Goal: Task Accomplishment & Management: Manage account settings

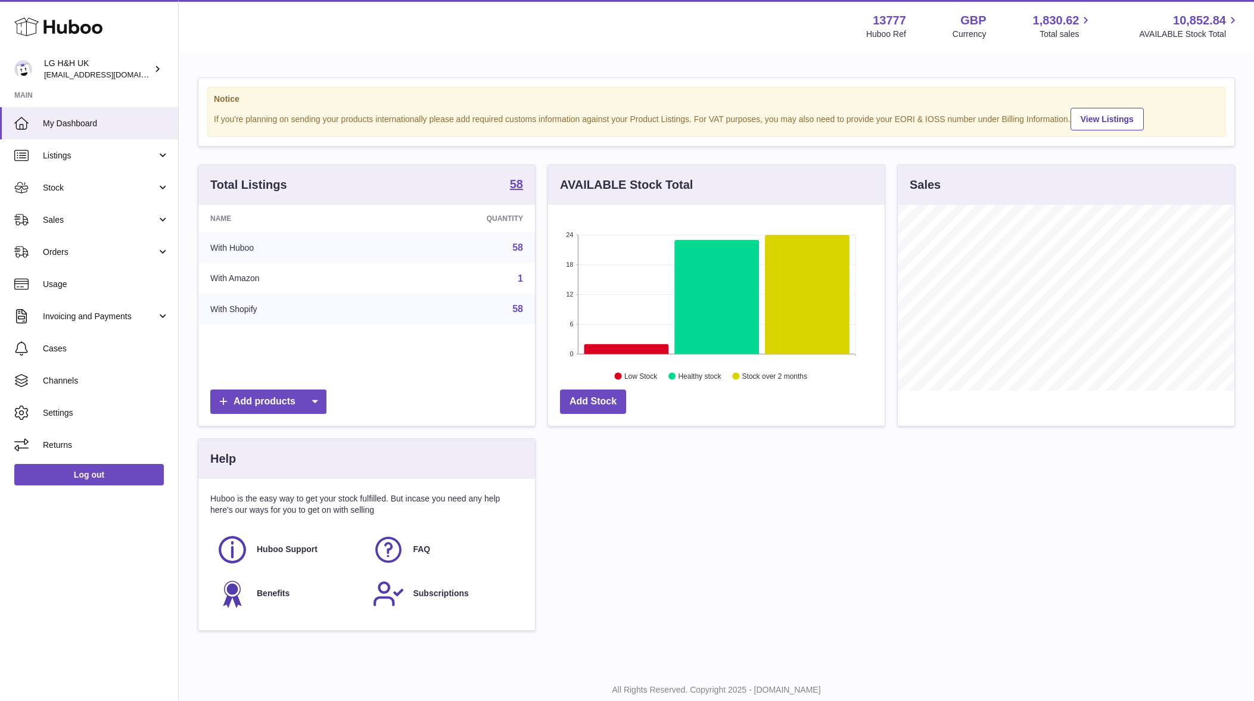
scroll to position [186, 337]
click at [94, 192] on span "Stock" at bounding box center [100, 187] width 114 height 11
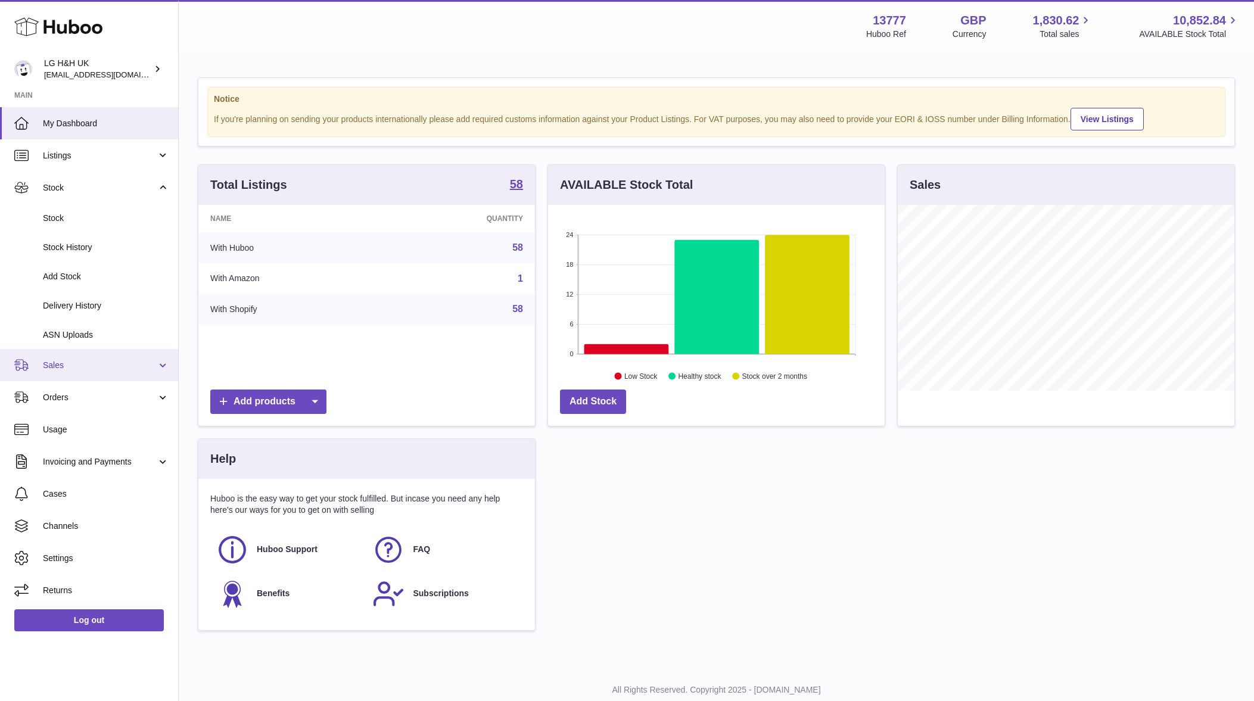
click at [68, 365] on span "Sales" at bounding box center [100, 365] width 114 height 11
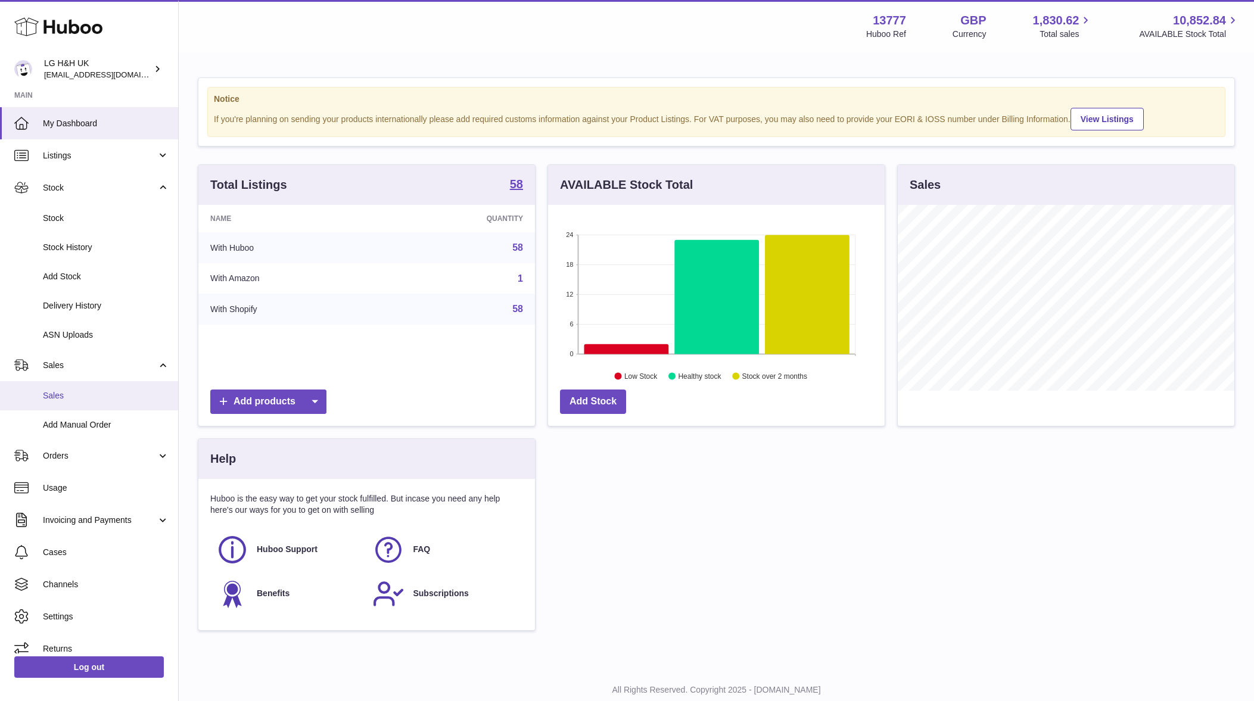
click at [64, 396] on span "Sales" at bounding box center [106, 395] width 126 height 11
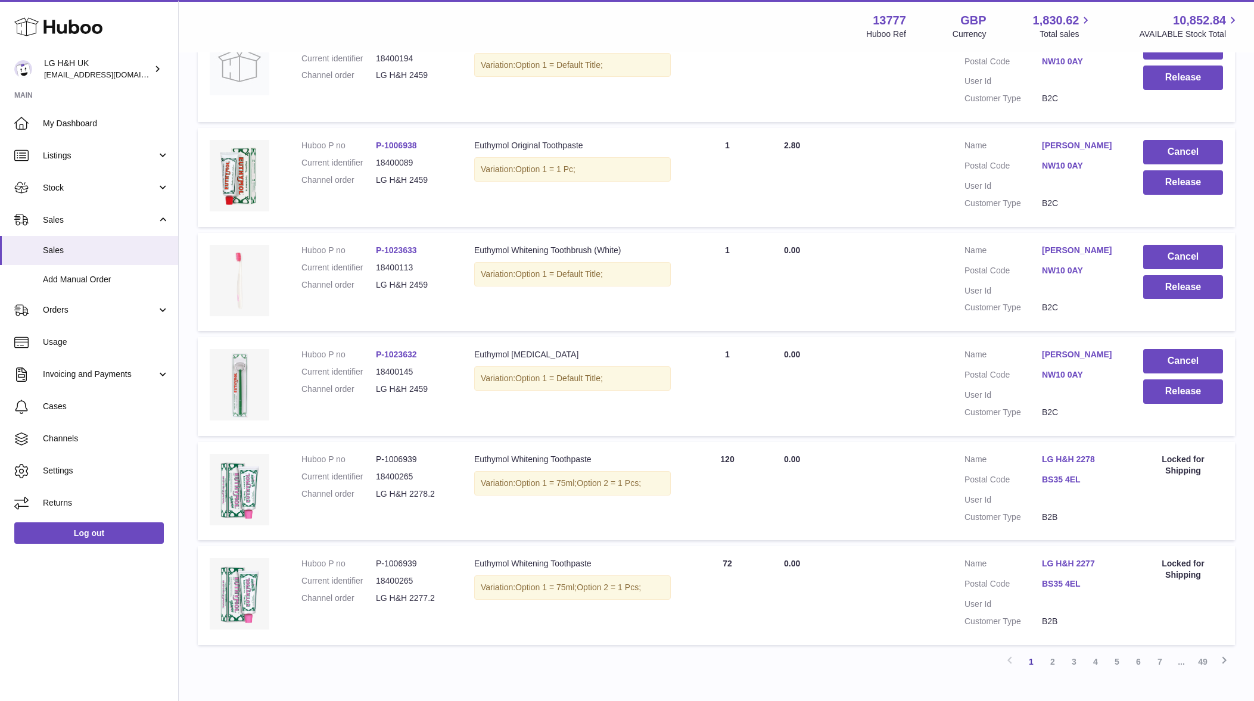
scroll to position [769, 0]
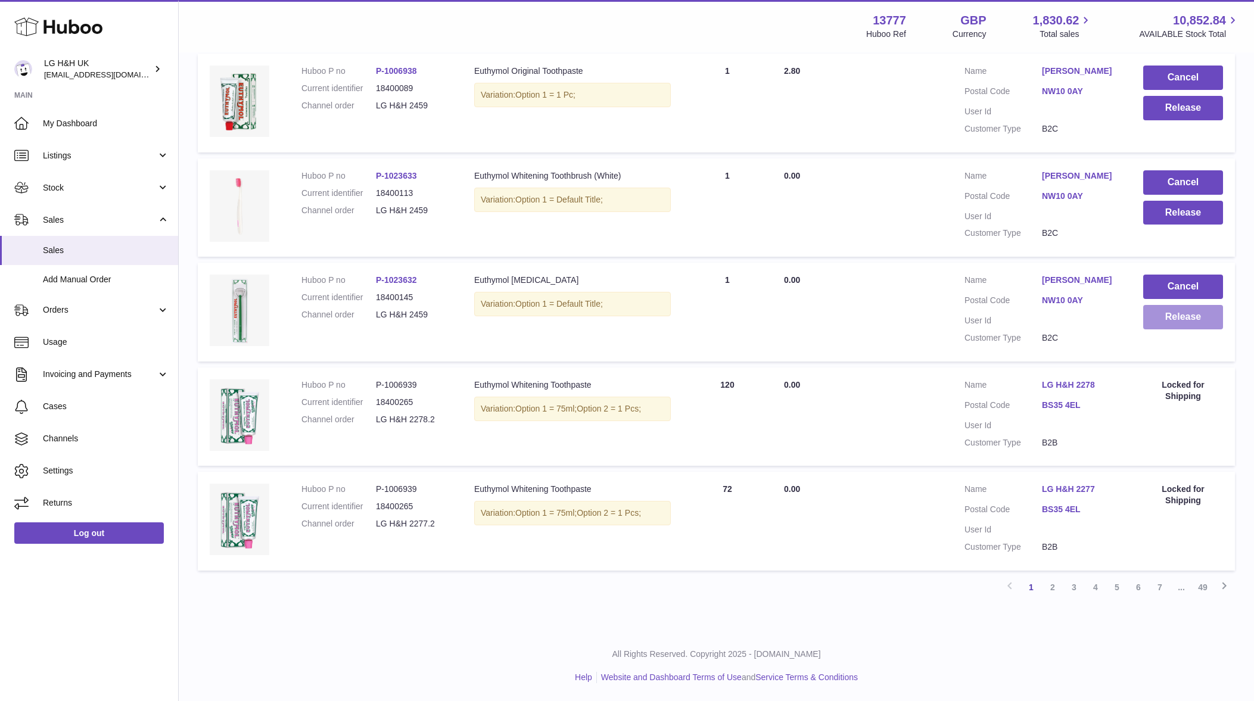
click at [1164, 320] on button "Release" at bounding box center [1183, 317] width 80 height 24
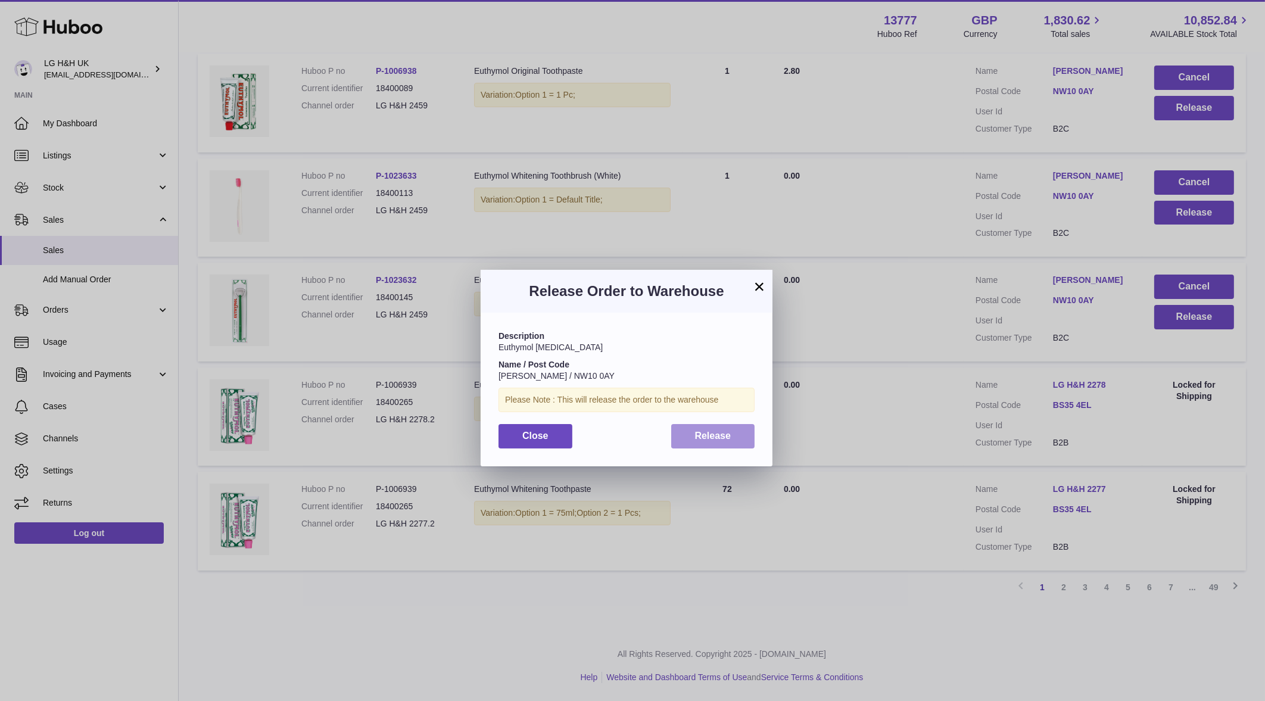
click at [737, 438] on button "Release" at bounding box center [713, 436] width 84 height 24
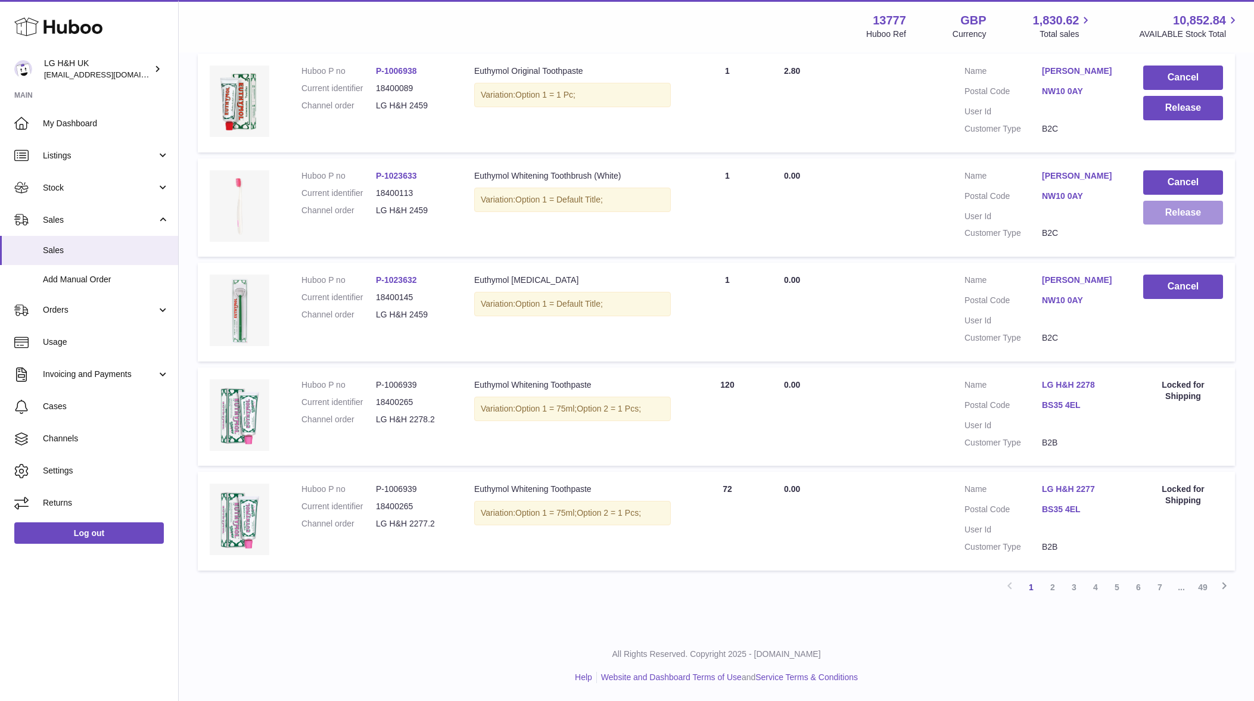
click at [1177, 219] on button "Release" at bounding box center [1183, 213] width 80 height 24
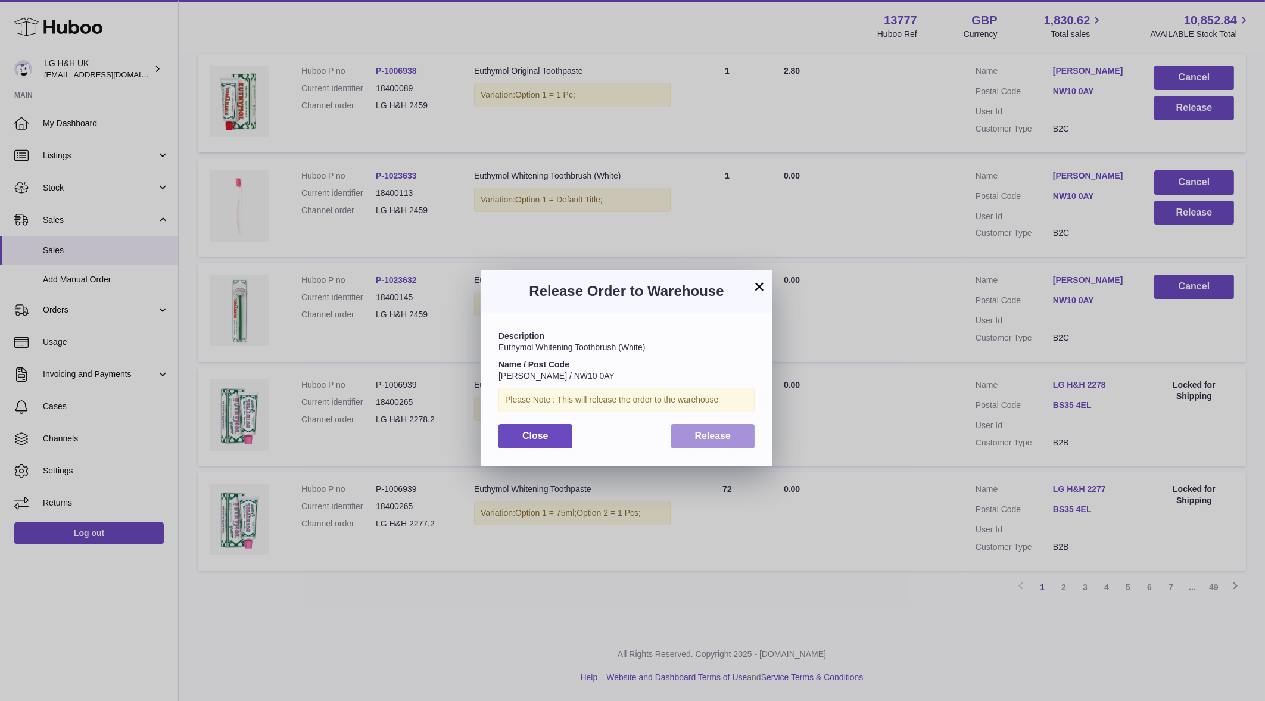
click at [741, 436] on button "Release" at bounding box center [713, 436] width 84 height 24
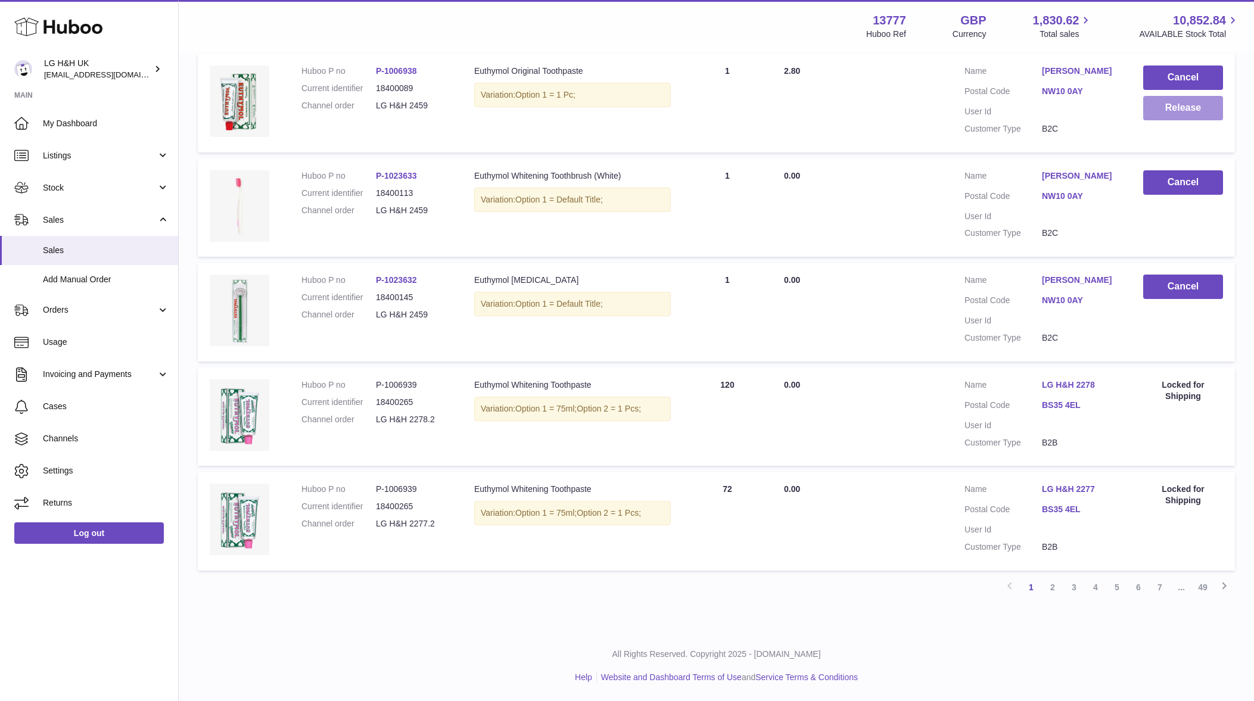
click at [1161, 113] on button "Release" at bounding box center [1183, 108] width 80 height 24
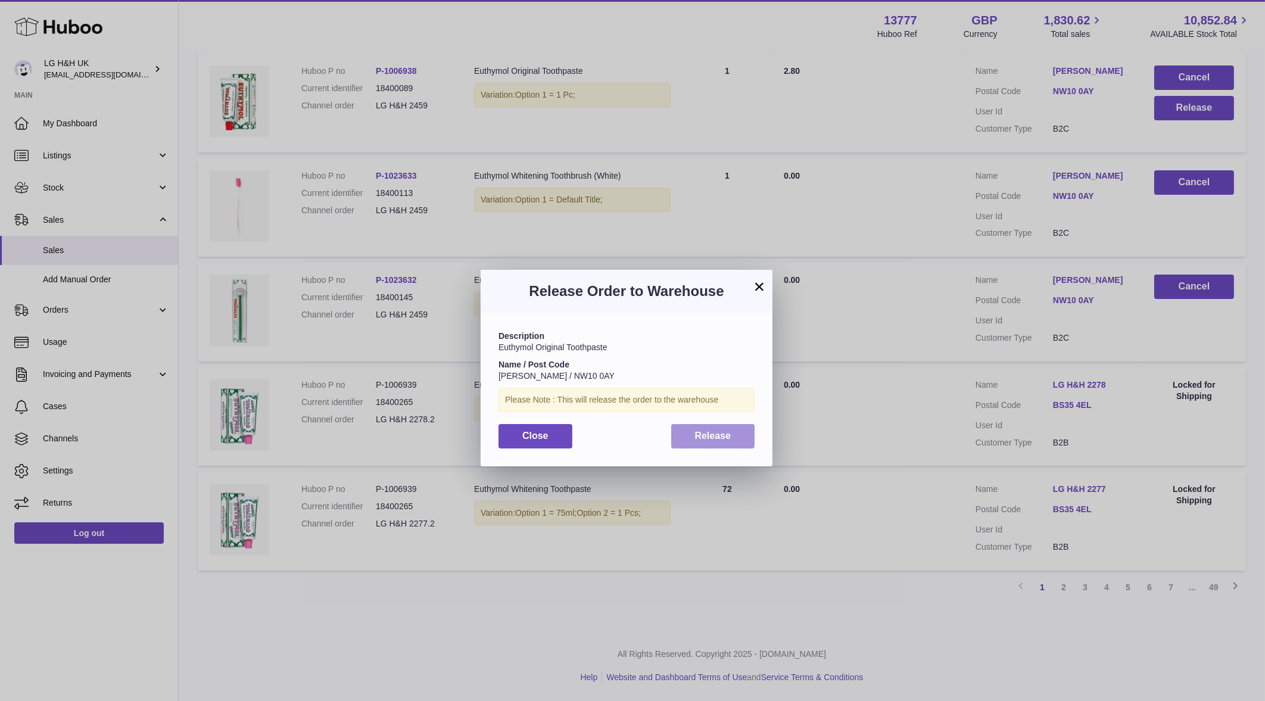
click at [683, 438] on button "Release" at bounding box center [713, 436] width 84 height 24
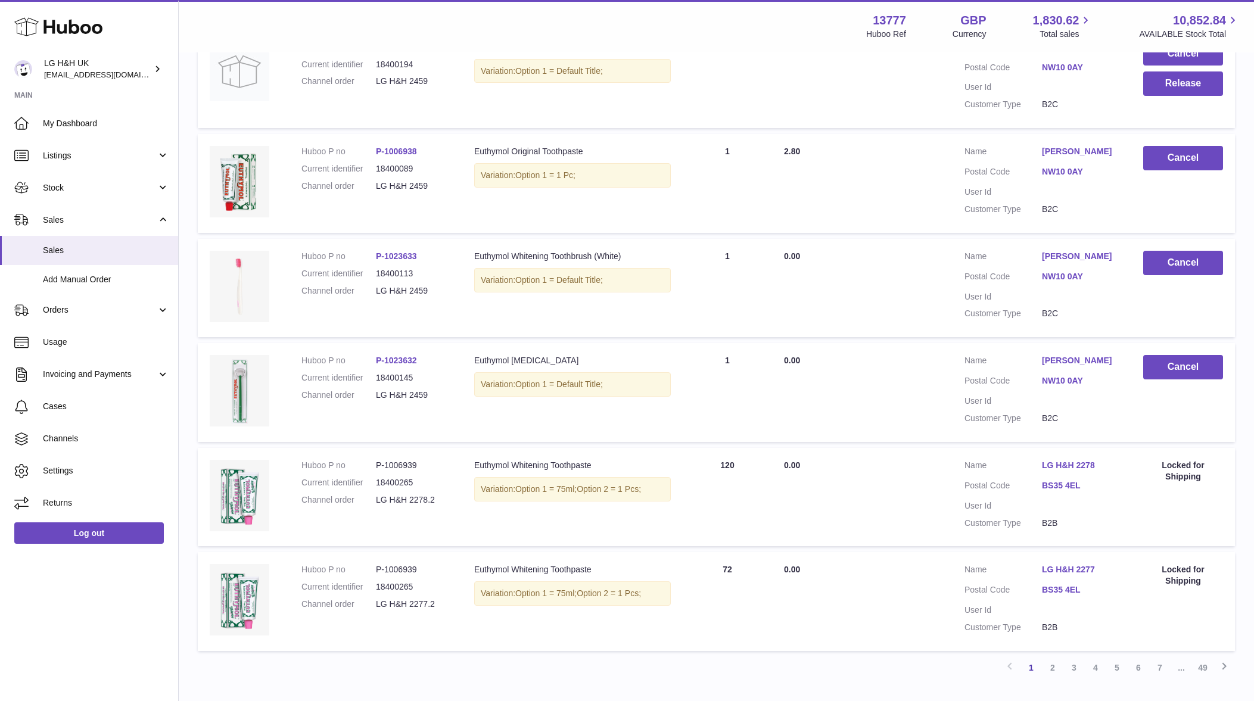
scroll to position [620, 0]
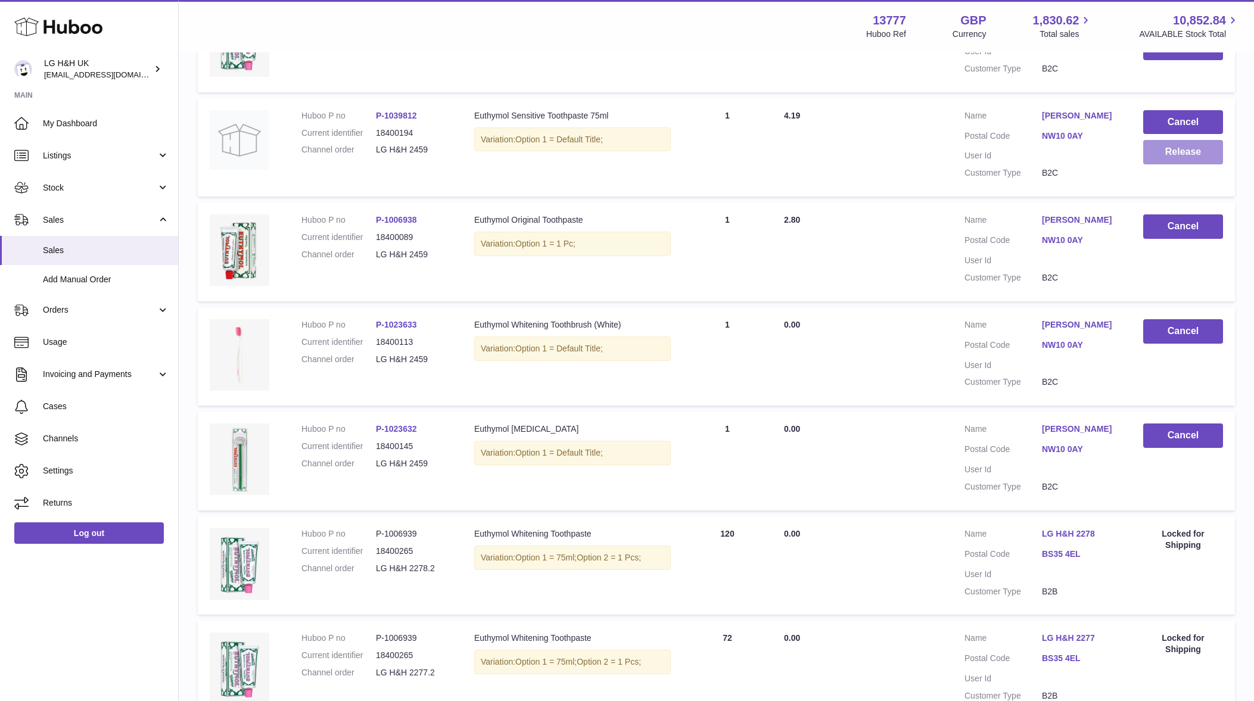
click at [1180, 164] on button "Release" at bounding box center [1183, 152] width 80 height 24
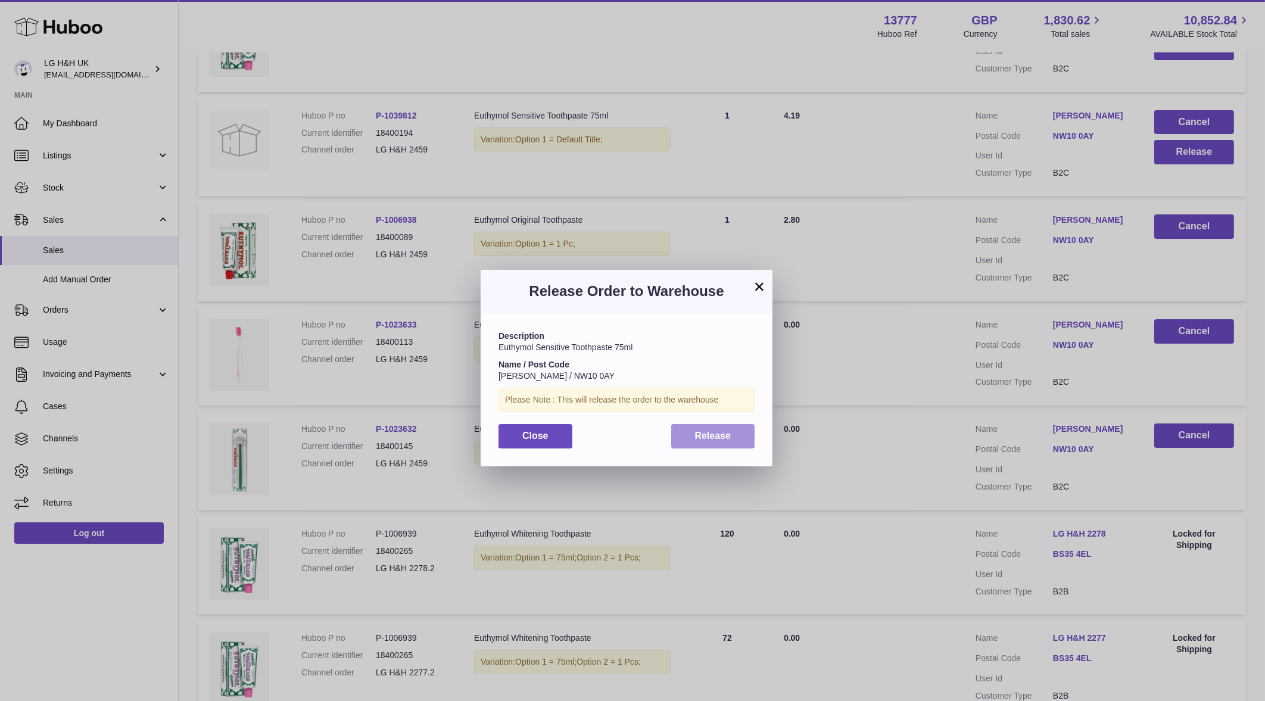
click at [711, 438] on span "Release" at bounding box center [713, 436] width 36 height 10
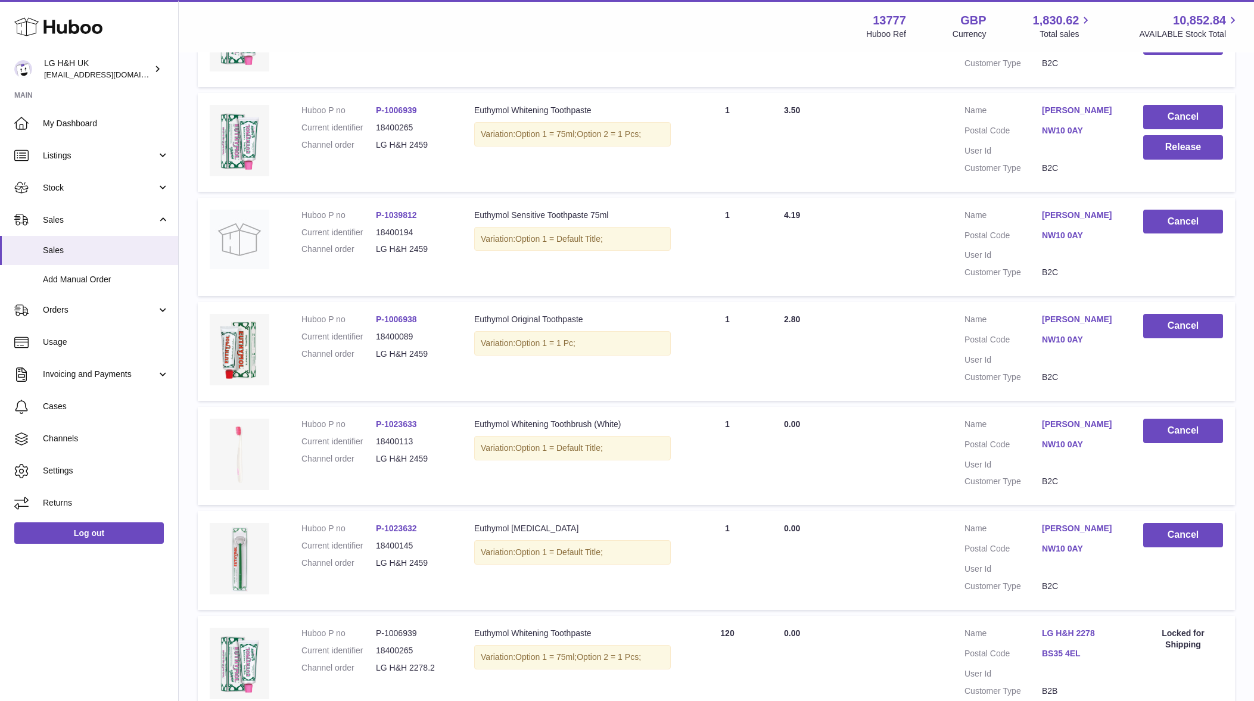
scroll to position [396, 0]
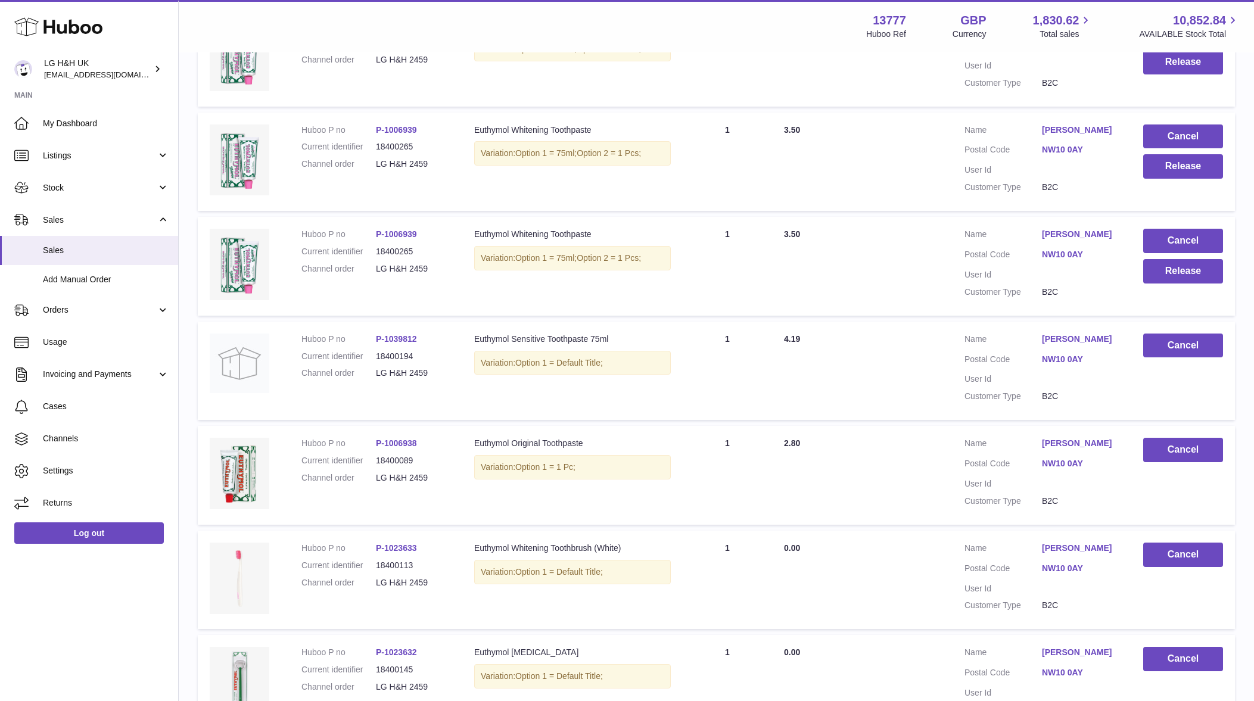
click at [1153, 283] on td "Cancel Release" at bounding box center [1183, 266] width 104 height 99
click at [1156, 279] on button "Release" at bounding box center [1183, 271] width 80 height 24
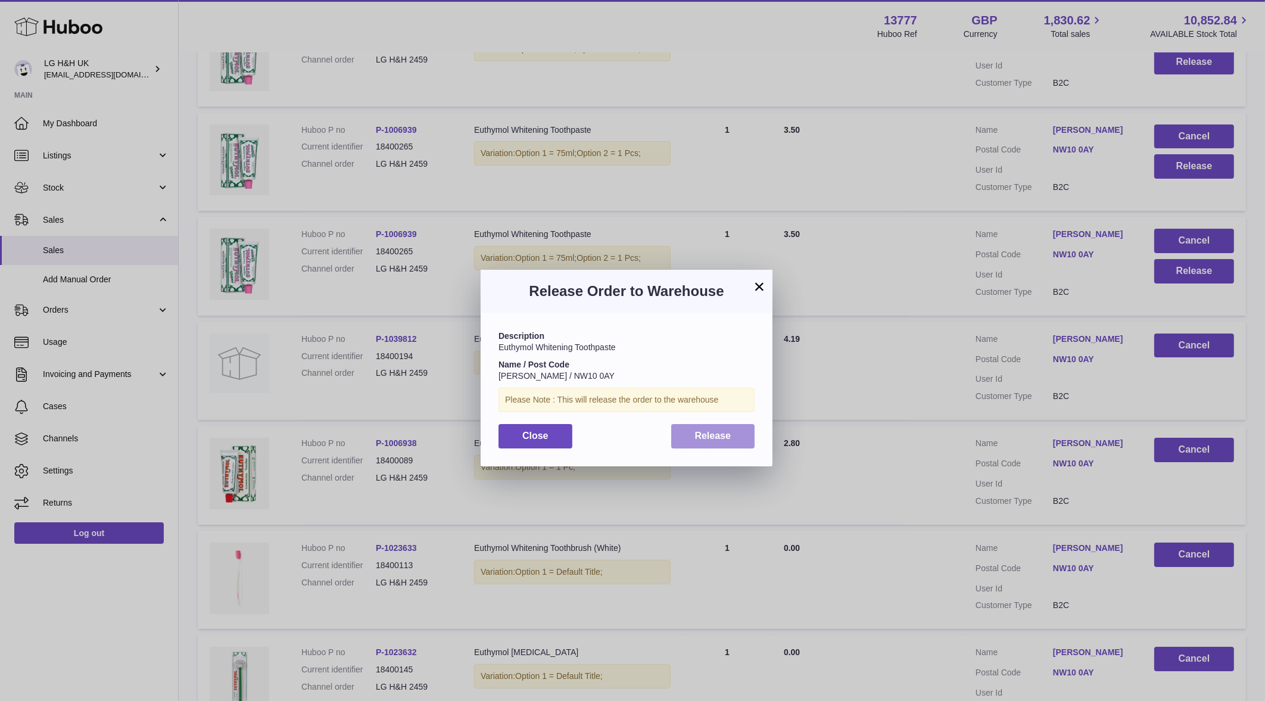
click at [730, 440] on span "Release" at bounding box center [713, 436] width 36 height 10
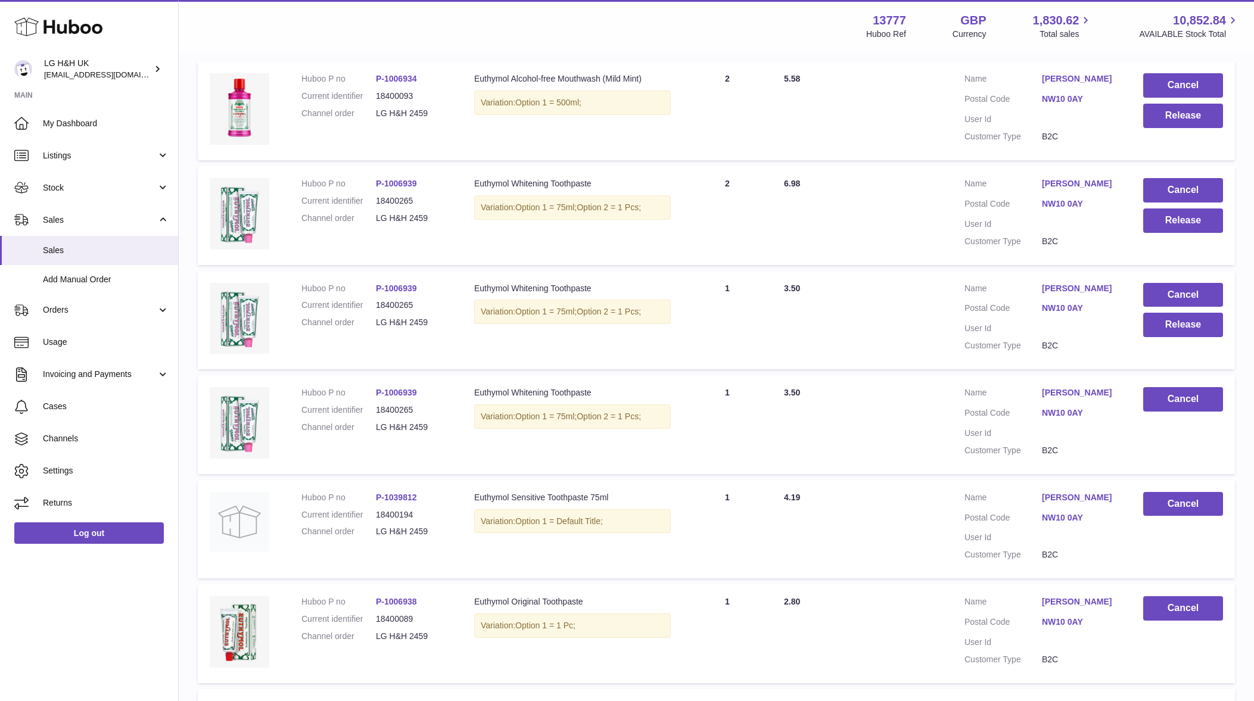
scroll to position [173, 0]
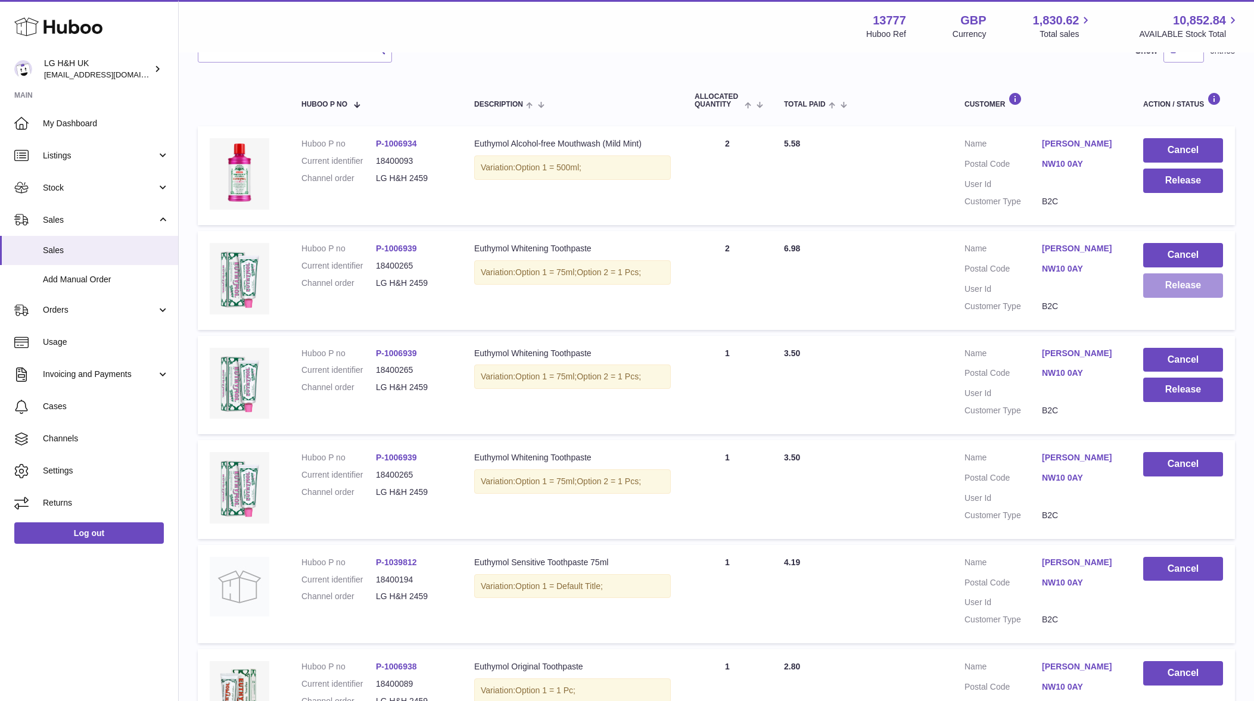
click at [1174, 294] on button "Release" at bounding box center [1183, 285] width 80 height 24
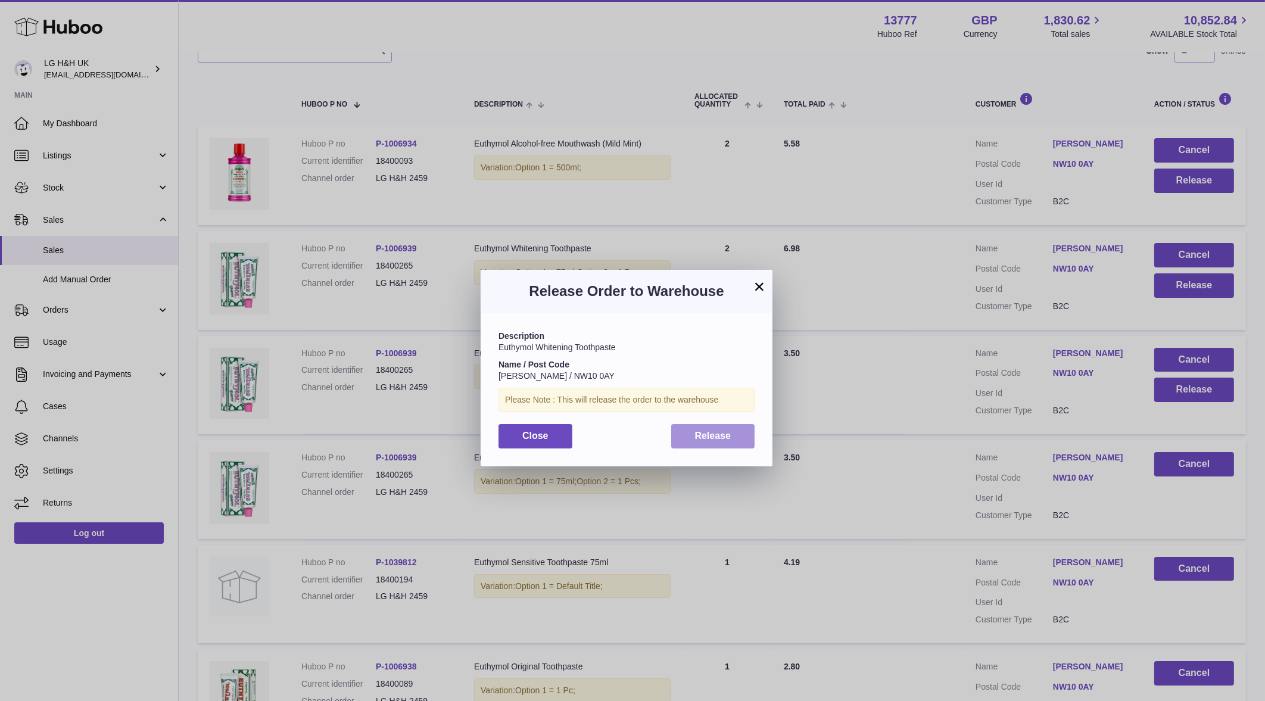
click at [744, 440] on button "Release" at bounding box center [713, 436] width 84 height 24
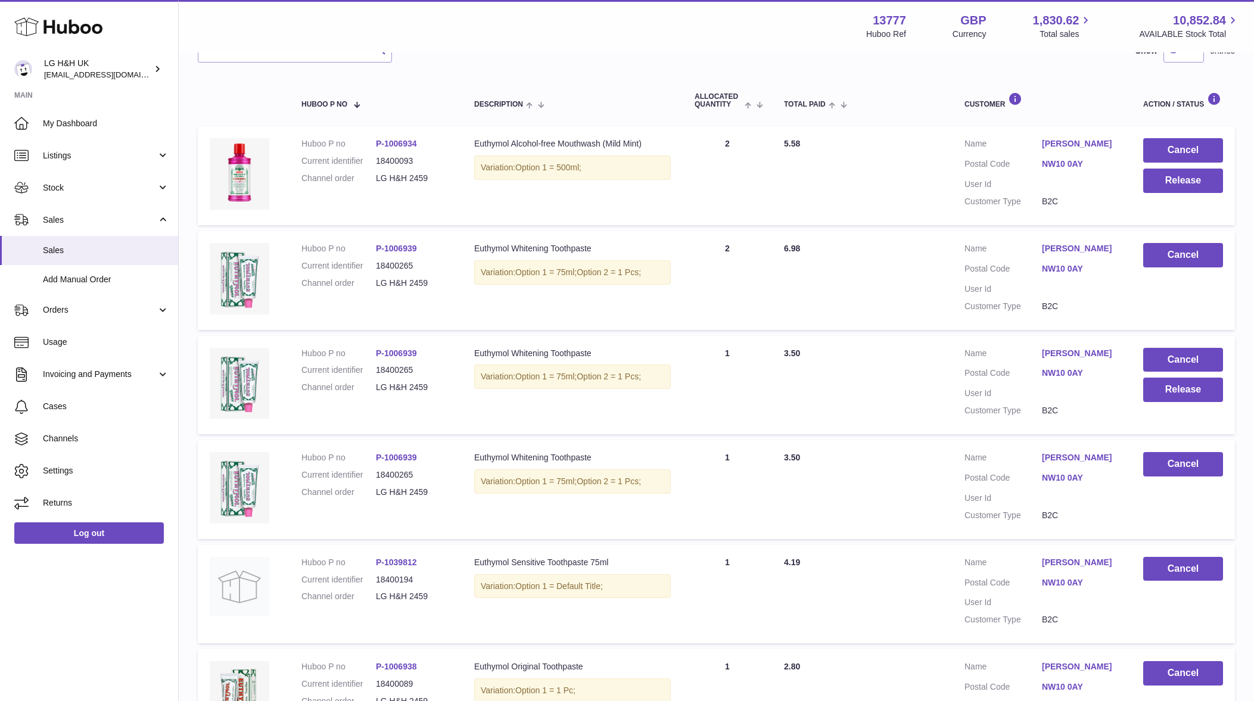
click at [1139, 179] on td "Cancel Release" at bounding box center [1183, 175] width 104 height 99
click at [1153, 179] on button "Release" at bounding box center [1183, 181] width 80 height 24
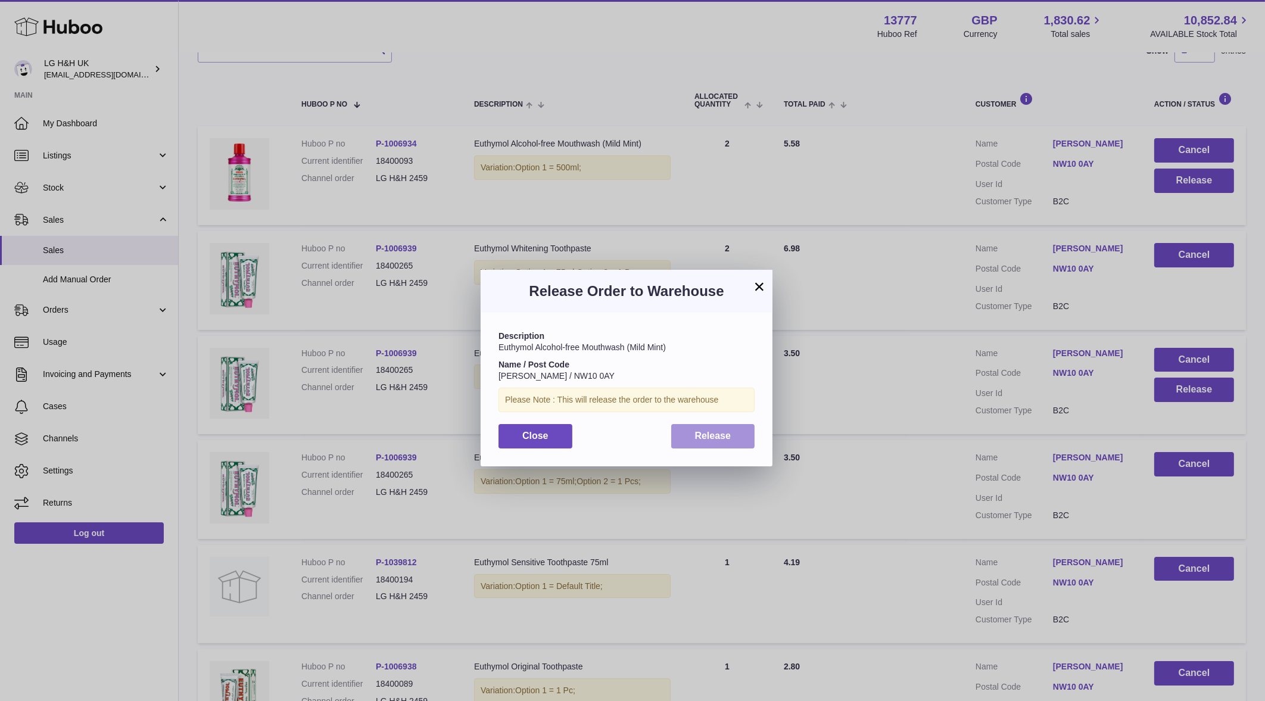
click at [724, 429] on button "Release" at bounding box center [713, 436] width 84 height 24
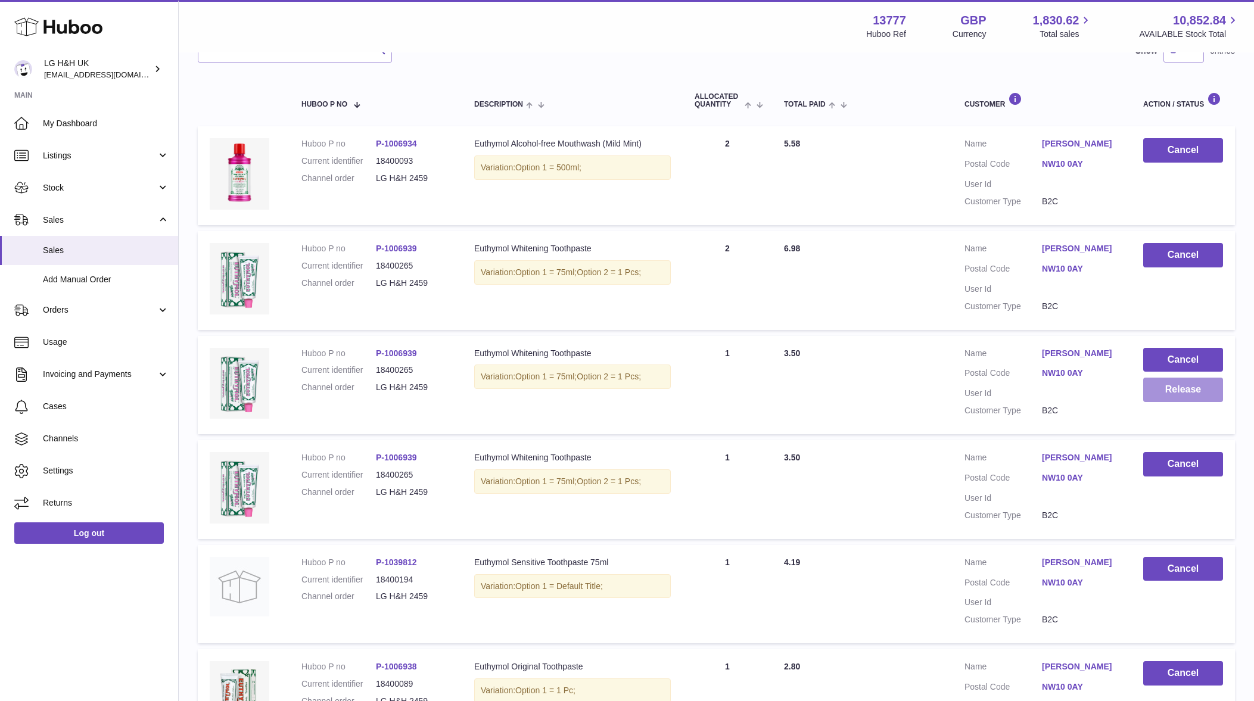
click at [1180, 393] on button "Release" at bounding box center [1183, 390] width 80 height 24
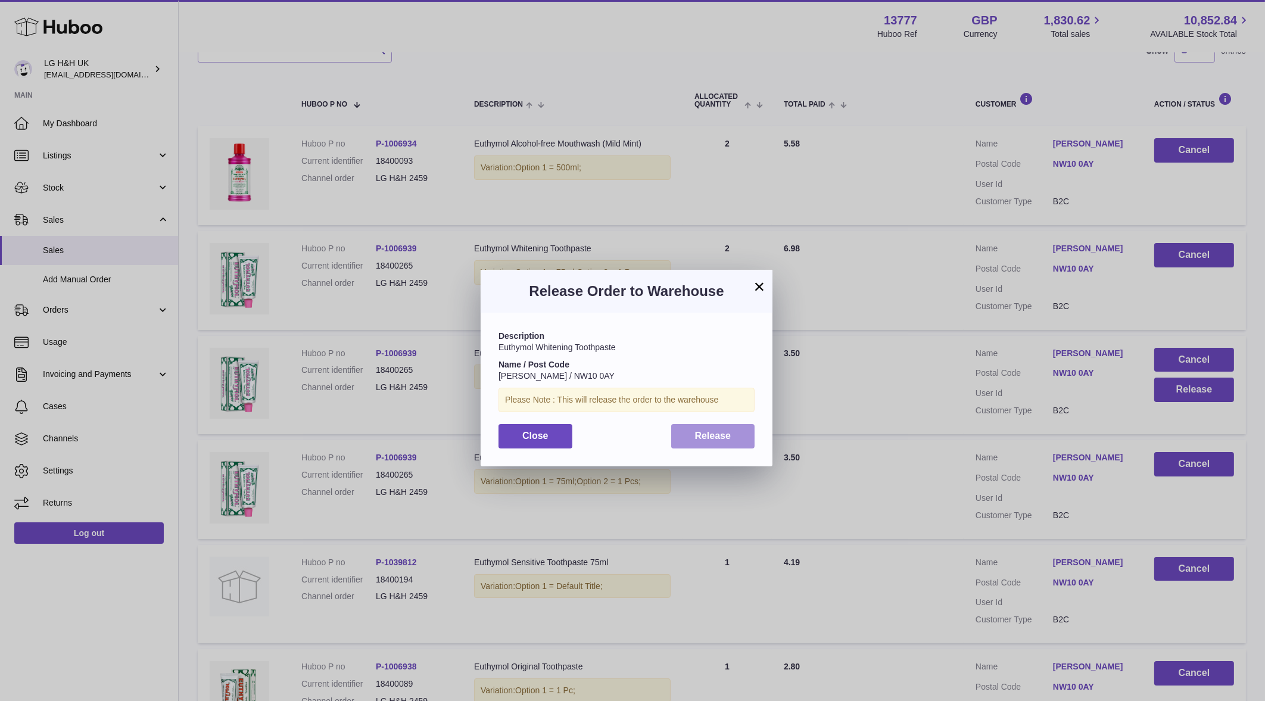
click at [743, 440] on button "Release" at bounding box center [713, 436] width 84 height 24
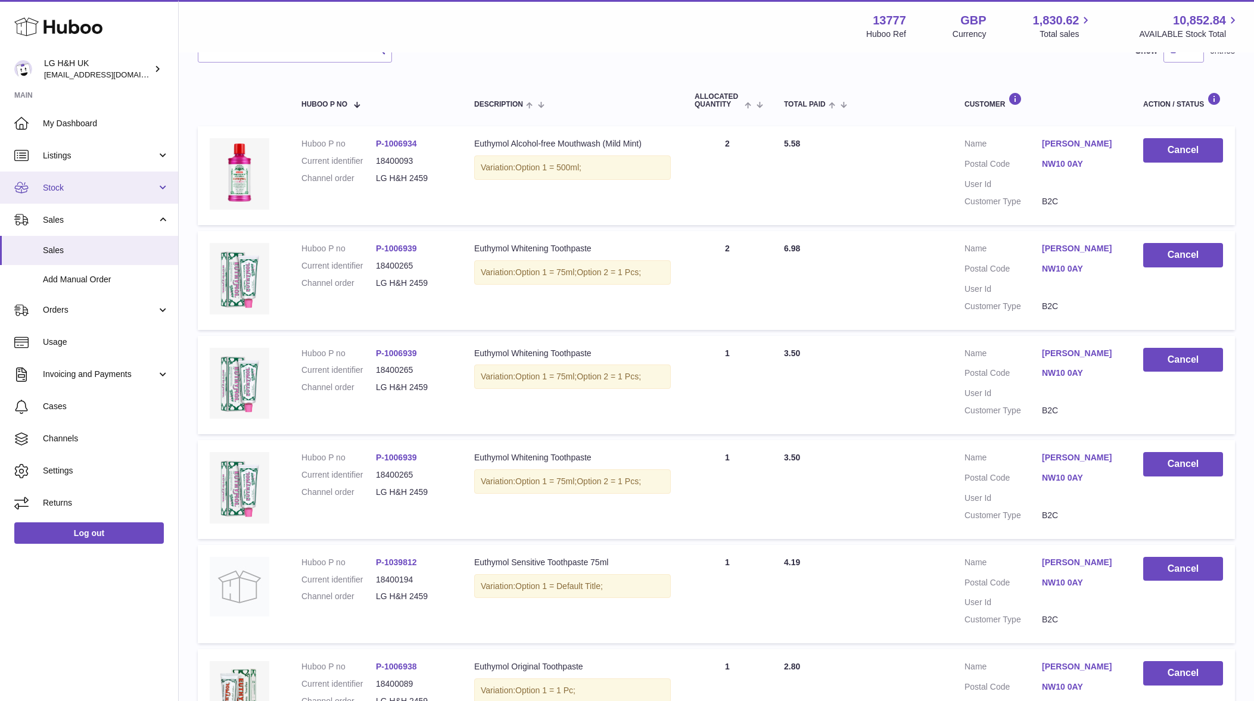
click at [134, 191] on span "Stock" at bounding box center [100, 187] width 114 height 11
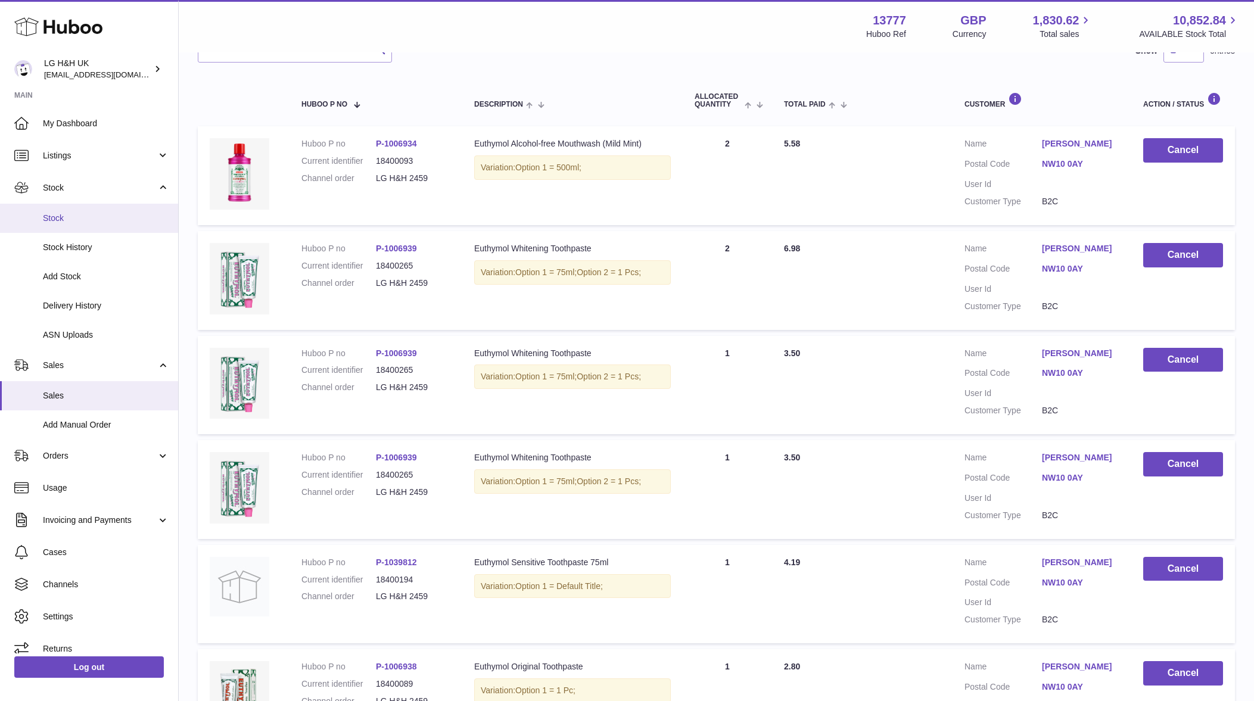
click at [101, 227] on link "Stock" at bounding box center [89, 218] width 178 height 29
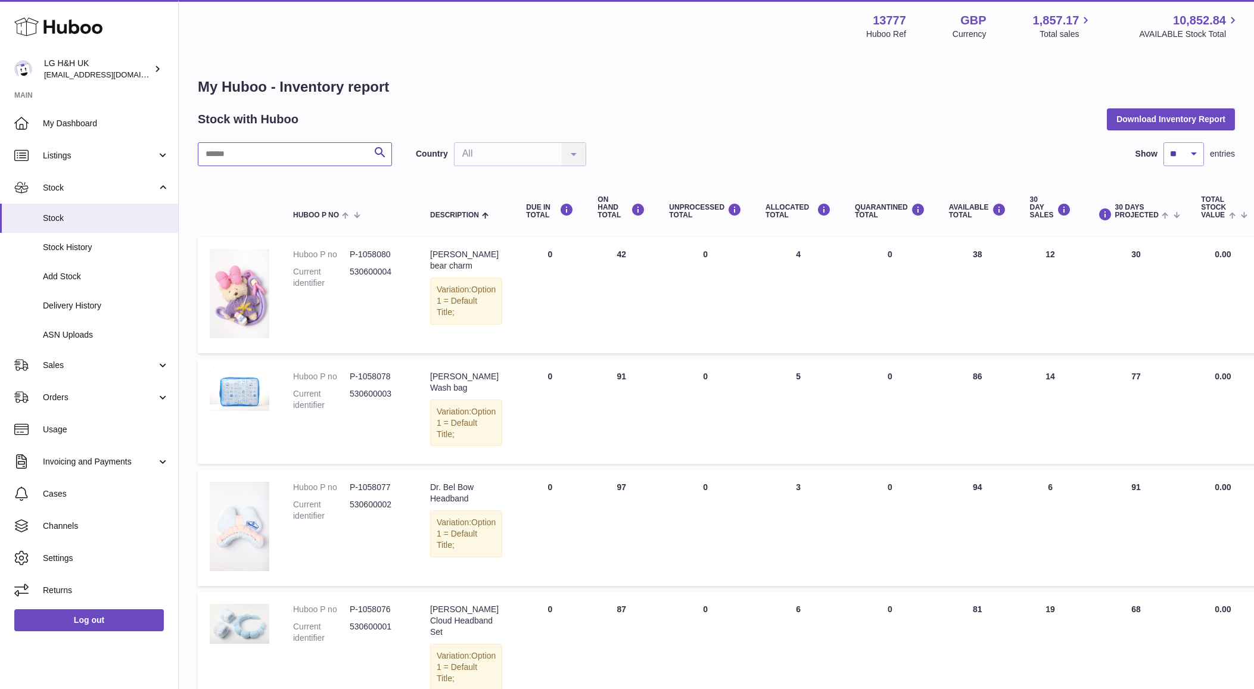
click at [240, 159] on input "text" at bounding box center [295, 154] width 194 height 24
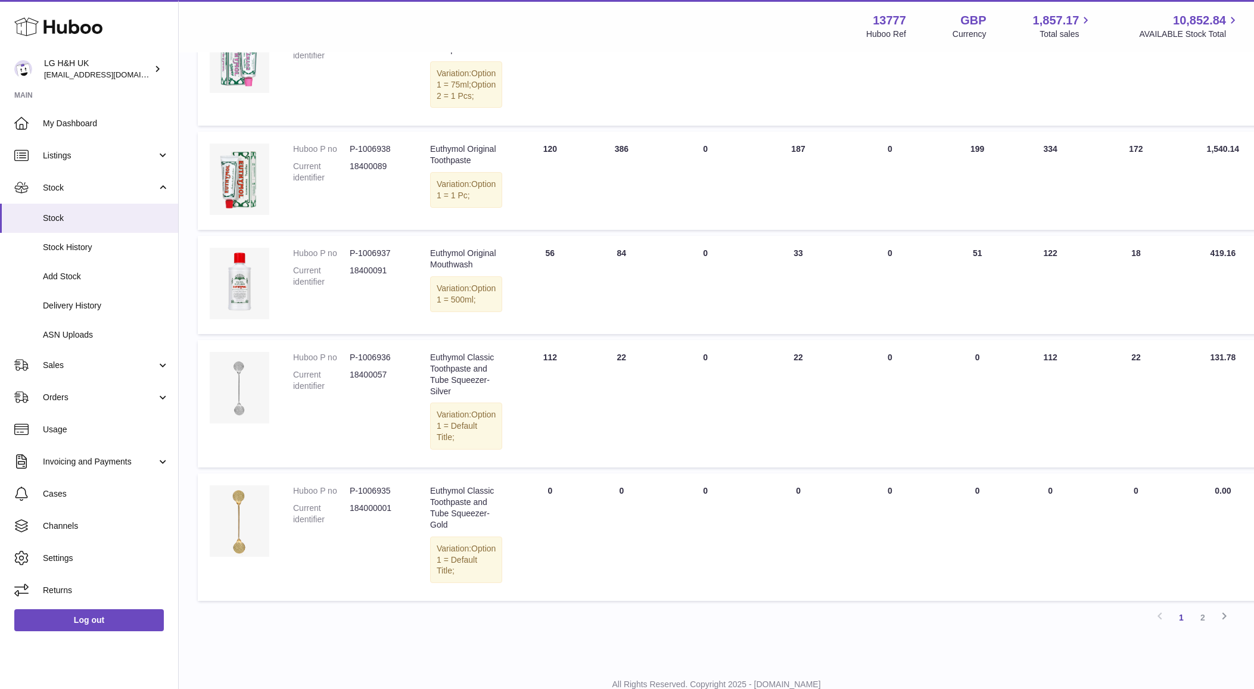
scroll to position [819, 0]
type input "*****"
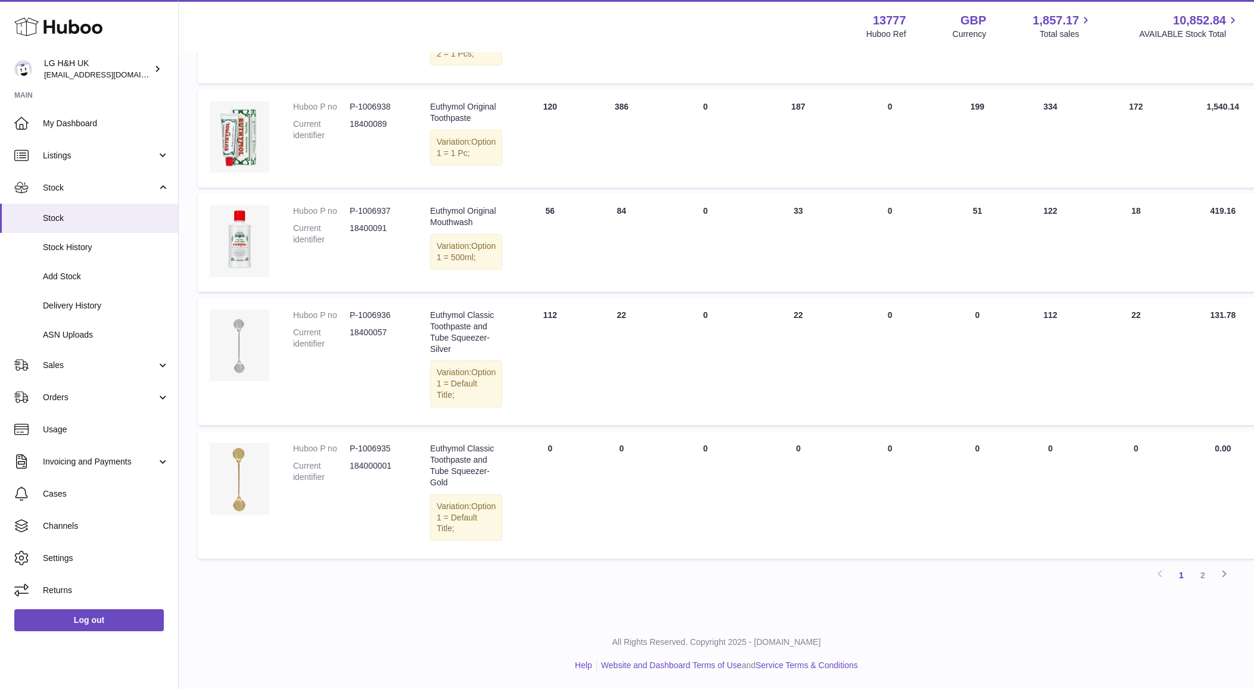
scroll to position [968, 0]
click at [1211, 586] on link "2" at bounding box center [1202, 575] width 21 height 21
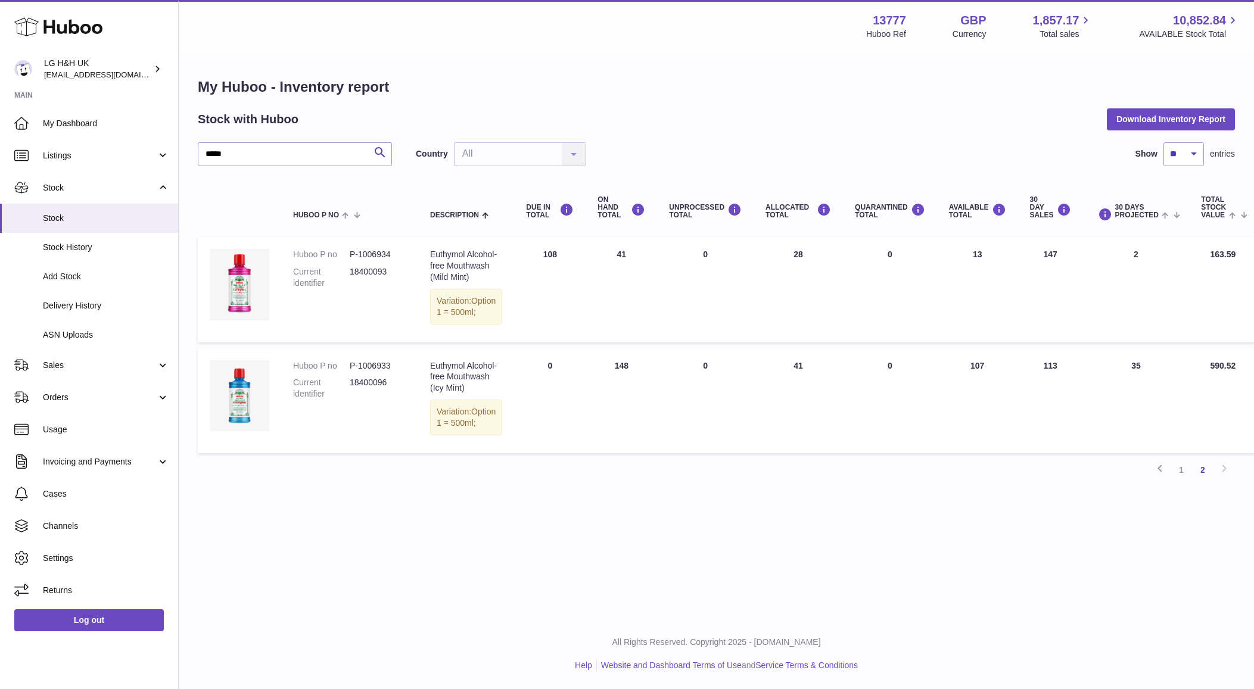
scroll to position [11, 0]
click at [1187, 481] on link "1" at bounding box center [1181, 469] width 21 height 21
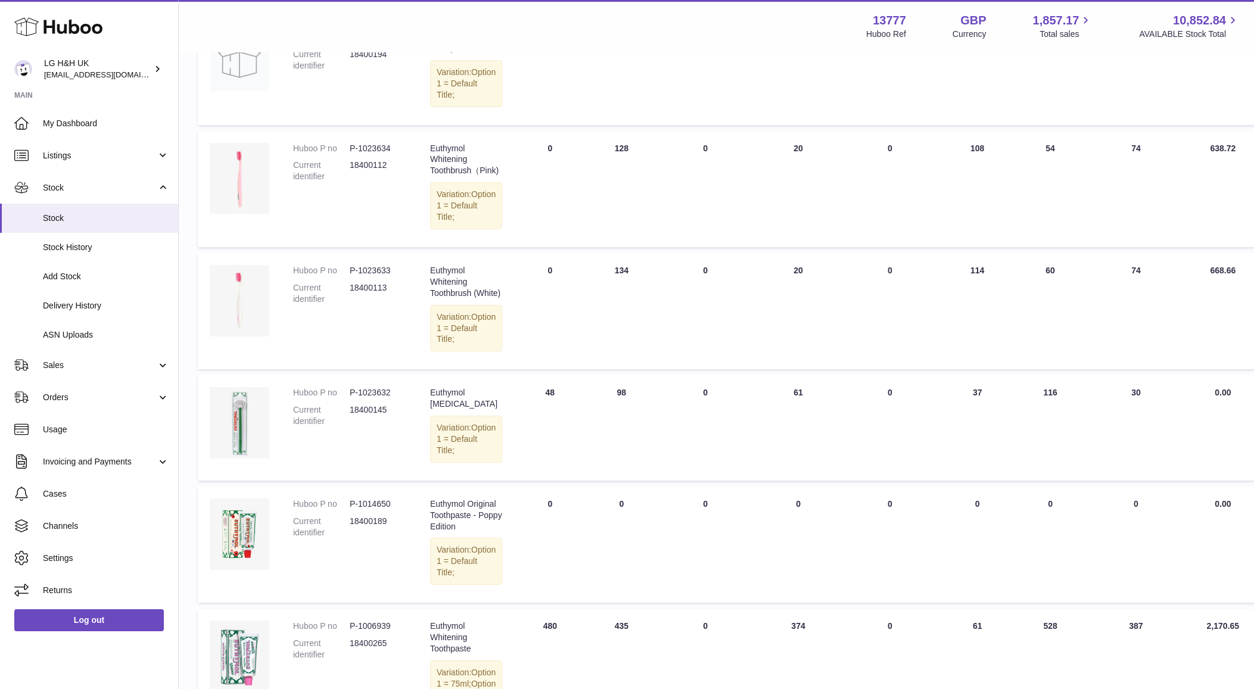
scroll to position [176, 0]
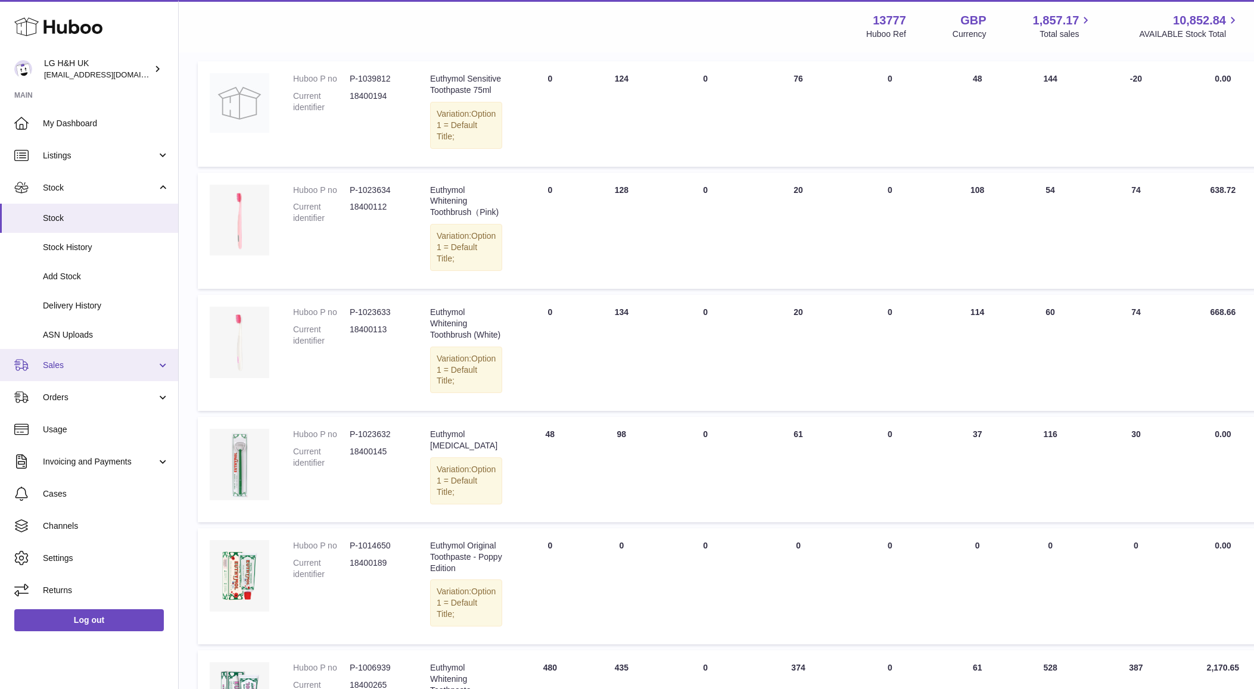
click at [76, 362] on span "Sales" at bounding box center [100, 365] width 114 height 11
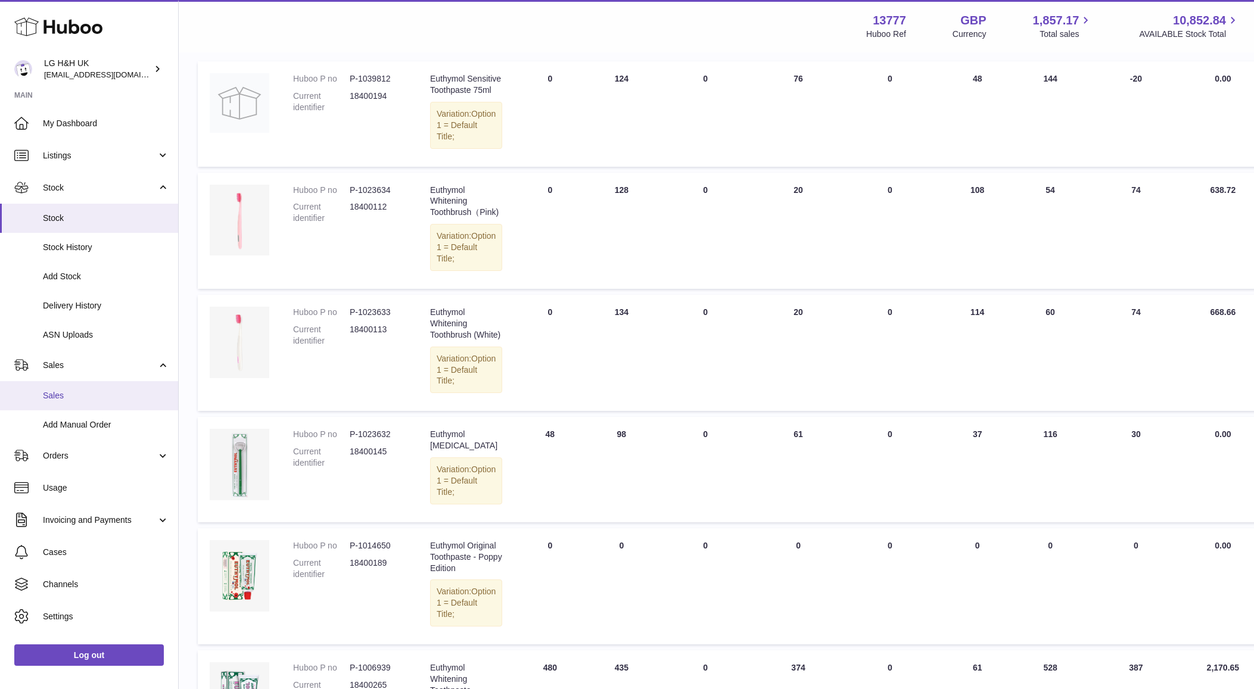
click at [73, 391] on span "Sales" at bounding box center [106, 395] width 126 height 11
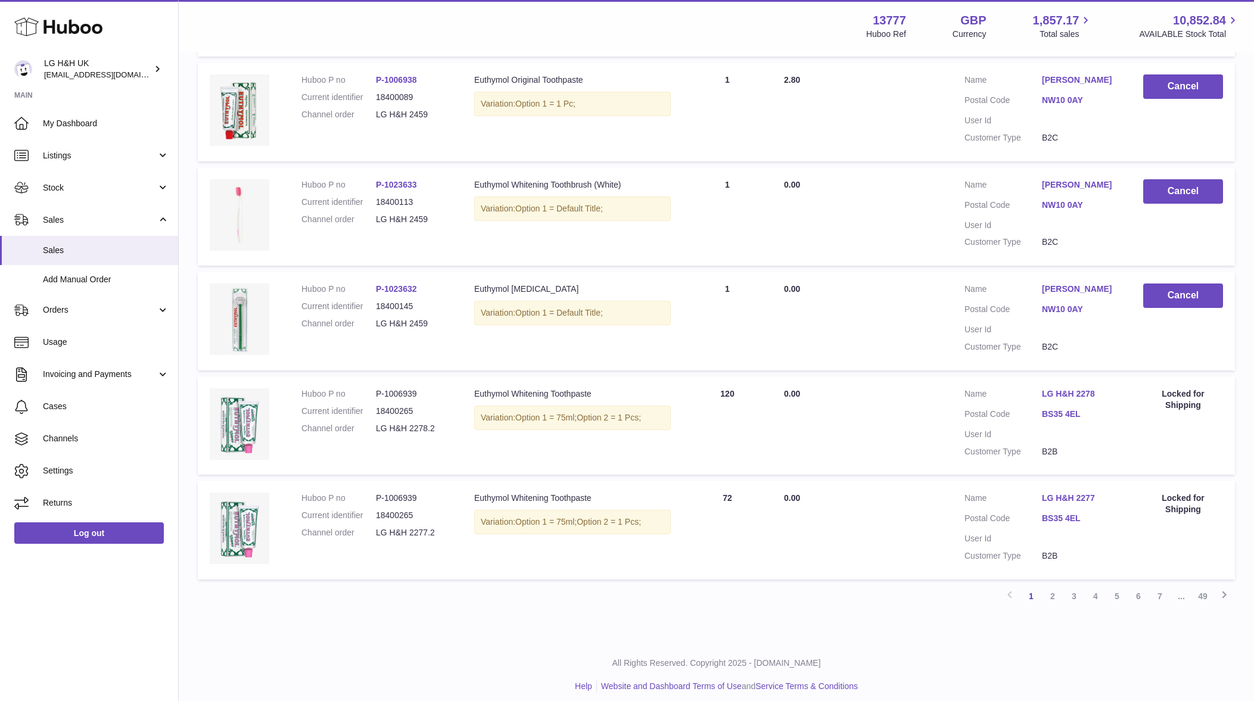
scroll to position [769, 0]
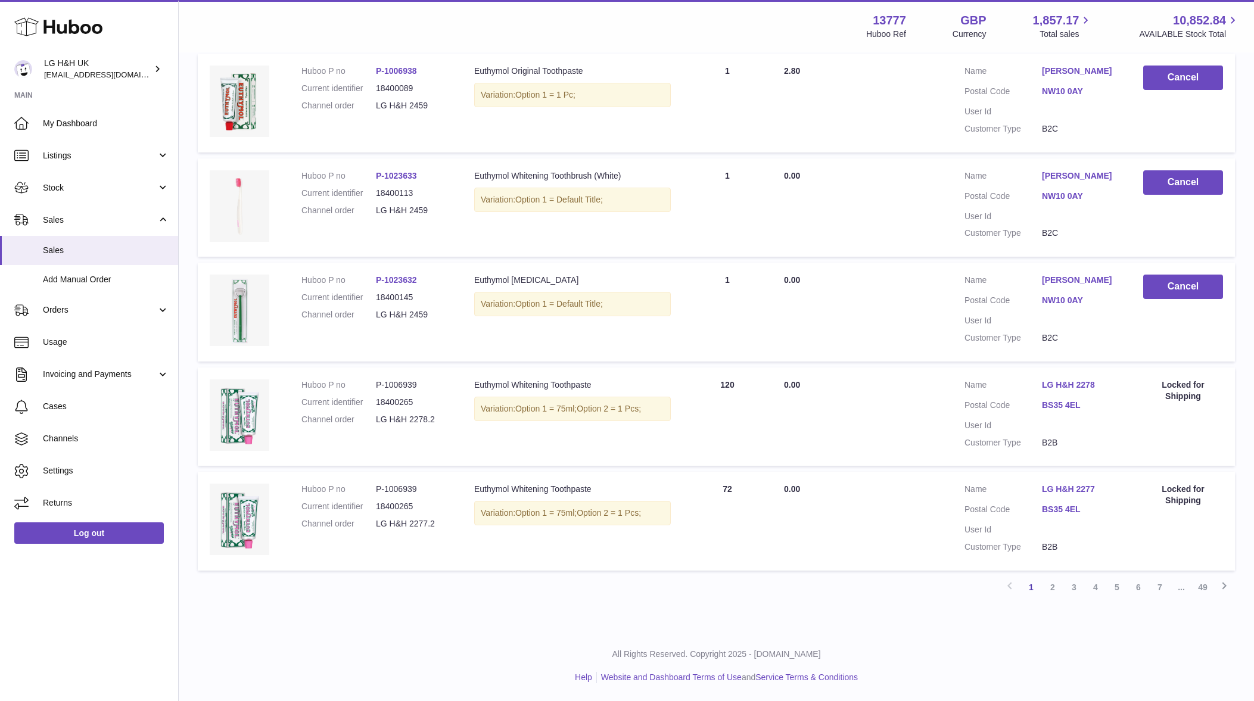
click at [1056, 589] on link "2" at bounding box center [1052, 587] width 21 height 21
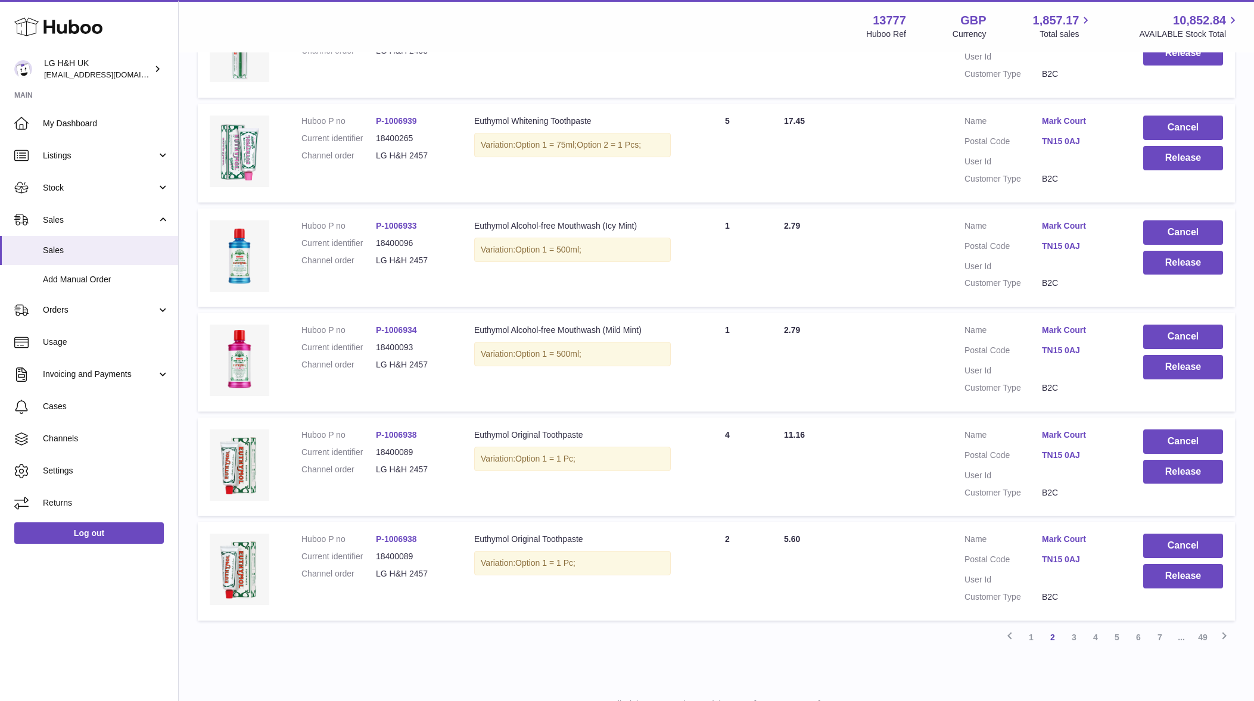
scroll to position [769, 0]
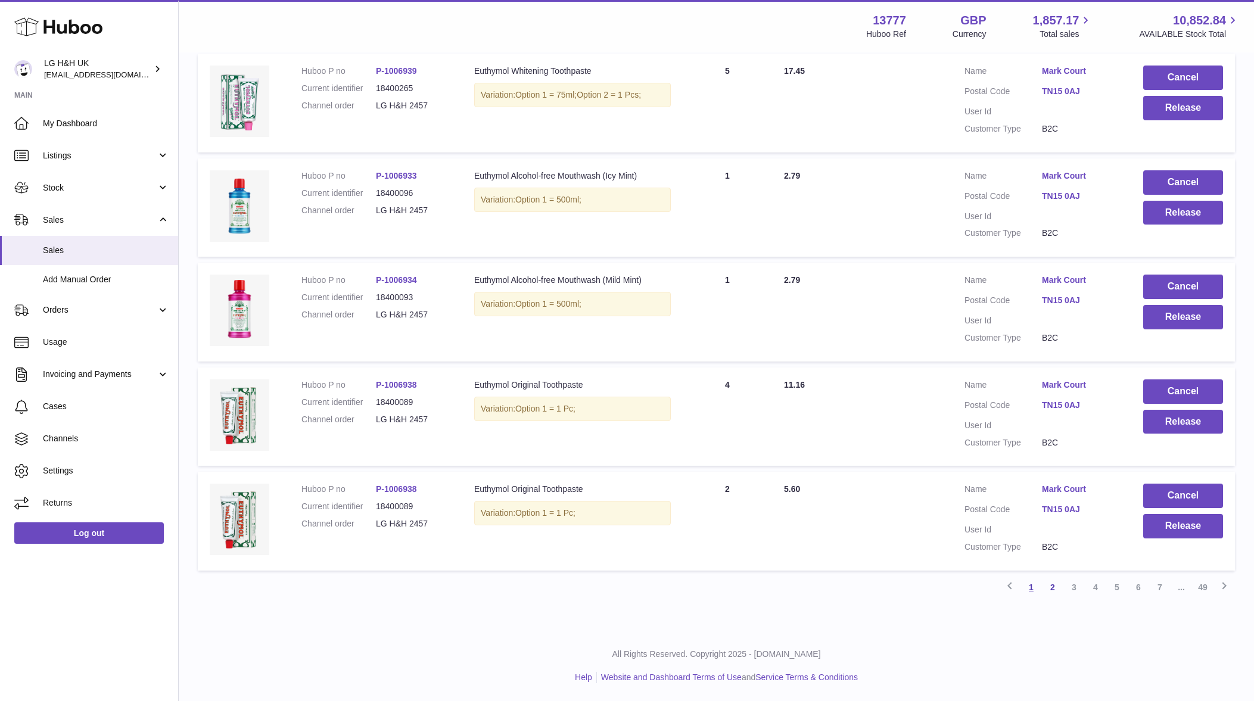
click at [1038, 584] on link "1" at bounding box center [1031, 587] width 21 height 21
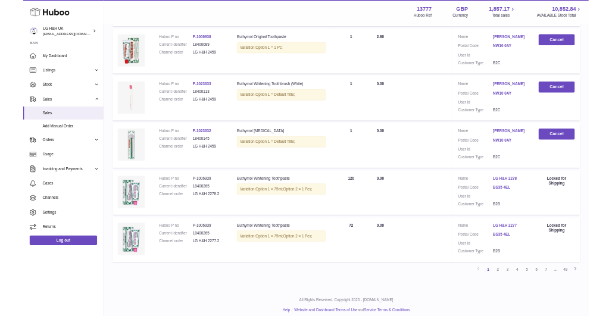
scroll to position [769, 0]
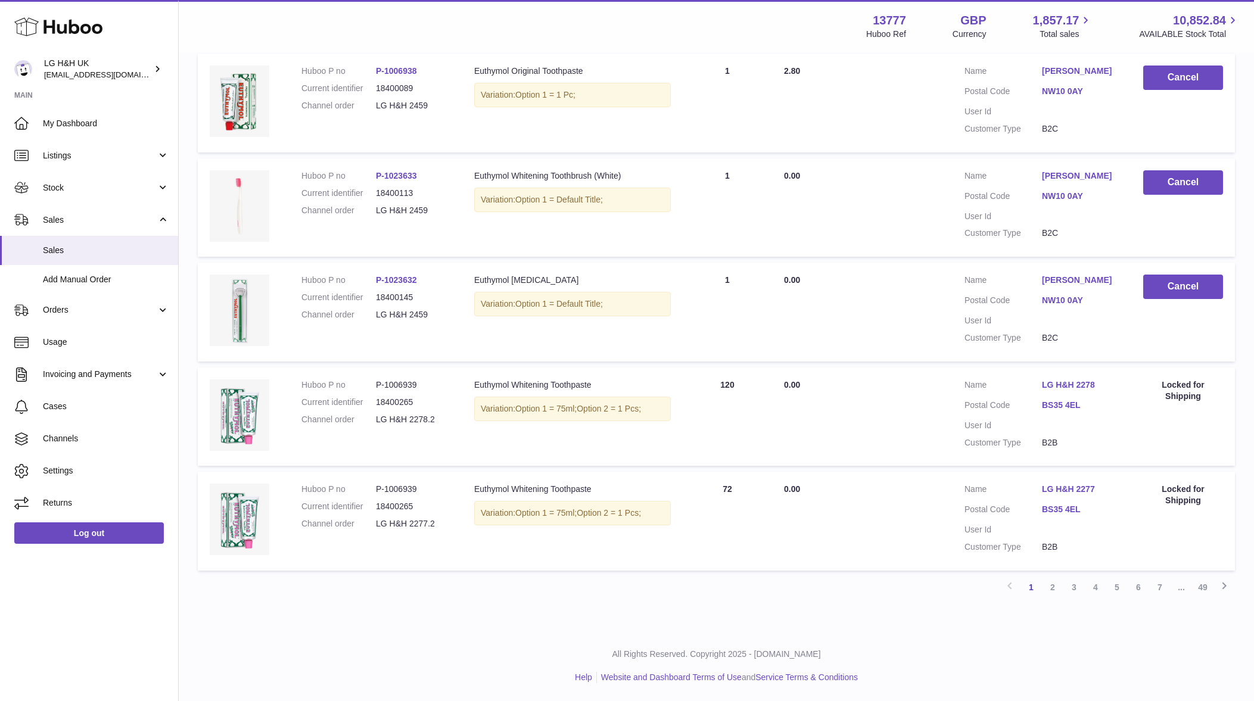
drag, startPoint x: 376, startPoint y: 420, endPoint x: 427, endPoint y: 417, distance: 51.3
click at [427, 417] on dl "Huboo P no P-1006939 Current identifier 18400265 Channel order LG H&H 2278.2" at bounding box center [375, 406] width 149 height 52
copy dl "LG H&H 2278"
drag, startPoint x: 373, startPoint y: 524, endPoint x: 428, endPoint y: 520, distance: 55.0
click at [428, 520] on dl "Huboo P no P-1006939 Current identifier 18400265 Channel order LG H&H 2277.2" at bounding box center [375, 510] width 149 height 52
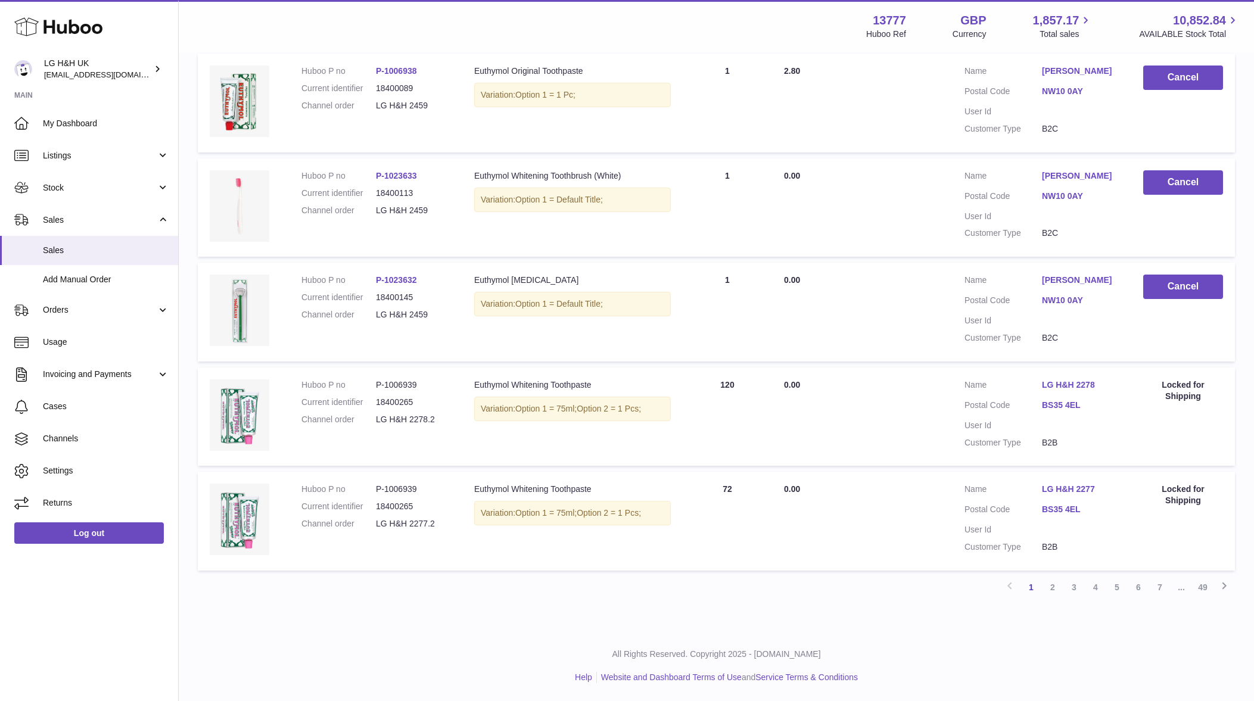
copy dl "LG H&H 2277"
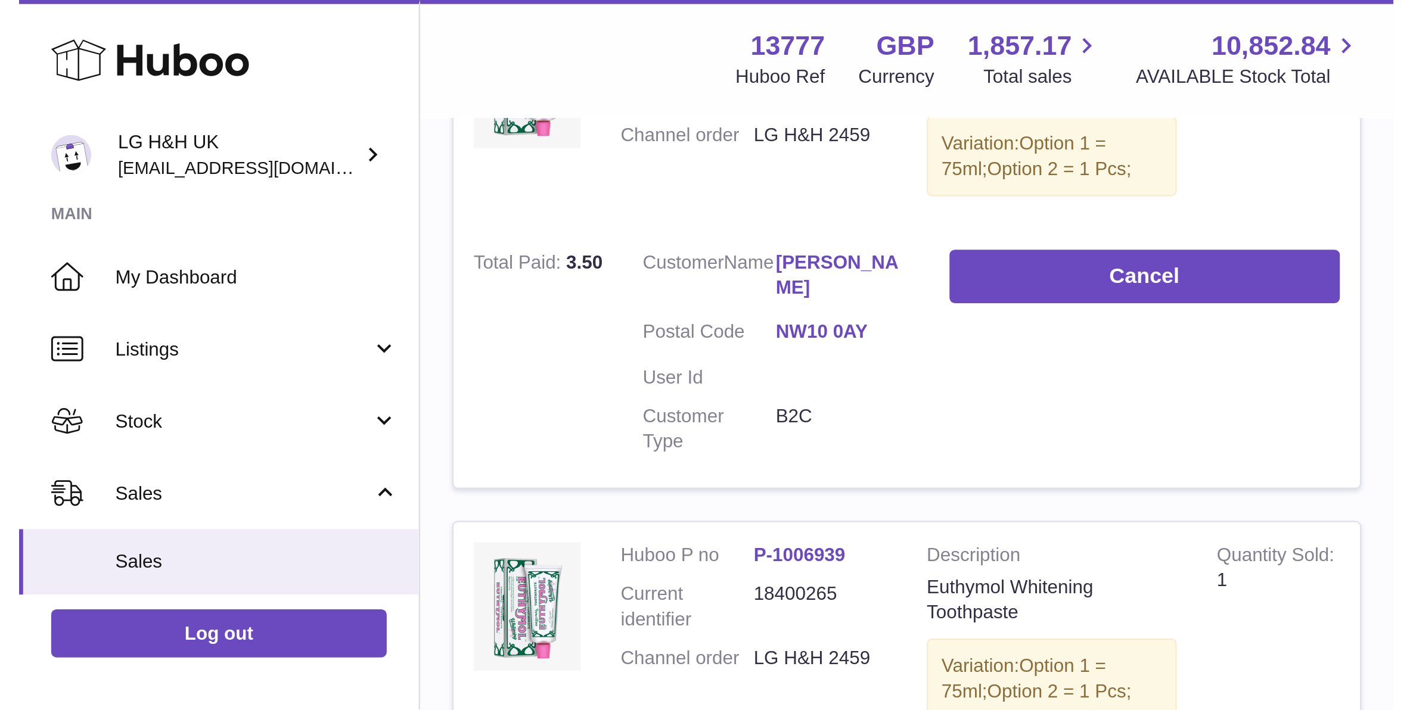
scroll to position [758, 0]
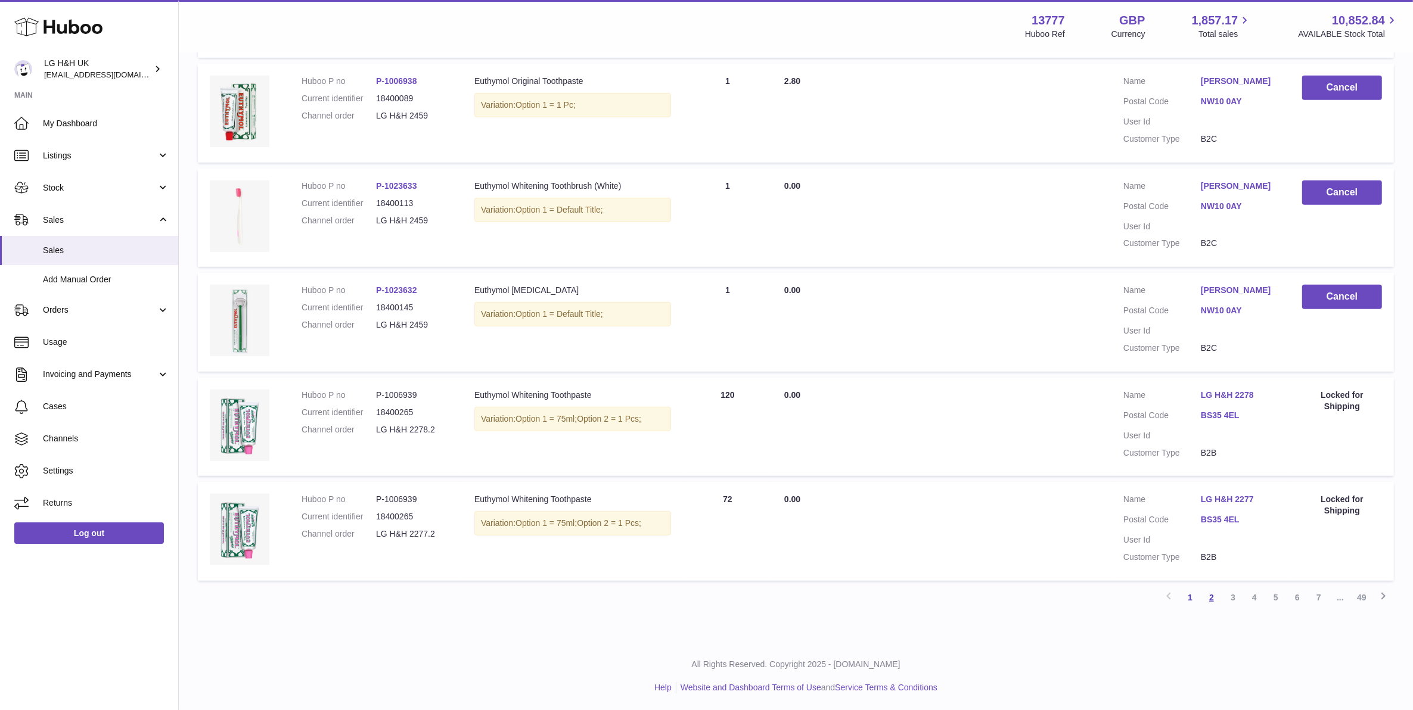
click at [1209, 596] on link "2" at bounding box center [1210, 597] width 21 height 21
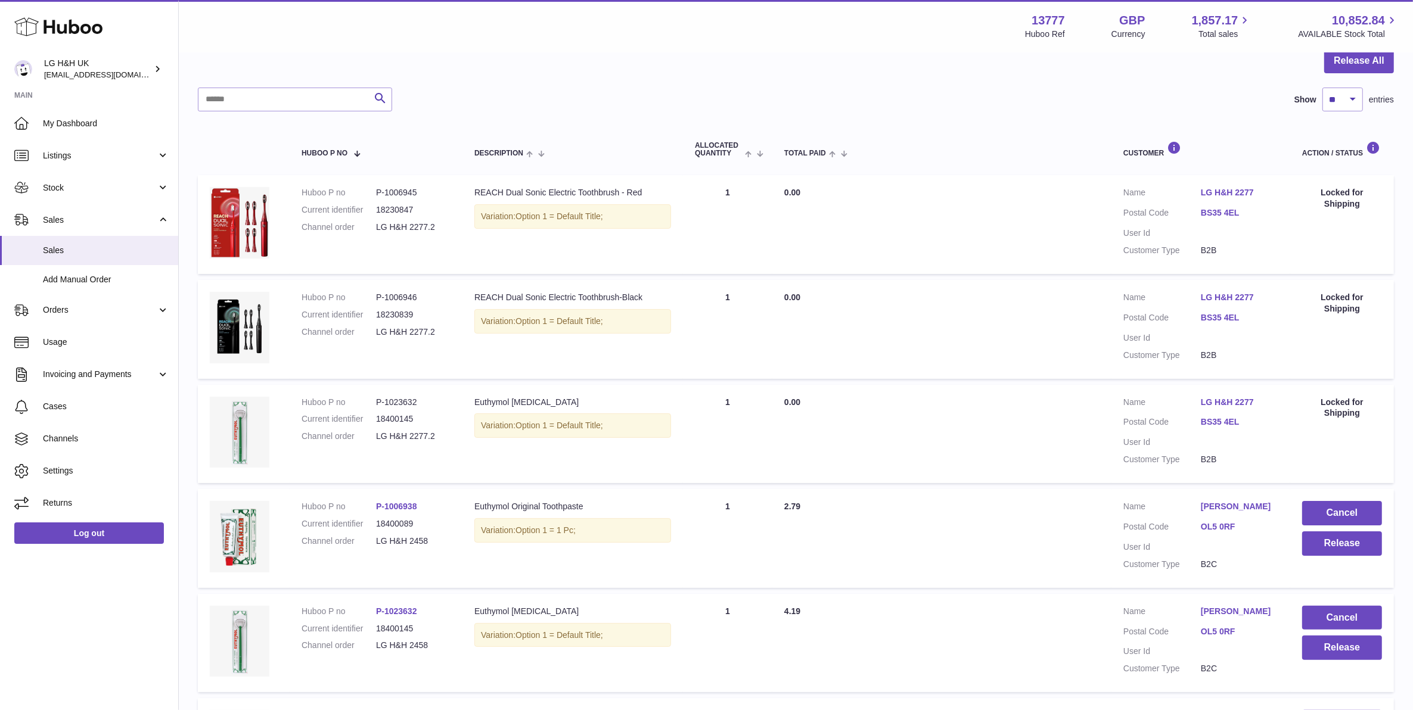
scroll to position [203, 0]
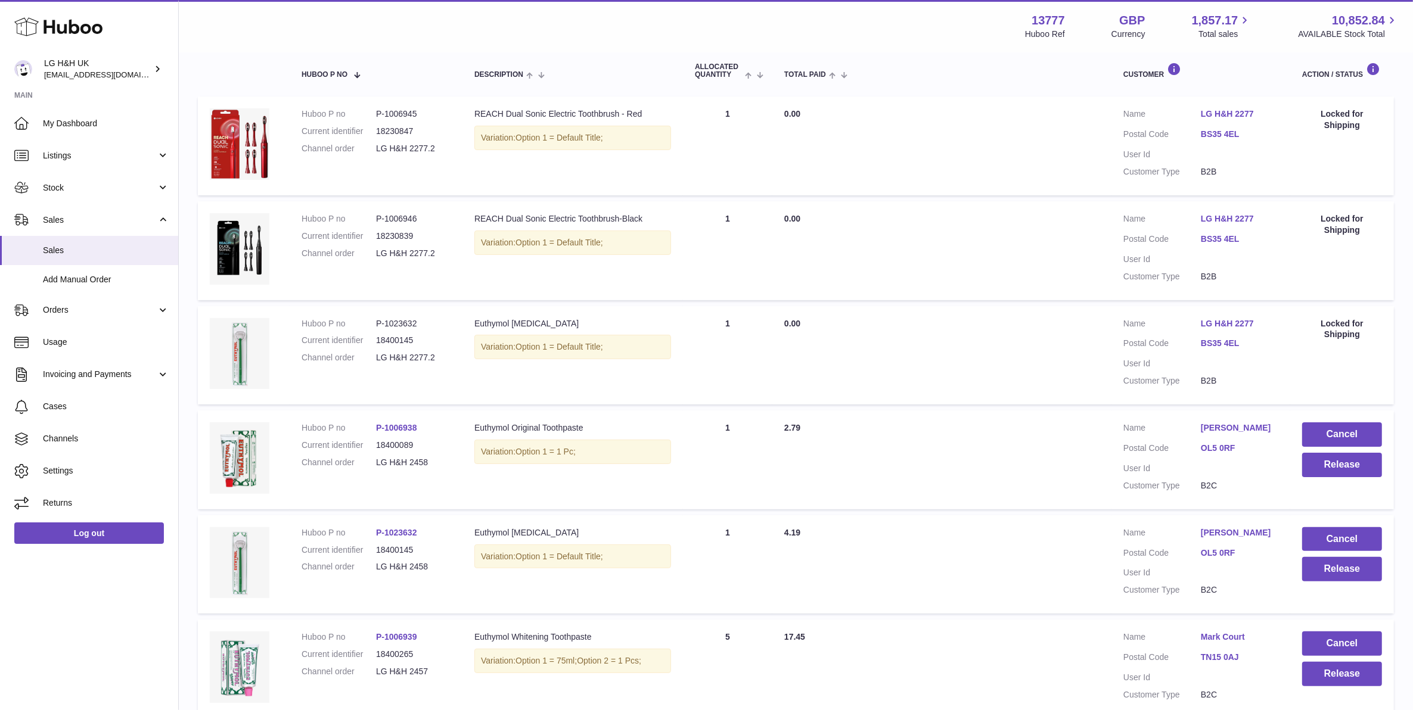
drag, startPoint x: 441, startPoint y: 456, endPoint x: 362, endPoint y: 459, distance: 79.9
click at [362, 459] on dl "Huboo P no P-1006938 Current identifier 18400089 Channel order LG H&H 2458" at bounding box center [375, 448] width 149 height 52
copy dl "LG H&H 2458"
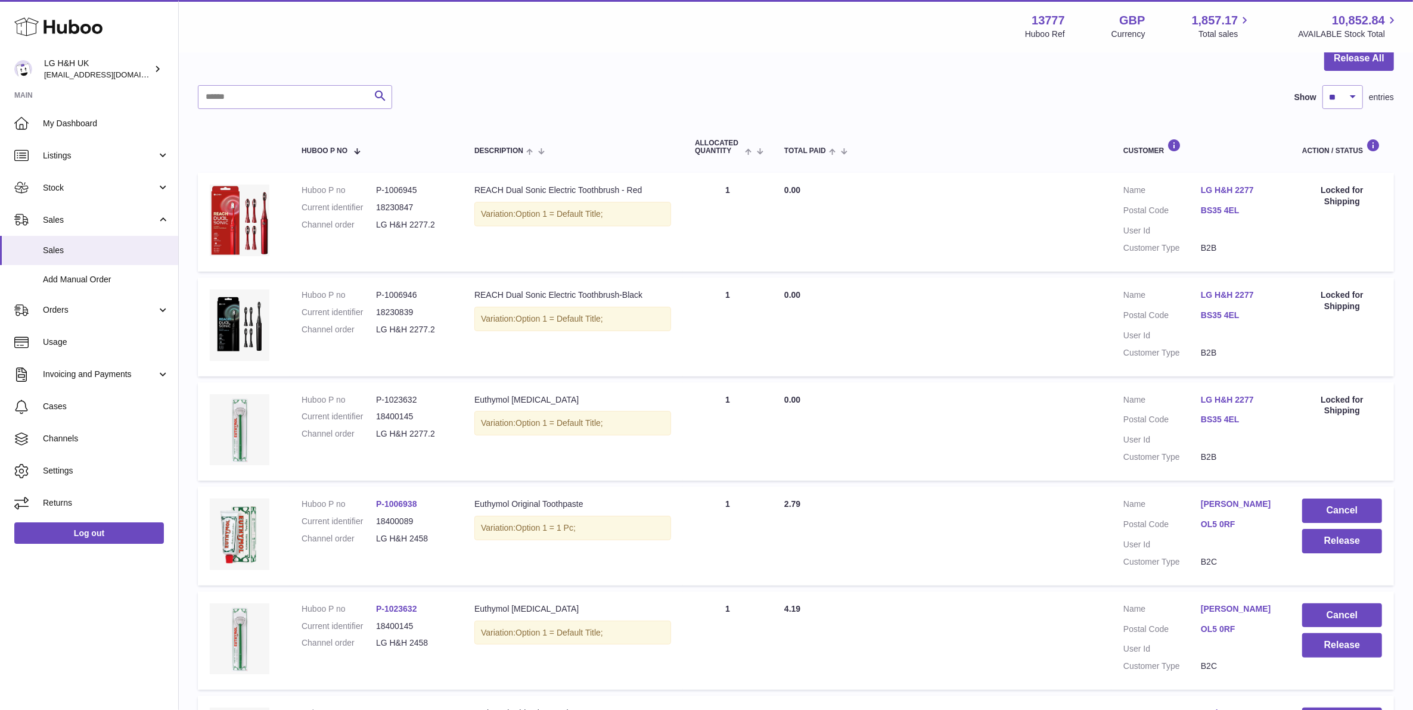
scroll to position [0, 0]
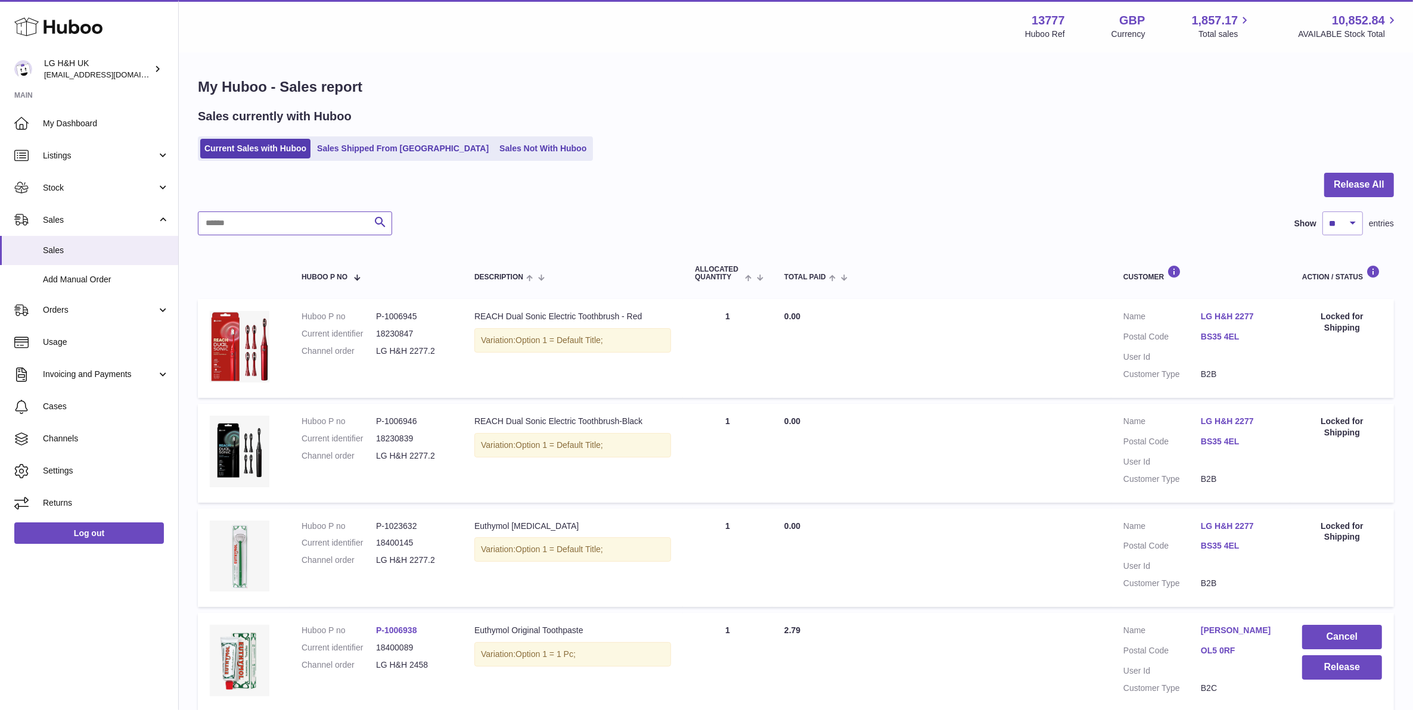
click at [296, 222] on input "text" at bounding box center [295, 224] width 194 height 24
paste input "**********"
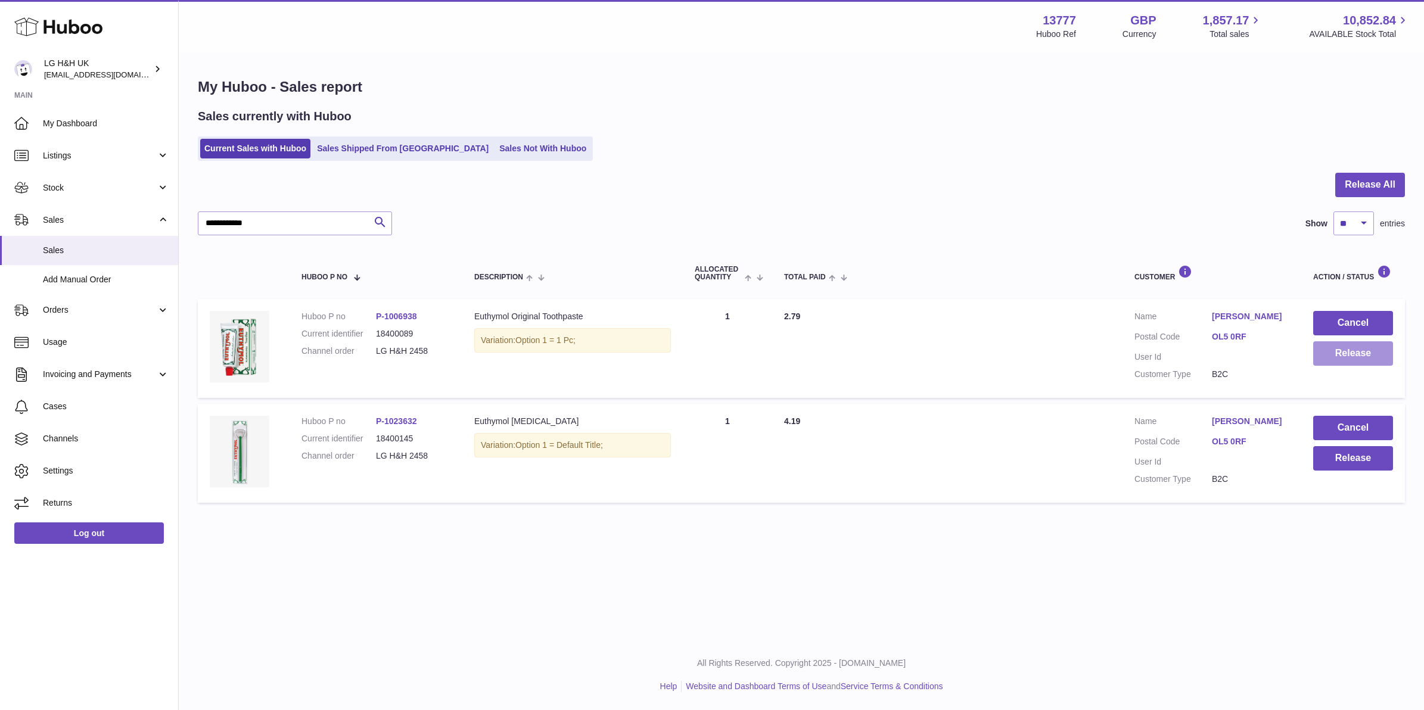
click at [1265, 356] on button "Release" at bounding box center [1353, 353] width 80 height 24
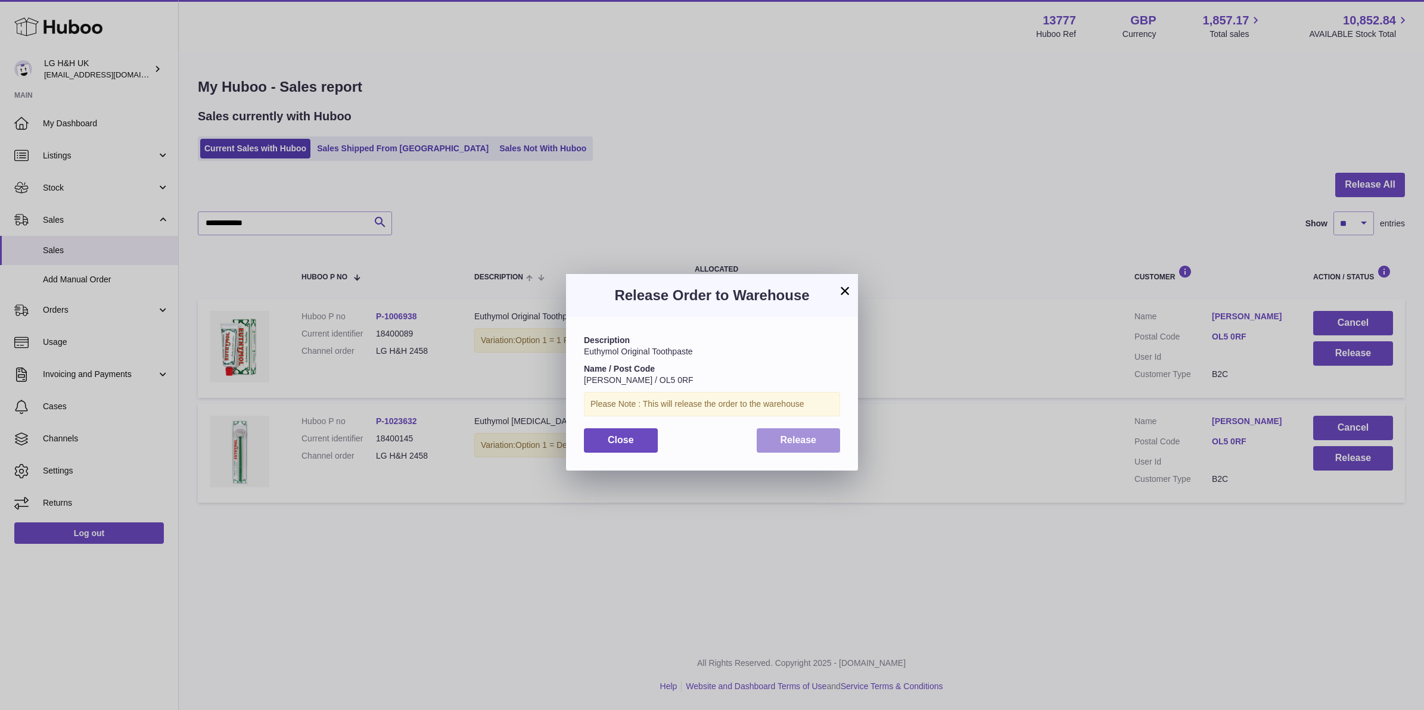
click at [802, 435] on span "Release" at bounding box center [798, 440] width 36 height 10
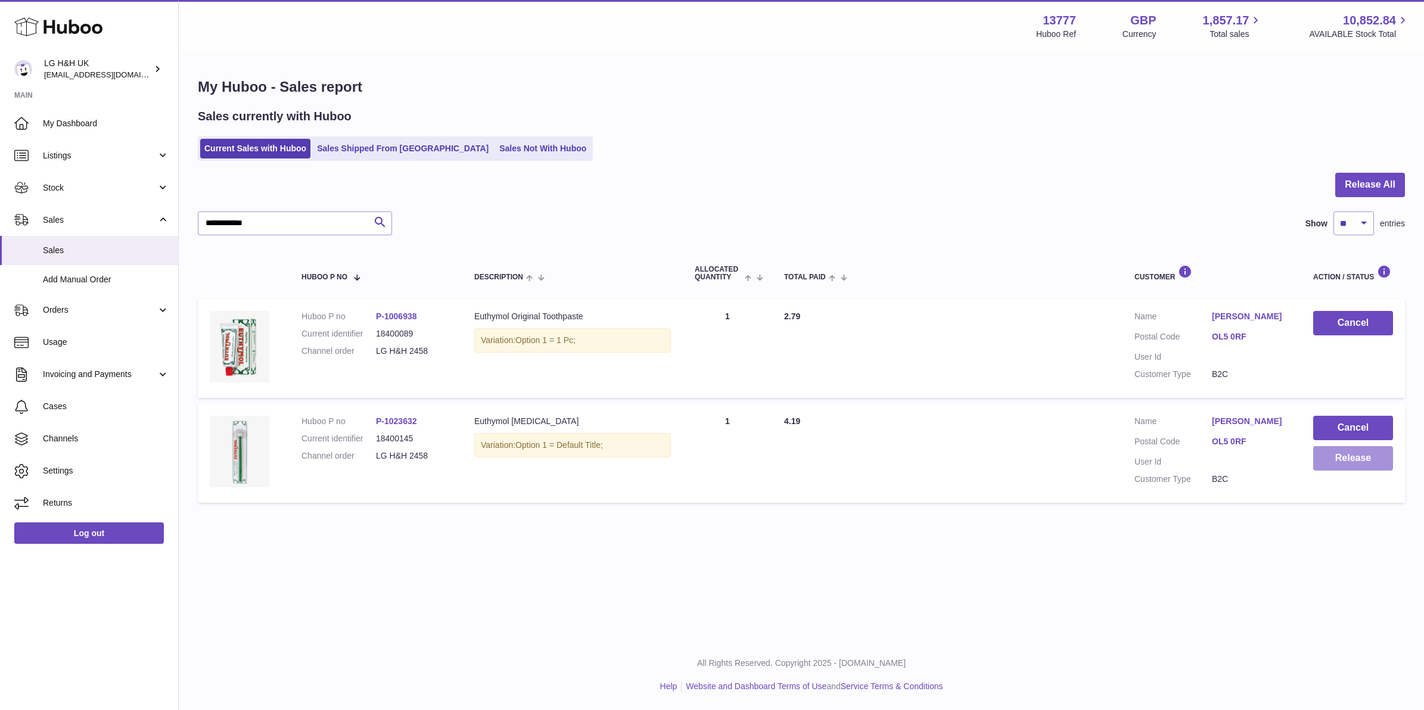
click at [1265, 457] on button "Release" at bounding box center [1353, 458] width 80 height 24
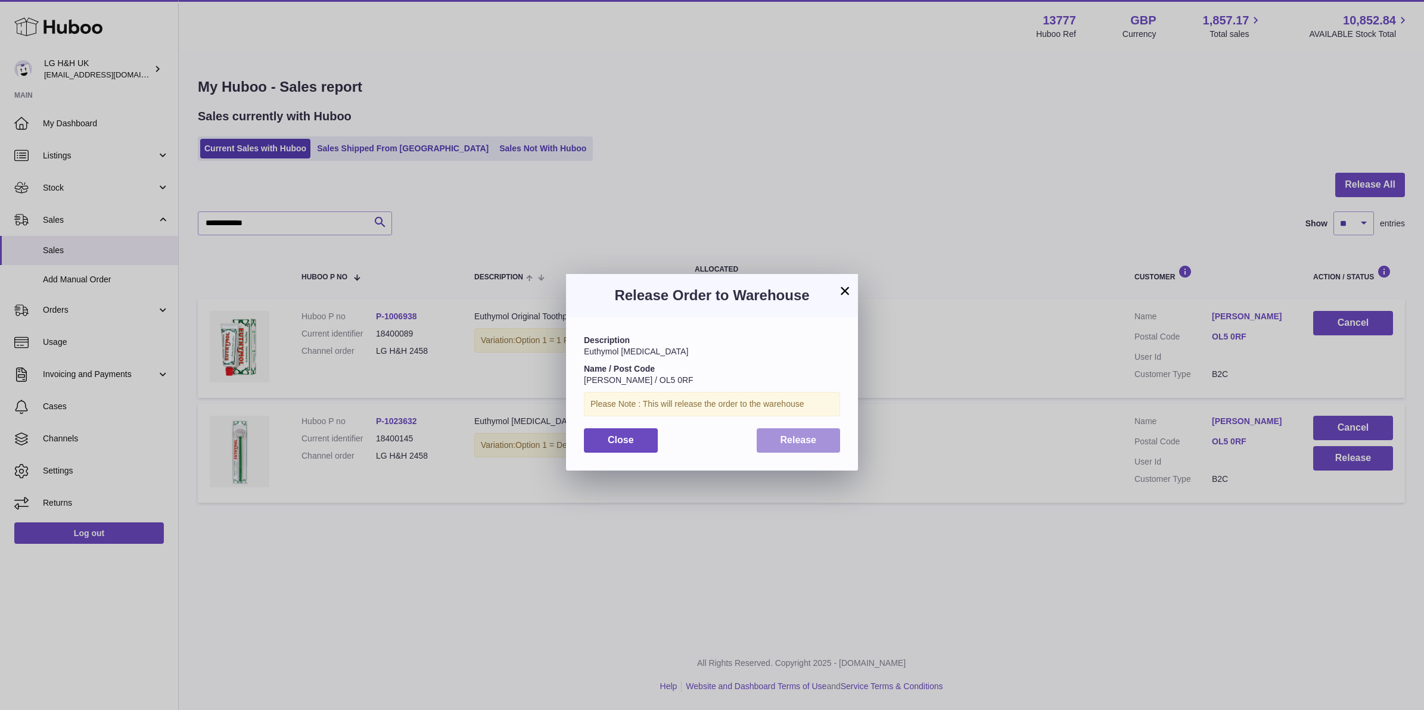
click at [826, 450] on button "Release" at bounding box center [799, 440] width 84 height 24
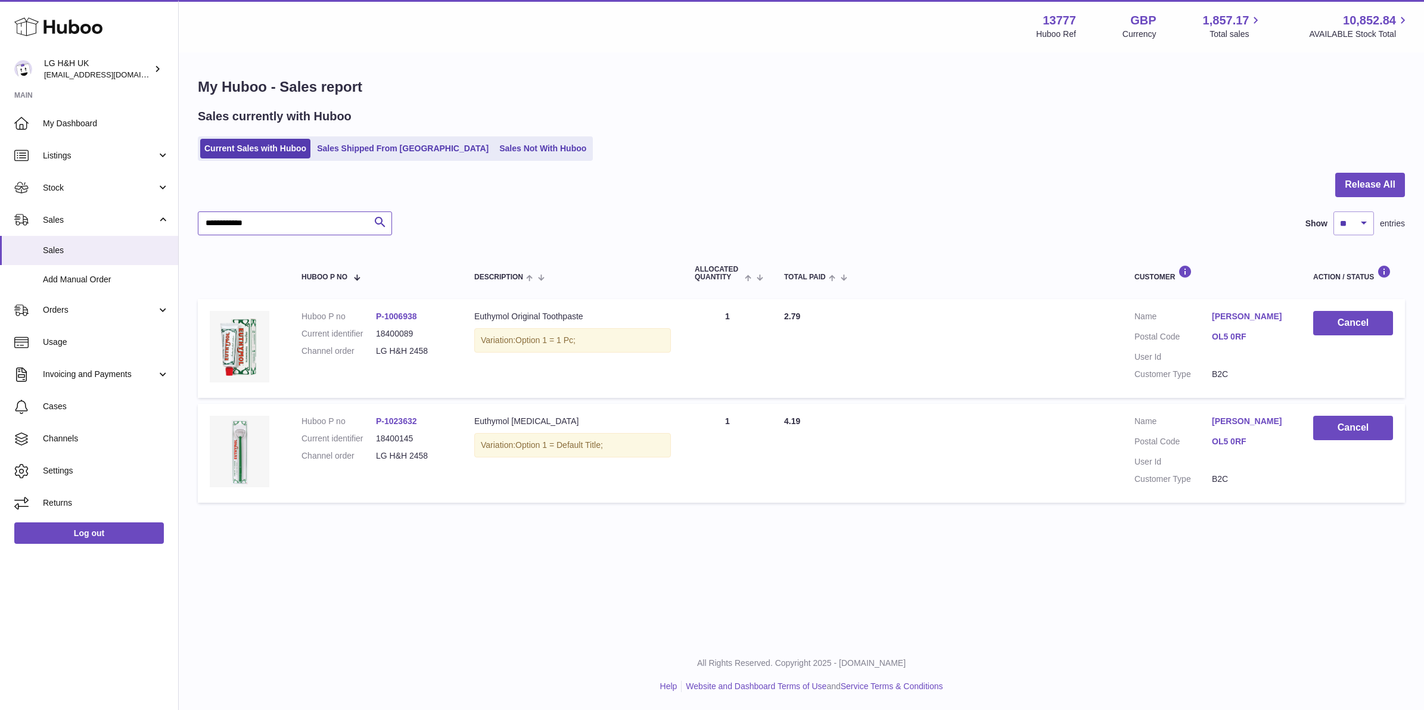
click at [265, 228] on input "**********" at bounding box center [295, 224] width 194 height 24
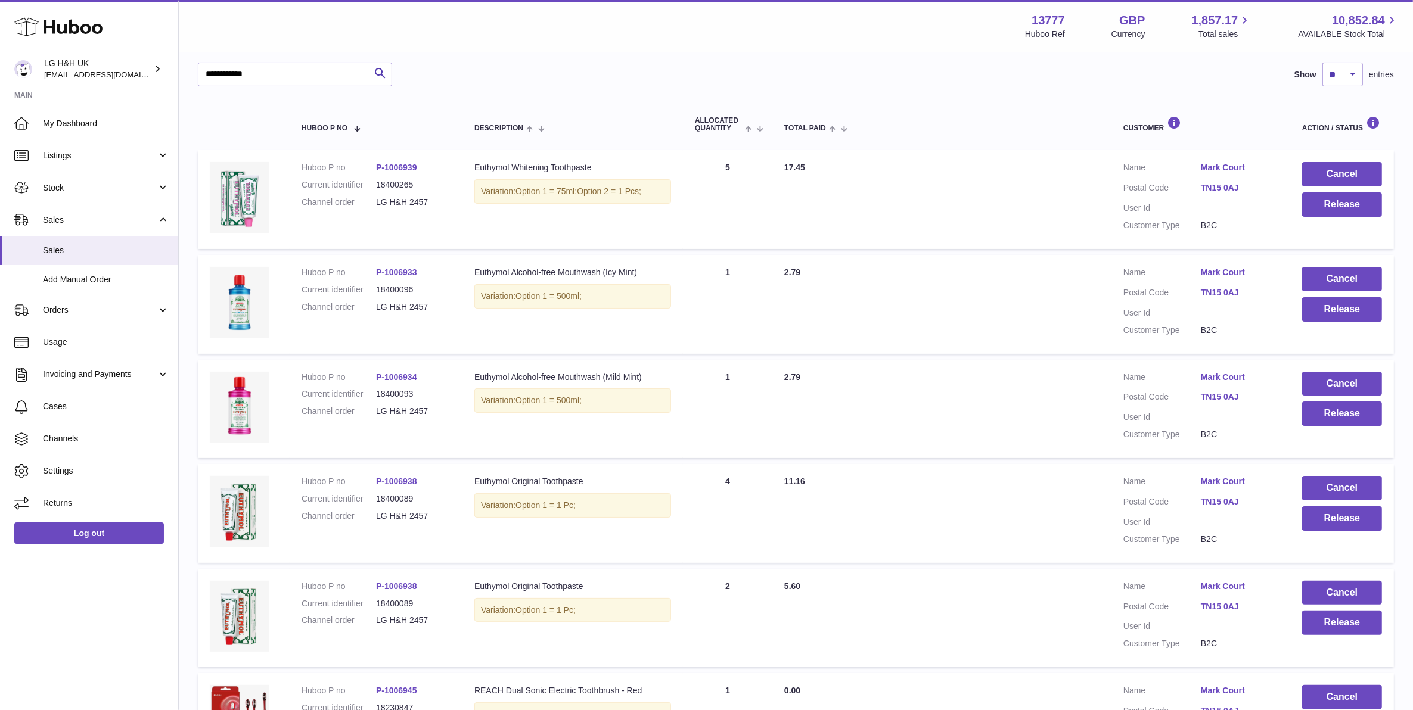
scroll to position [74, 0]
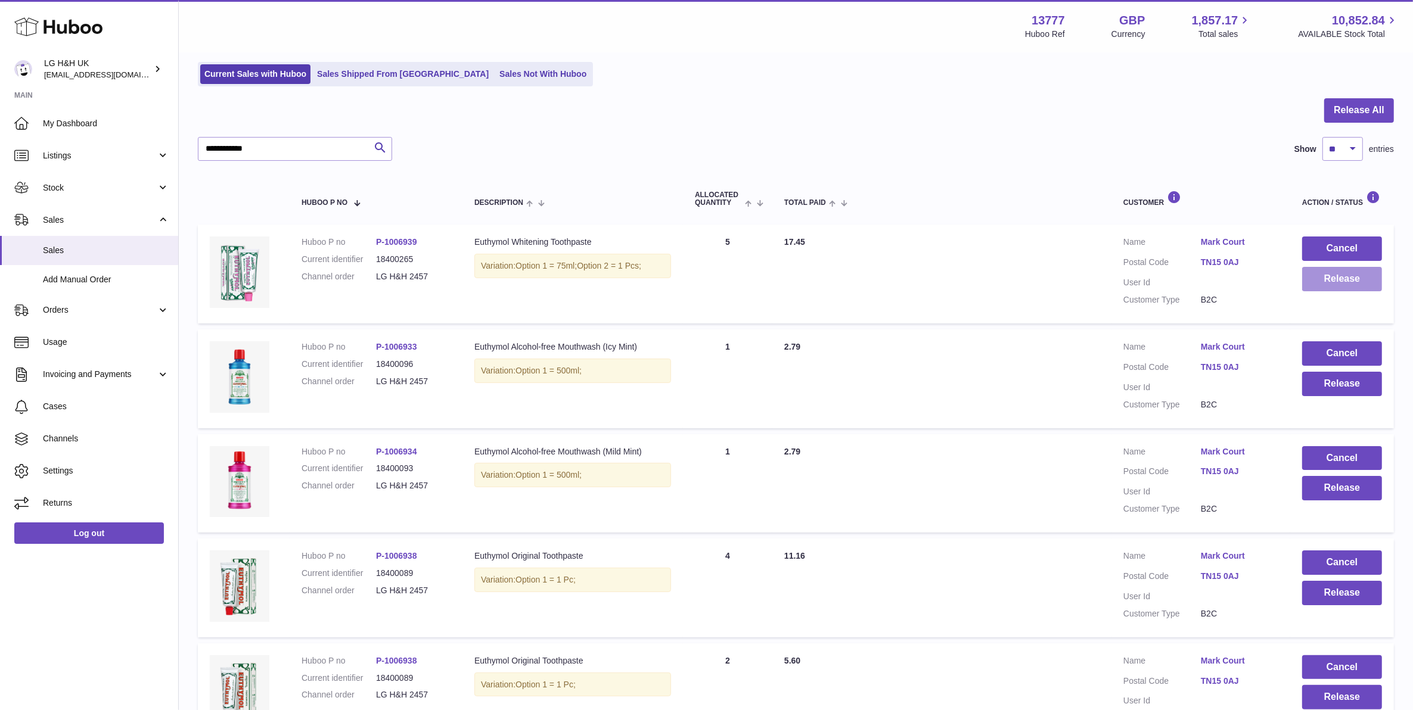
click at [1265, 281] on button "Release" at bounding box center [1342, 279] width 80 height 24
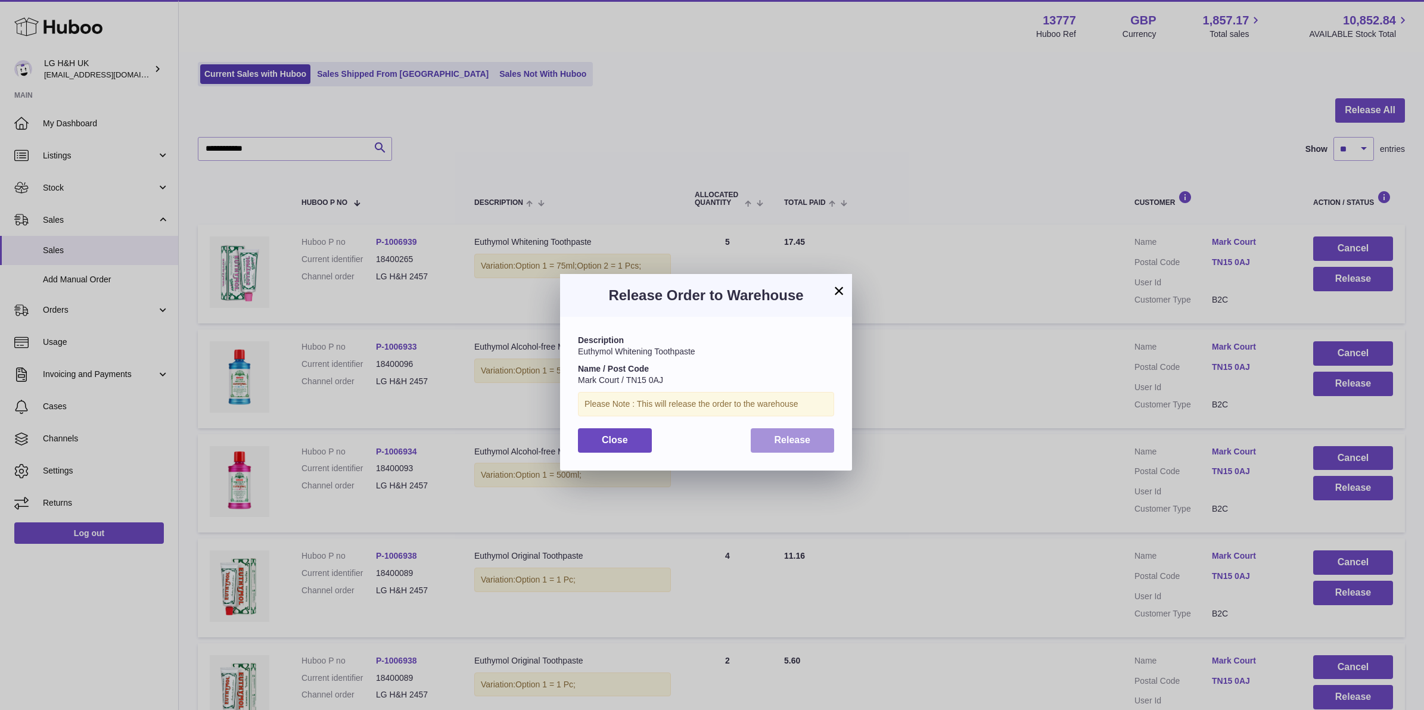
click at [783, 439] on span "Release" at bounding box center [793, 440] width 36 height 10
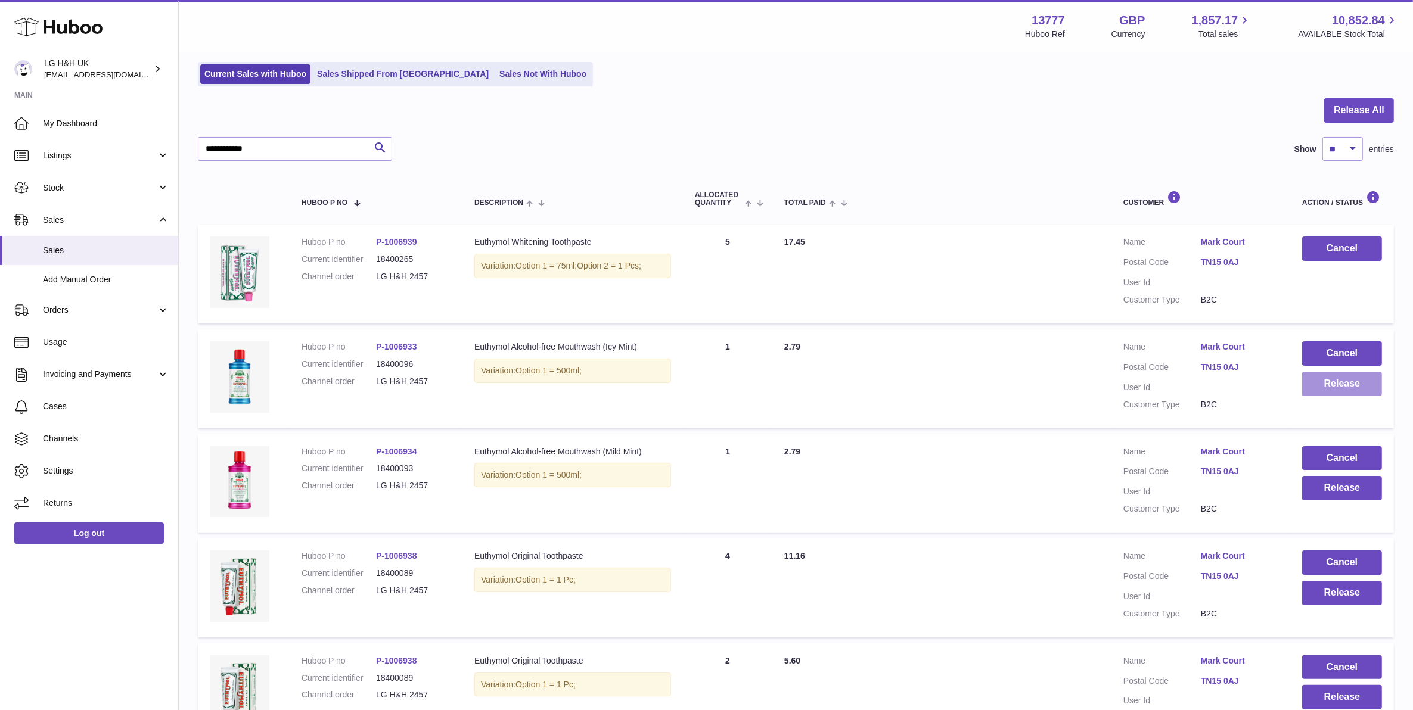
click at [1265, 386] on button "Release" at bounding box center [1342, 384] width 80 height 24
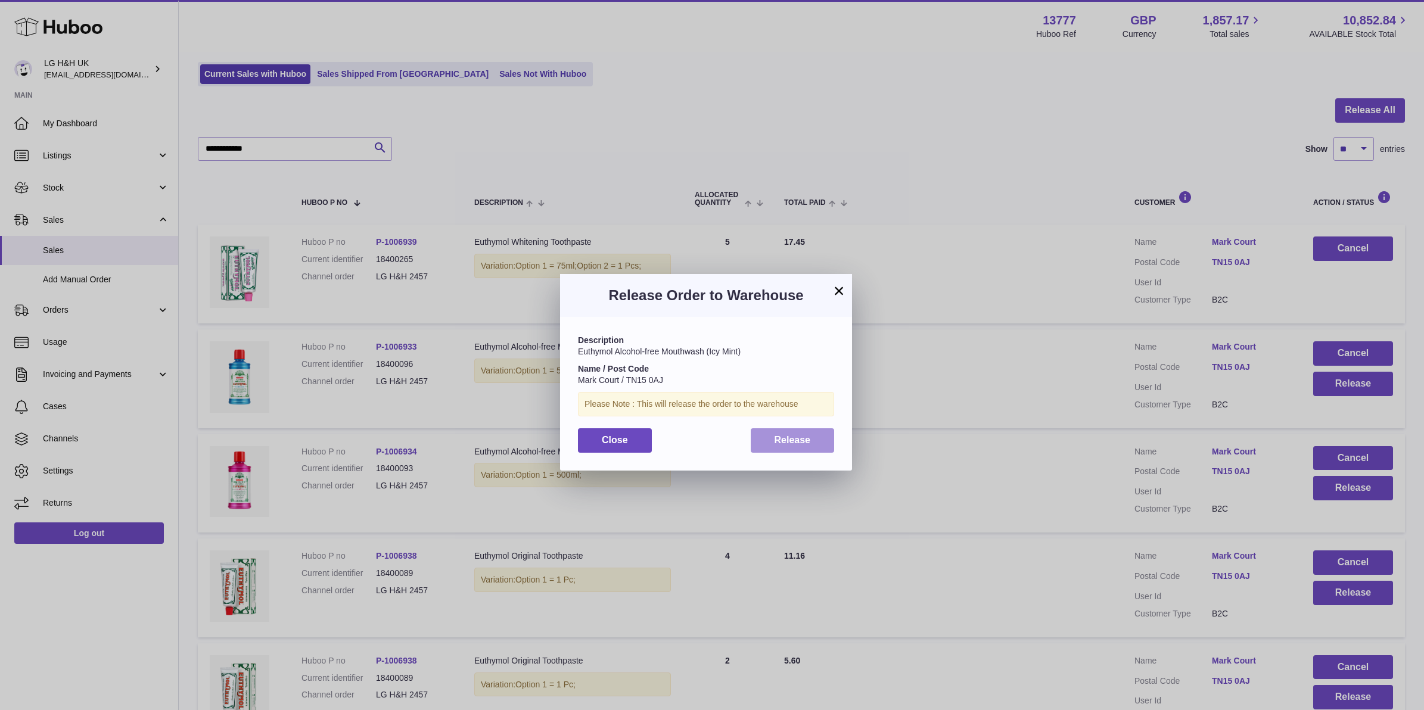
click at [788, 445] on span "Release" at bounding box center [793, 440] width 36 height 10
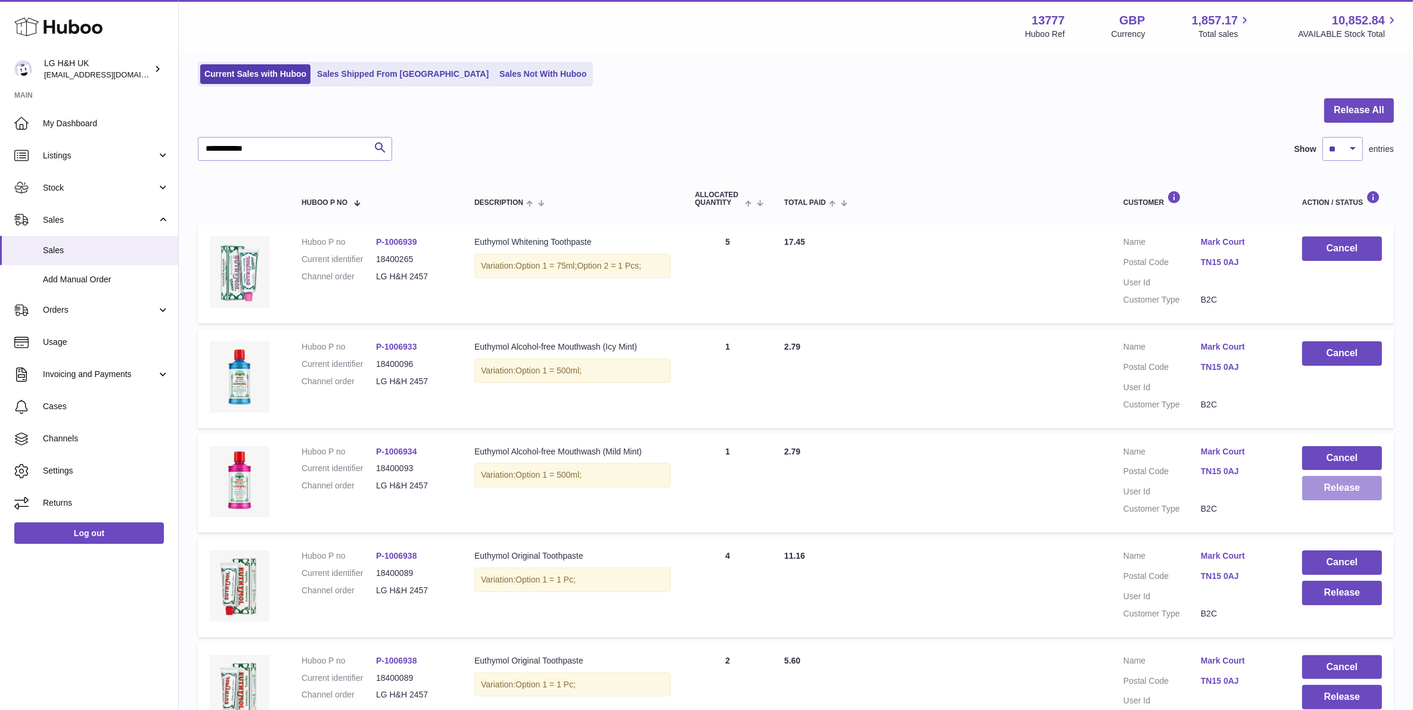
click at [1265, 490] on button "Release" at bounding box center [1342, 488] width 80 height 24
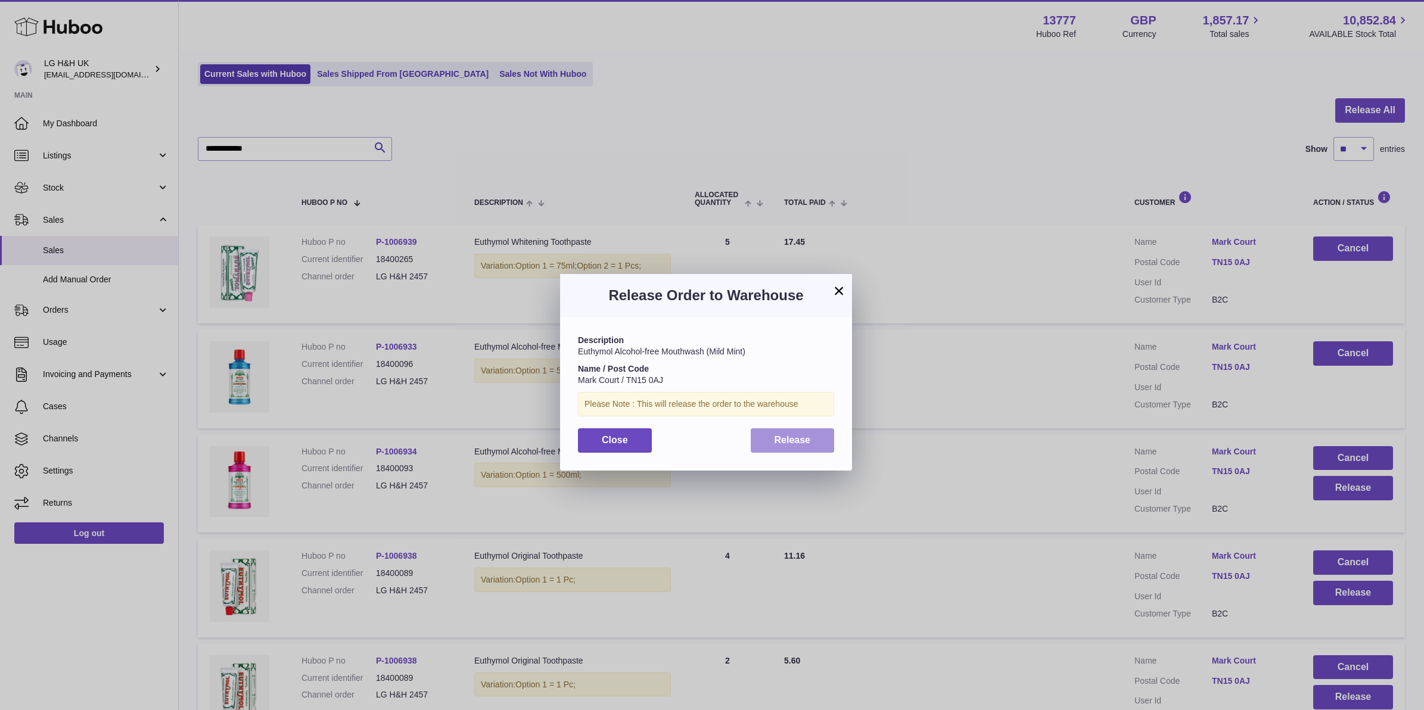
click at [761, 437] on button "Release" at bounding box center [793, 440] width 84 height 24
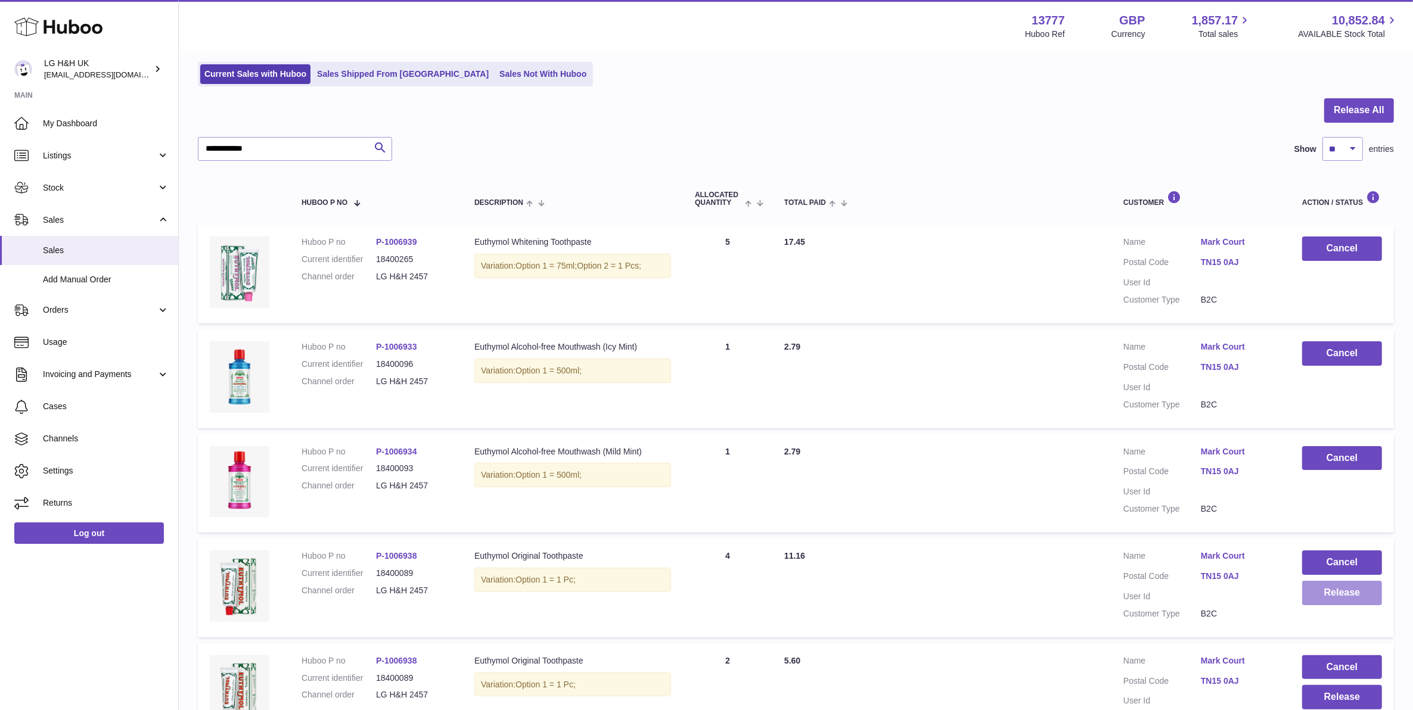
click at [1265, 600] on button "Release" at bounding box center [1342, 593] width 80 height 24
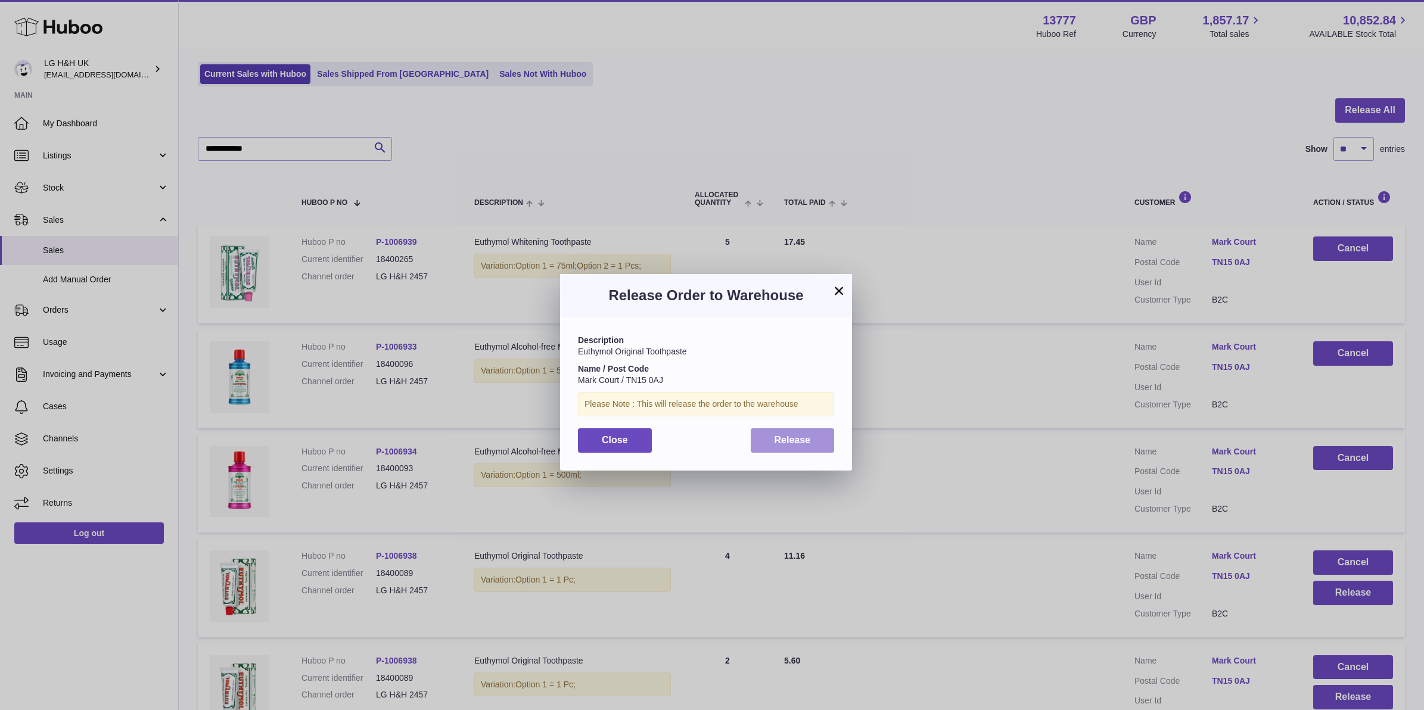
click at [790, 446] on button "Release" at bounding box center [793, 440] width 84 height 24
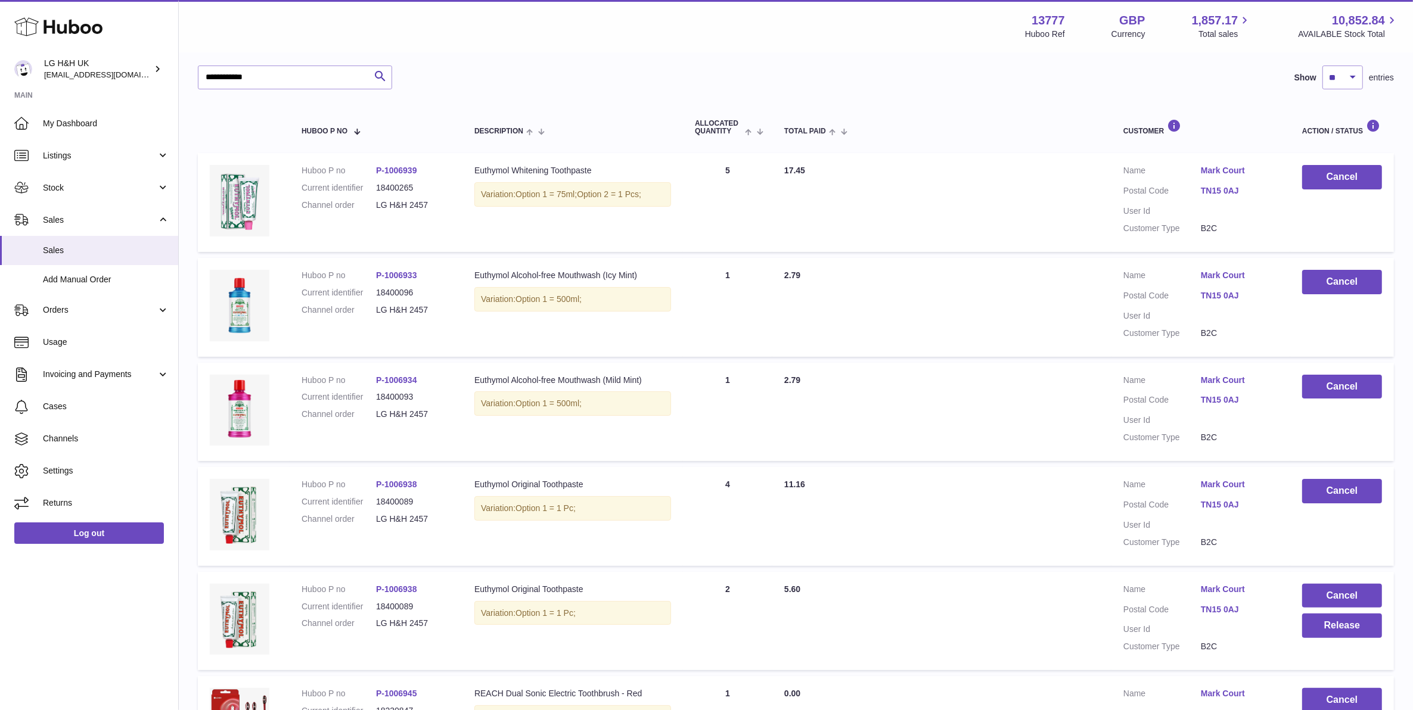
scroll to position [223, 0]
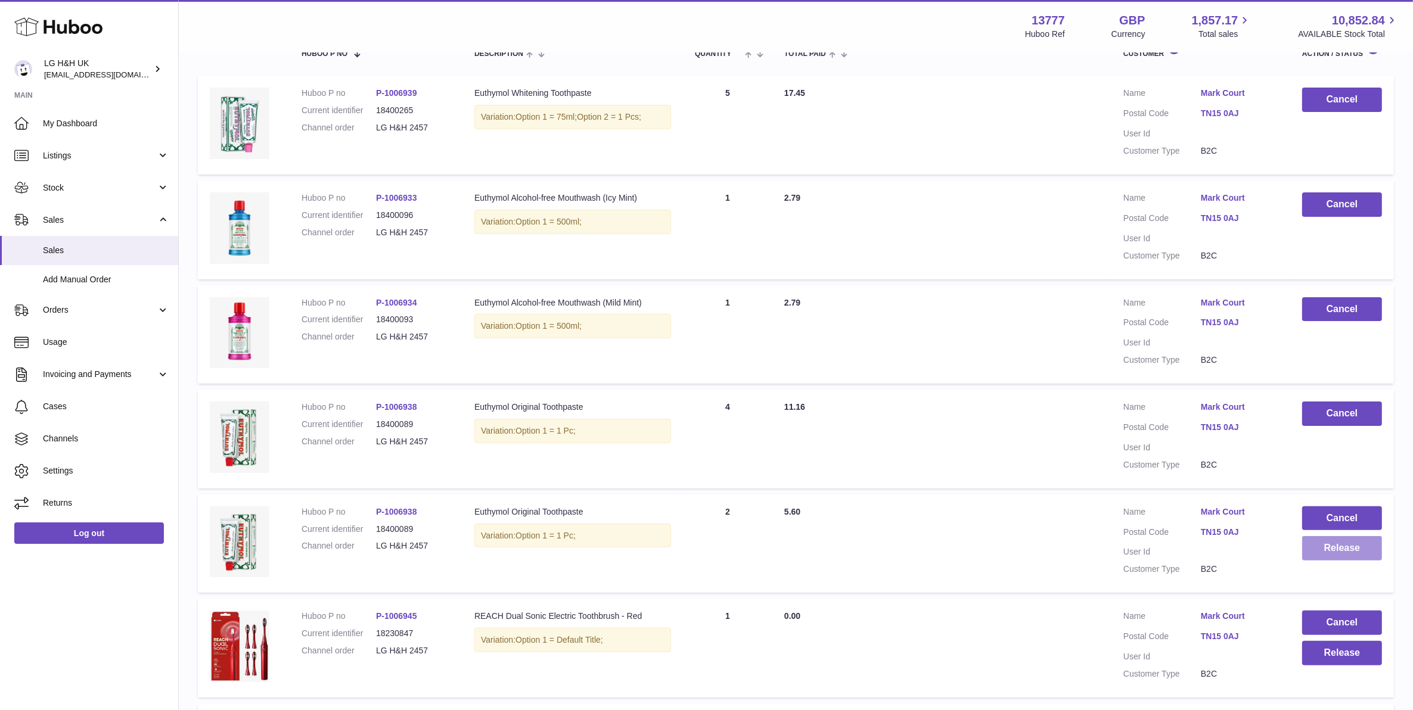
click at [1265, 555] on button "Release" at bounding box center [1342, 548] width 80 height 24
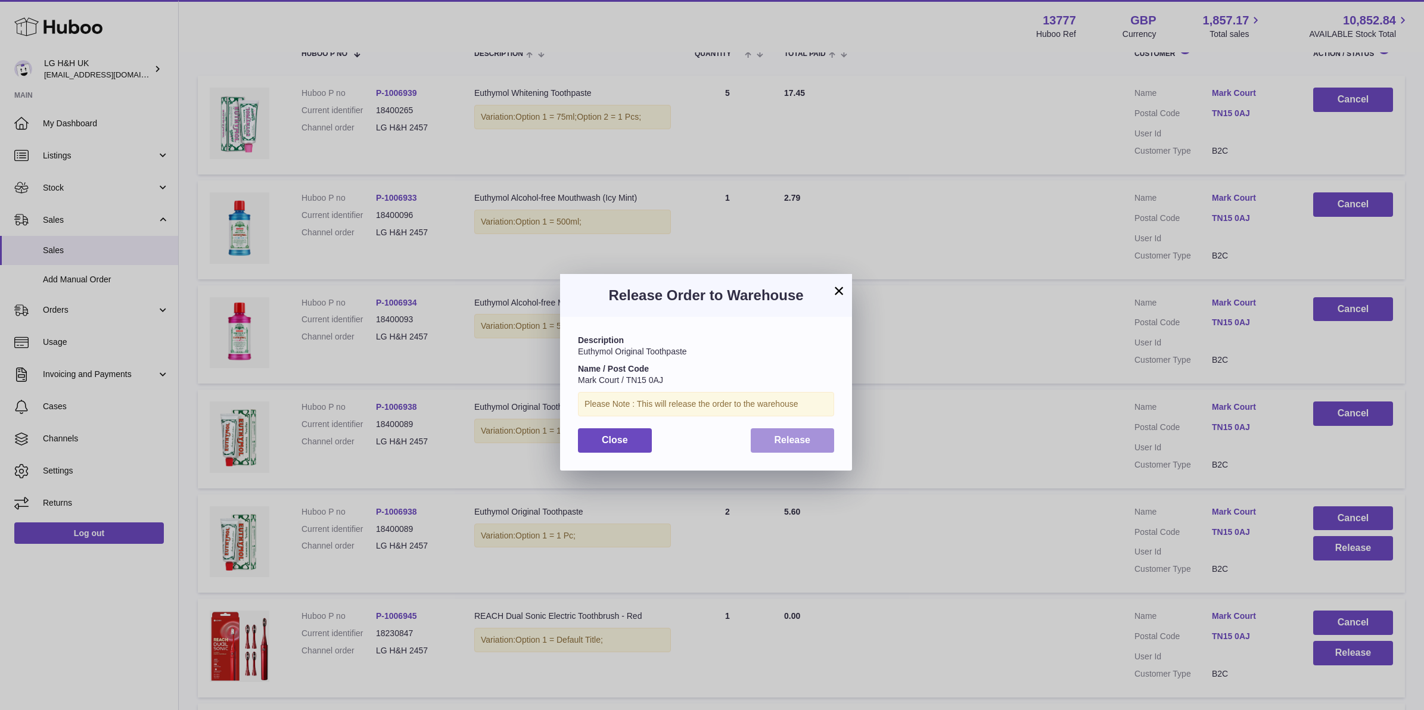
click at [797, 440] on span "Release" at bounding box center [793, 440] width 36 height 10
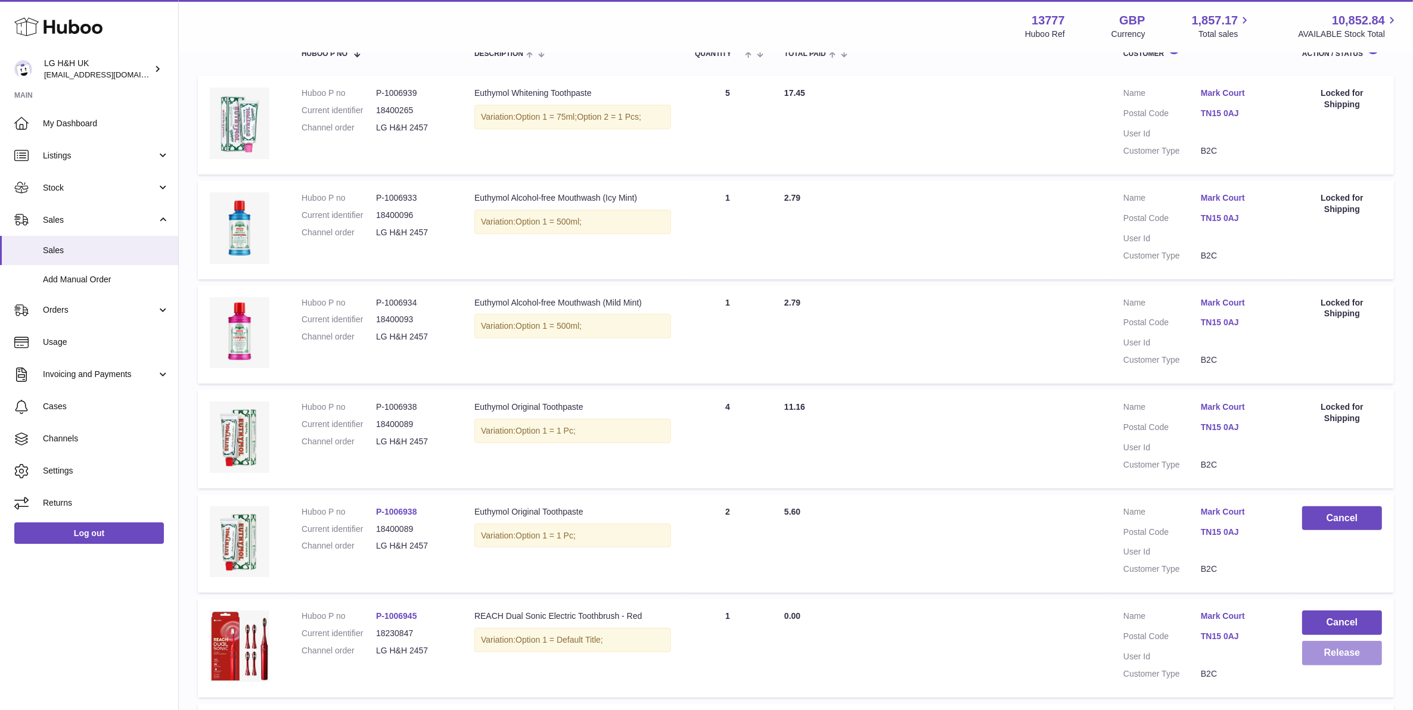
click at [1265, 650] on button "Release" at bounding box center [1342, 653] width 80 height 24
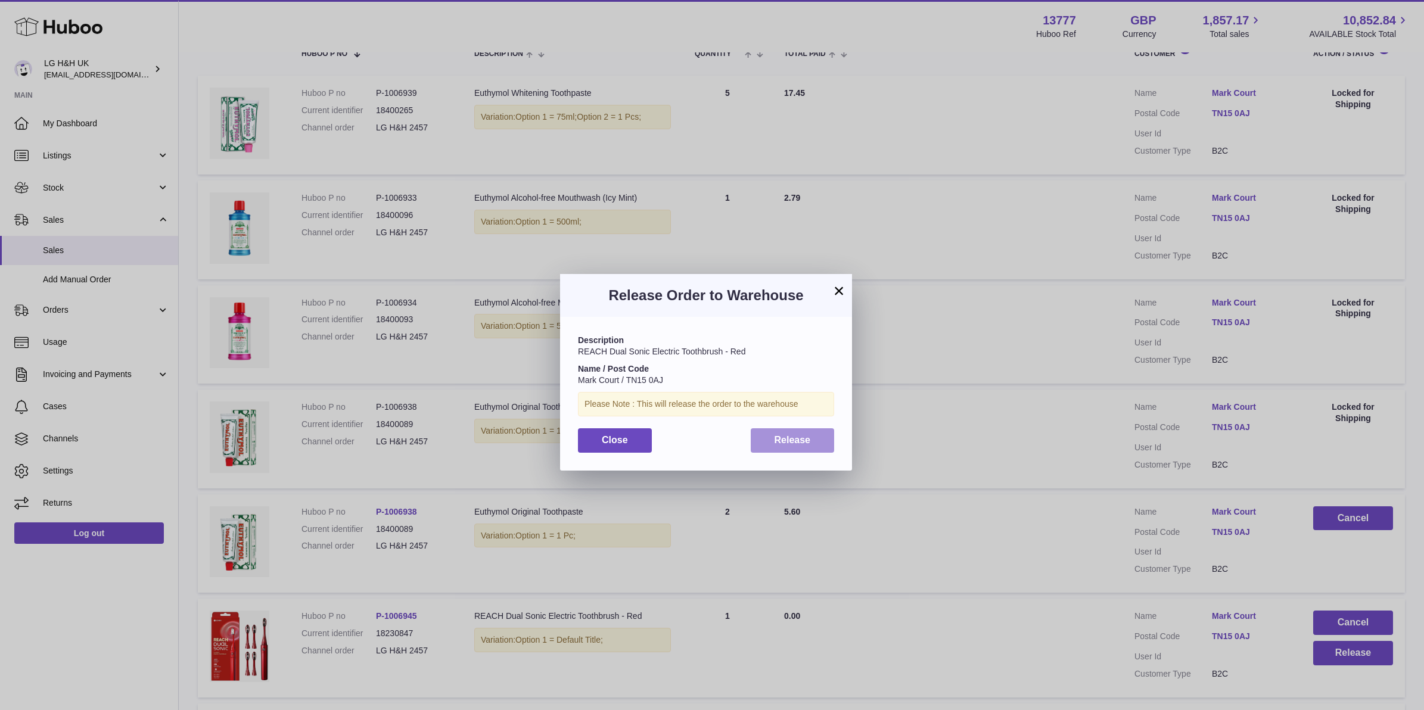
click at [798, 450] on button "Release" at bounding box center [793, 440] width 84 height 24
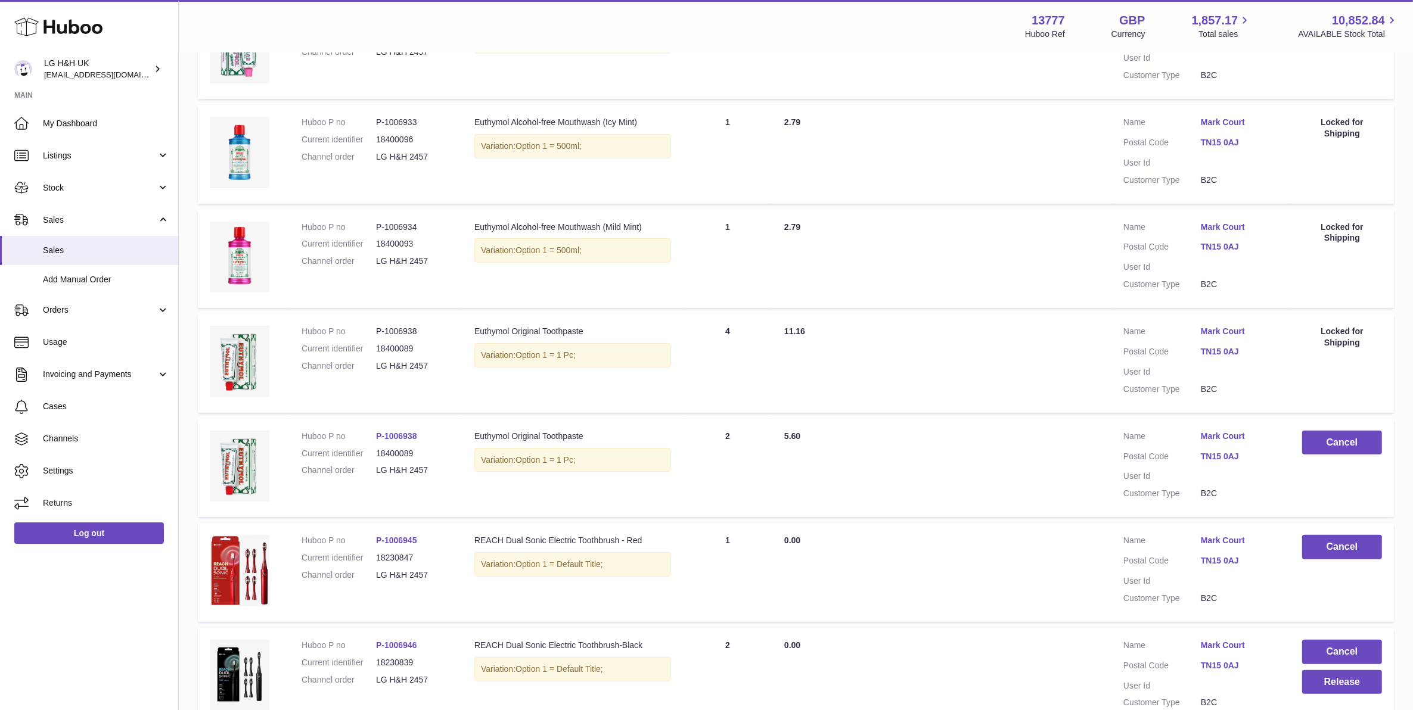
scroll to position [372, 0]
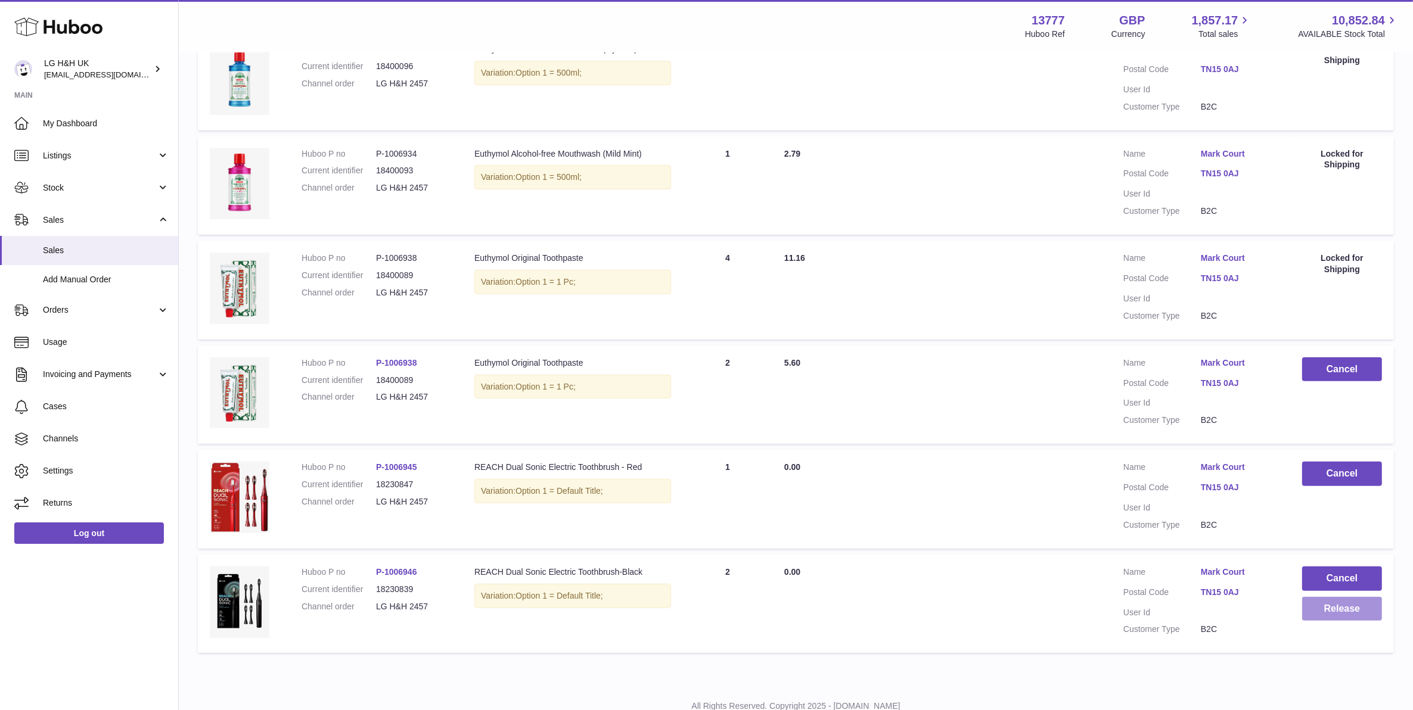
click at [1265, 609] on button "Release" at bounding box center [1342, 609] width 80 height 24
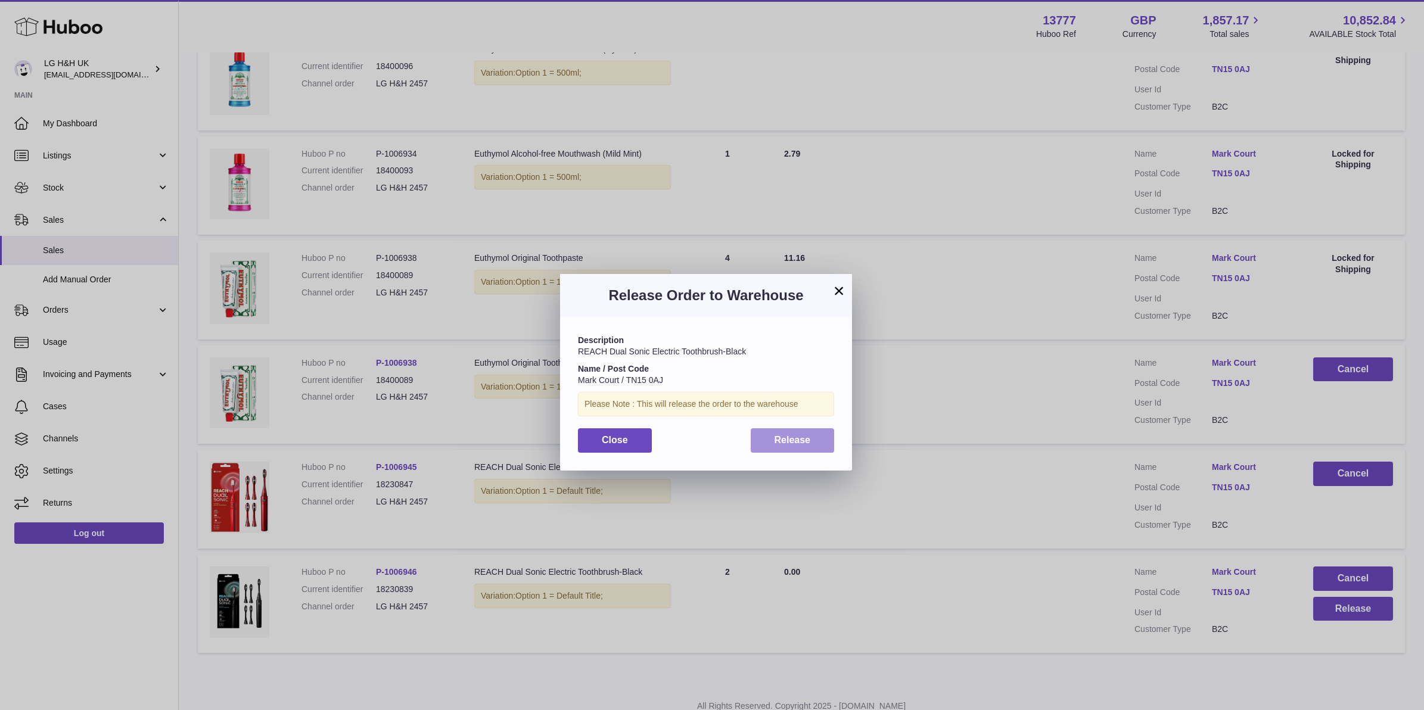
click at [809, 449] on button "Release" at bounding box center [793, 440] width 84 height 24
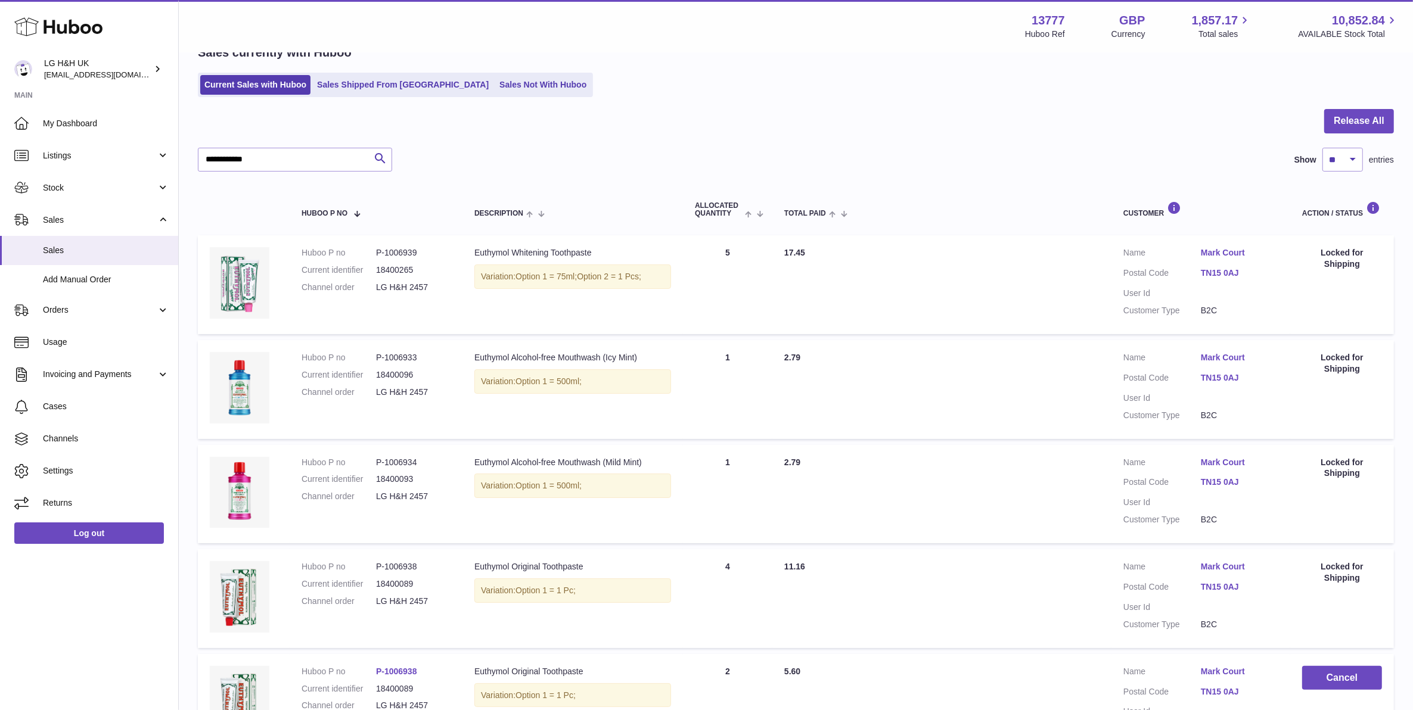
scroll to position [0, 0]
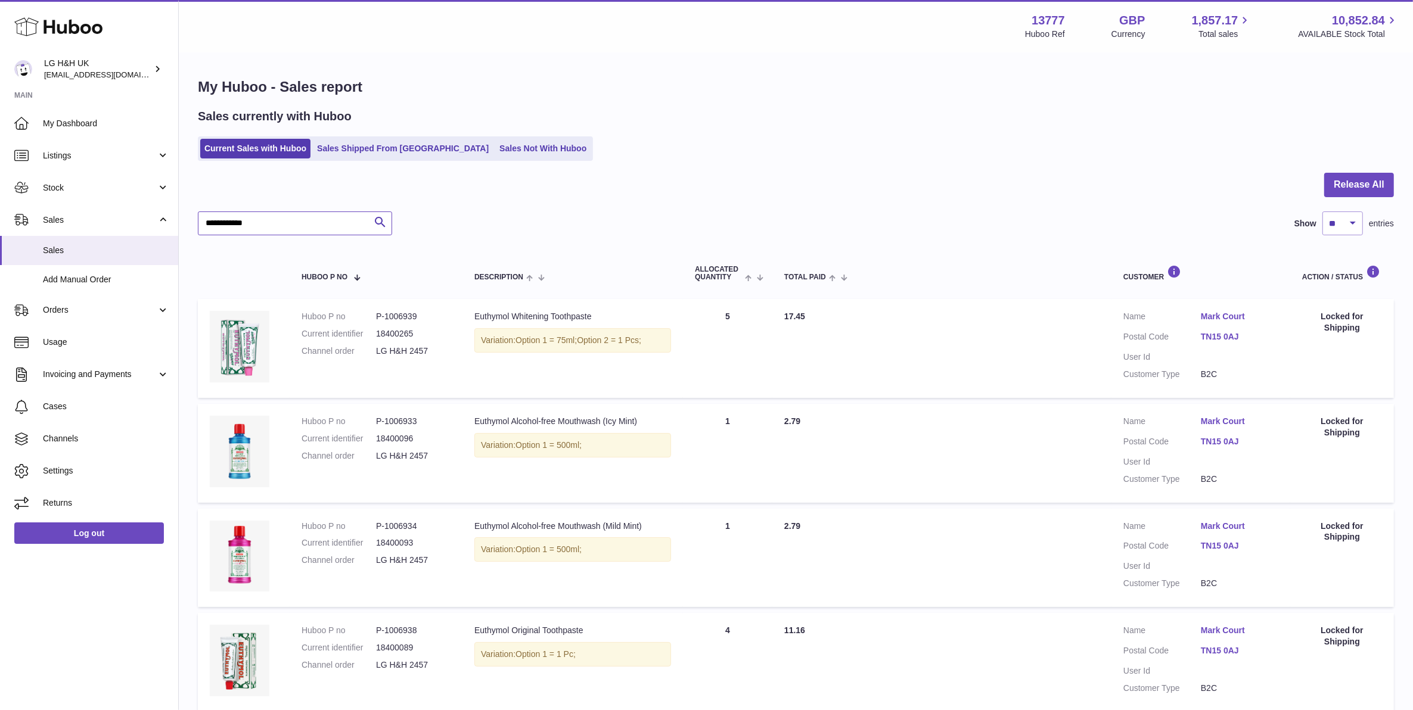
click at [284, 224] on input "**********" at bounding box center [295, 224] width 194 height 24
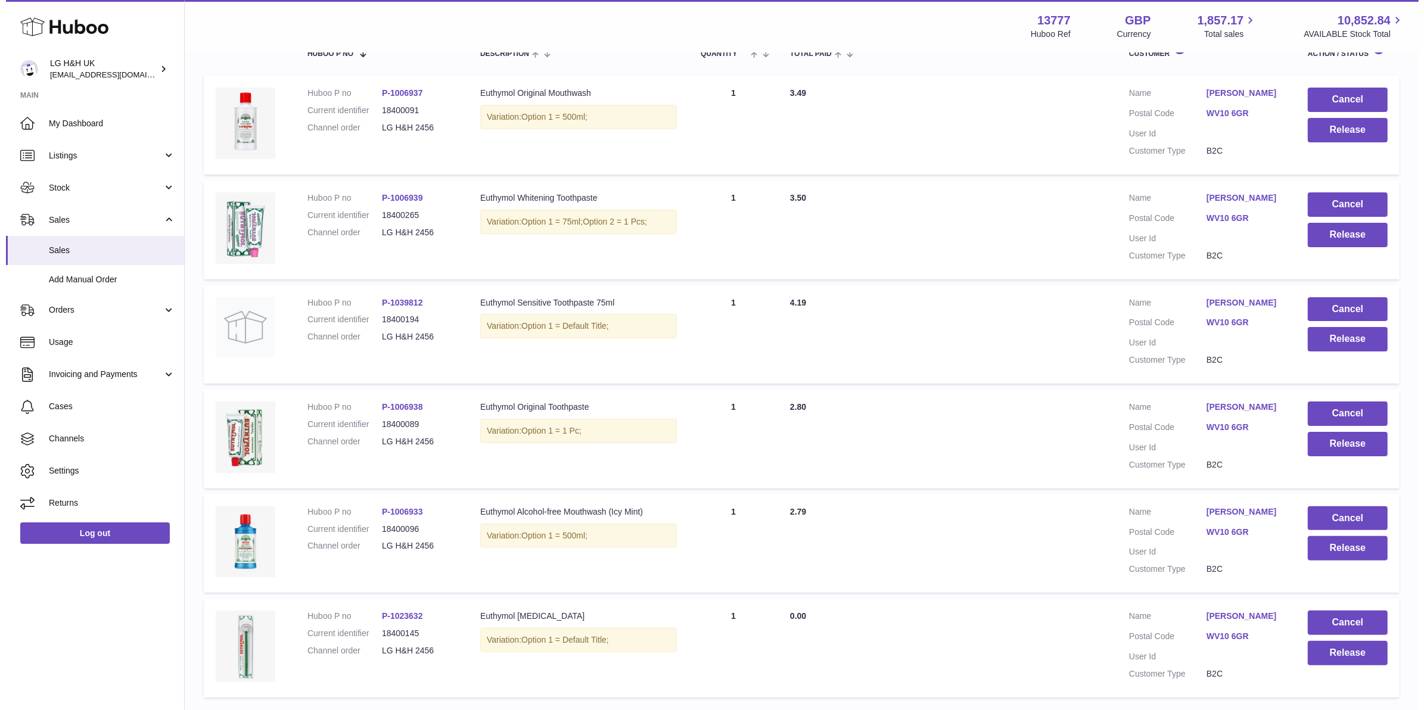
scroll to position [298, 0]
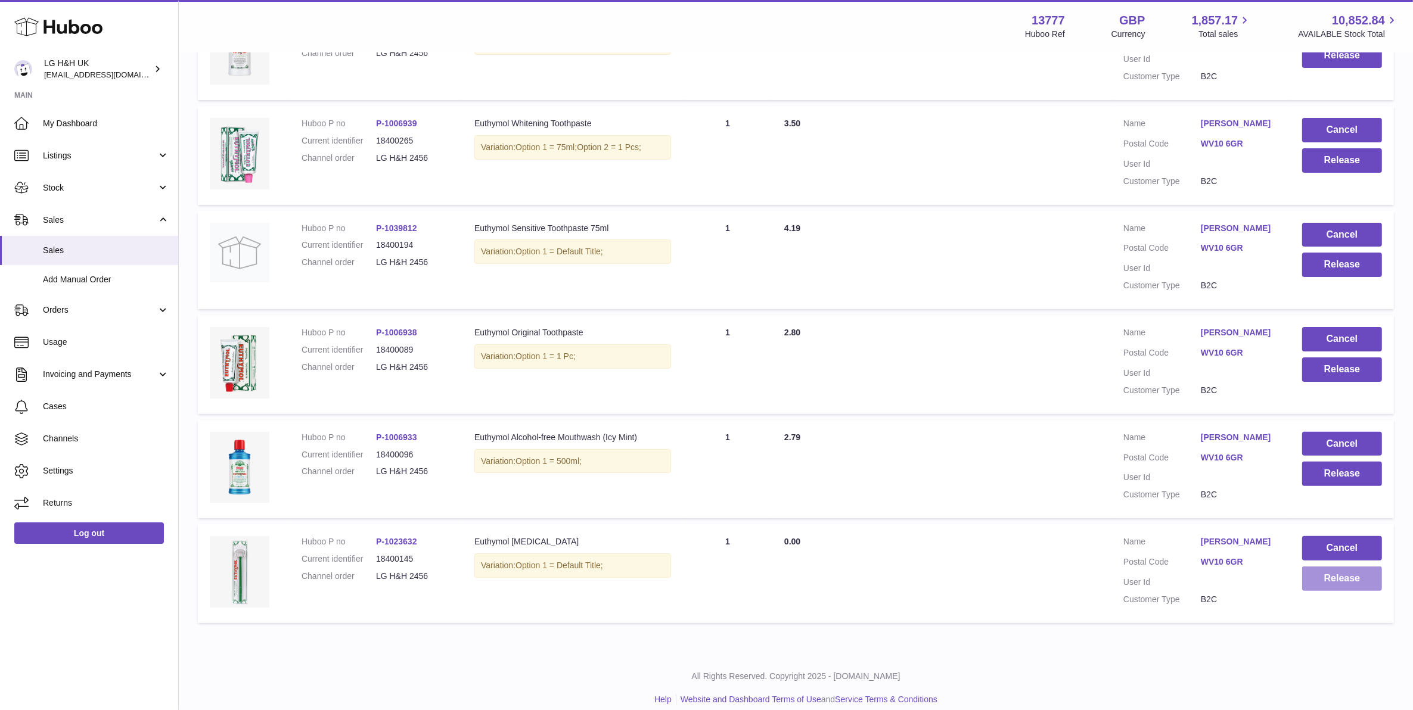
click at [1265, 581] on button "Release" at bounding box center [1342, 579] width 80 height 24
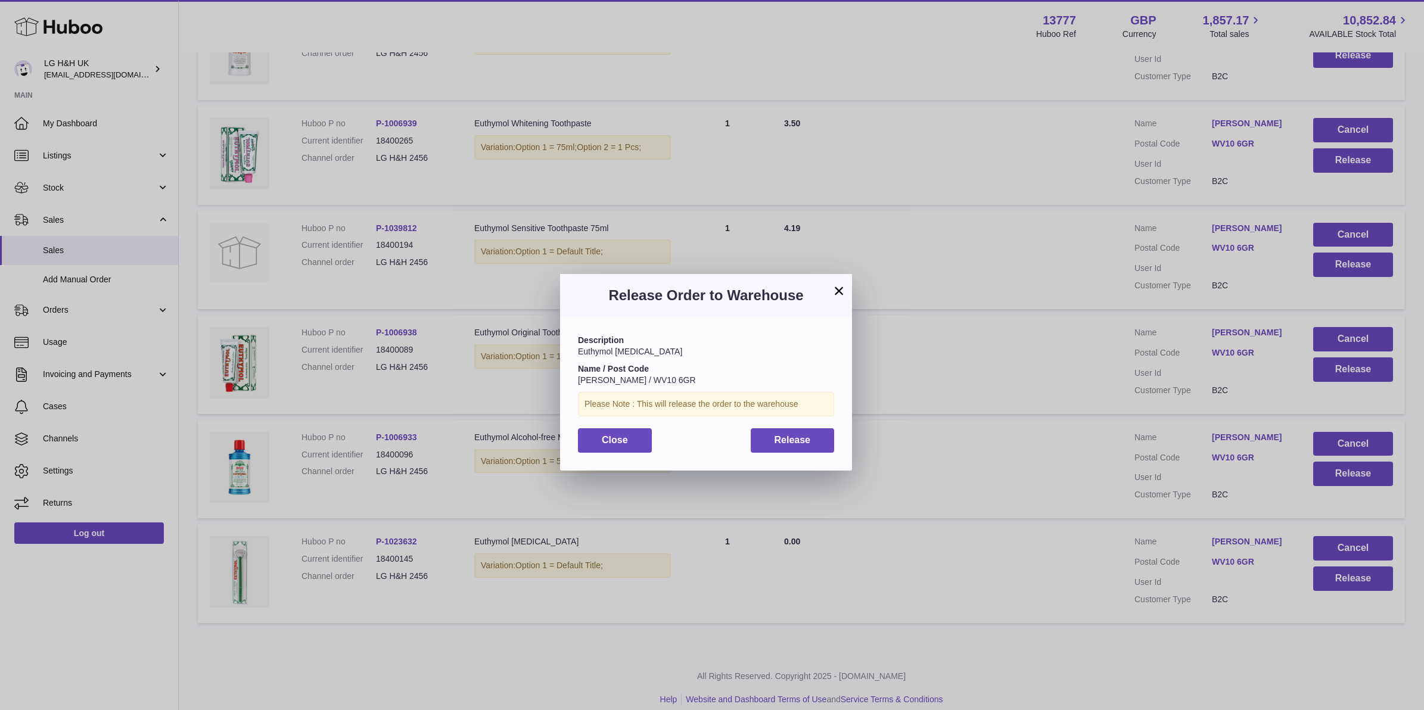
click at [760, 453] on div "Description Euthymol Tongue Cleaner Name / Post Code Nathan Lawrence / WV10 6GR…" at bounding box center [706, 393] width 292 height 153
click at [837, 447] on div "Description Euthymol Tongue Cleaner Name / Post Code Nathan Lawrence / WV10 6GR…" at bounding box center [706, 393] width 292 height 153
click at [832, 446] on button "Release" at bounding box center [793, 440] width 84 height 24
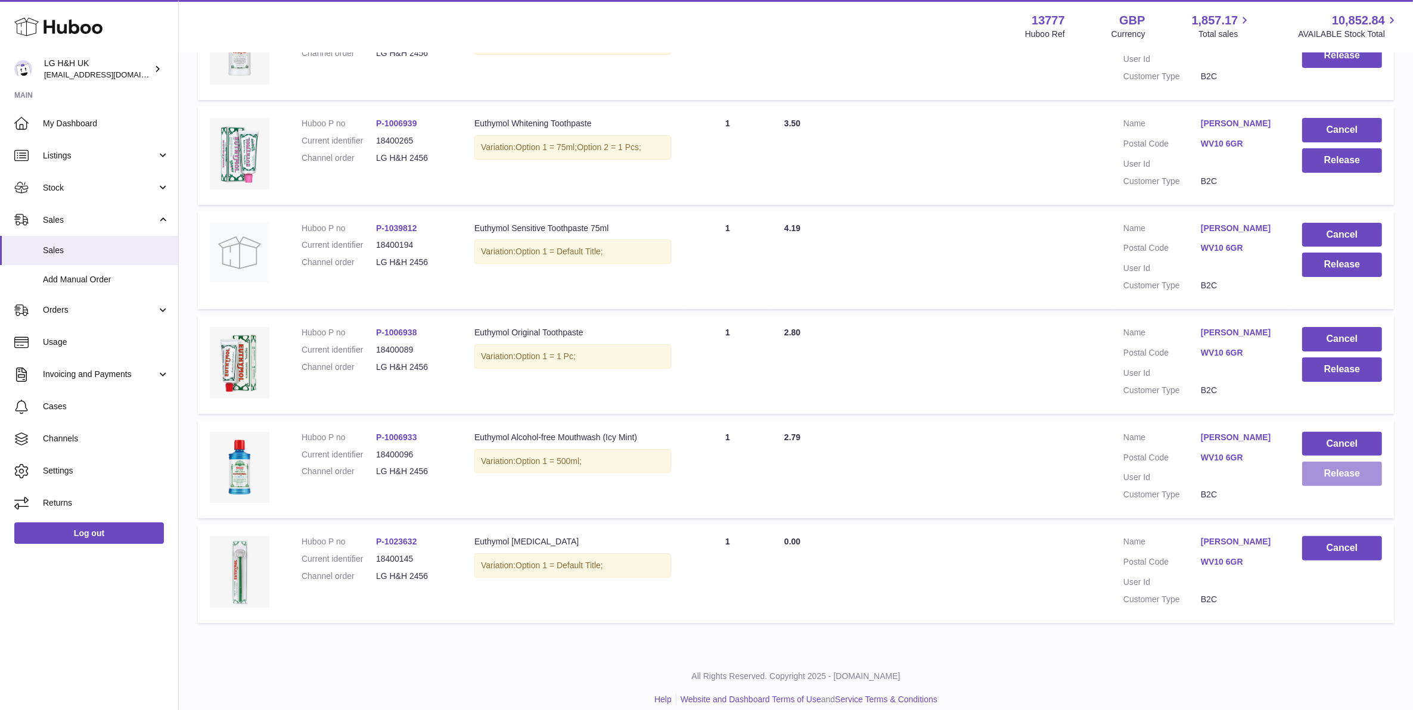
click at [1265, 477] on button "Release" at bounding box center [1342, 474] width 80 height 24
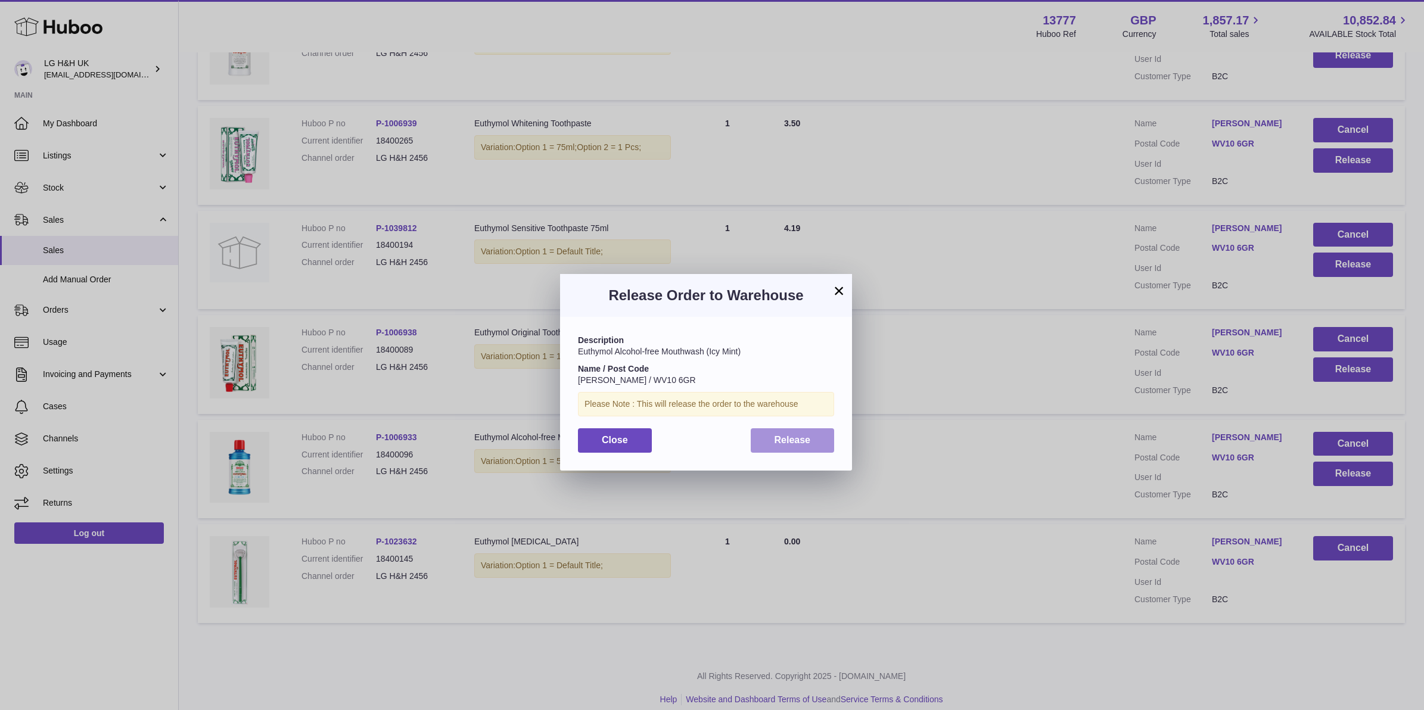
drag, startPoint x: 801, startPoint y: 437, endPoint x: 823, endPoint y: 430, distance: 23.0
click at [803, 437] on span "Release" at bounding box center [793, 440] width 36 height 10
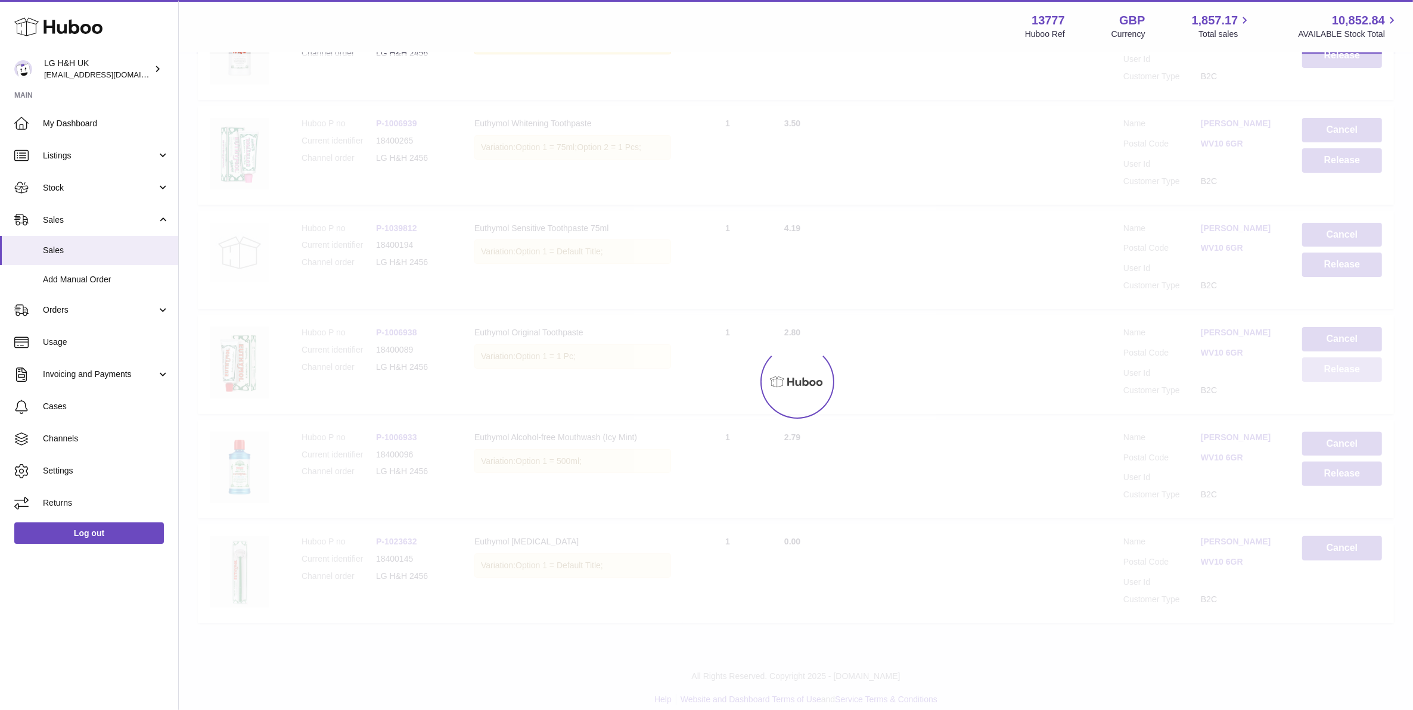
click at [1265, 372] on button "Release" at bounding box center [1342, 369] width 80 height 24
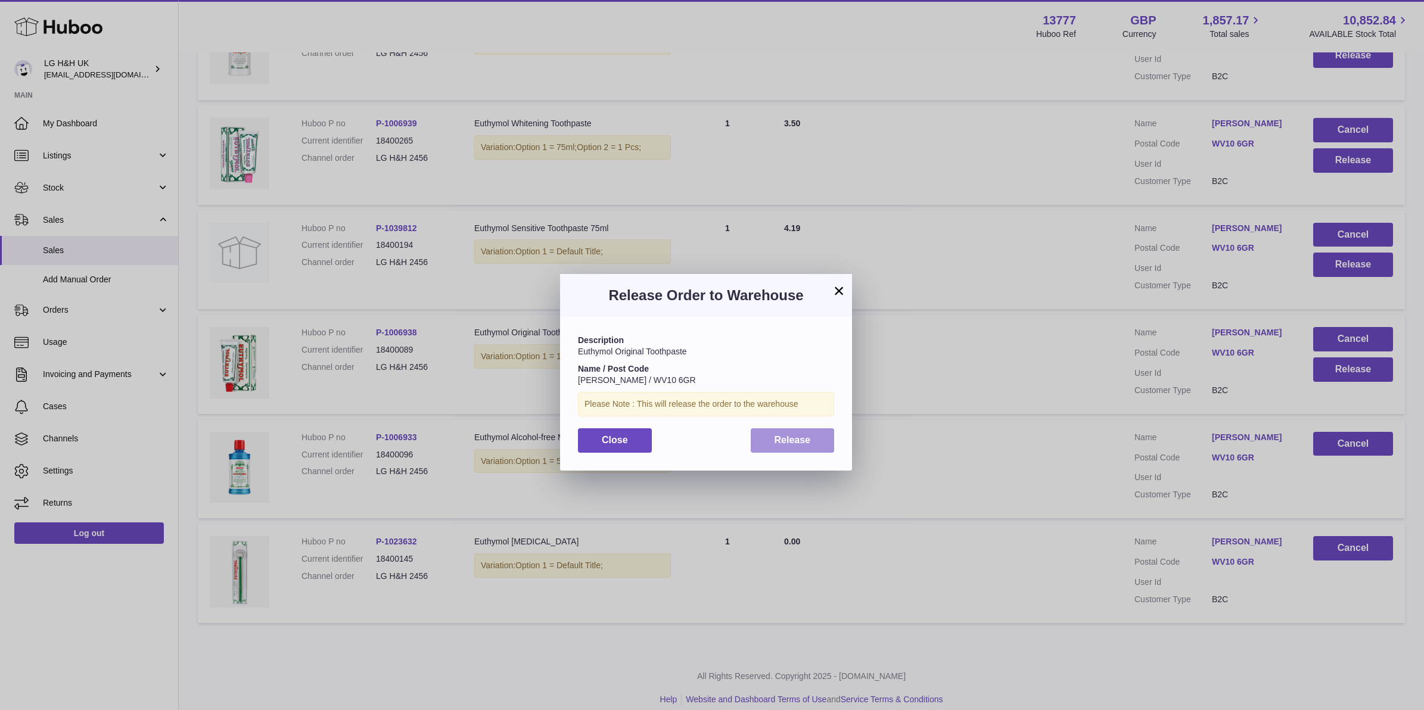
click at [805, 433] on button "Release" at bounding box center [793, 440] width 84 height 24
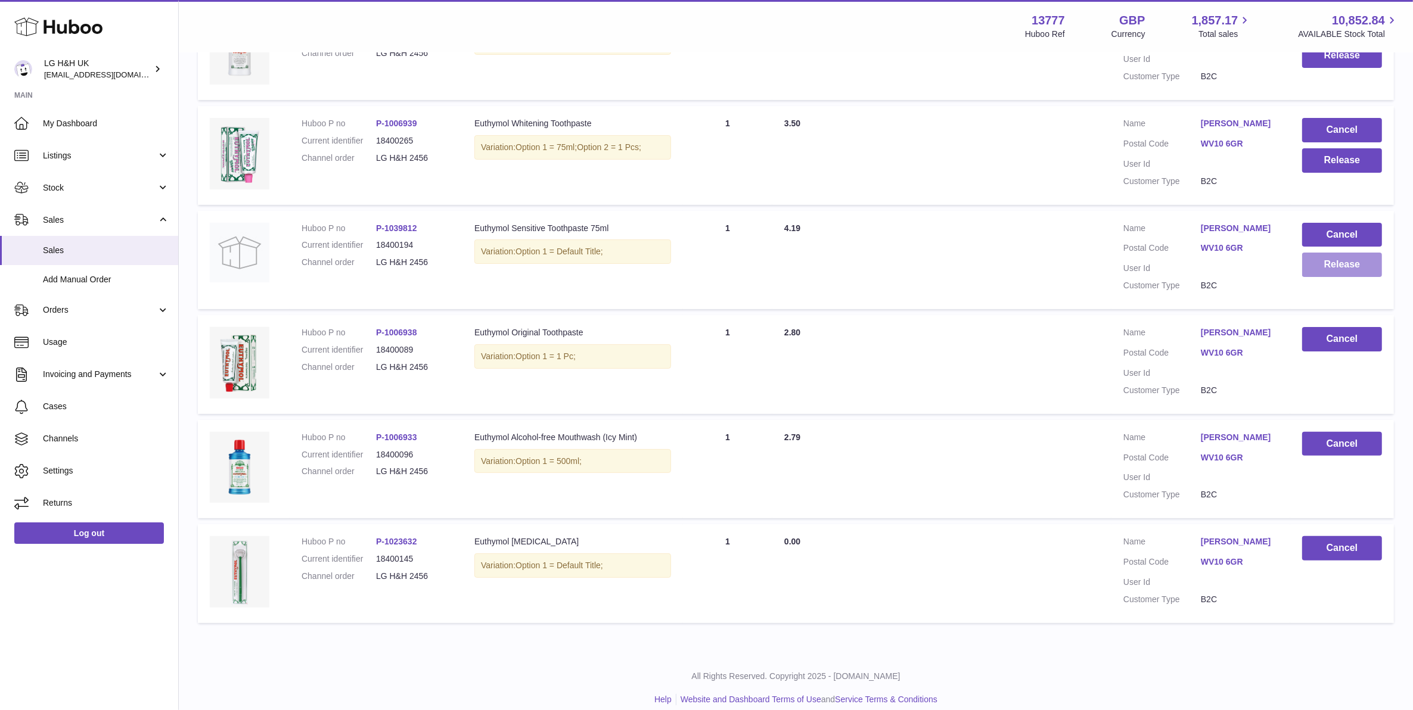
click at [1265, 275] on button "Release" at bounding box center [1342, 265] width 80 height 24
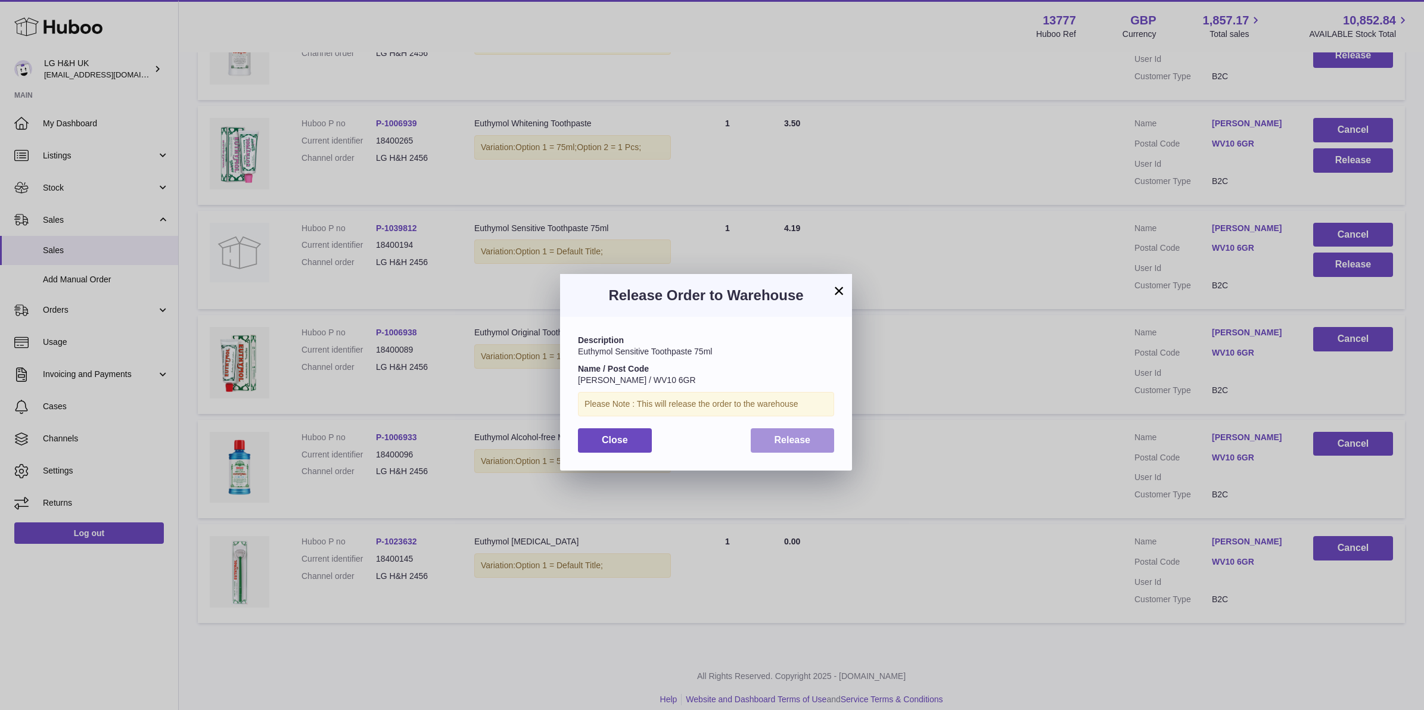
drag, startPoint x: 800, startPoint y: 440, endPoint x: 1119, endPoint y: 287, distance: 353.9
click at [802, 440] on span "Release" at bounding box center [793, 440] width 36 height 10
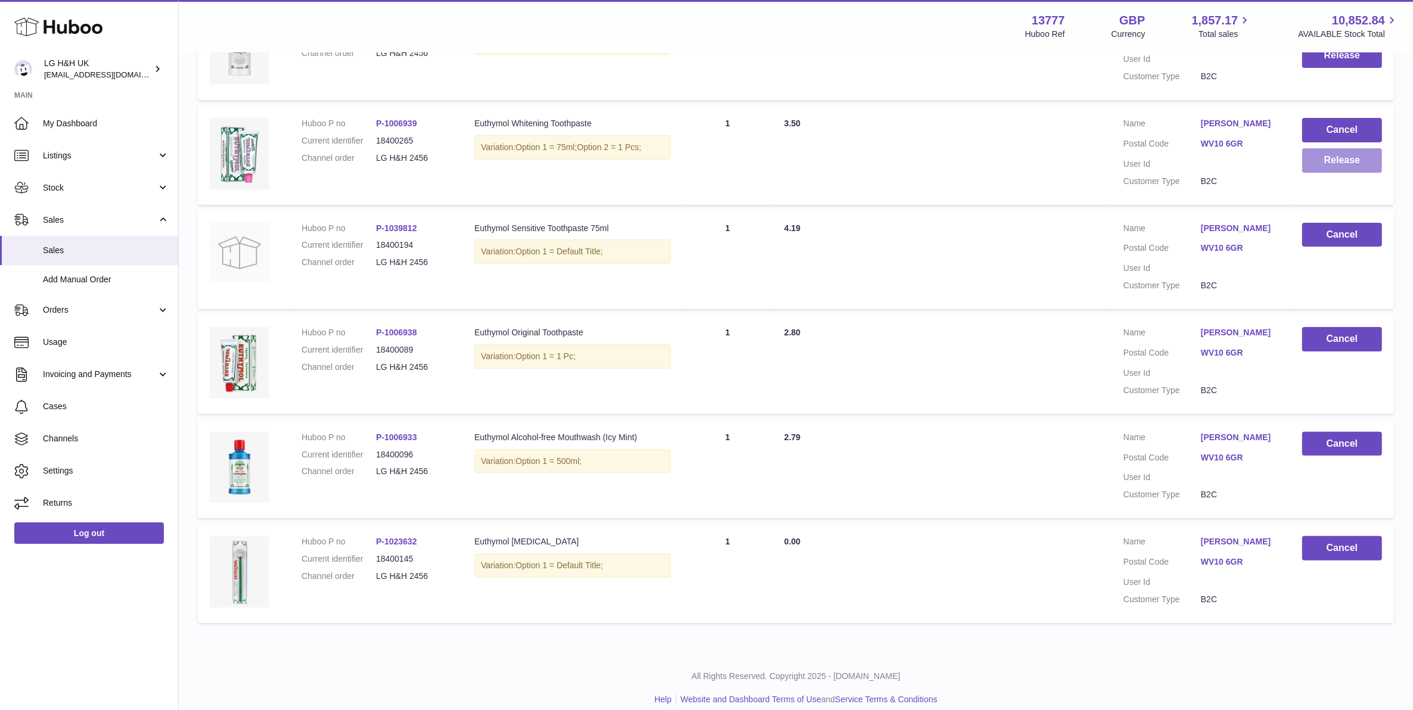
click at [1265, 166] on button "Release" at bounding box center [1342, 160] width 80 height 24
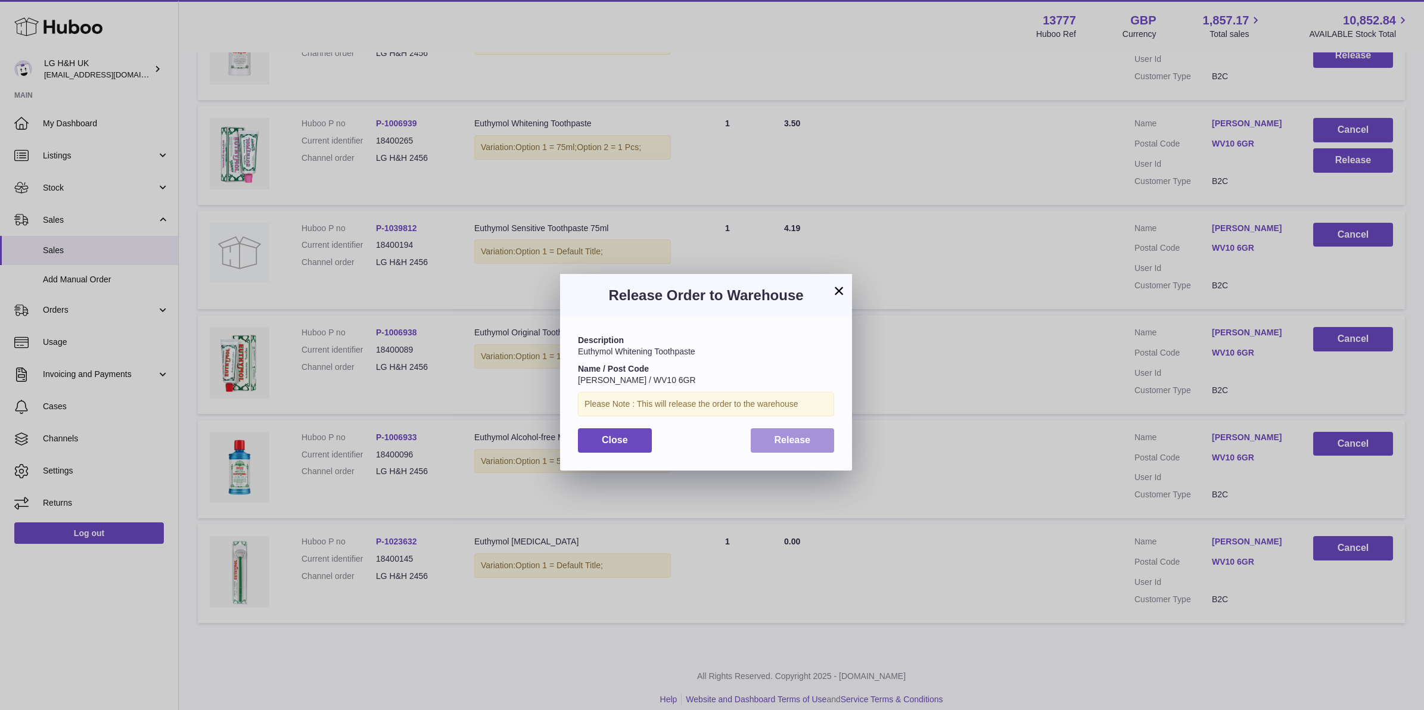
click at [819, 434] on button "Release" at bounding box center [793, 440] width 84 height 24
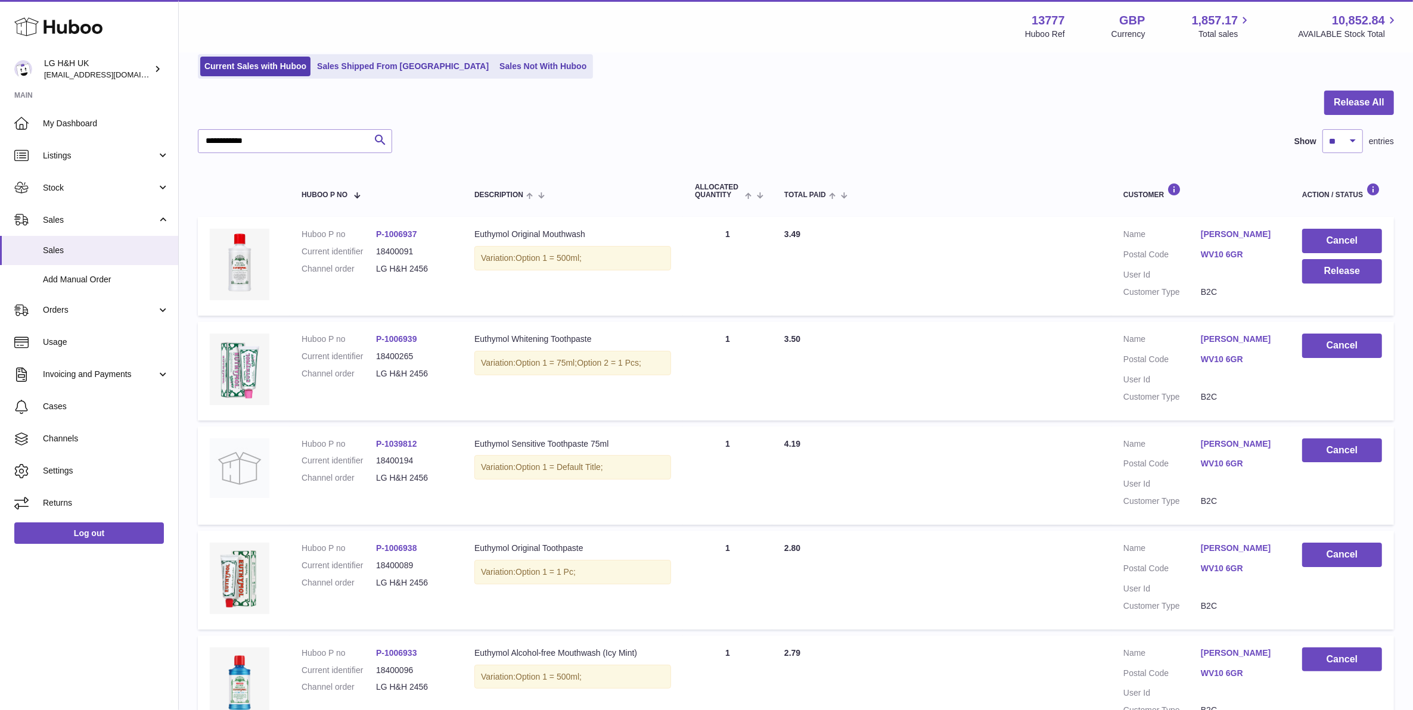
scroll to position [74, 0]
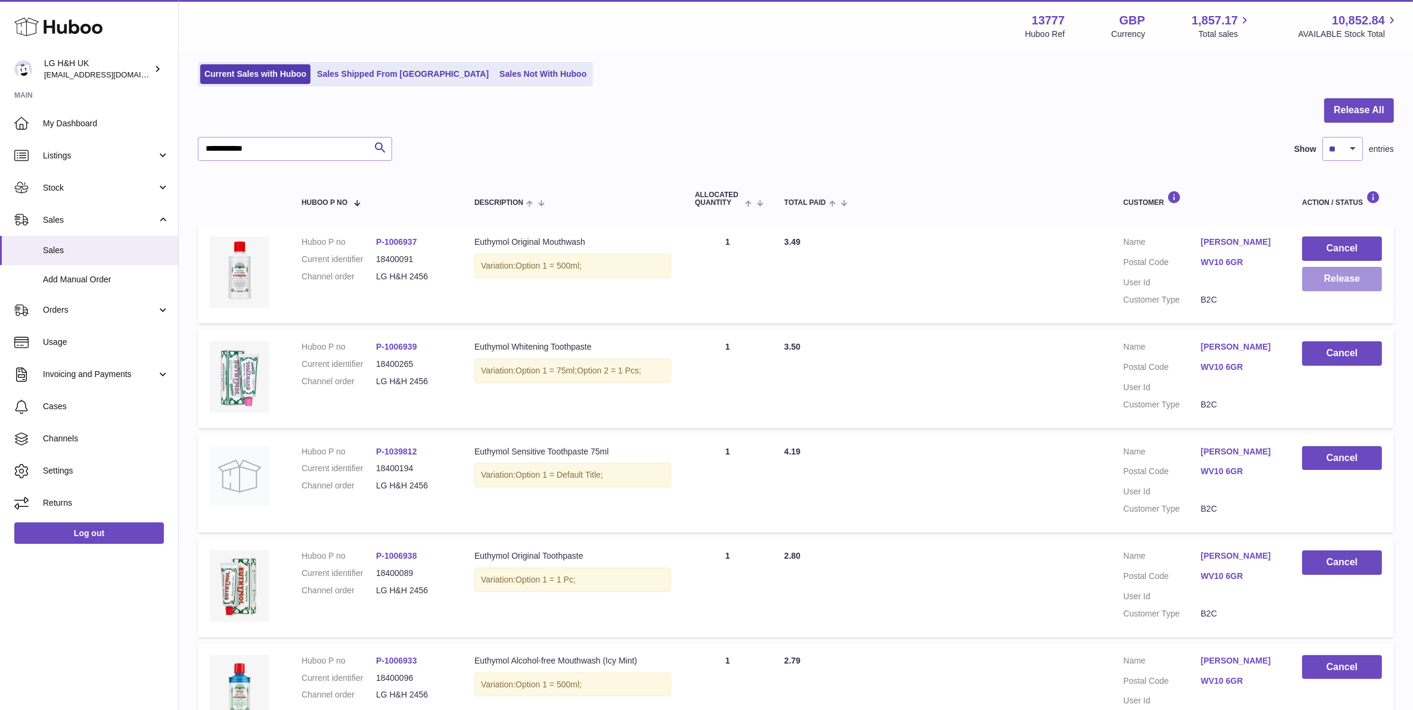
click at [1265, 285] on button "Release" at bounding box center [1342, 279] width 80 height 24
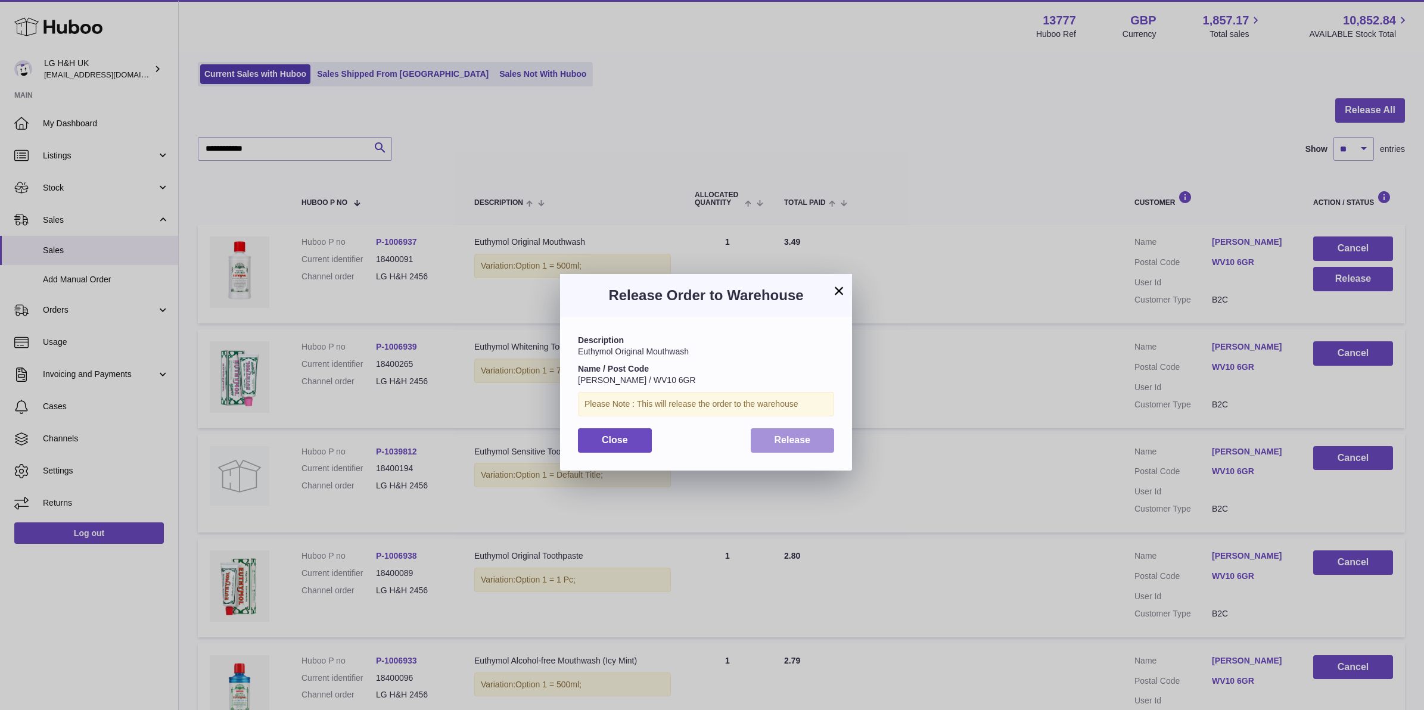
click at [815, 439] on button "Release" at bounding box center [793, 440] width 84 height 24
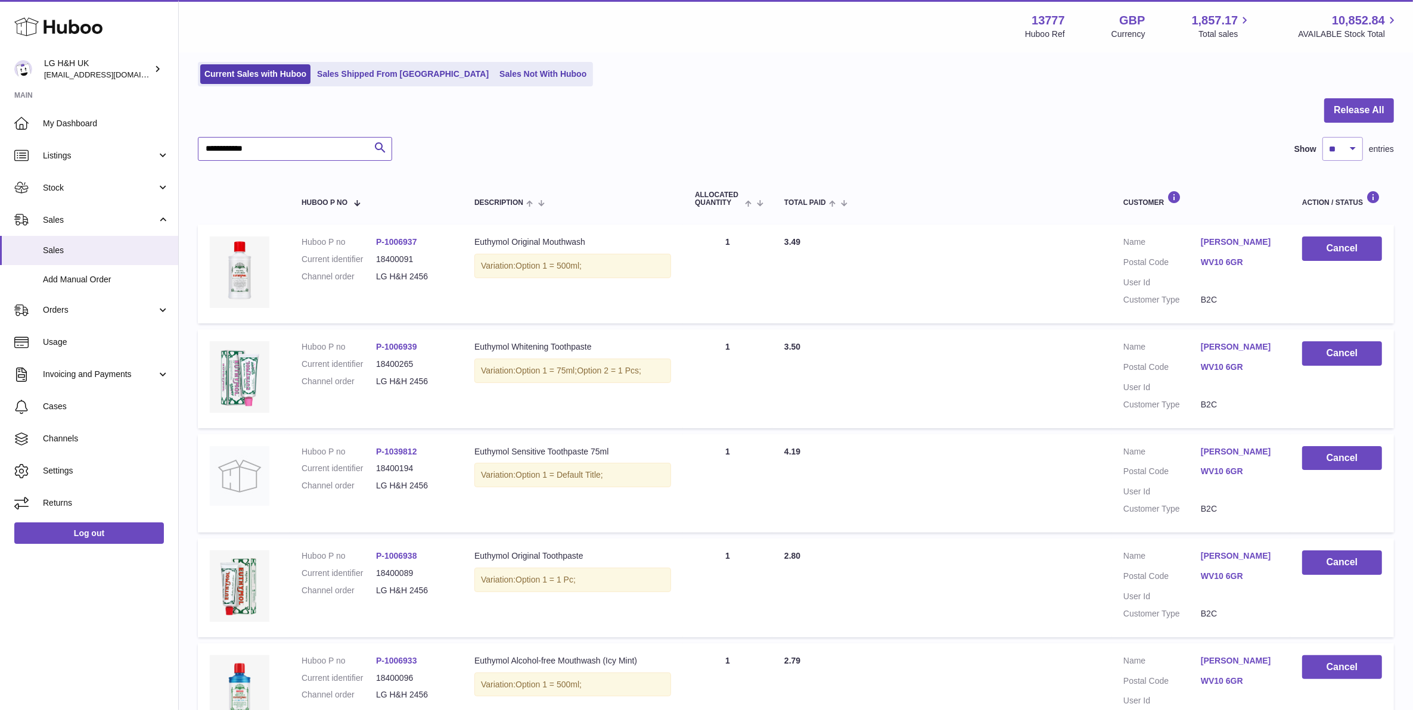
click at [269, 142] on input "**********" at bounding box center [295, 149] width 194 height 24
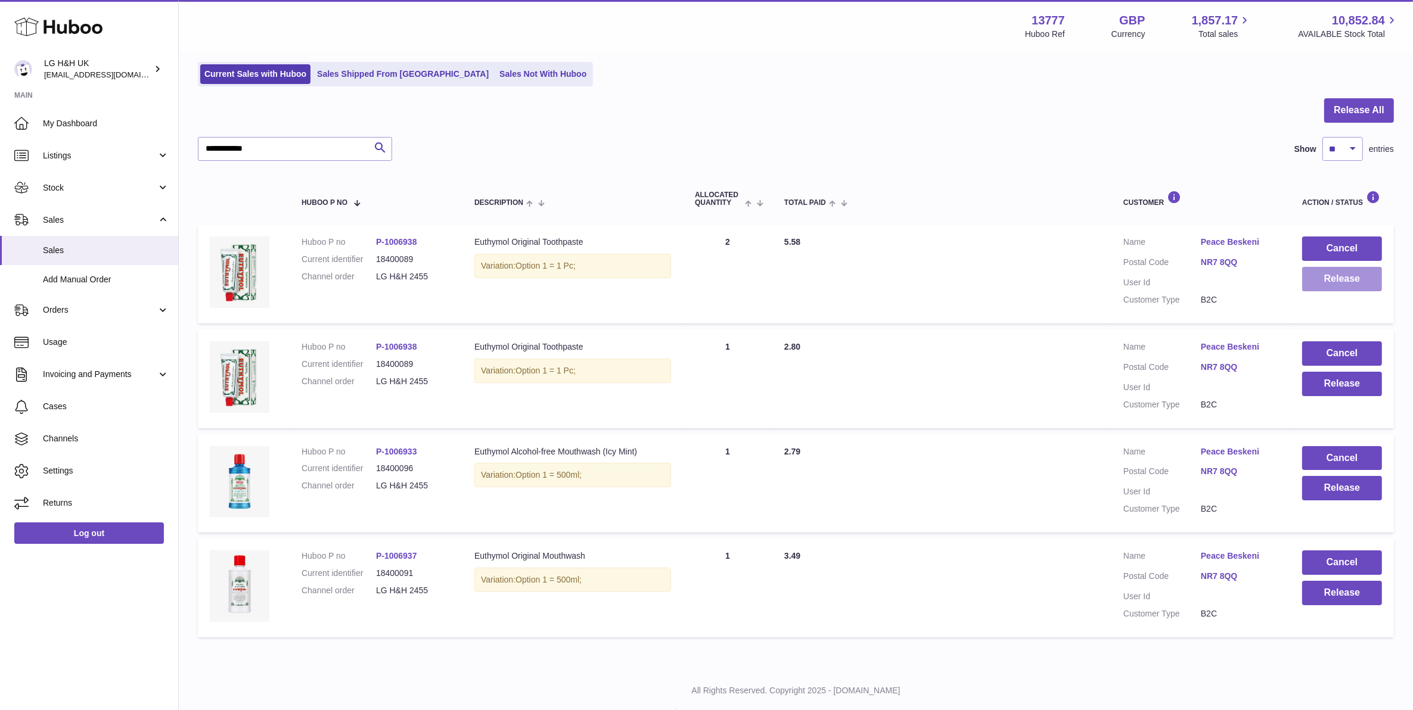
click at [1265, 284] on button "Release" at bounding box center [1342, 279] width 80 height 24
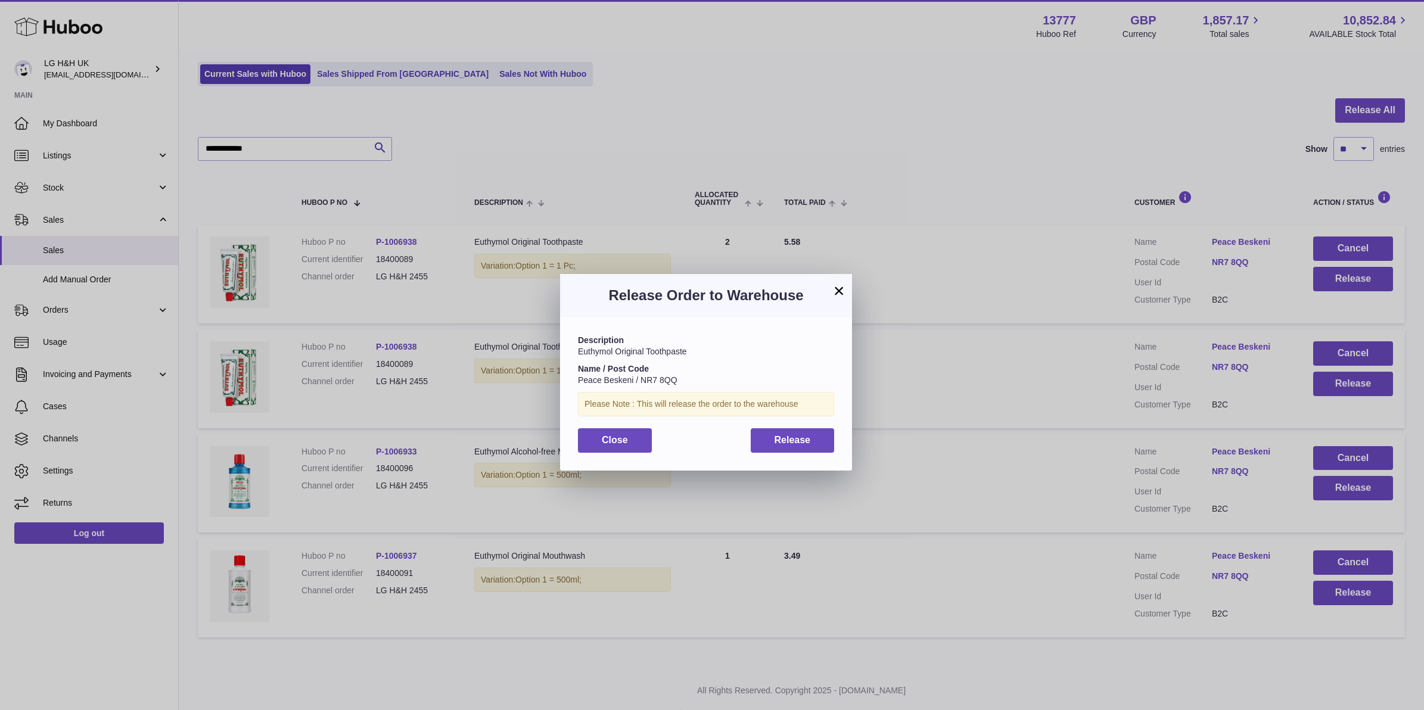
click at [835, 434] on div "Description Euthymol Original Toothpaste Name / Post Code Peace Beskeni / NR7 8…" at bounding box center [706, 393] width 292 height 153
click at [808, 440] on span "Release" at bounding box center [793, 440] width 36 height 10
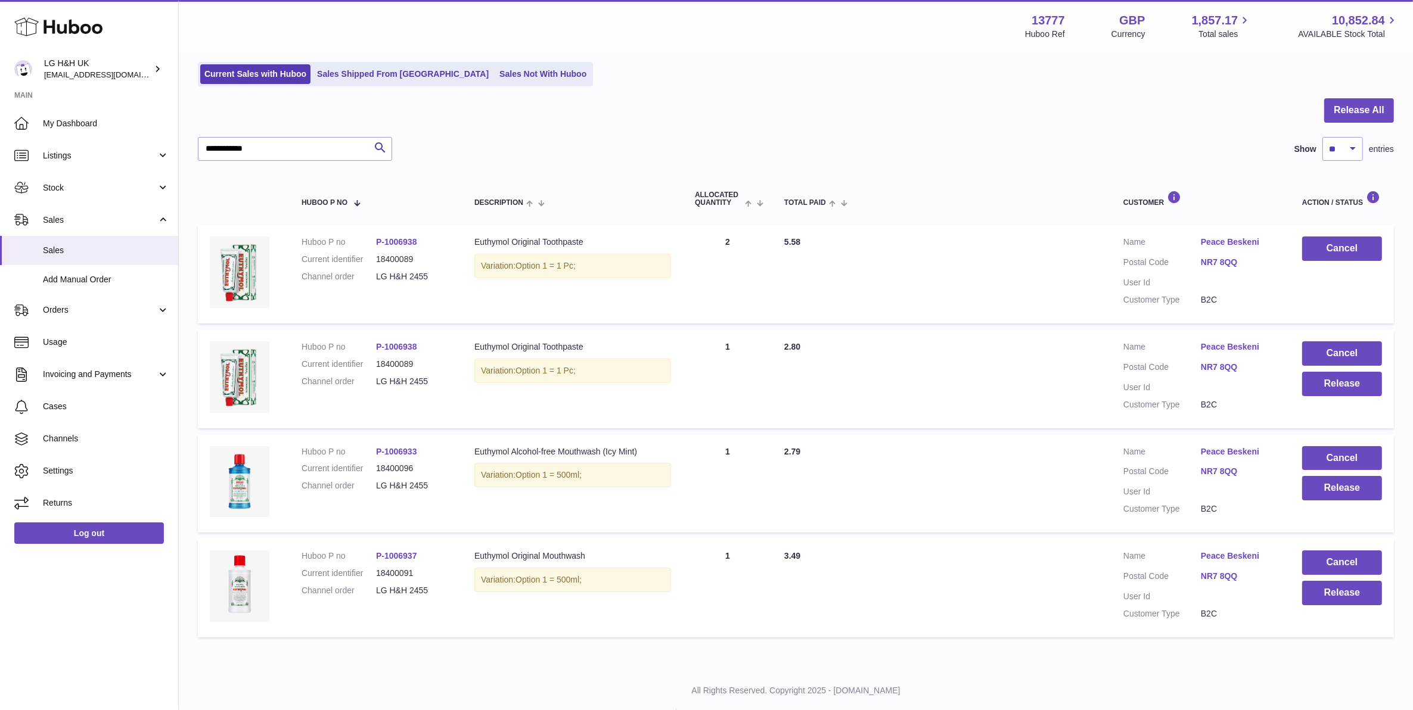
click at [1265, 398] on td "Cancel Release" at bounding box center [1342, 378] width 104 height 99
click at [1265, 386] on button "Release" at bounding box center [1342, 384] width 80 height 24
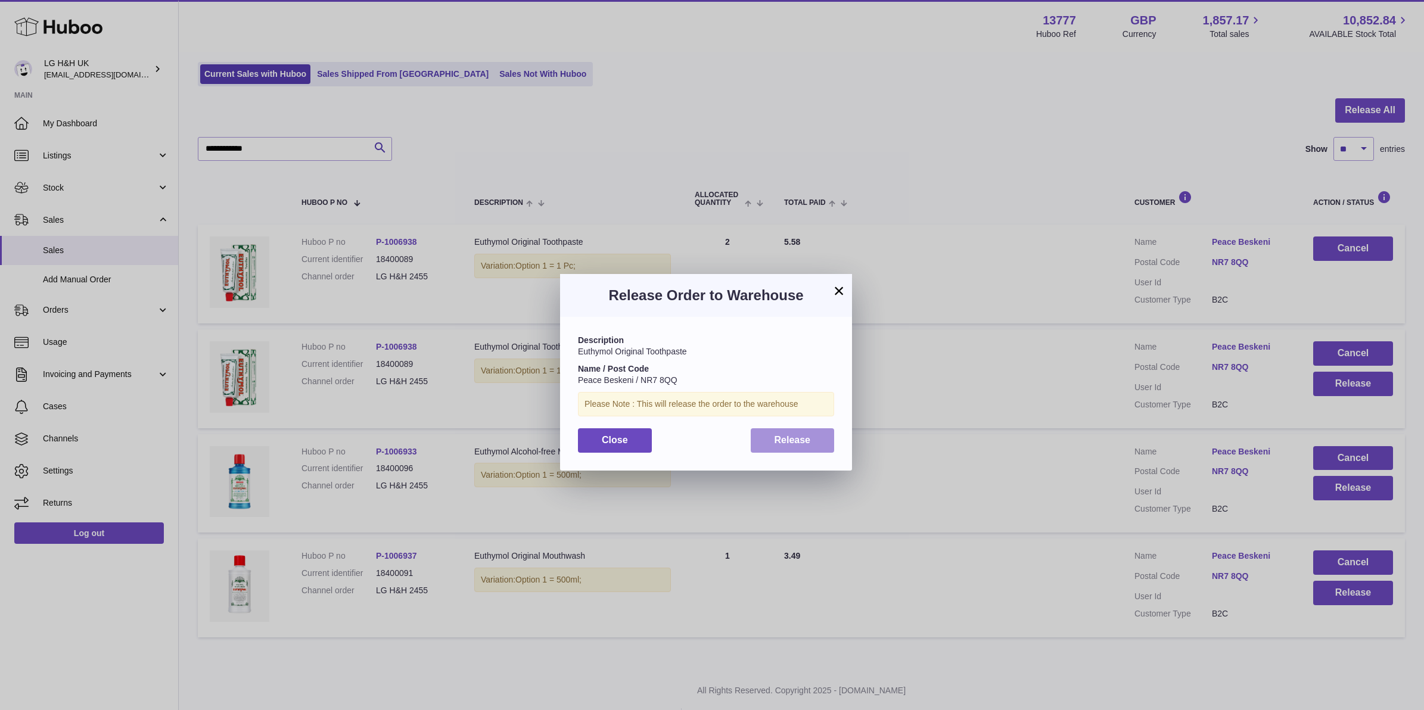
drag, startPoint x: 812, startPoint y: 444, endPoint x: 1109, endPoint y: 471, distance: 298.5
click at [815, 443] on button "Release" at bounding box center [793, 440] width 84 height 24
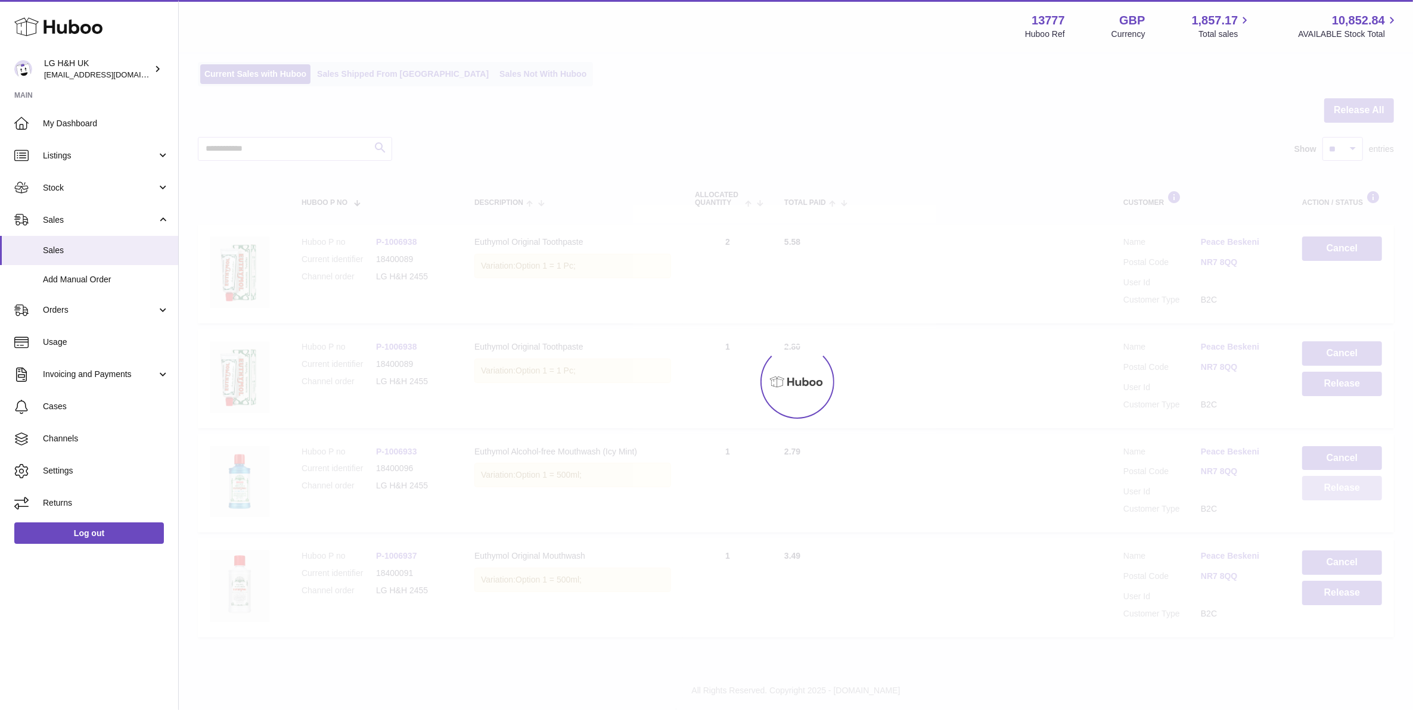
click at [1265, 492] on button "Release" at bounding box center [1342, 488] width 80 height 24
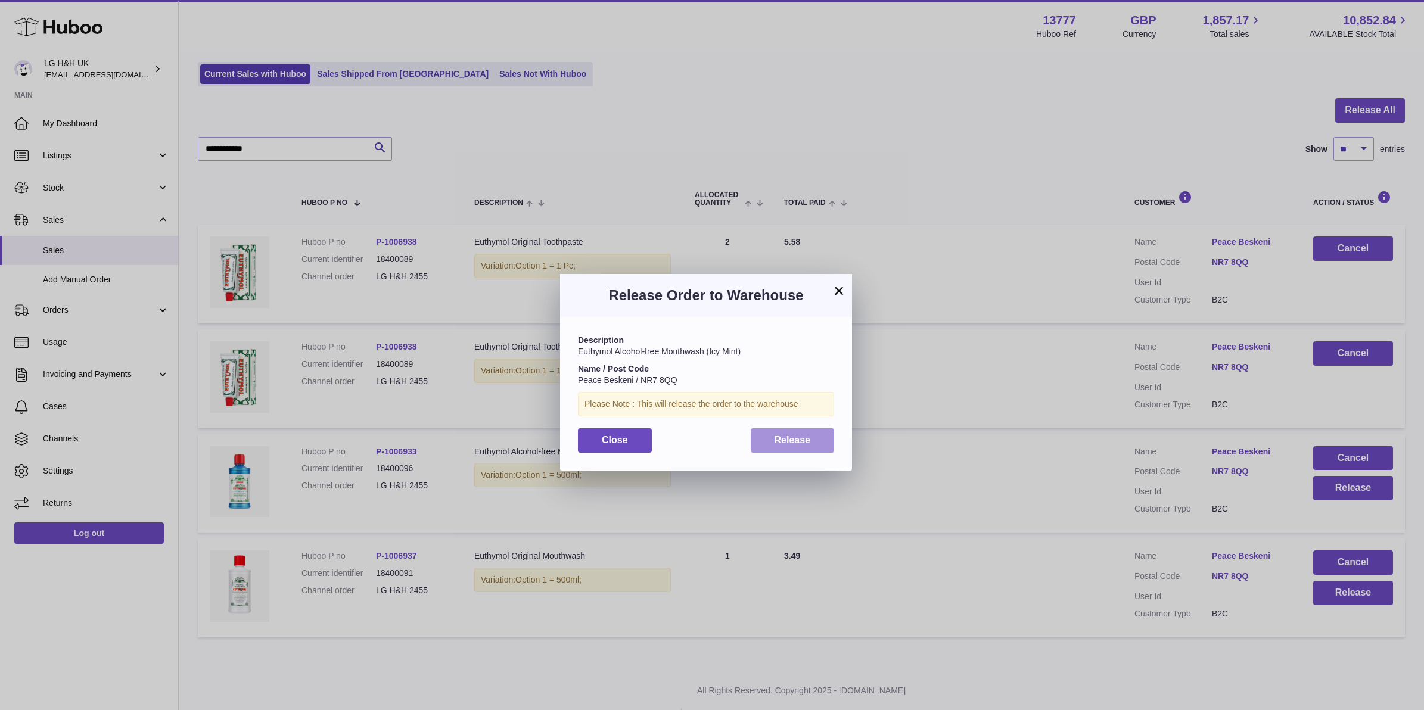
click at [779, 441] on span "Release" at bounding box center [793, 440] width 36 height 10
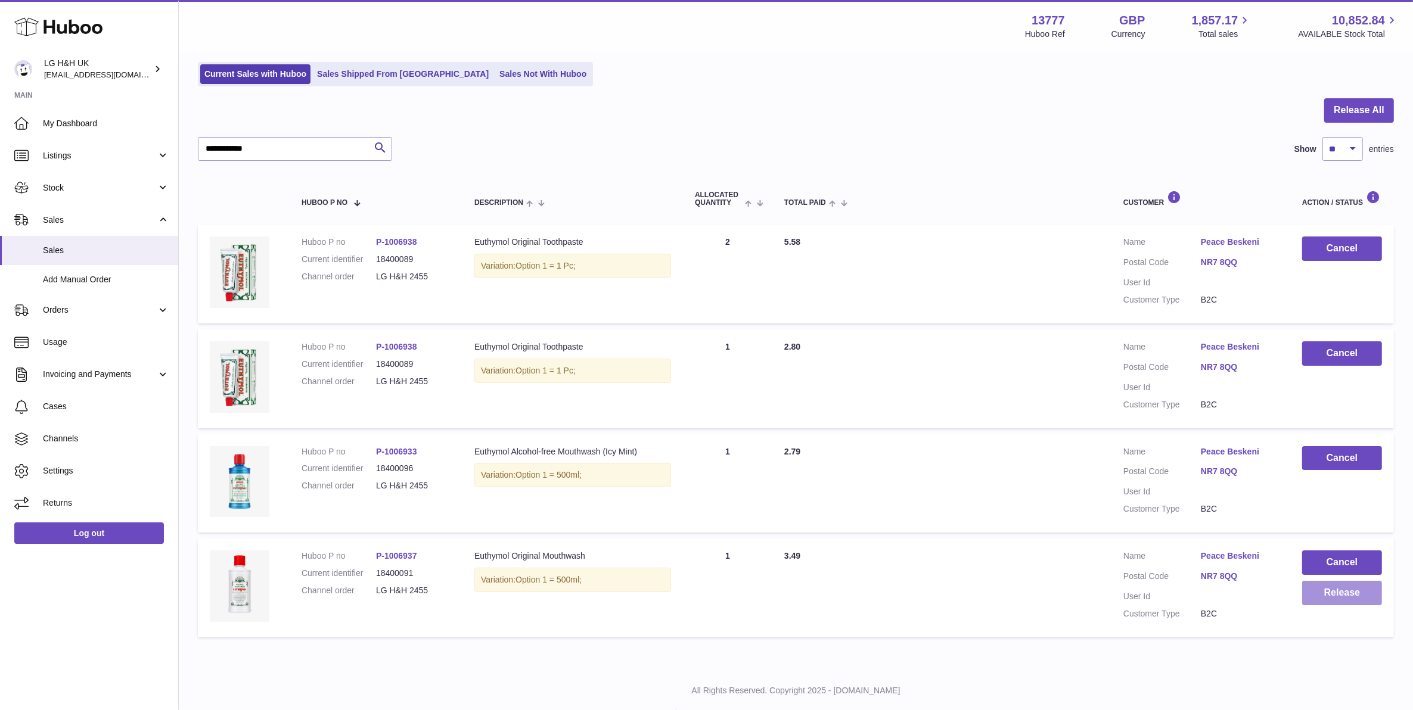
click at [1265, 596] on button "Release" at bounding box center [1342, 593] width 80 height 24
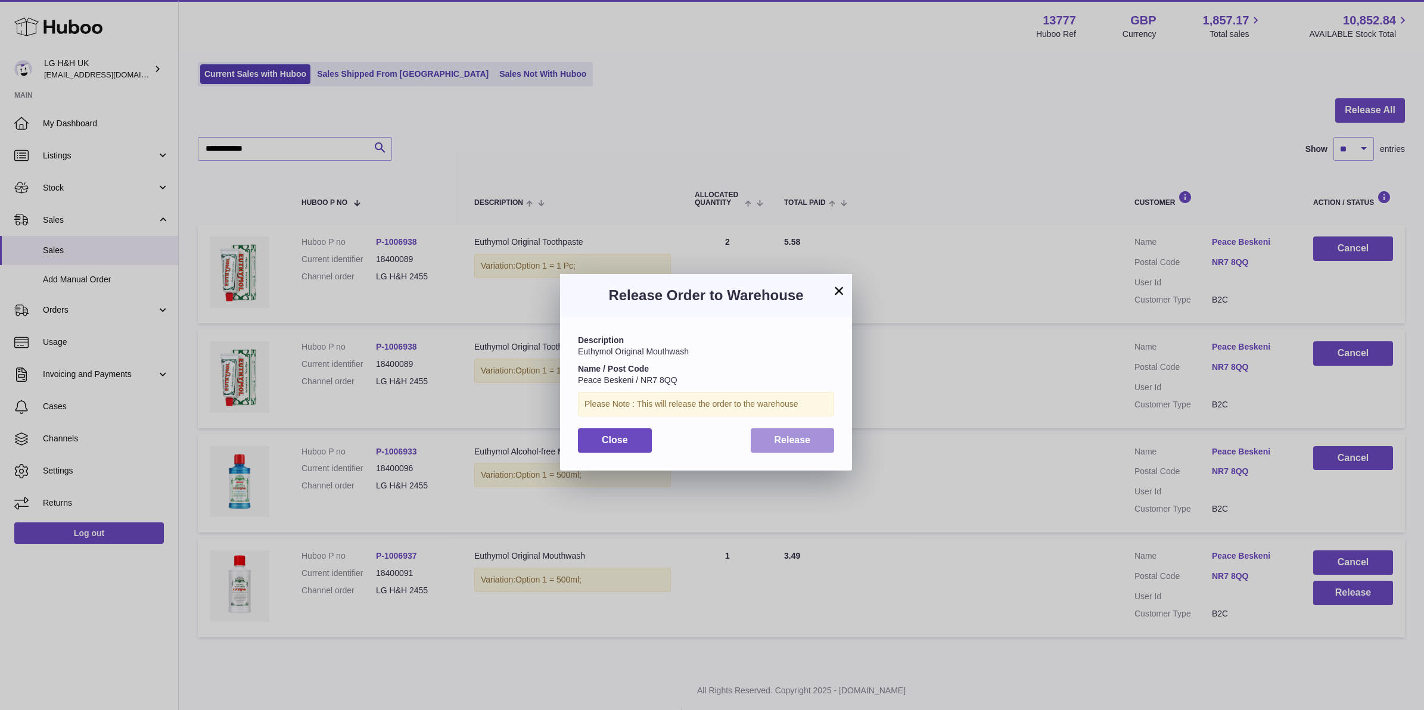
drag, startPoint x: 826, startPoint y: 443, endPoint x: 462, endPoint y: 247, distance: 413.7
click at [826, 443] on button "Release" at bounding box center [793, 440] width 84 height 24
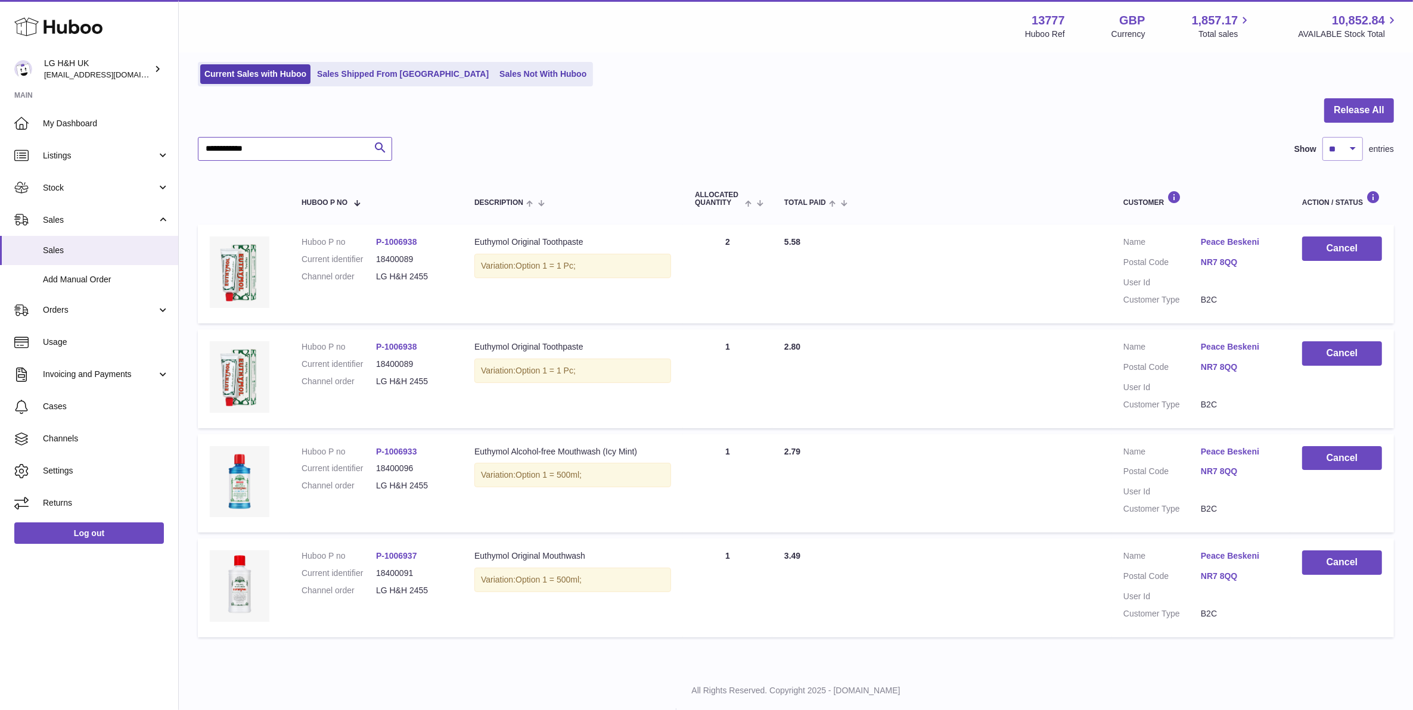
click at [281, 144] on input "**********" at bounding box center [295, 149] width 194 height 24
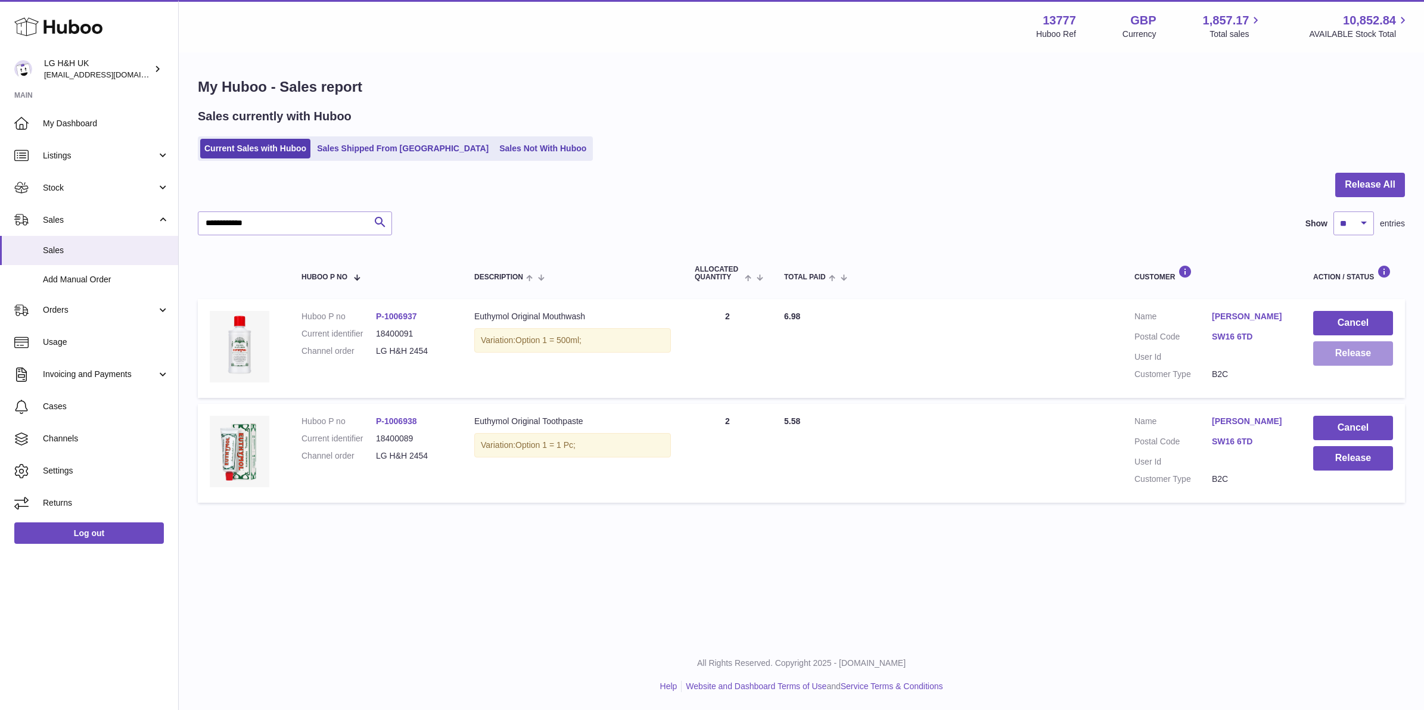
click at [1265, 361] on button "Release" at bounding box center [1353, 353] width 80 height 24
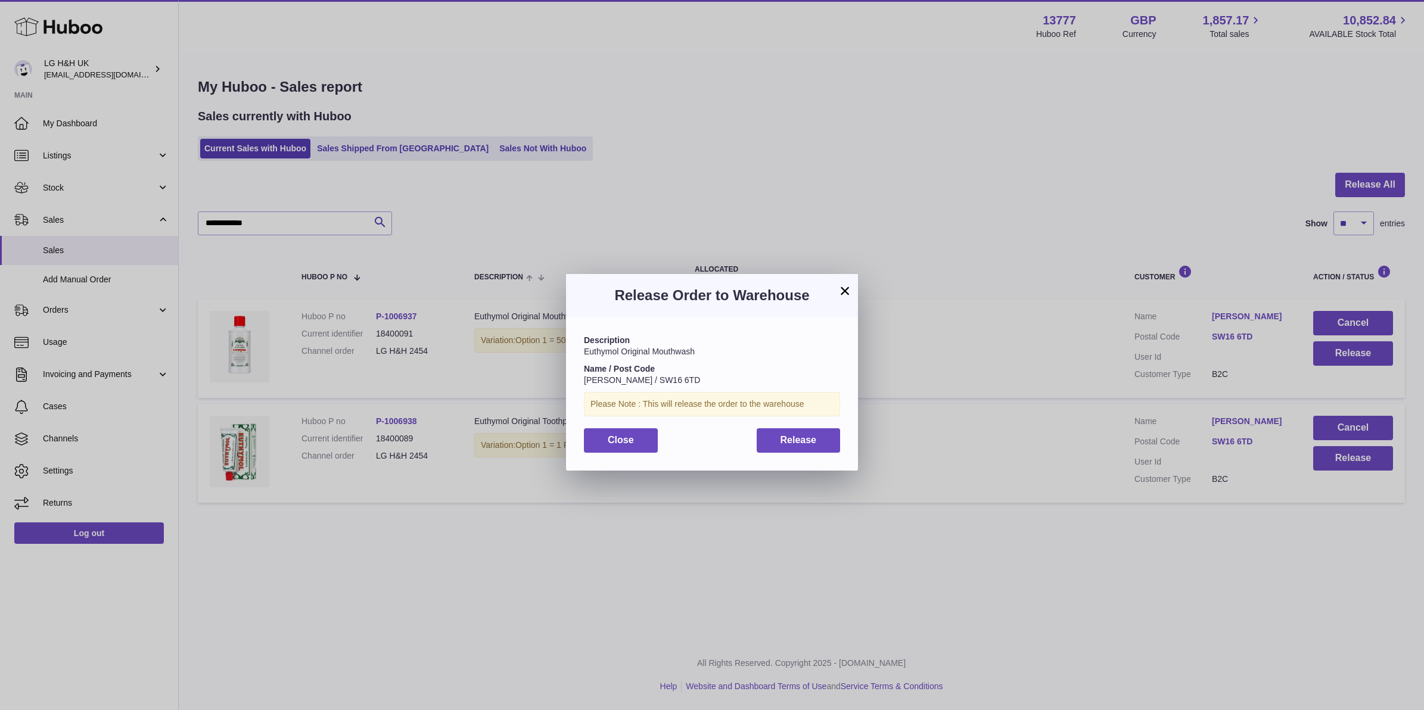
click at [844, 427] on div "Description Euthymol Original Mouthwash Name / Post Code James Dempsey / SW16 6…" at bounding box center [712, 393] width 292 height 153
click at [840, 430] on div "Description Euthymol Original Mouthwash Name / Post Code James Dempsey / SW16 6…" at bounding box center [712, 393] width 292 height 153
click at [830, 438] on button "Release" at bounding box center [799, 440] width 84 height 24
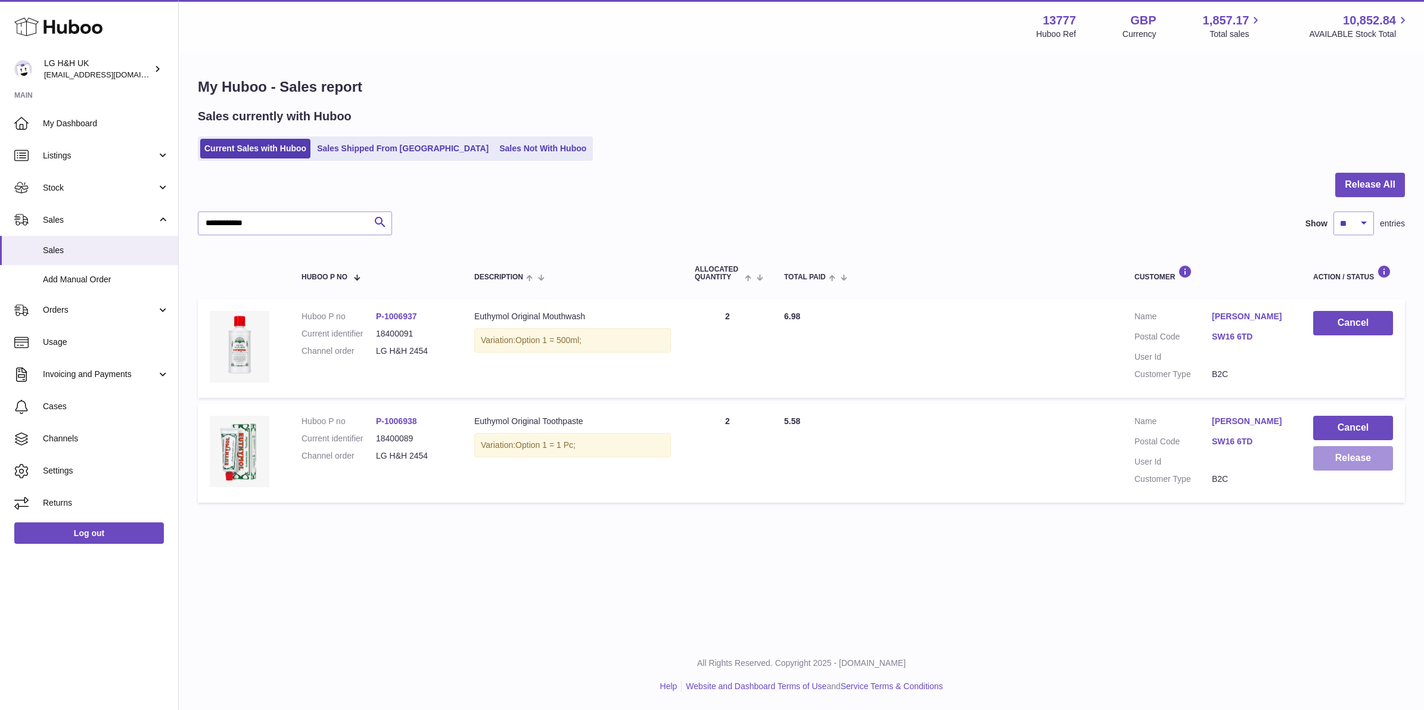
click at [1265, 462] on button "Release" at bounding box center [1353, 458] width 80 height 24
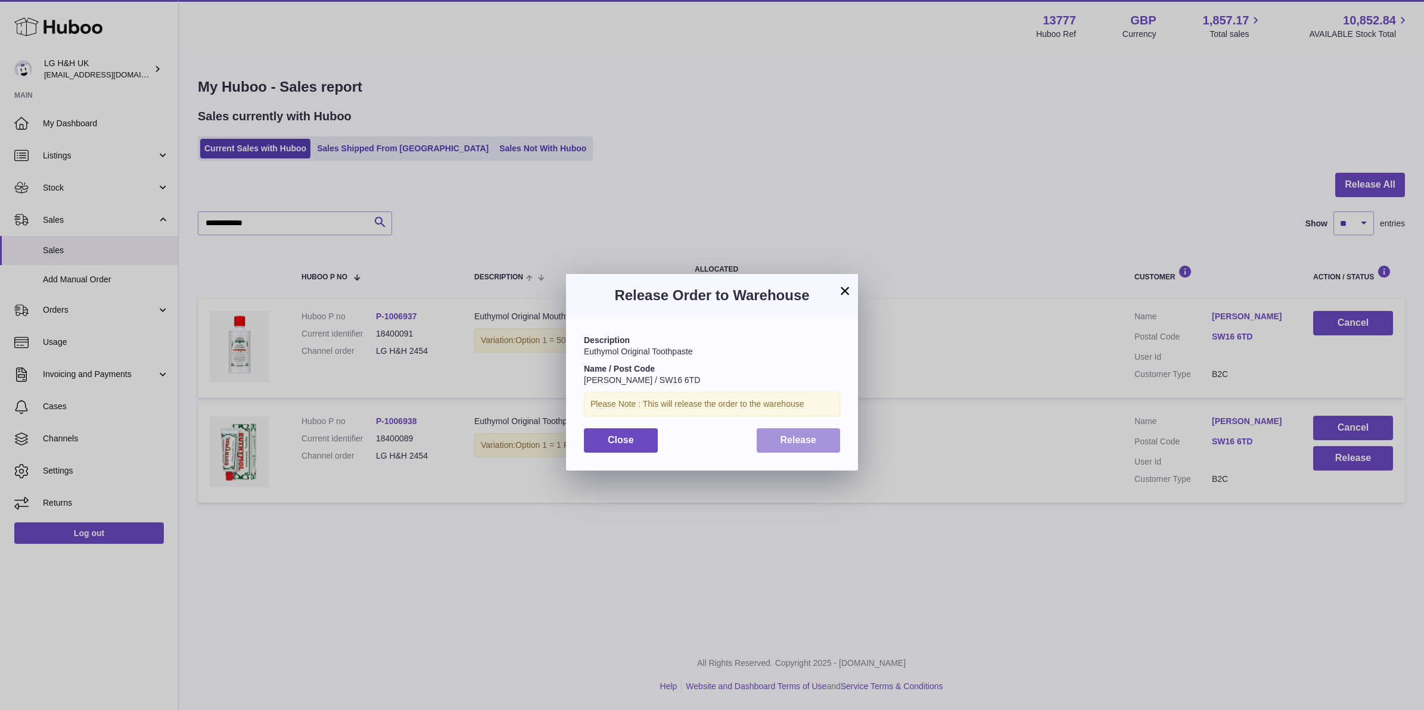
click at [809, 444] on span "Release" at bounding box center [798, 440] width 36 height 10
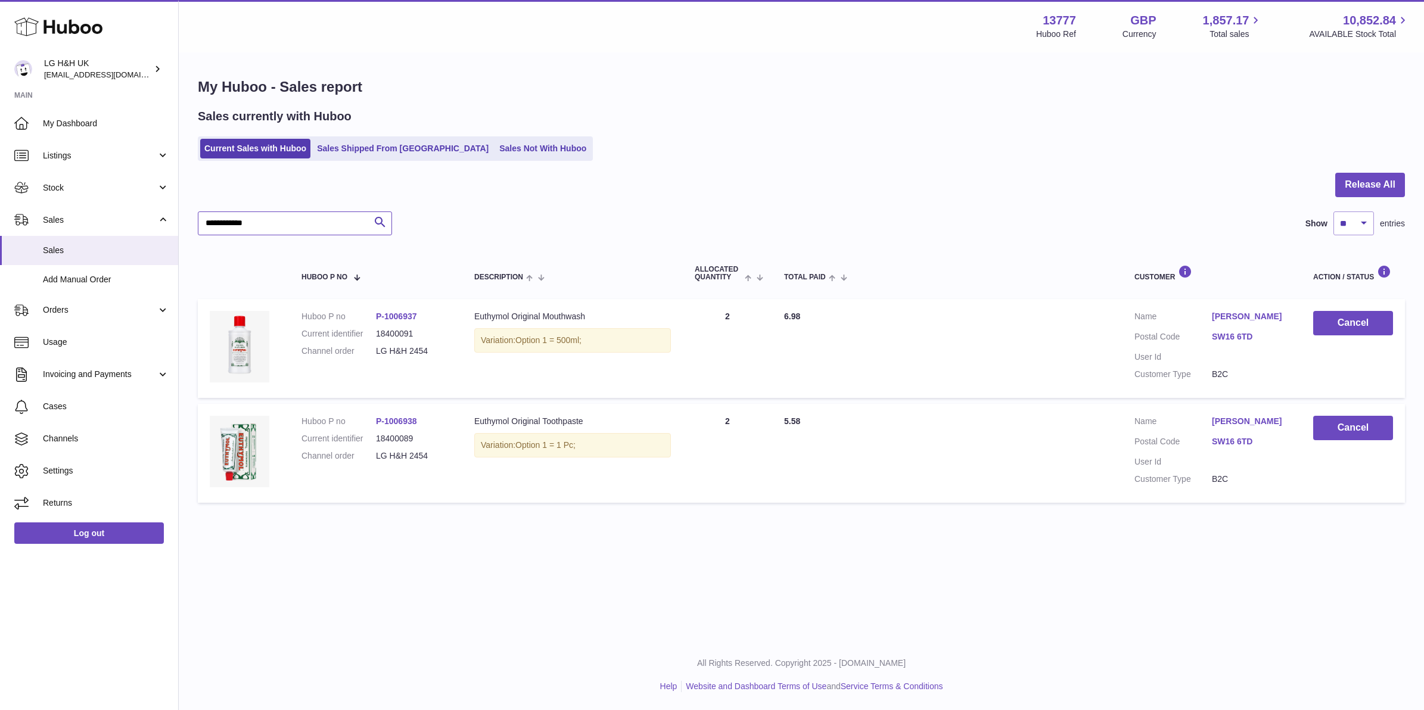
click at [323, 221] on input "**********" at bounding box center [295, 224] width 194 height 24
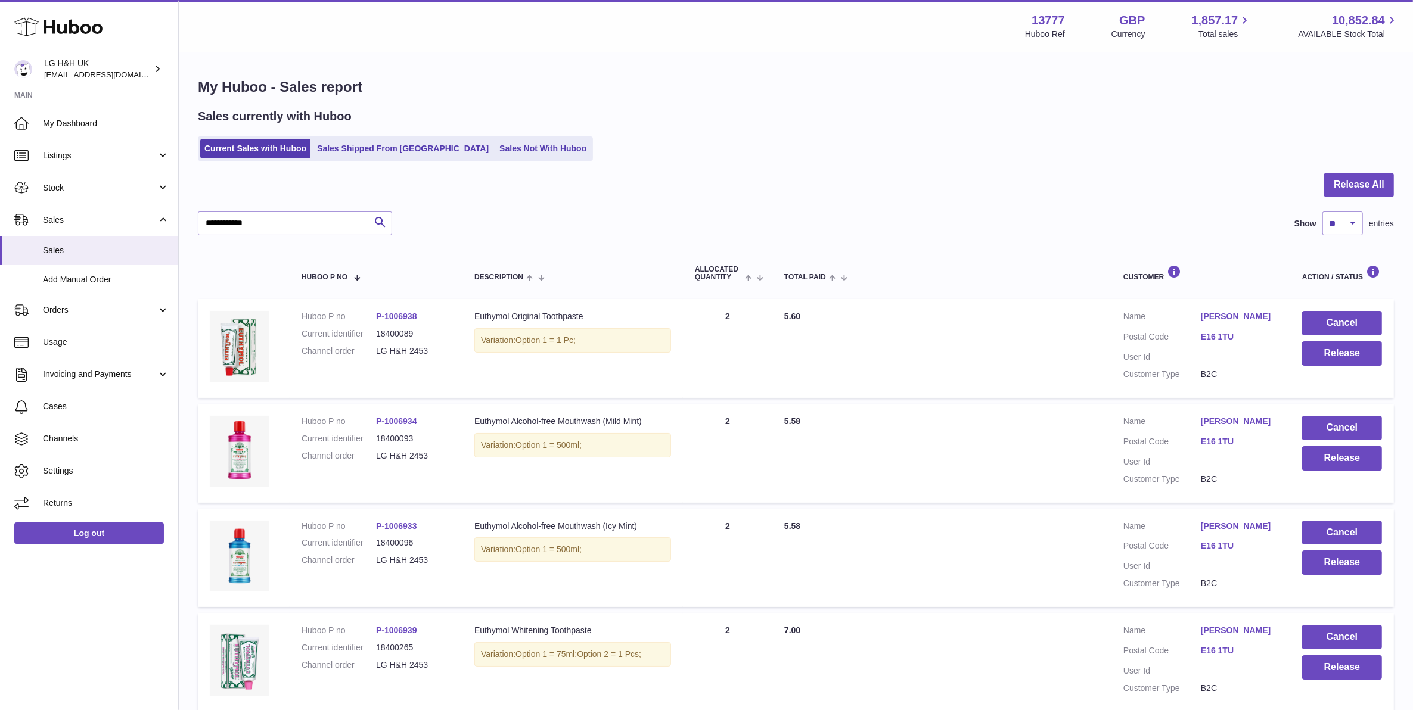
click at [1265, 360] on td "Cancel Release" at bounding box center [1342, 348] width 104 height 99
click at [1265, 360] on button "Release" at bounding box center [1342, 353] width 80 height 24
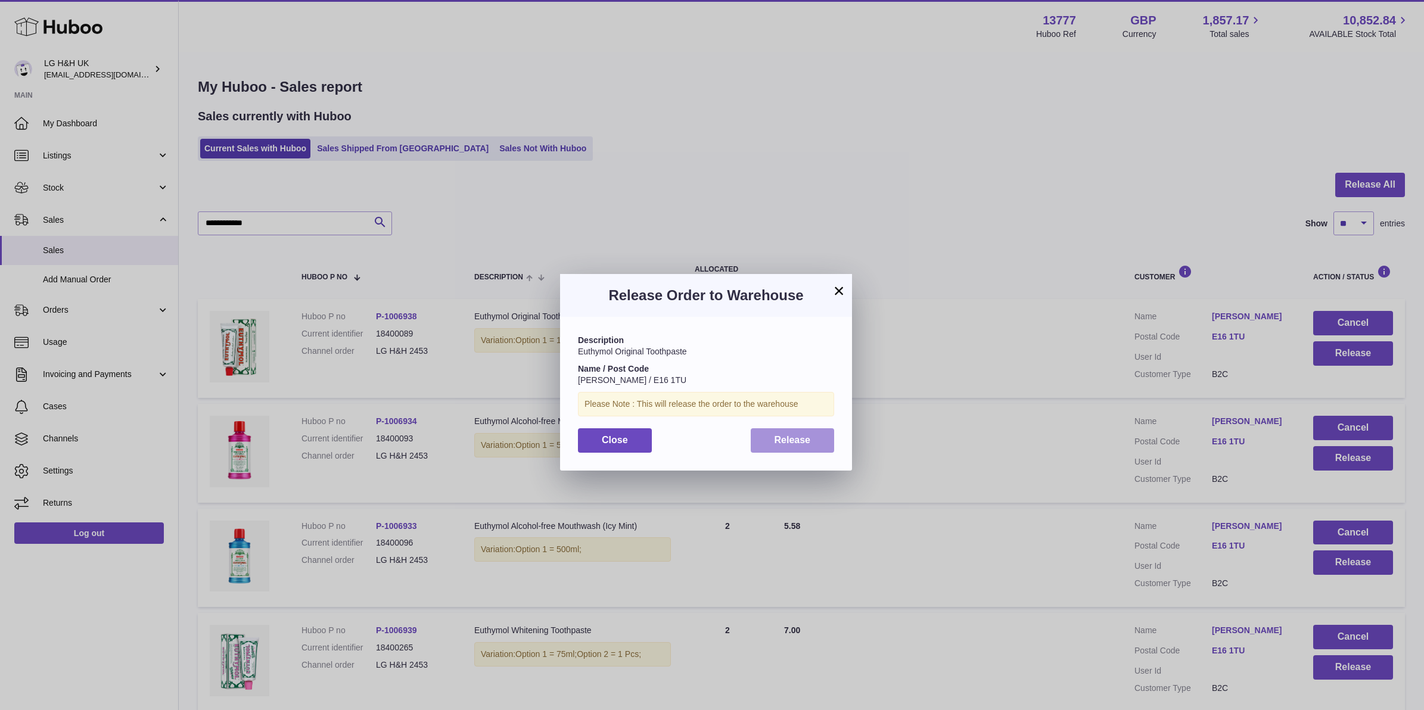
click at [821, 440] on button "Release" at bounding box center [793, 440] width 84 height 24
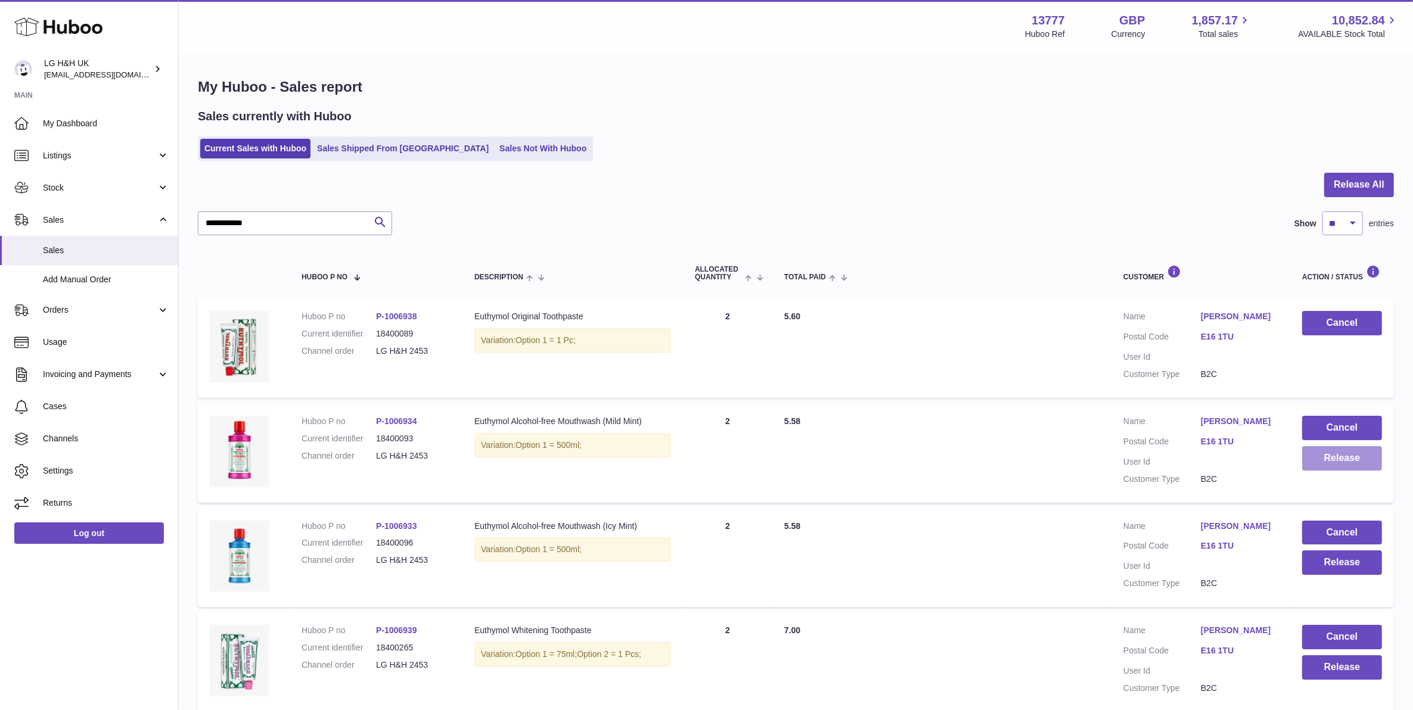
click at [1265, 462] on button "Release" at bounding box center [1342, 458] width 80 height 24
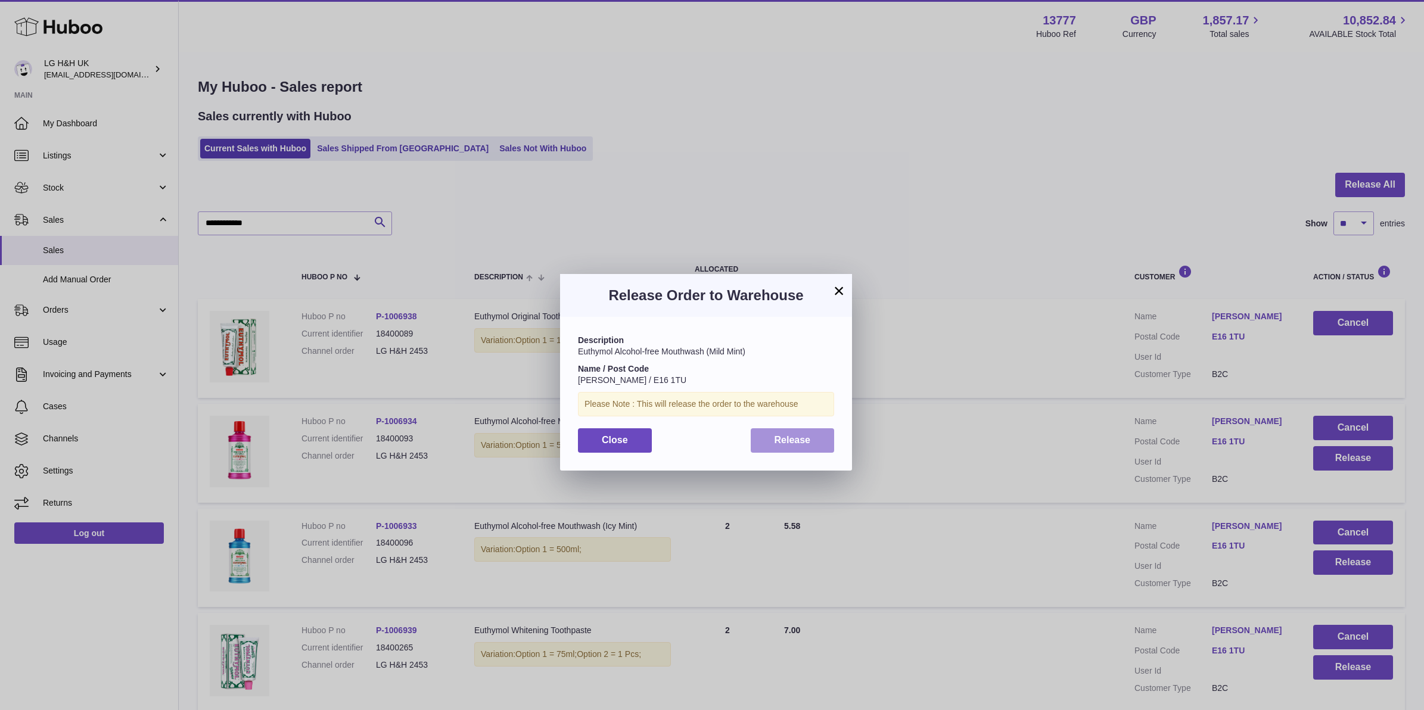
click at [825, 440] on button "Release" at bounding box center [793, 440] width 84 height 24
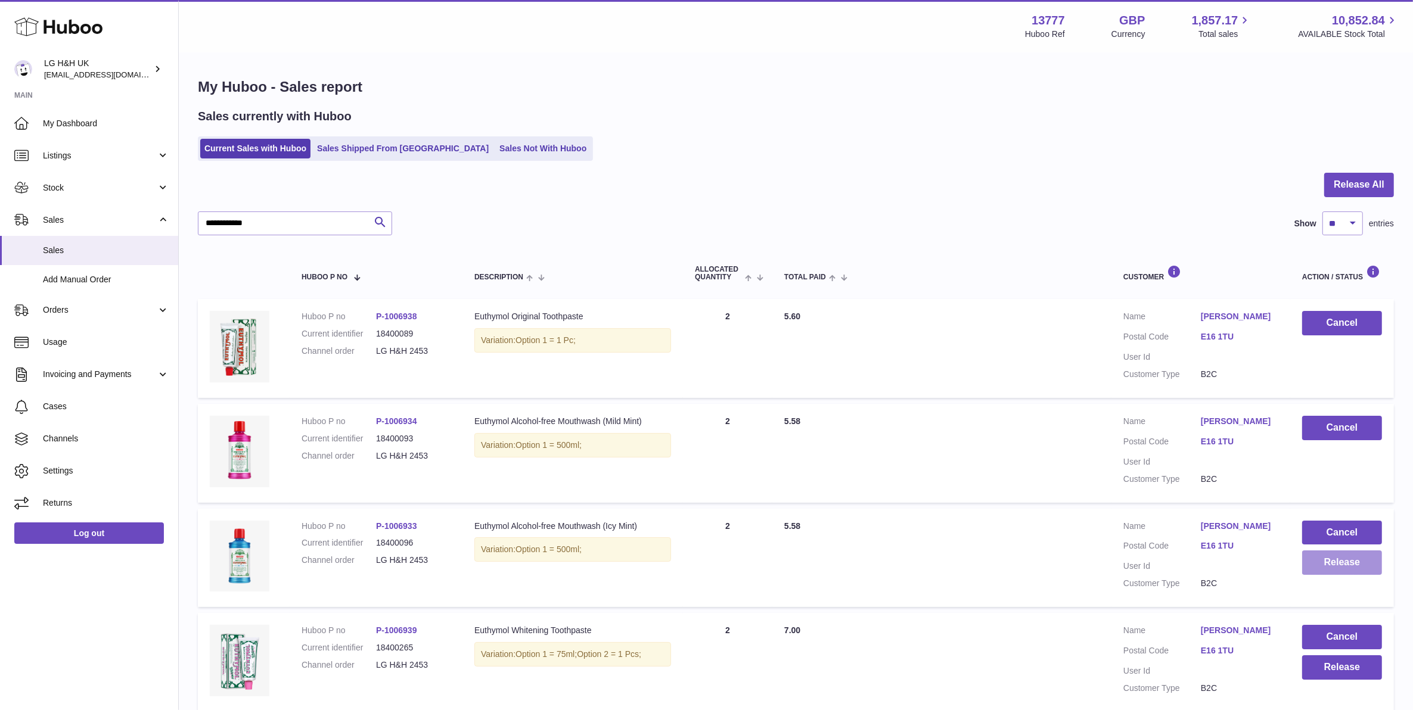
click at [1265, 568] on button "Release" at bounding box center [1342, 562] width 80 height 24
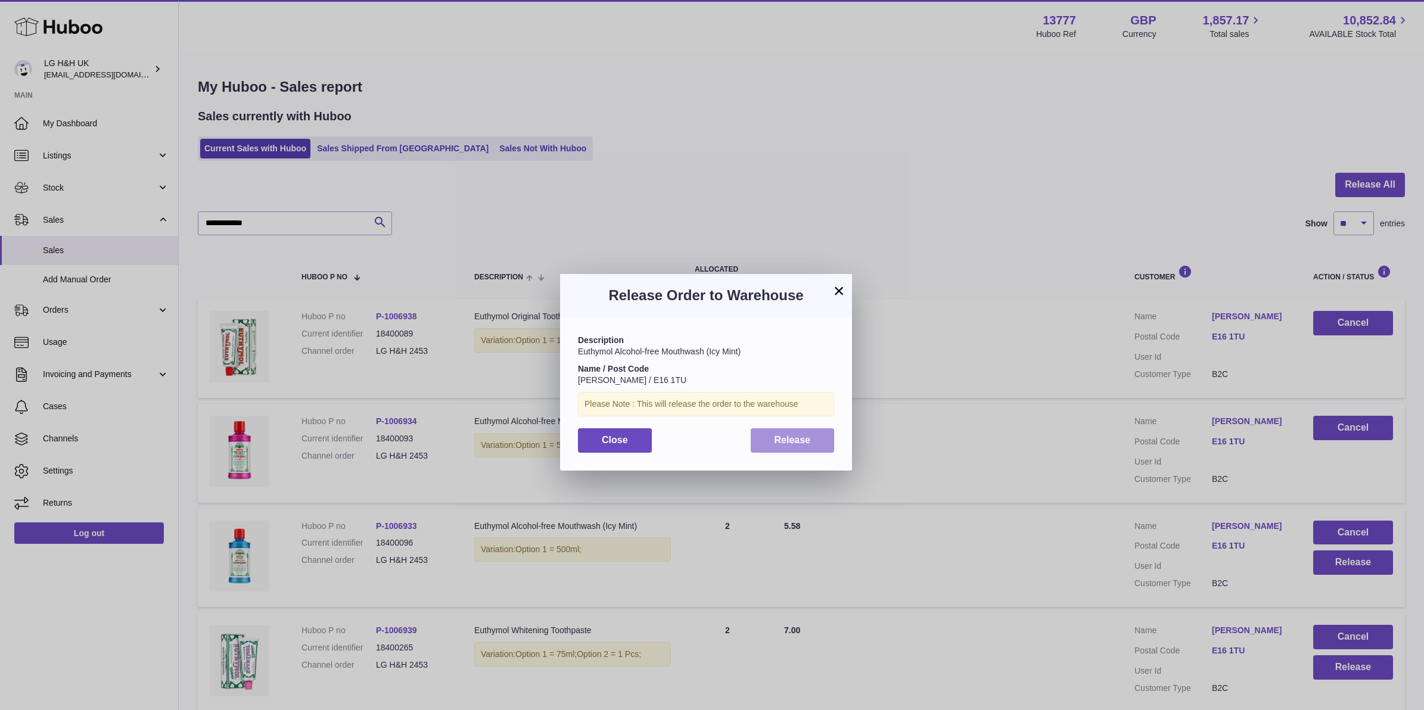
click at [791, 441] on span "Release" at bounding box center [793, 440] width 36 height 10
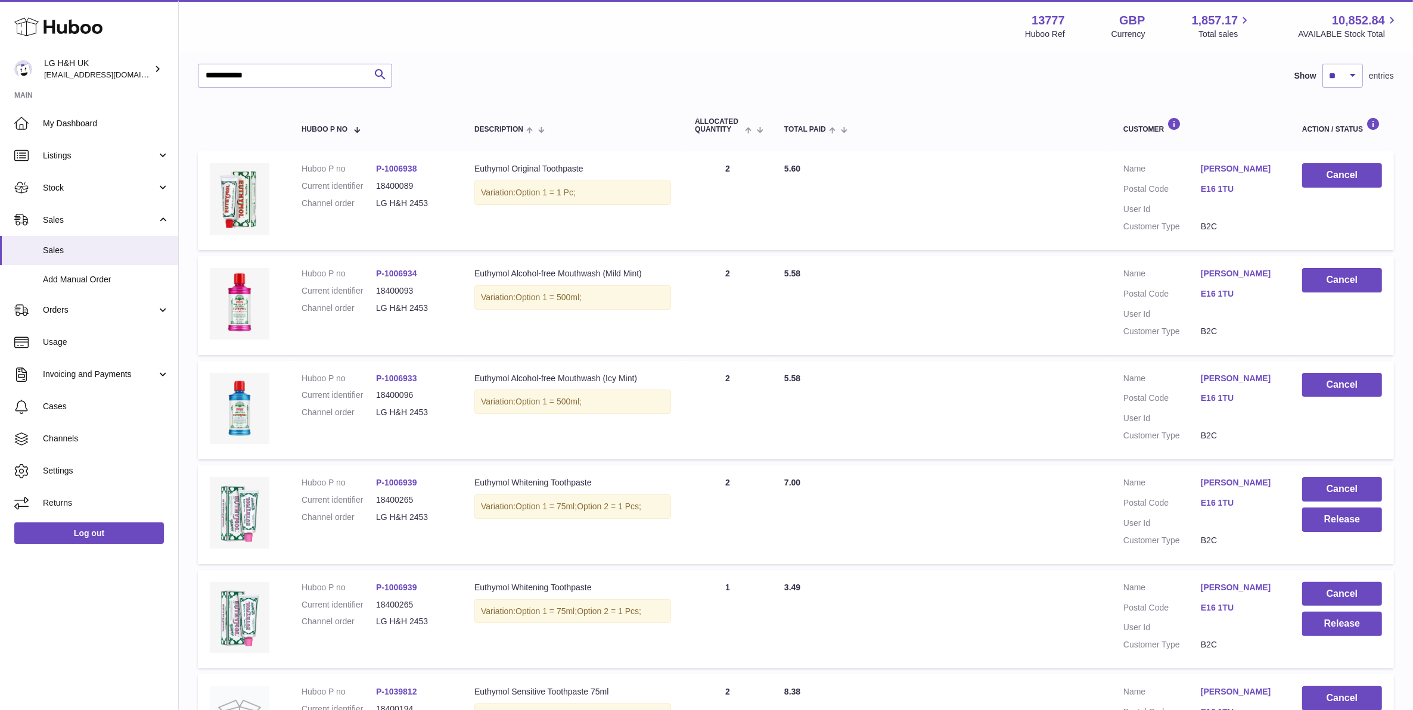
scroll to position [149, 0]
click at [1265, 528] on button "Release" at bounding box center [1342, 518] width 80 height 24
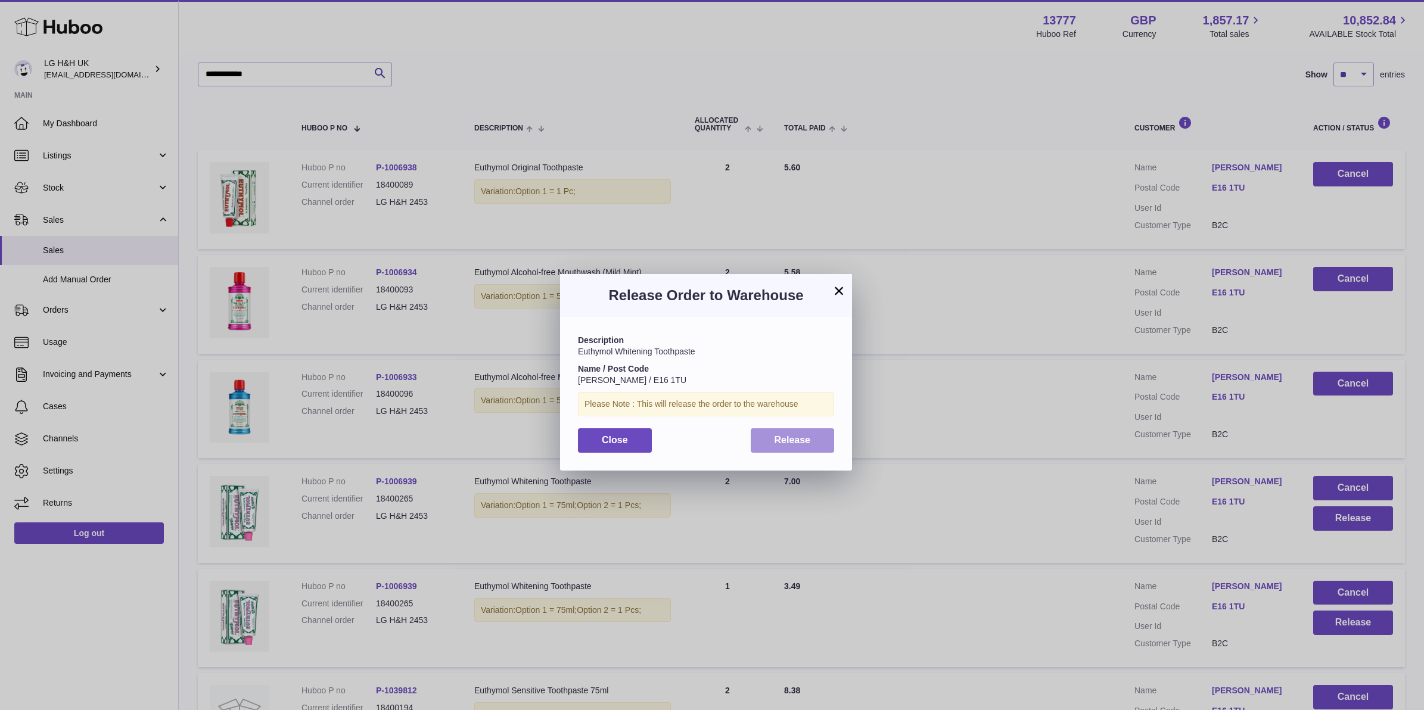
click at [801, 444] on span "Release" at bounding box center [793, 440] width 36 height 10
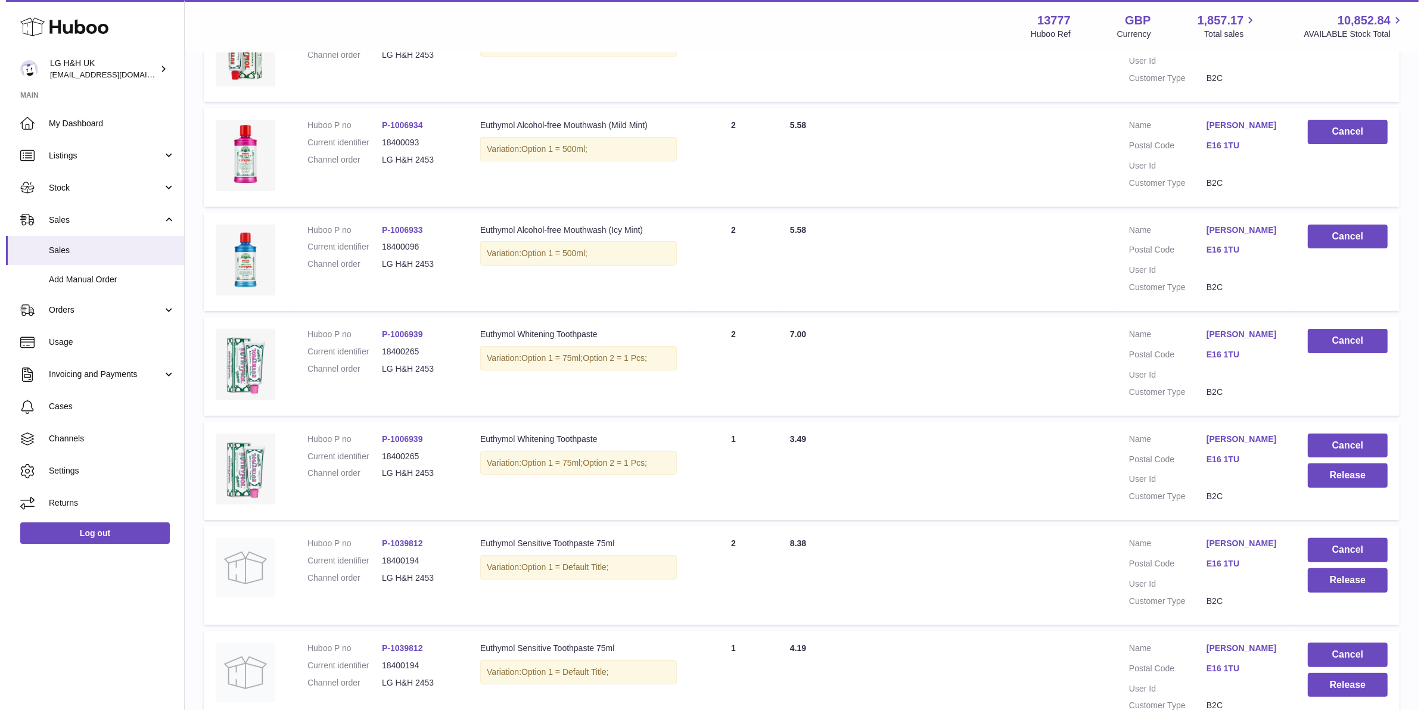
scroll to position [298, 0]
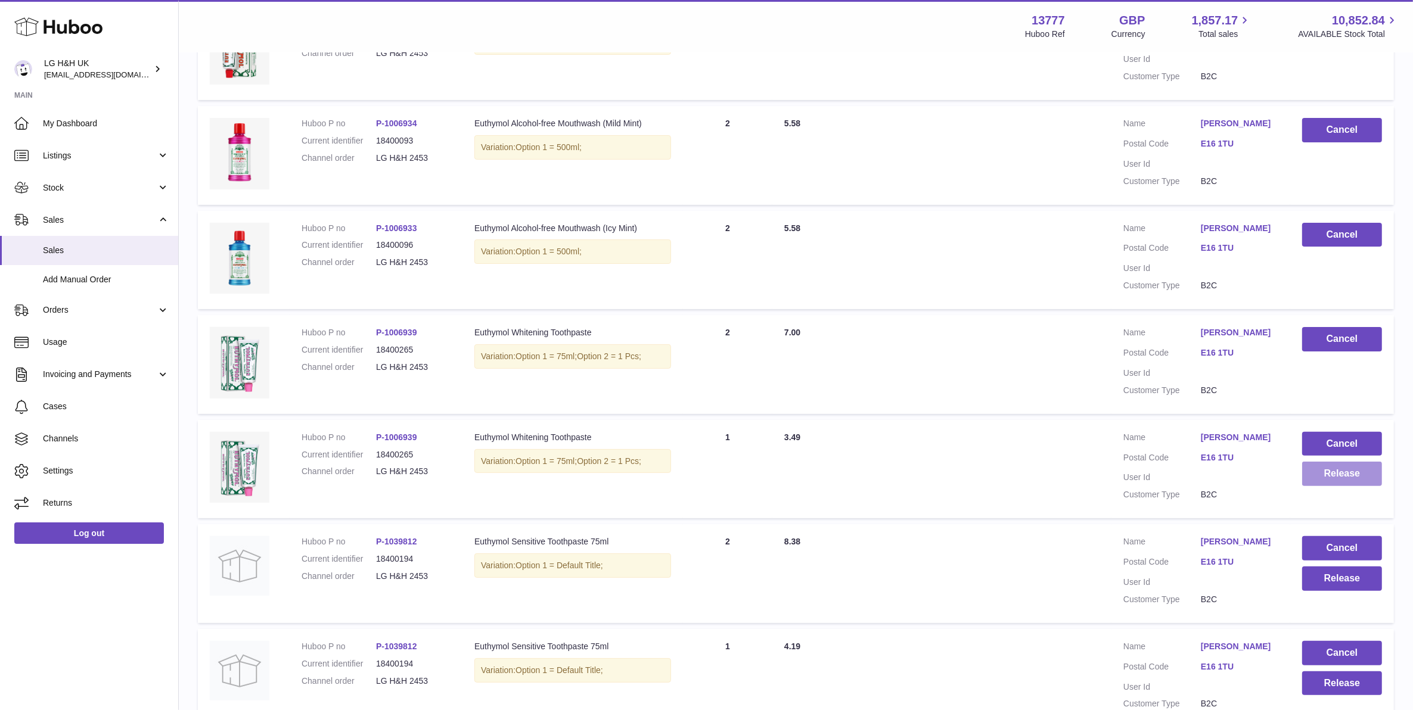
click at [1265, 484] on button "Release" at bounding box center [1342, 474] width 80 height 24
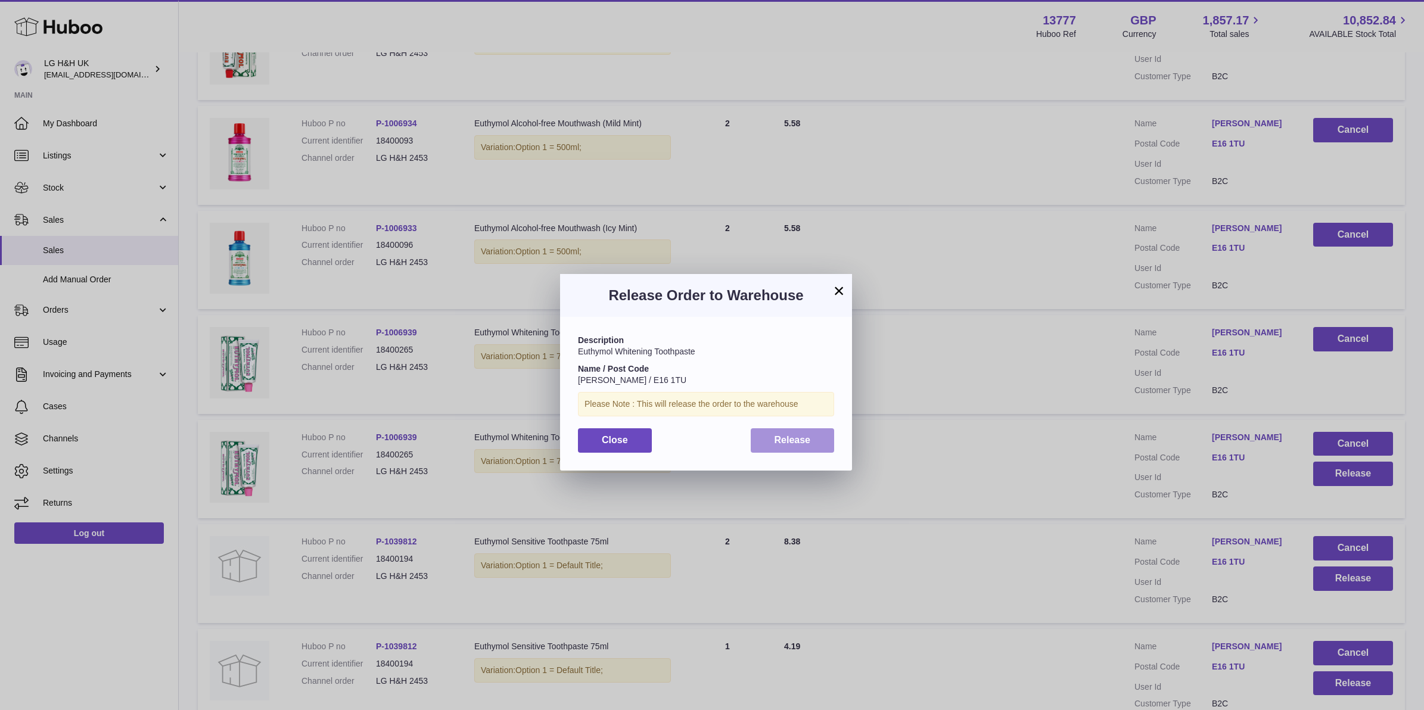
drag, startPoint x: 763, startPoint y: 437, endPoint x: 888, endPoint y: 463, distance: 128.4
click at [763, 437] on button "Release" at bounding box center [793, 440] width 84 height 24
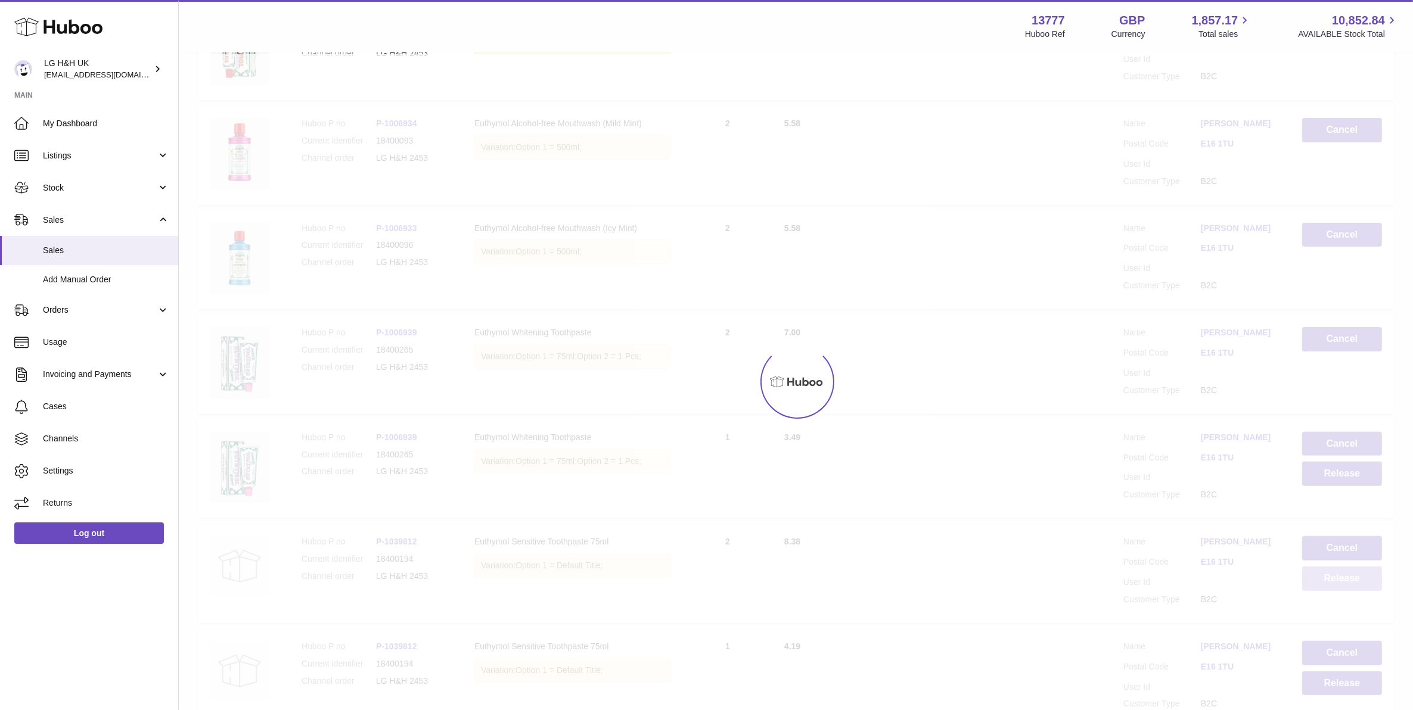
click at [1265, 579] on button "Release" at bounding box center [1342, 579] width 80 height 24
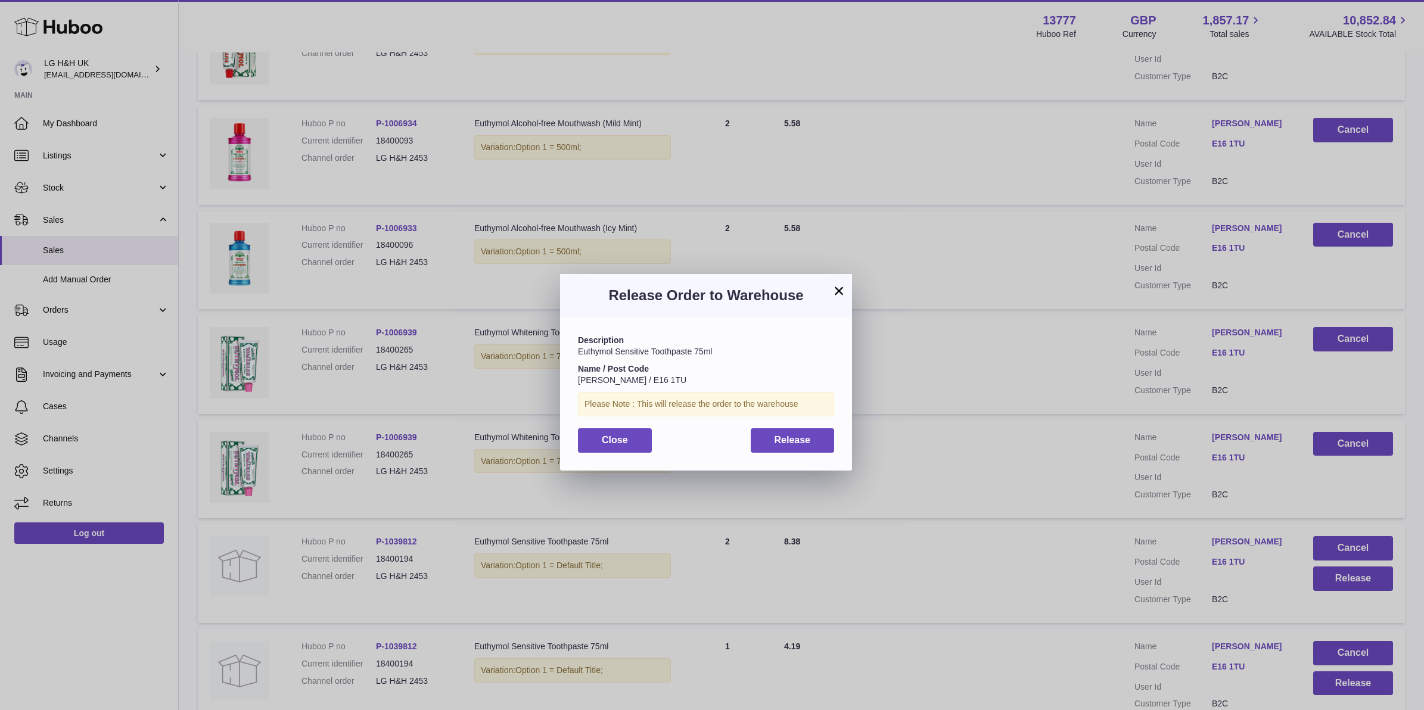
click at [757, 425] on div "Description Euthymol Sensitive Toothpaste 75ml Name / Post Code Sade Christophe…" at bounding box center [706, 393] width 292 height 153
click at [770, 430] on button "Release" at bounding box center [793, 440] width 84 height 24
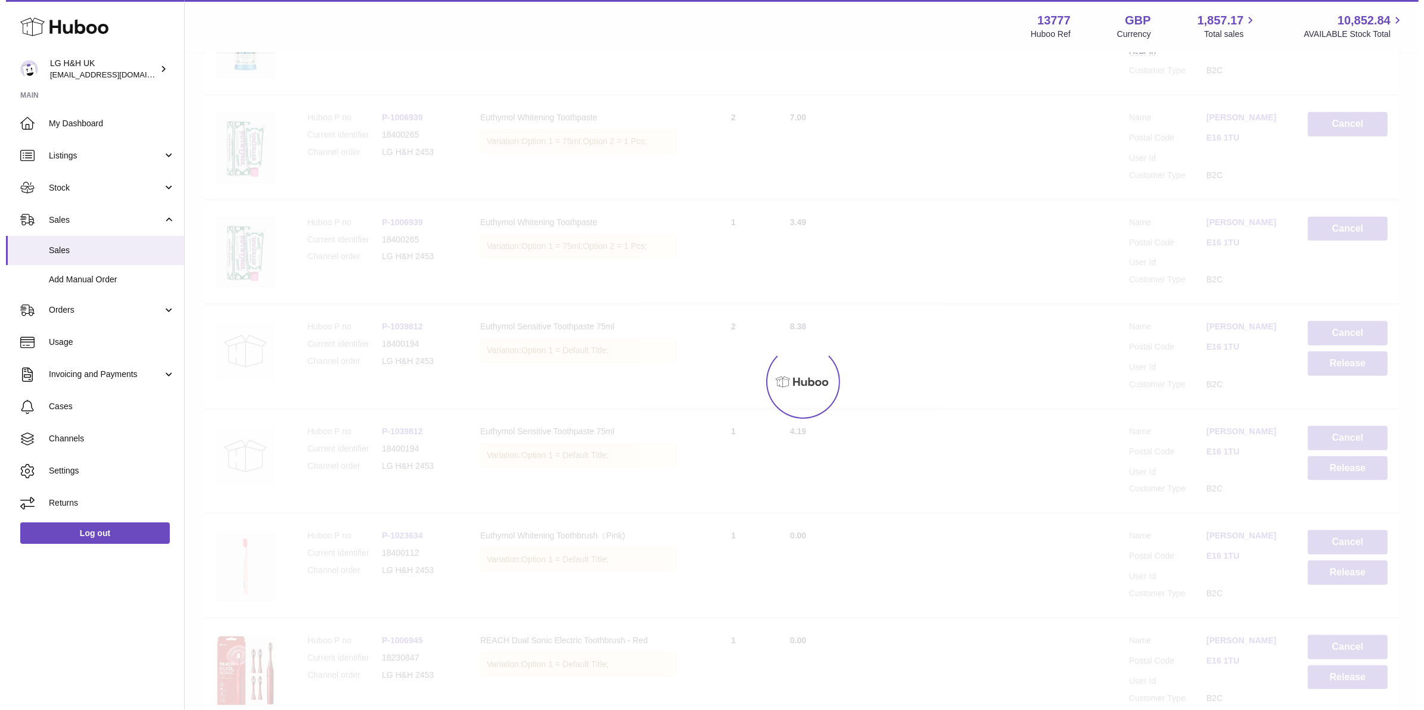
scroll to position [521, 0]
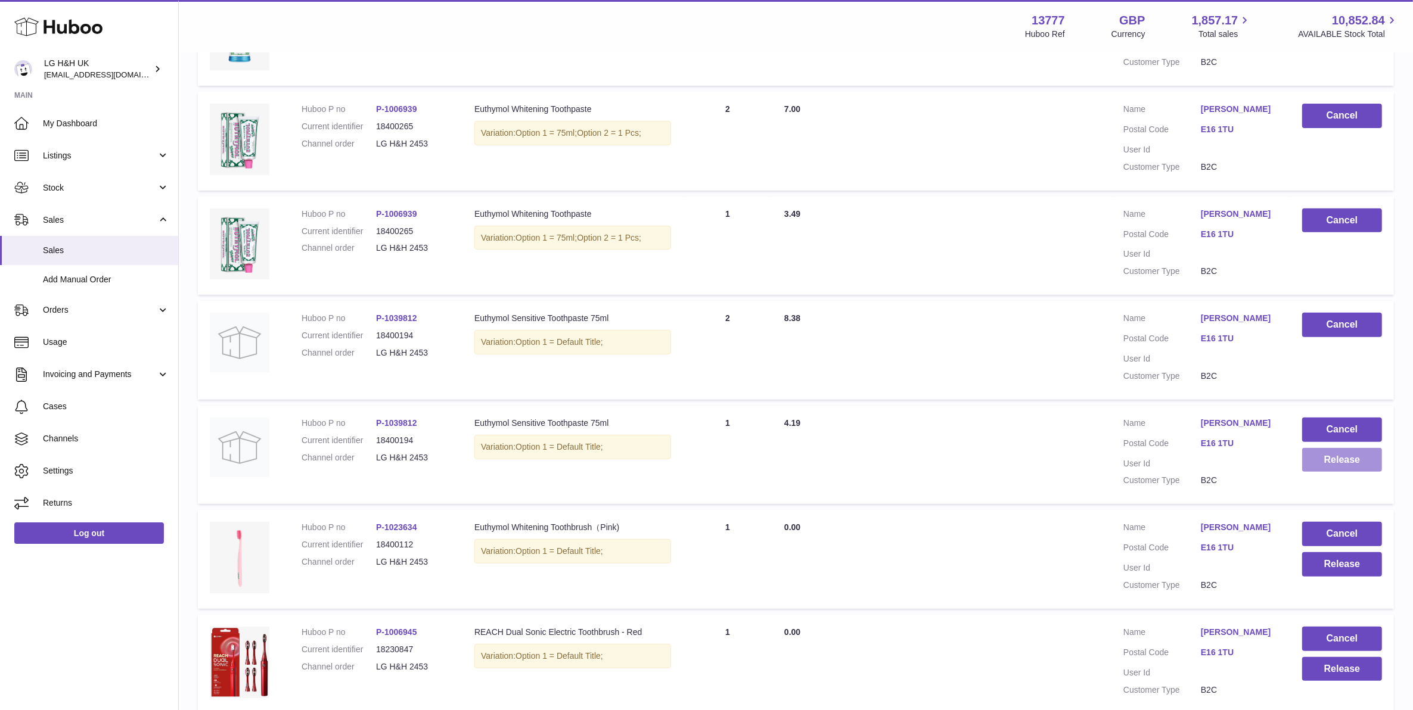
click at [1265, 461] on button "Release" at bounding box center [1342, 460] width 80 height 24
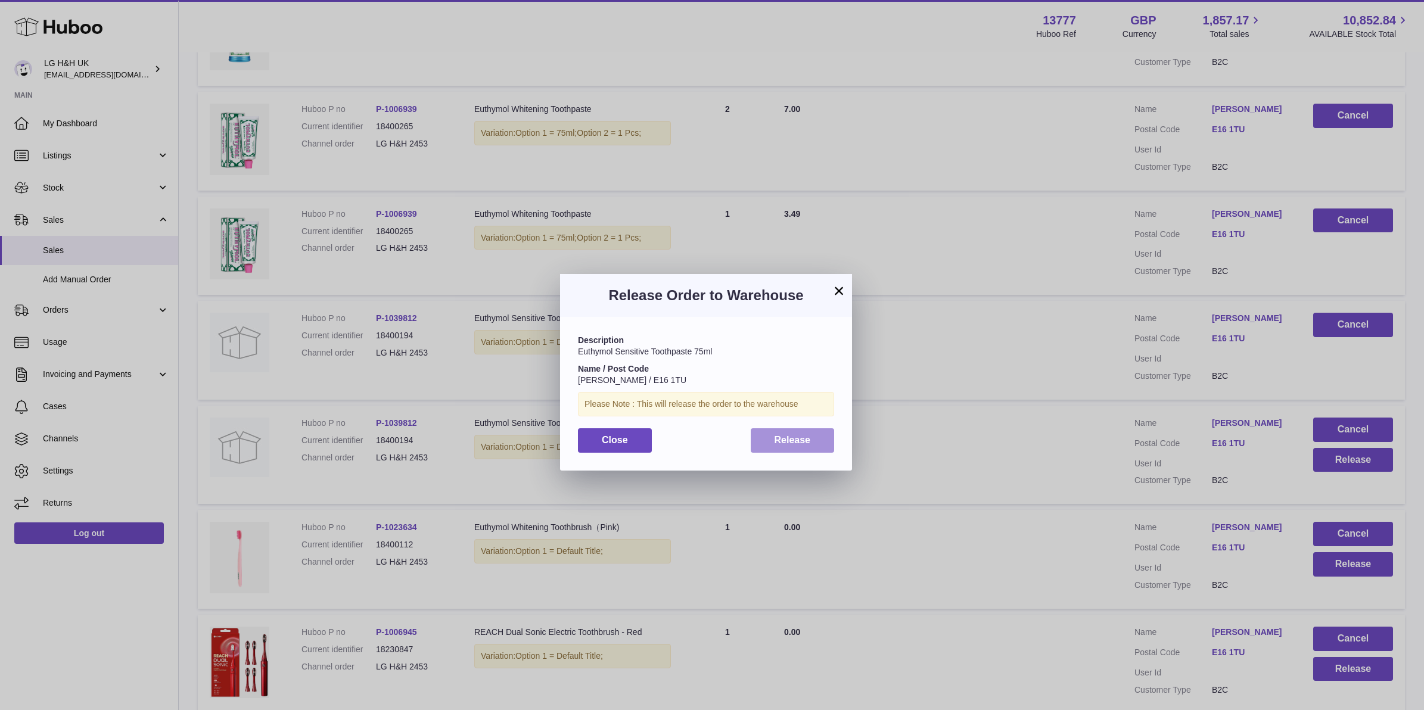
drag, startPoint x: 821, startPoint y: 438, endPoint x: 1259, endPoint y: 531, distance: 447.5
click at [822, 437] on button "Release" at bounding box center [793, 440] width 84 height 24
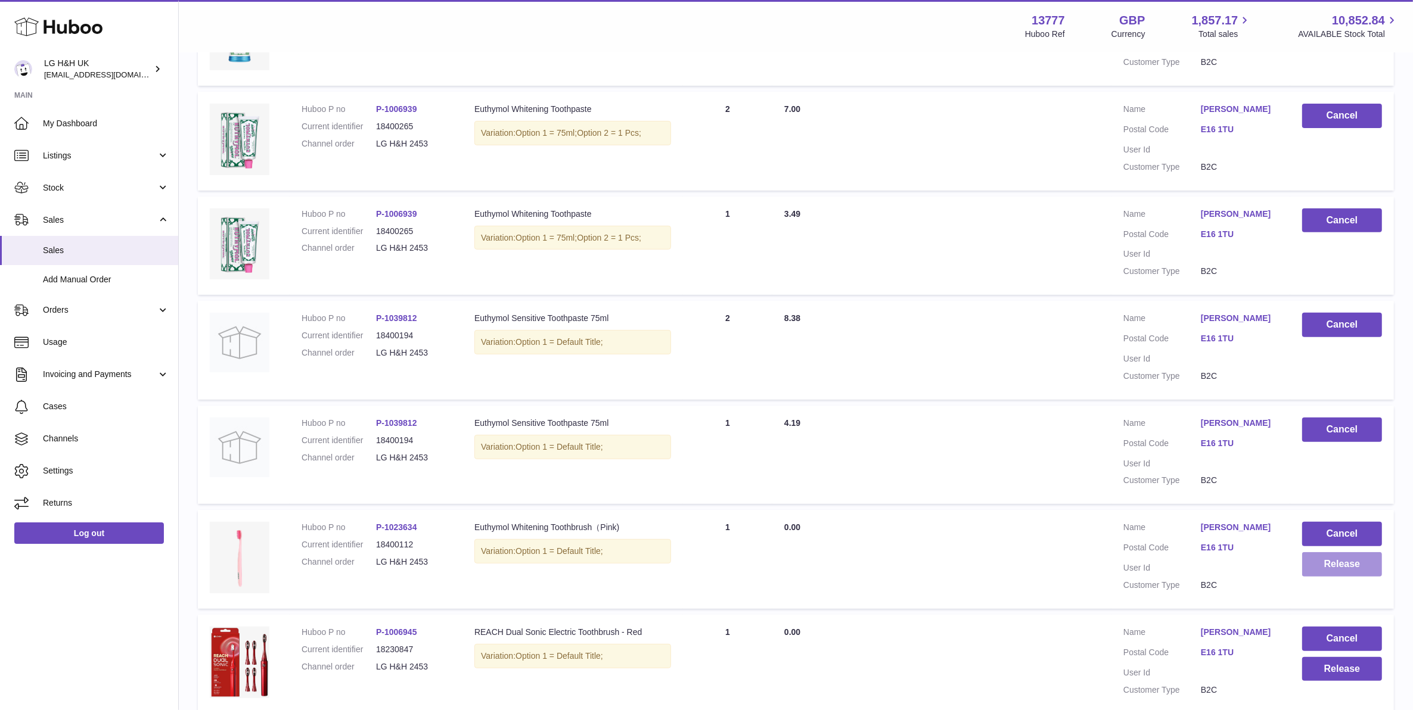
click at [1265, 568] on button "Release" at bounding box center [1342, 564] width 80 height 24
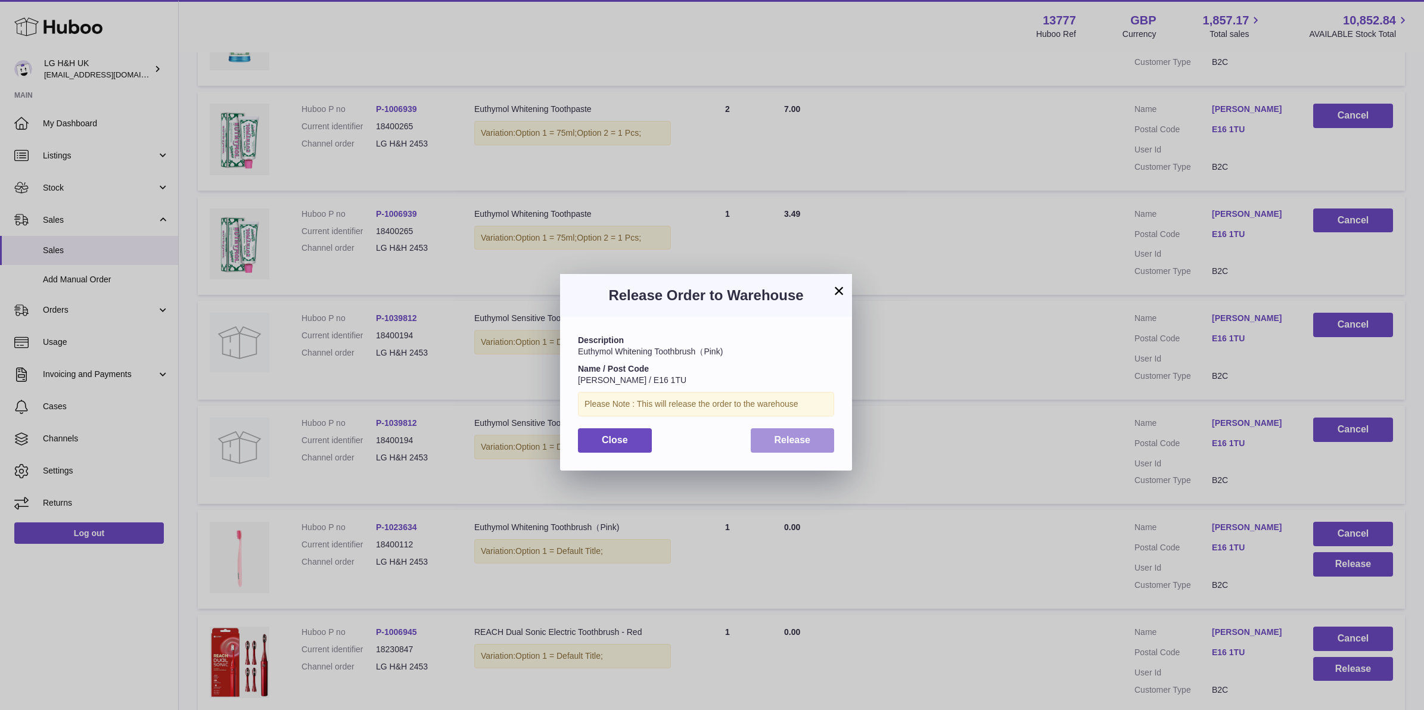
click at [817, 445] on button "Release" at bounding box center [793, 440] width 84 height 24
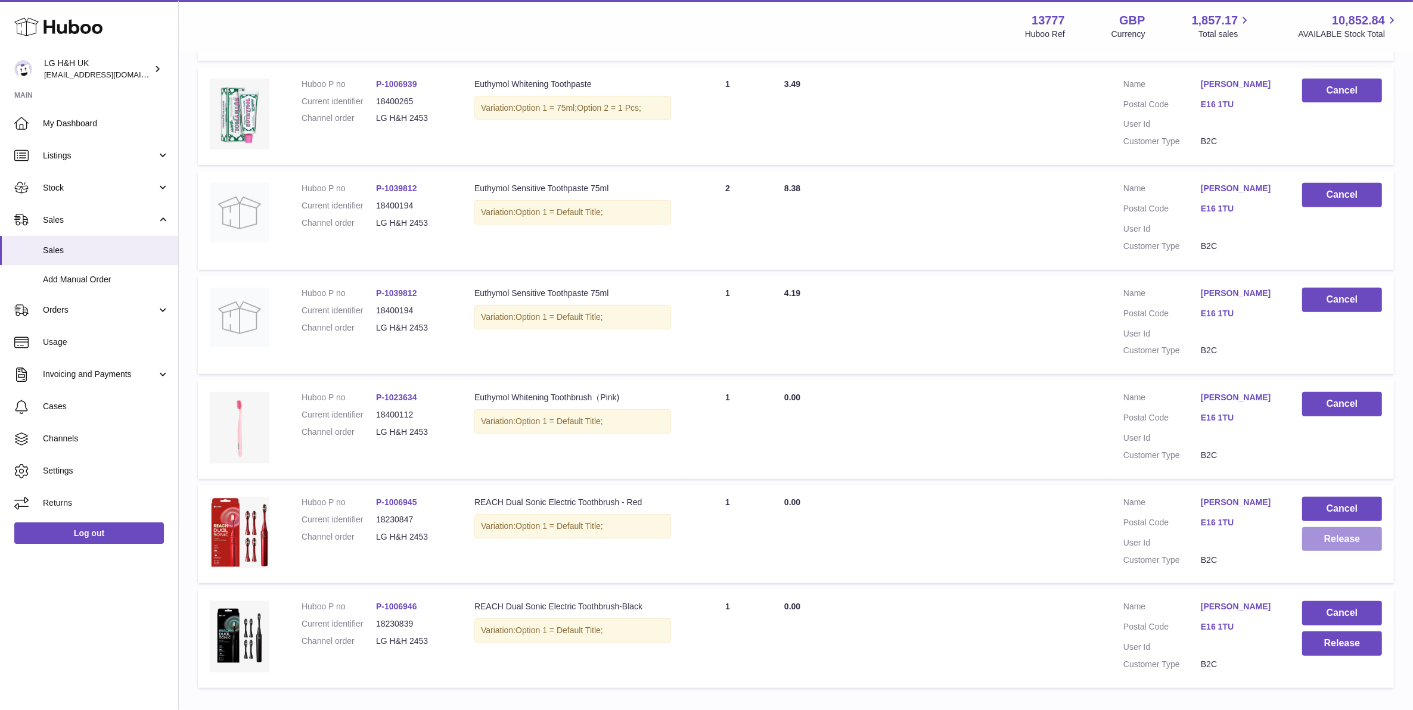
scroll to position [670, 0]
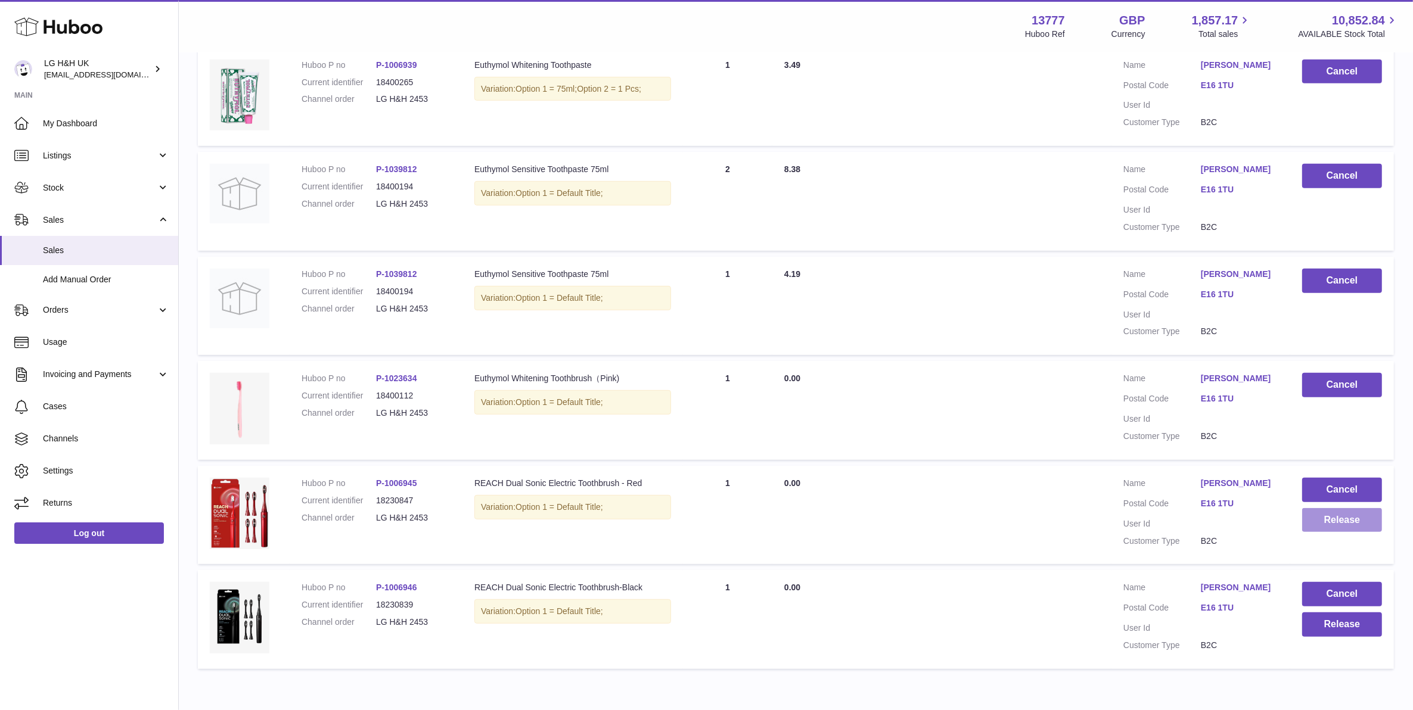
click at [1265, 514] on button "Release" at bounding box center [1342, 520] width 80 height 24
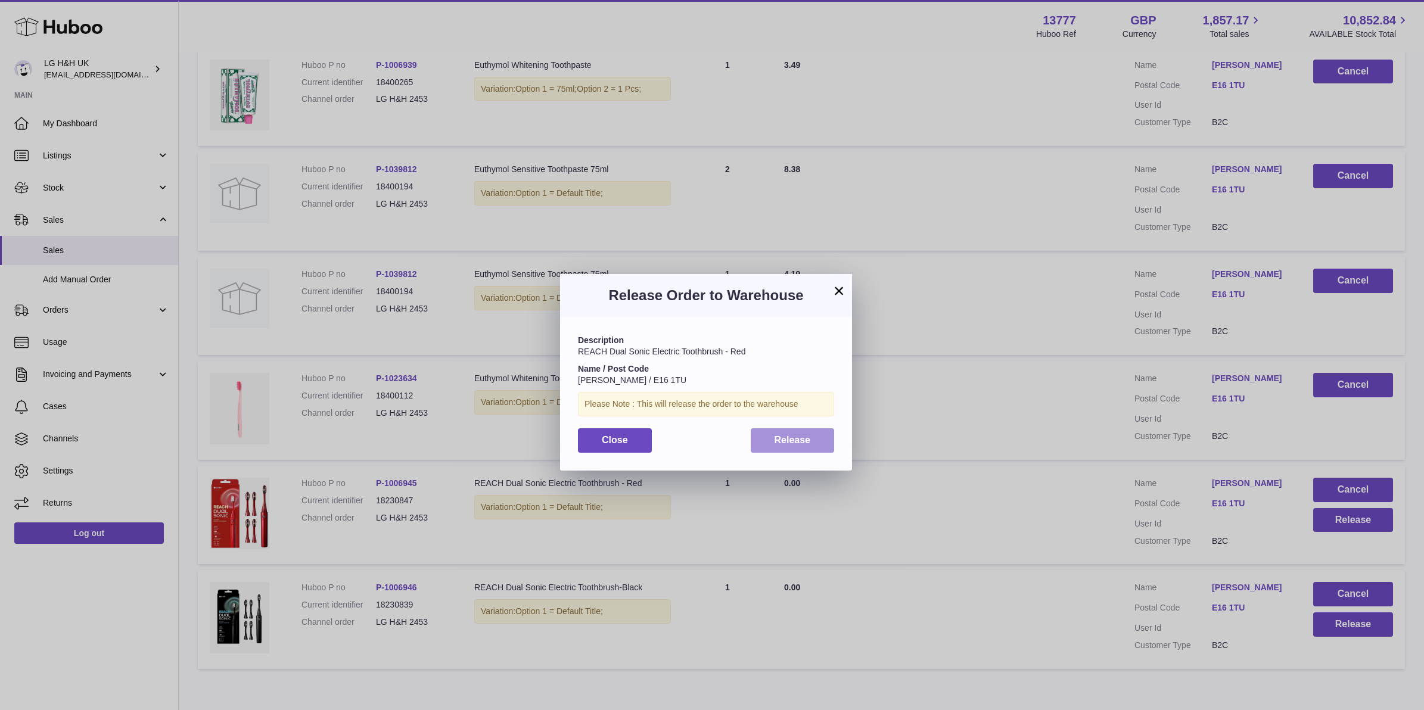
click at [804, 440] on span "Release" at bounding box center [793, 440] width 36 height 10
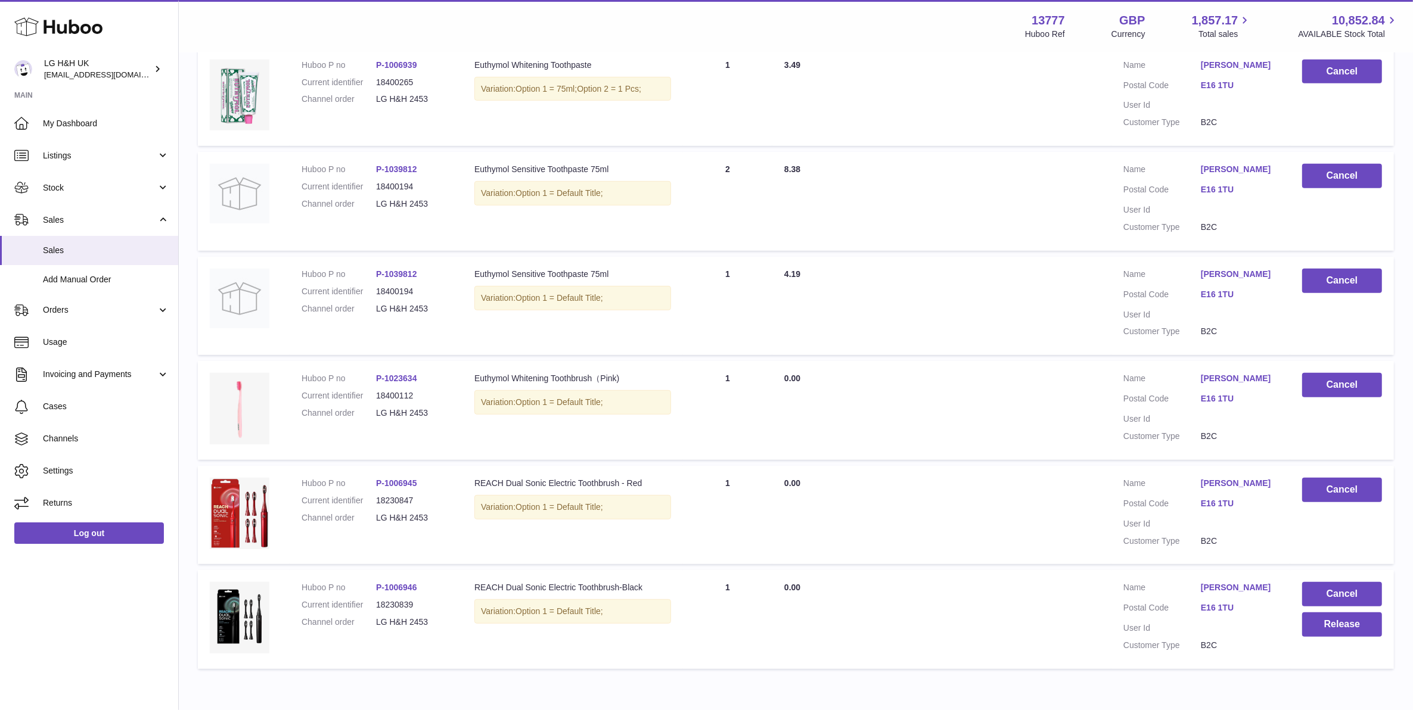
click at [1265, 637] on td "Cancel Release" at bounding box center [1342, 619] width 104 height 99
click at [1265, 629] on button "Release" at bounding box center [1342, 624] width 80 height 24
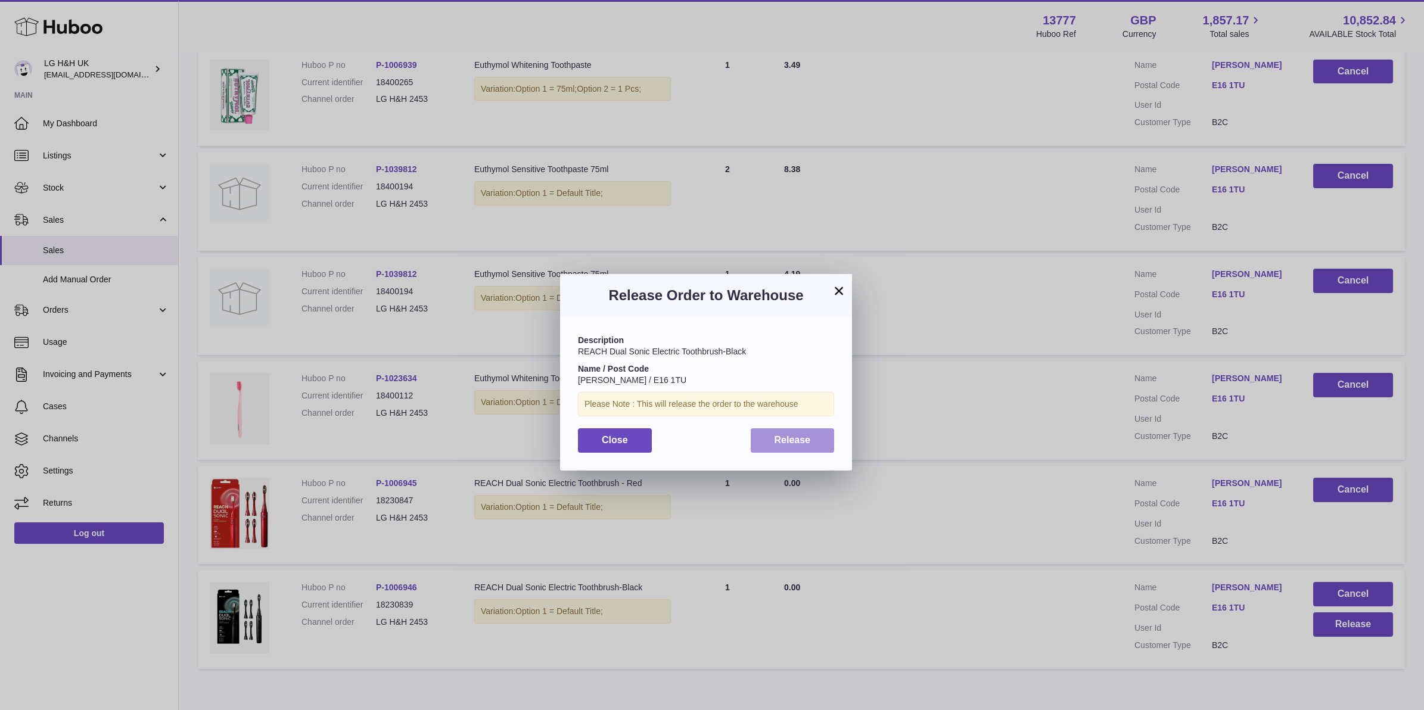
click at [793, 435] on span "Release" at bounding box center [793, 440] width 36 height 10
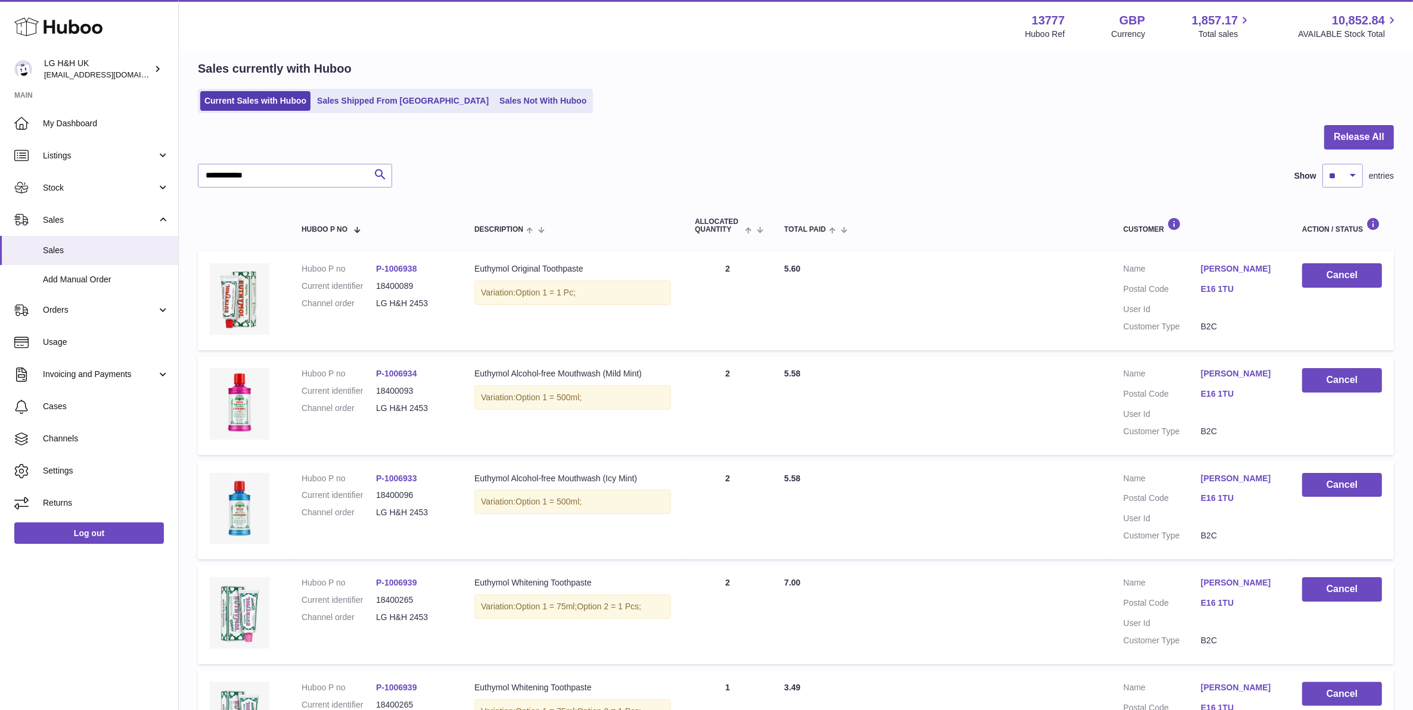
scroll to position [0, 0]
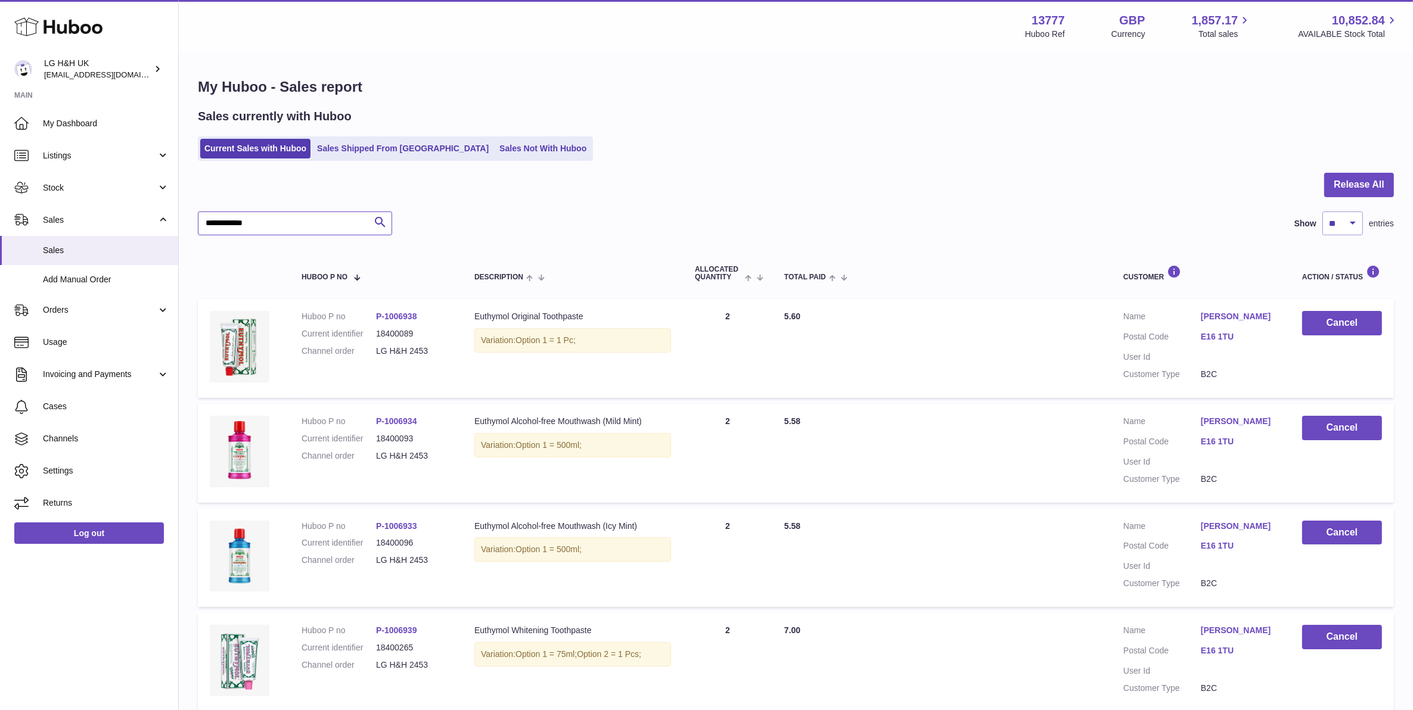
click at [286, 225] on input "**********" at bounding box center [295, 224] width 194 height 24
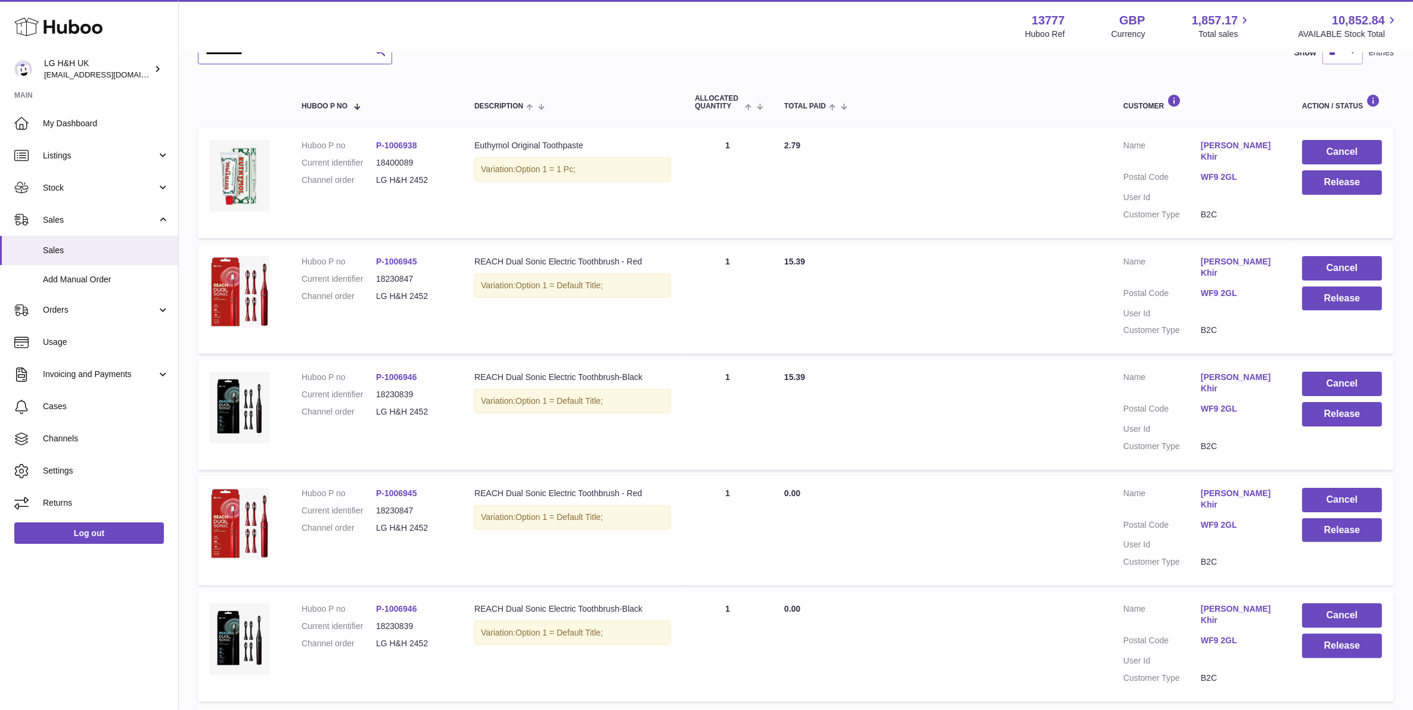
scroll to position [147, 0]
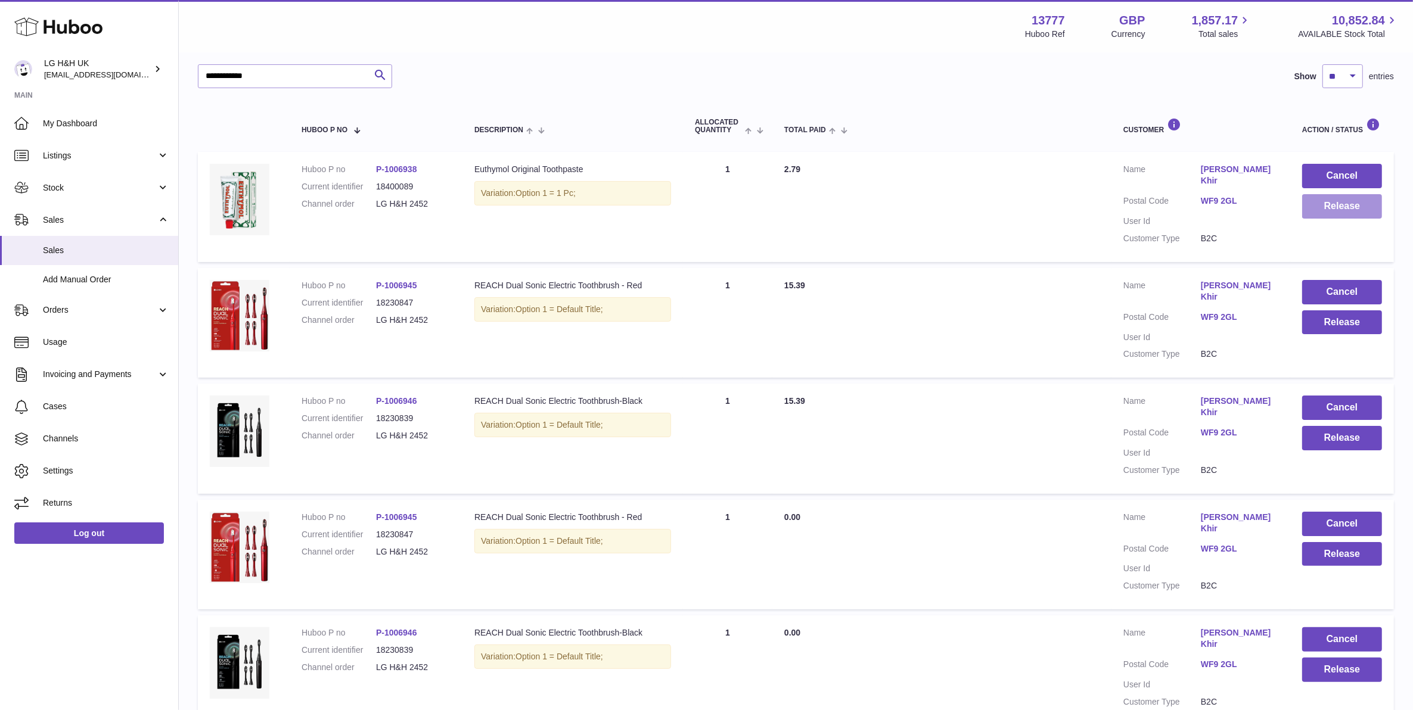
click at [1265, 210] on button "Release" at bounding box center [1342, 206] width 80 height 24
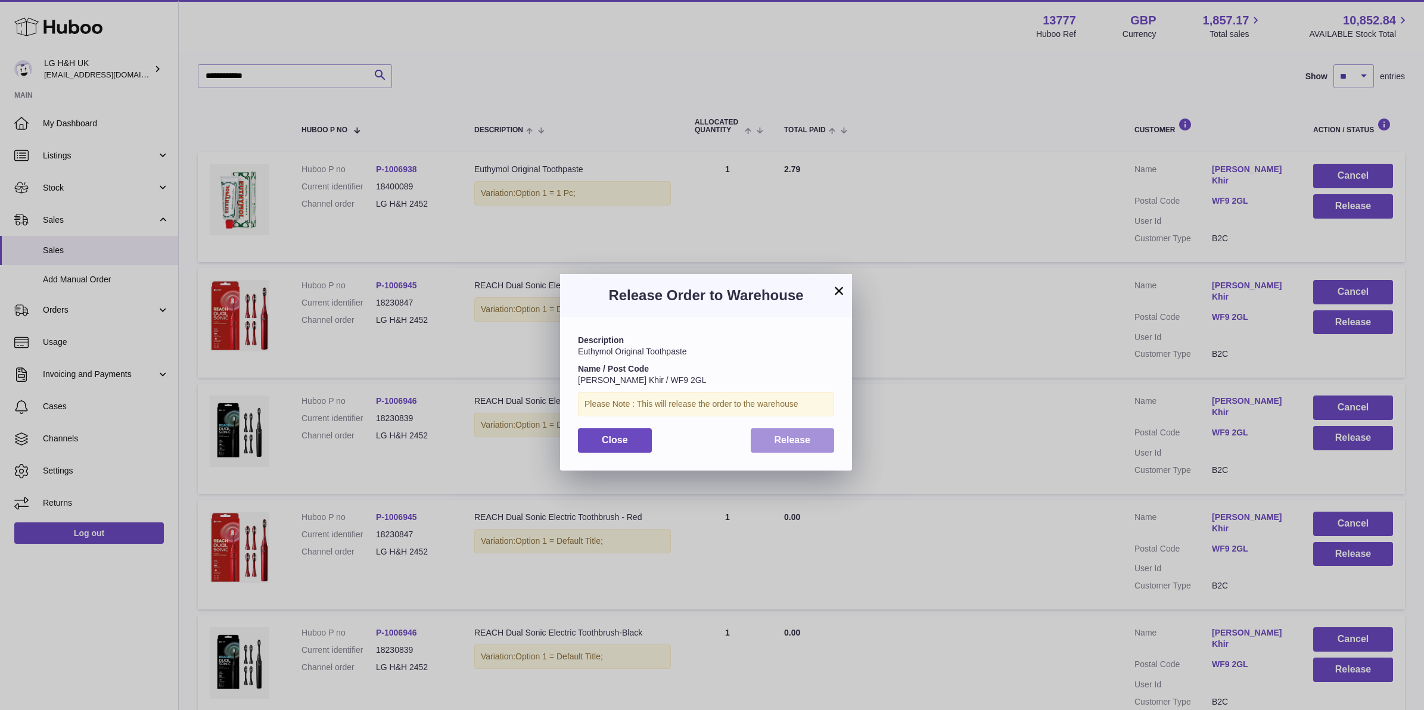
click at [791, 438] on span "Release" at bounding box center [793, 440] width 36 height 10
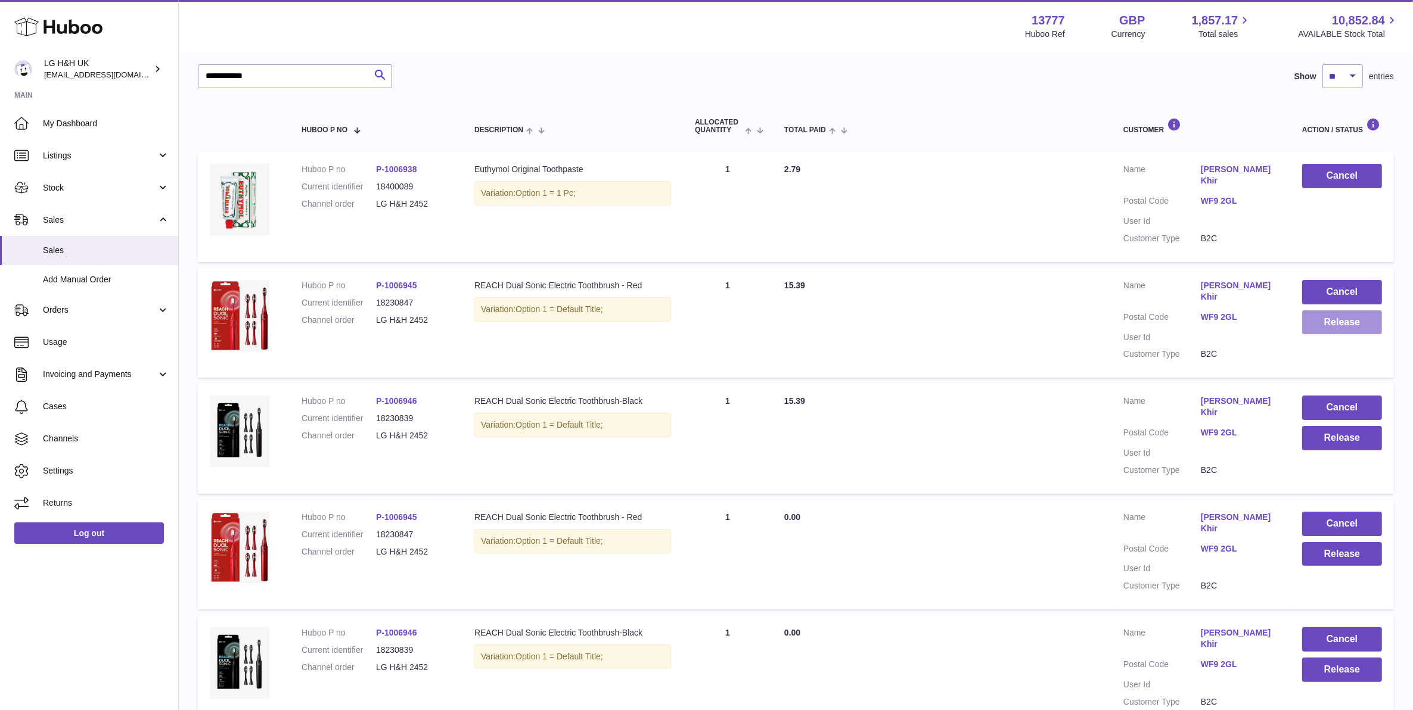
click at [1265, 321] on button "Release" at bounding box center [1342, 322] width 80 height 24
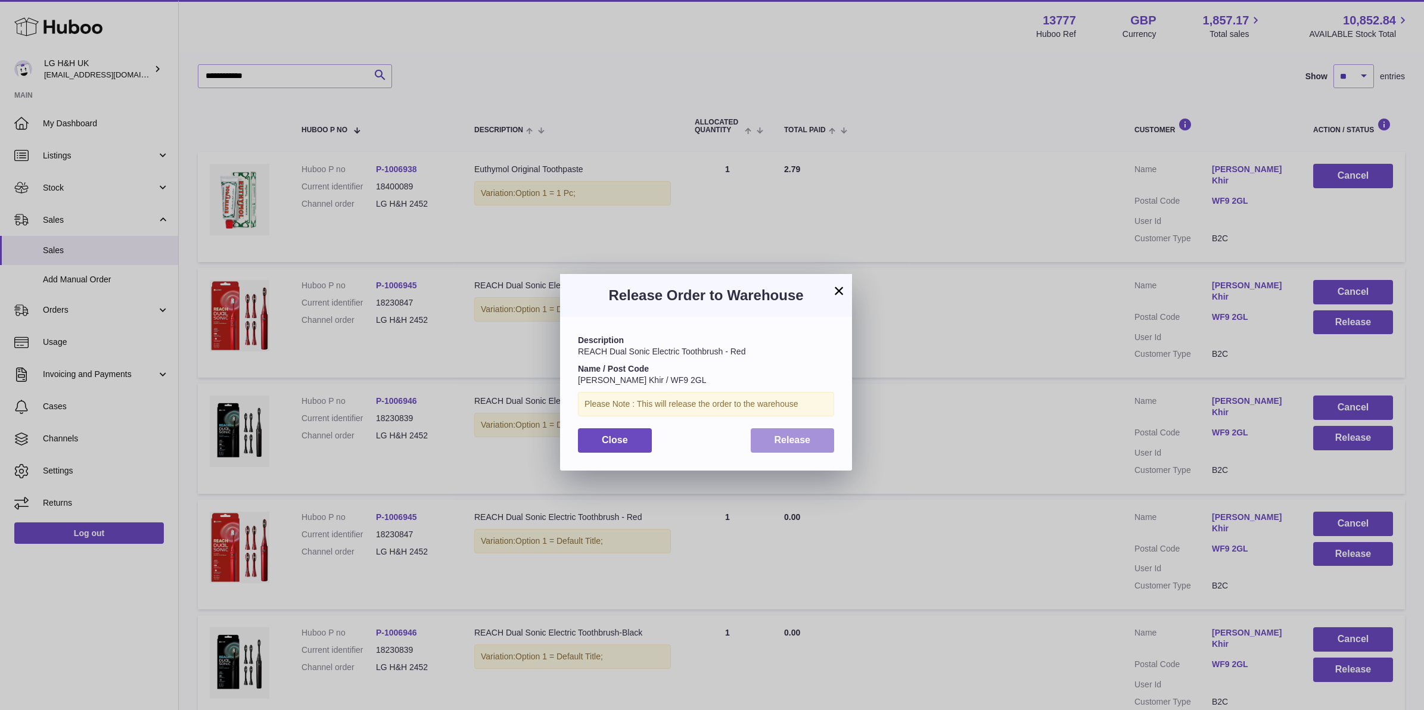
click at [763, 430] on button "Release" at bounding box center [793, 440] width 84 height 24
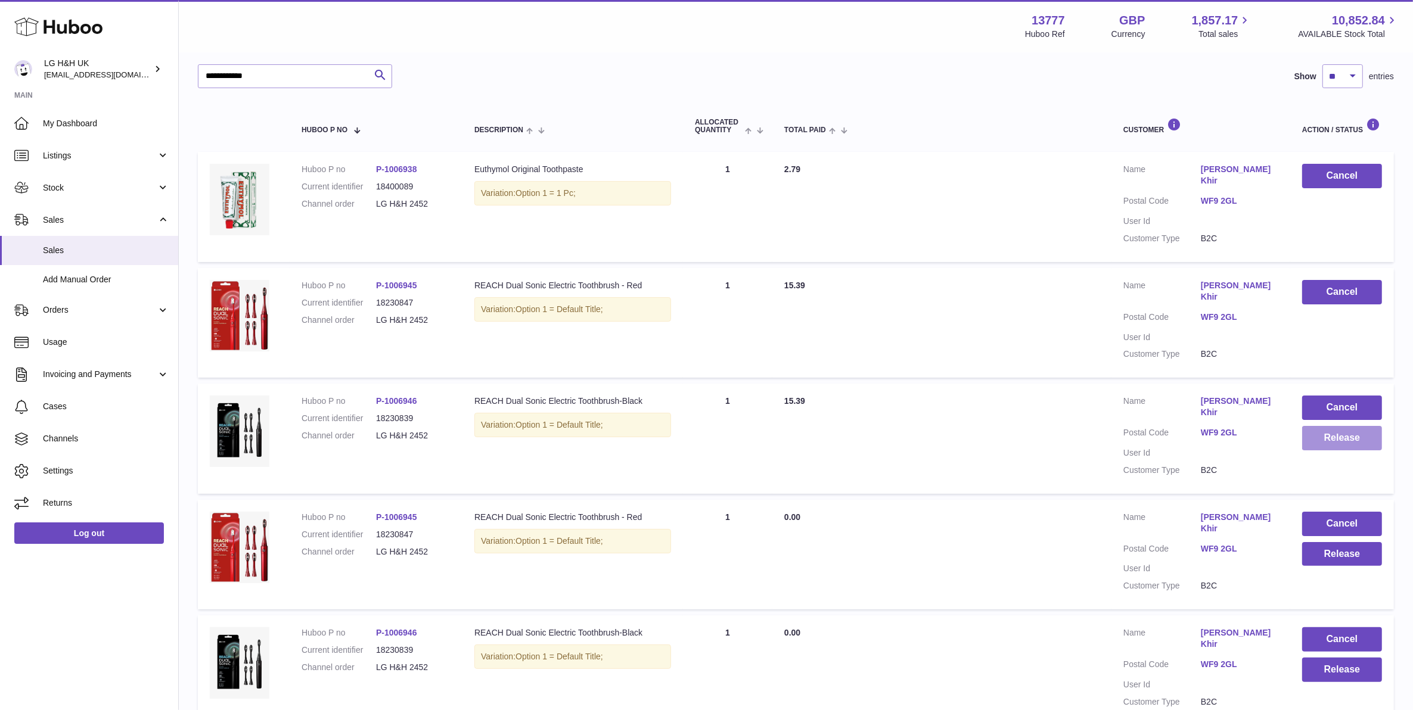
click at [1265, 426] on button "Release" at bounding box center [1342, 438] width 80 height 24
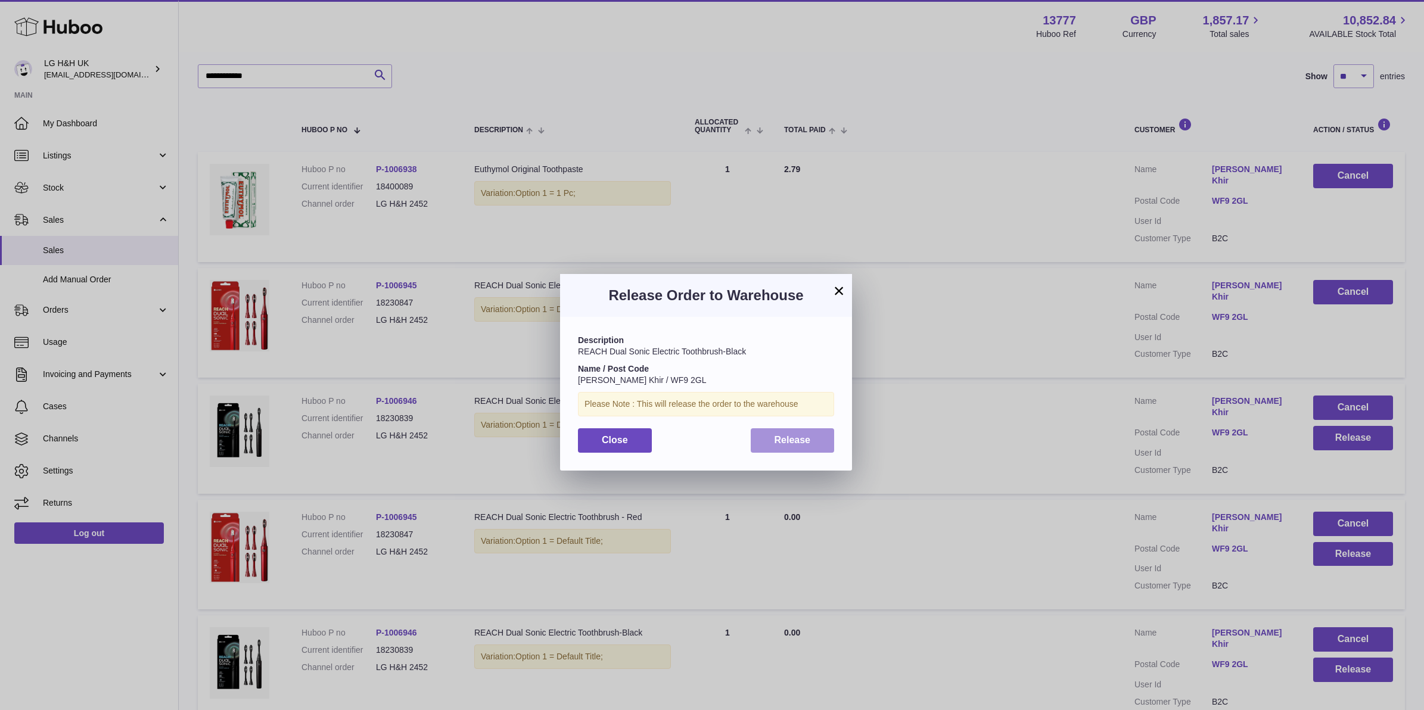
click at [824, 443] on button "Release" at bounding box center [793, 440] width 84 height 24
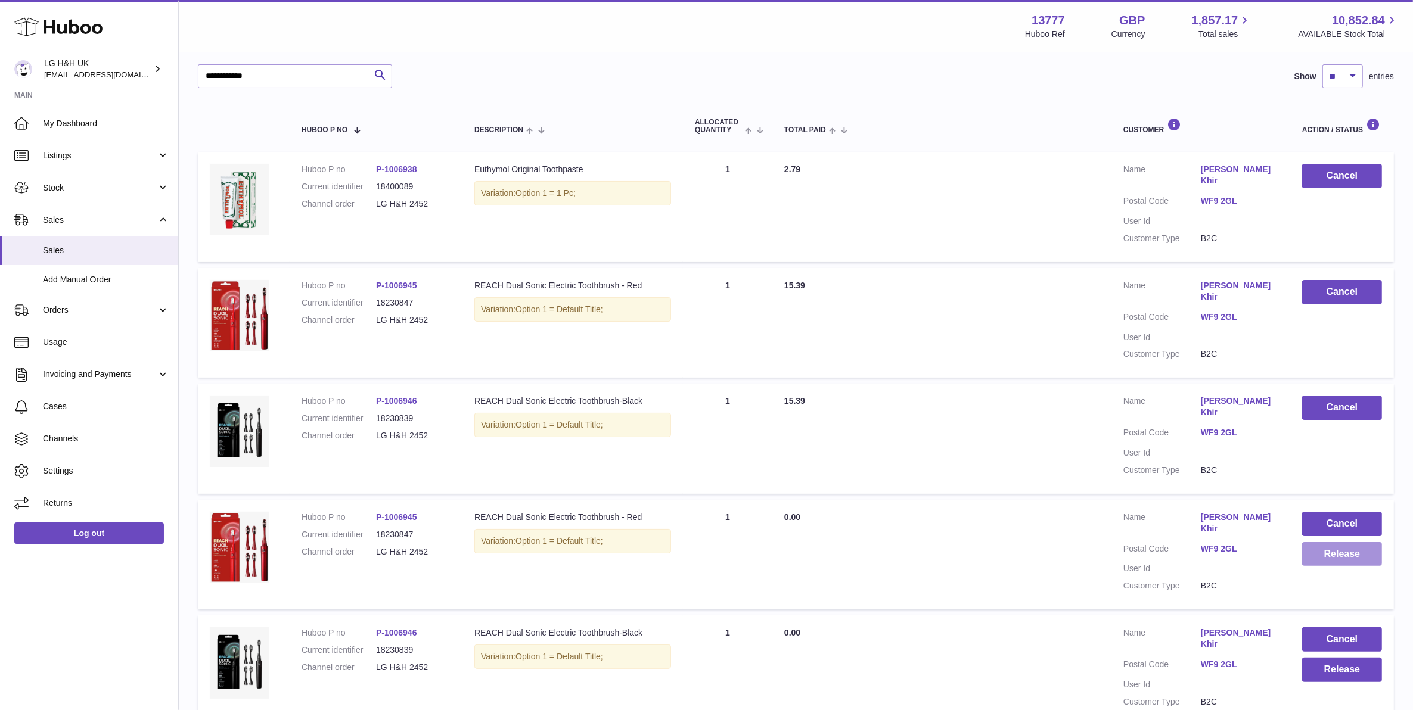
click at [1265, 531] on td "Cancel Release" at bounding box center [1342, 555] width 104 height 110
drag, startPoint x: 1333, startPoint y: 531, endPoint x: 1335, endPoint y: 525, distance: 6.1
click at [1265, 542] on button "Release" at bounding box center [1342, 554] width 80 height 24
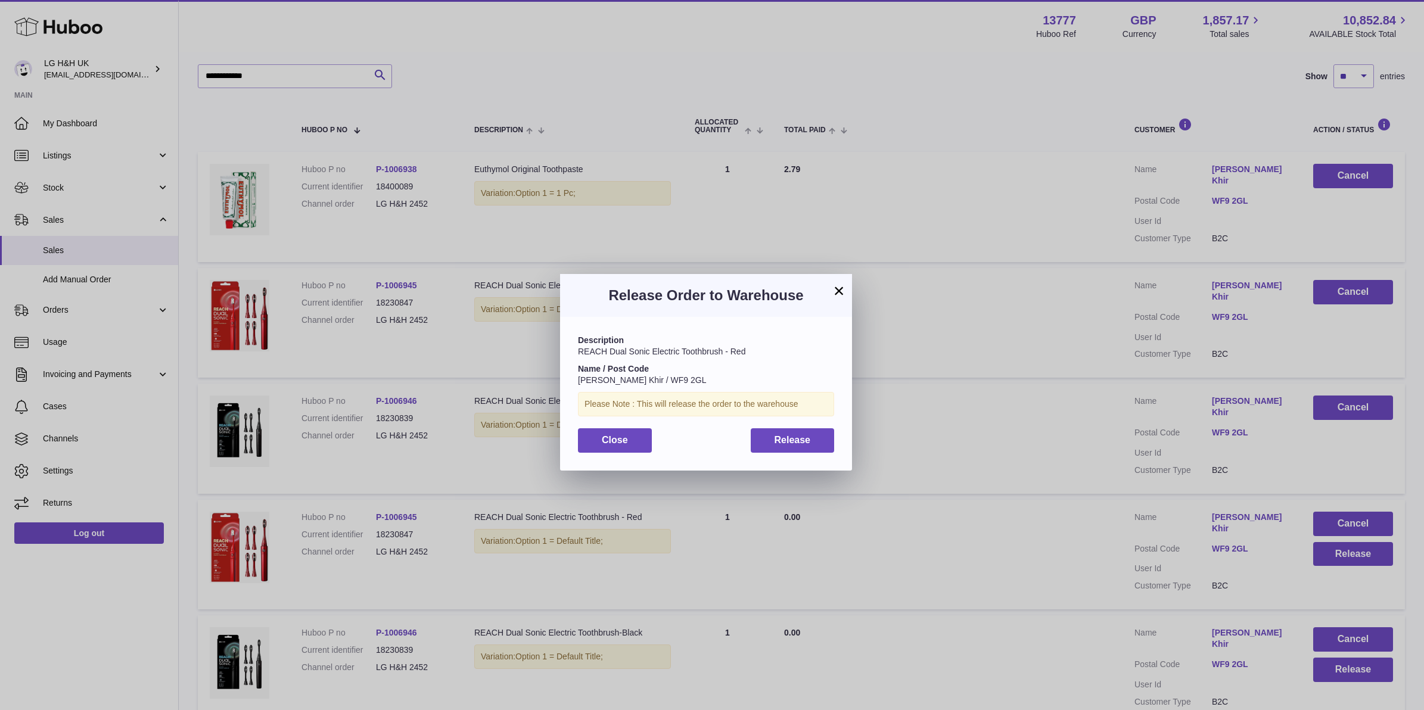
click at [808, 453] on div "Description REACH Dual Sonic Electric Toothbrush - Red Name / Post Code Batoul …" at bounding box center [706, 393] width 292 height 153
click at [786, 453] on button "Release" at bounding box center [793, 440] width 84 height 24
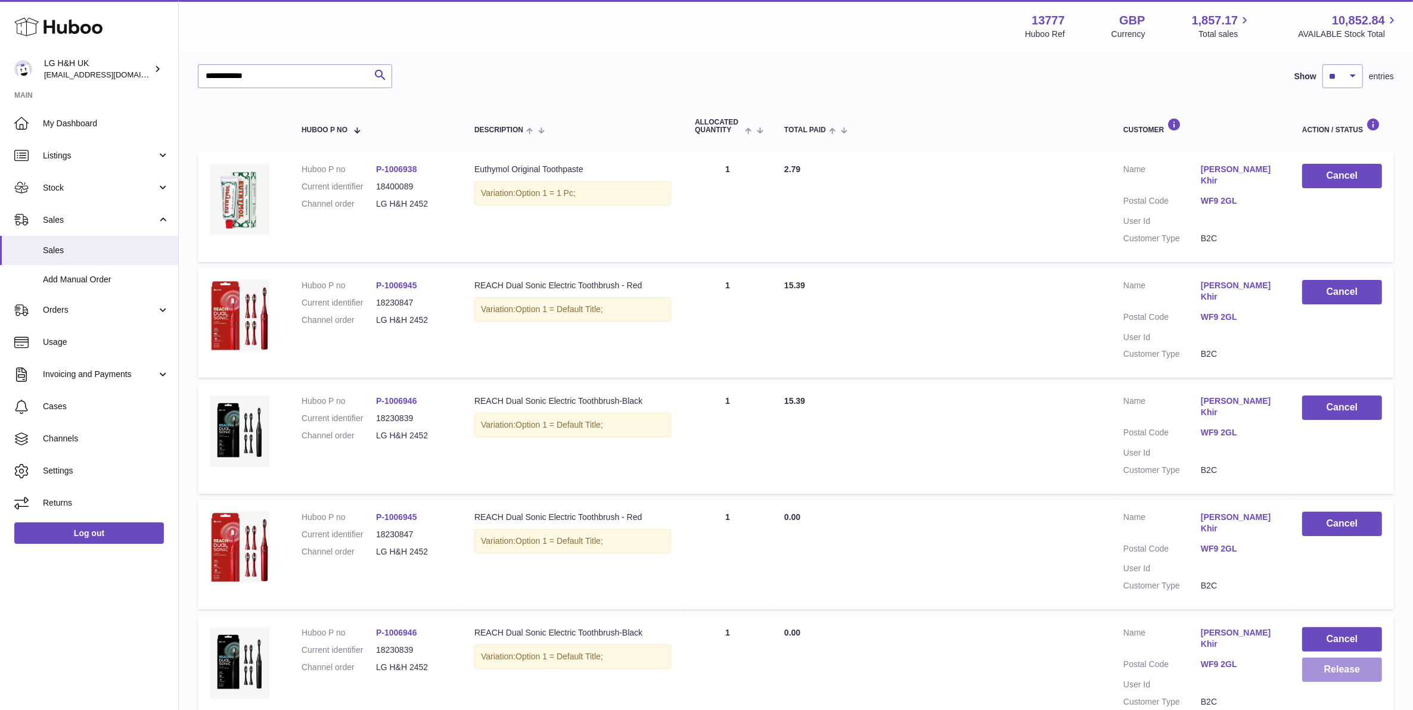
click at [1265, 658] on button "Release" at bounding box center [1342, 670] width 80 height 24
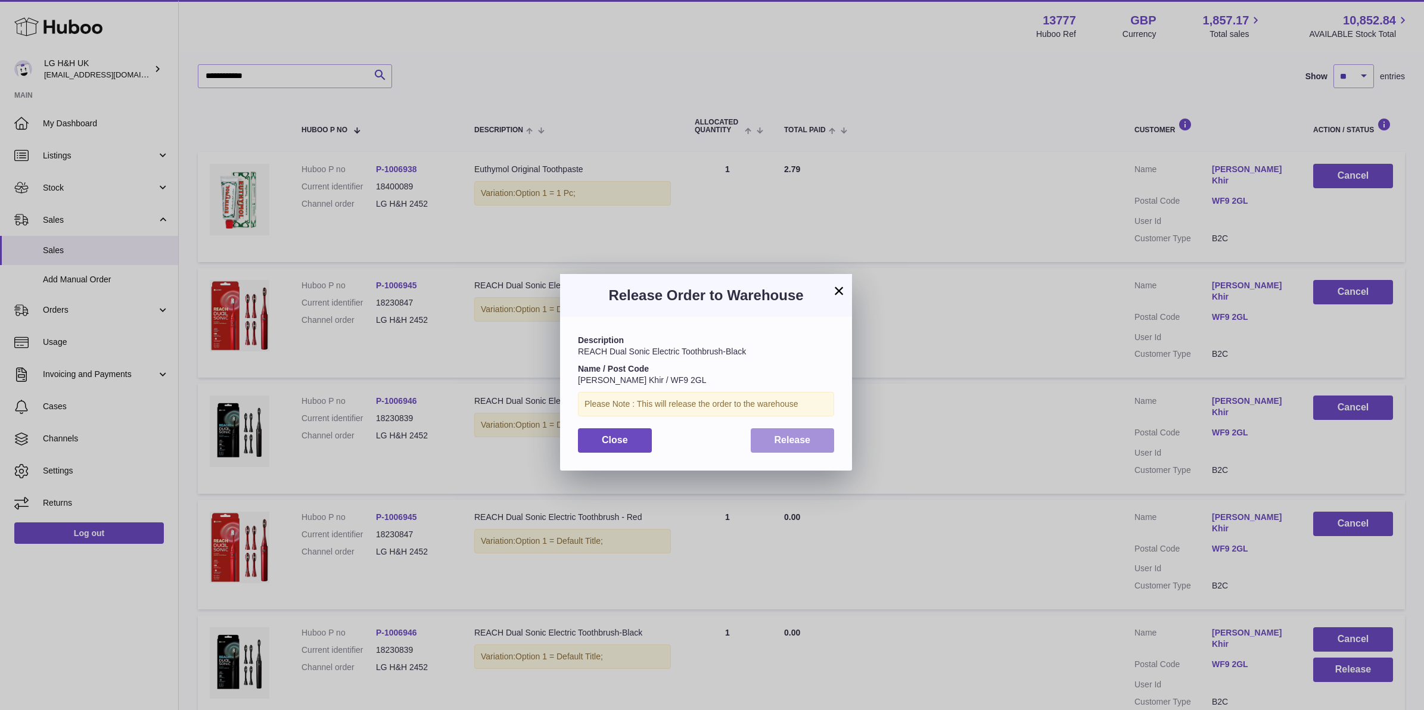
click at [819, 445] on button "Release" at bounding box center [793, 440] width 84 height 24
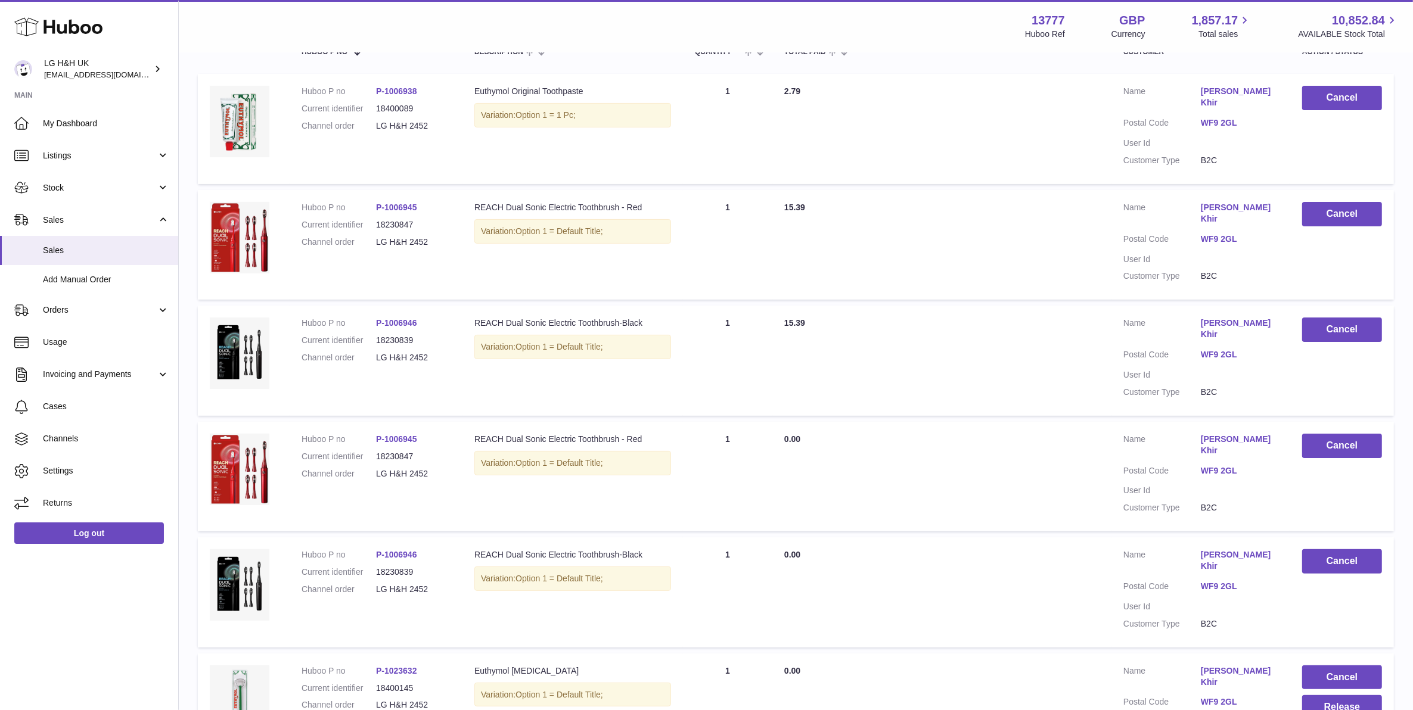
scroll to position [296, 0]
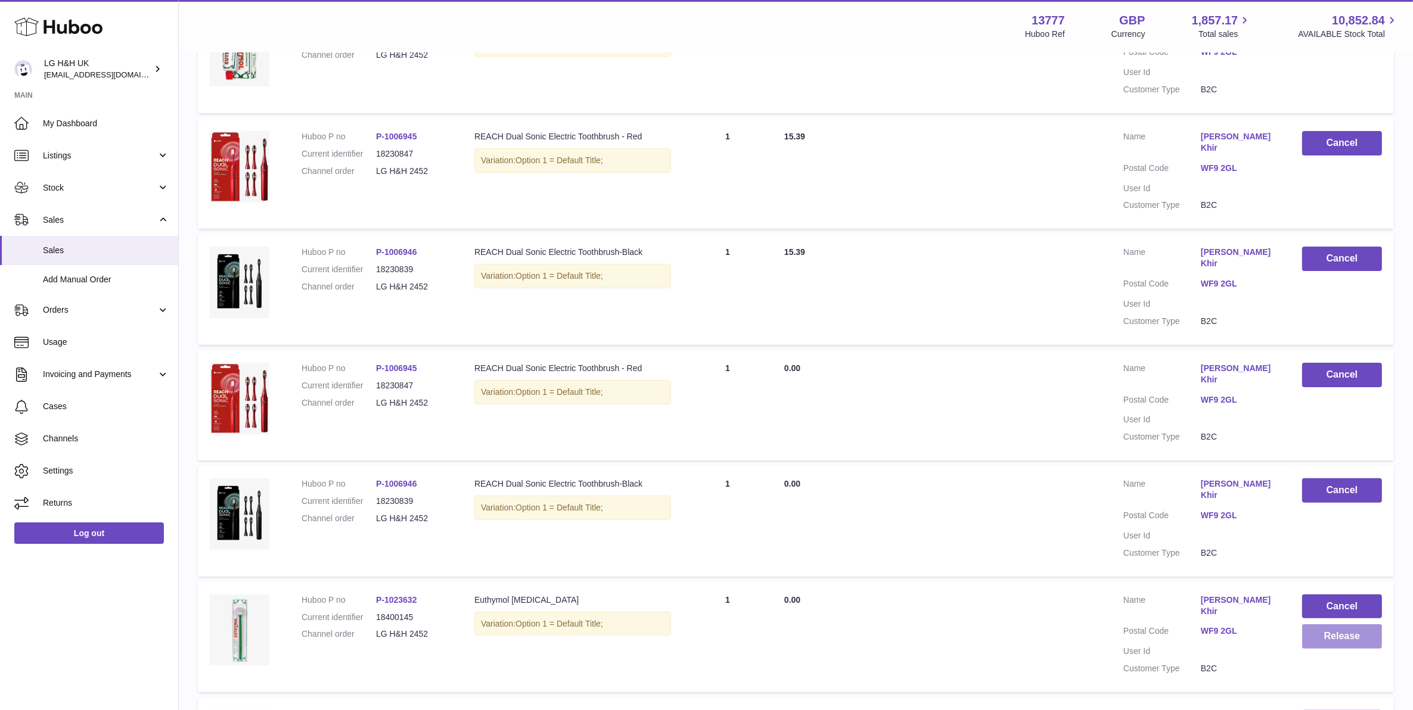
click at [1265, 624] on button "Release" at bounding box center [1342, 636] width 80 height 24
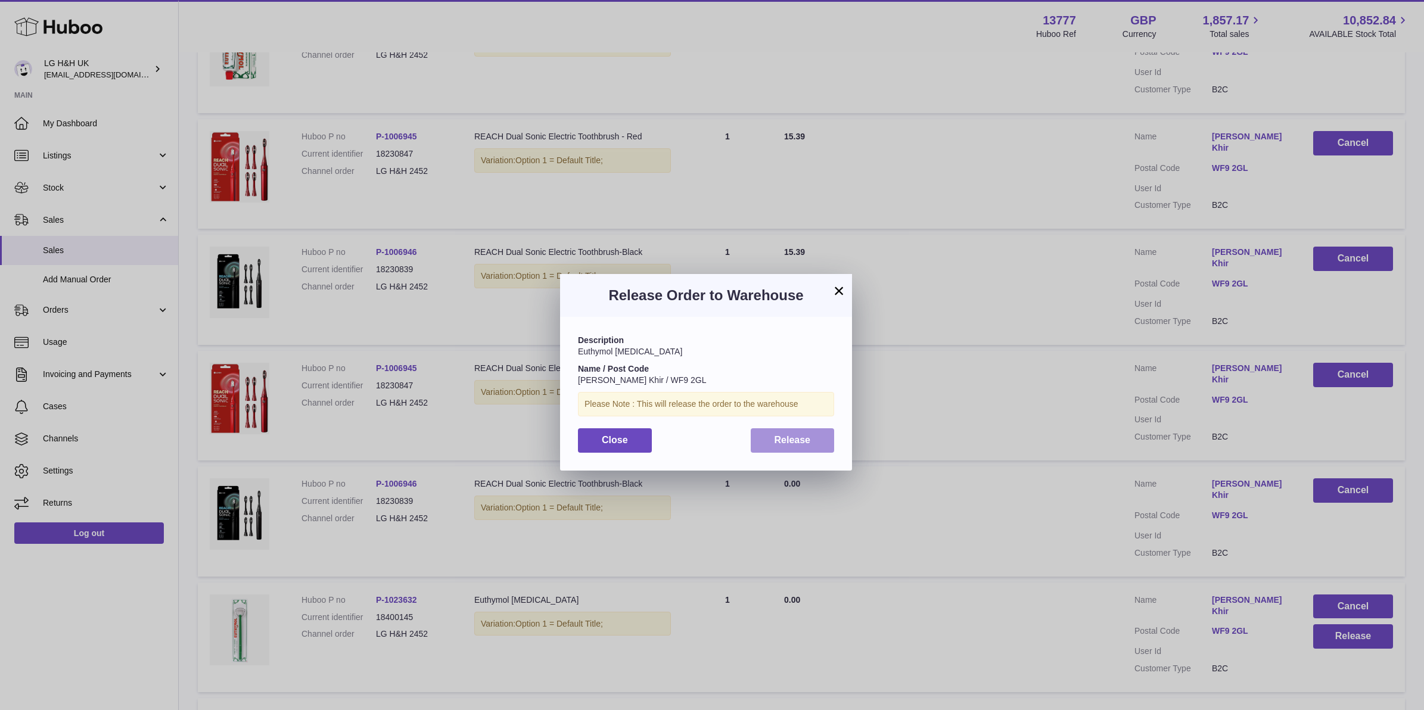
click at [814, 453] on button "Release" at bounding box center [793, 440] width 84 height 24
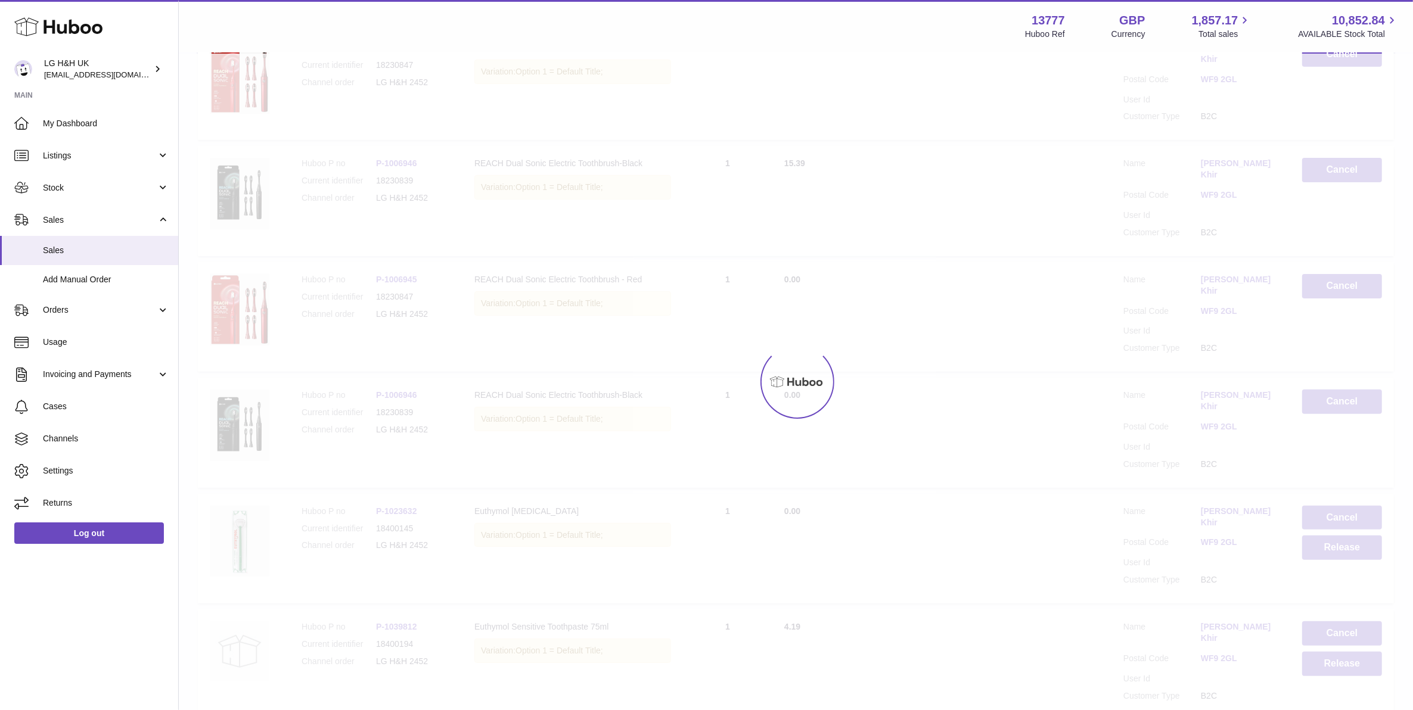
scroll to position [520, 0]
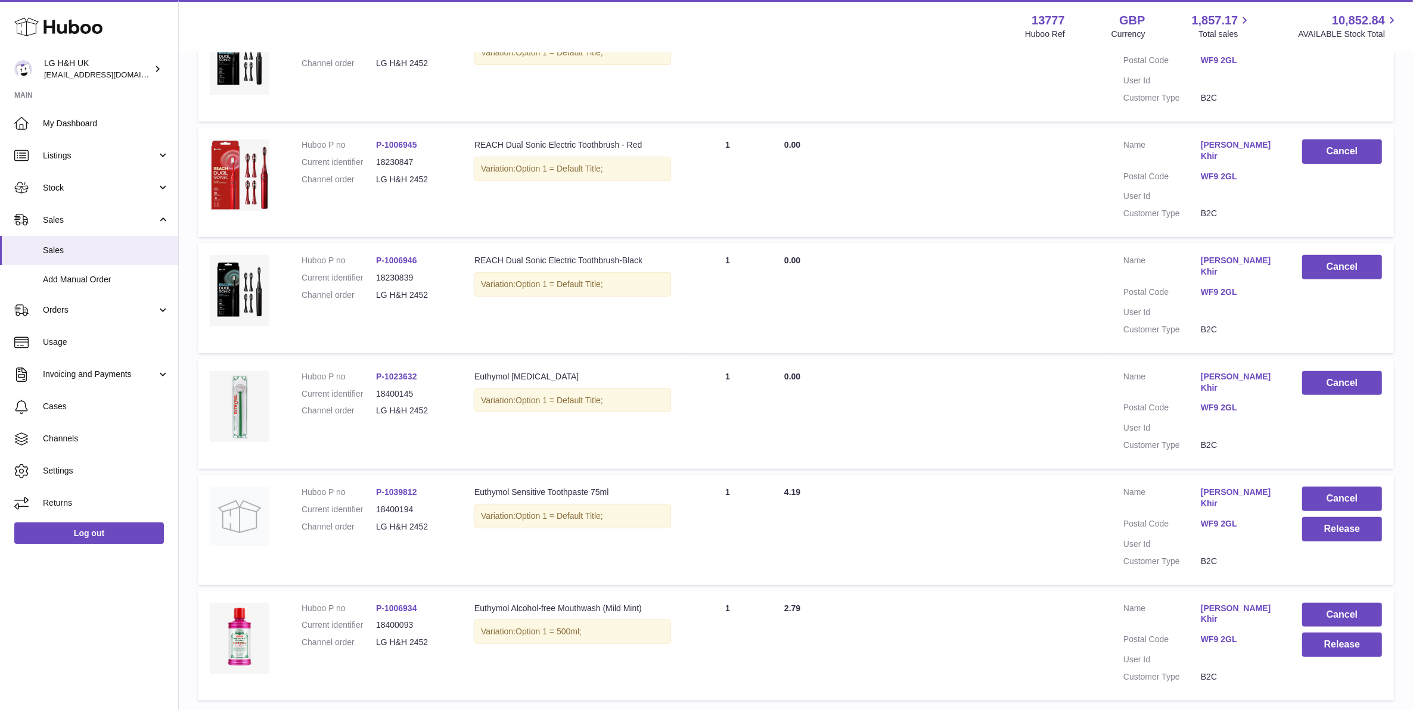
click at [1265, 475] on td "Cancel Release" at bounding box center [1342, 530] width 104 height 110
click at [1265, 517] on button "Release" at bounding box center [1342, 529] width 80 height 24
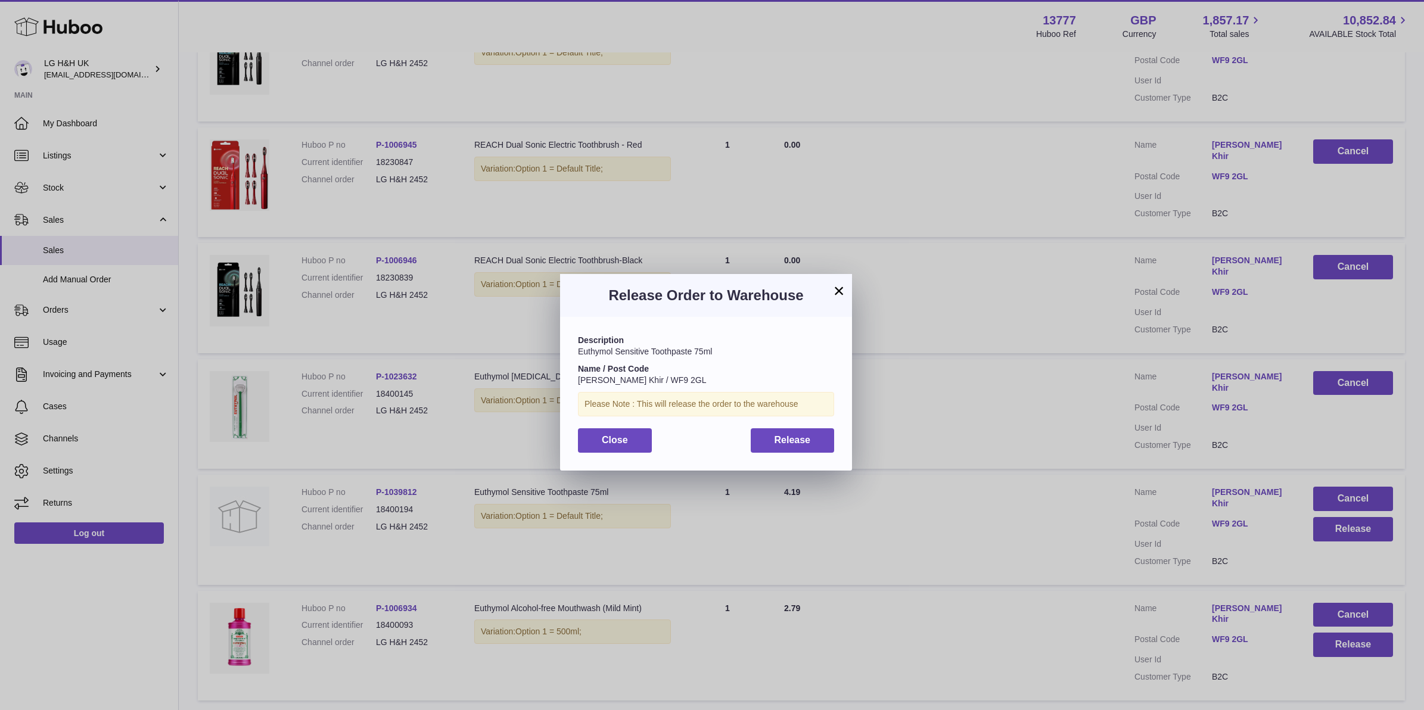
click at [800, 424] on div "Description Euthymol Sensitive Toothpaste 75ml Name / Post Code Batoul Khir / W…" at bounding box center [706, 393] width 292 height 153
click at [800, 431] on button "Release" at bounding box center [793, 440] width 84 height 24
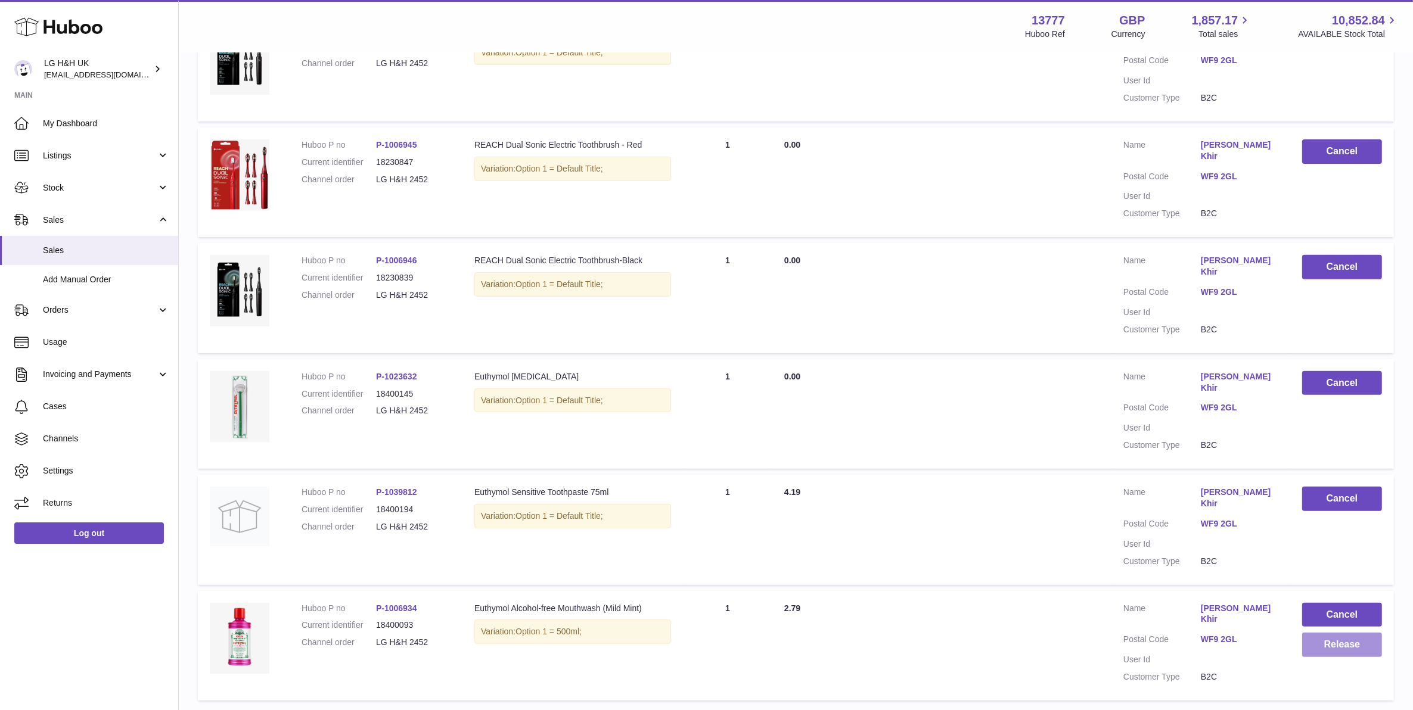
click at [1265, 633] on button "Release" at bounding box center [1342, 645] width 80 height 24
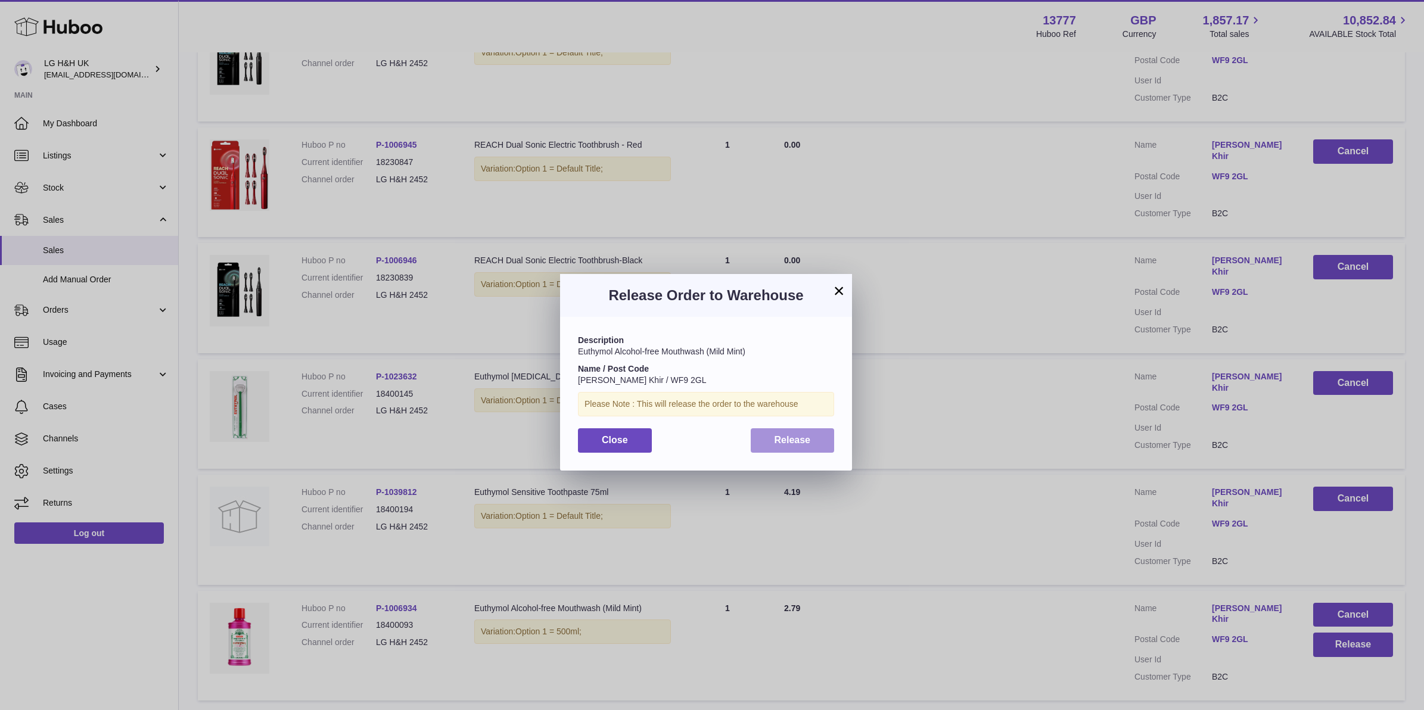
click at [806, 441] on span "Release" at bounding box center [793, 440] width 36 height 10
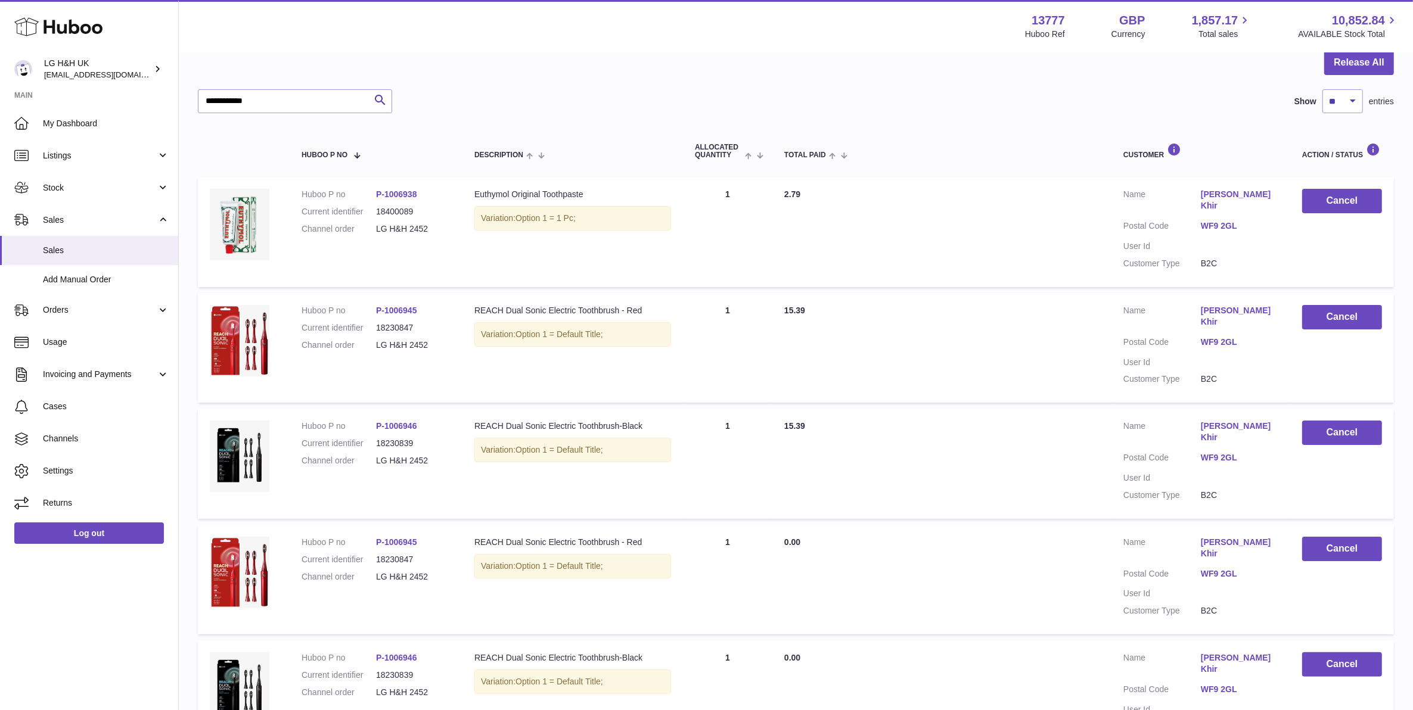
scroll to position [0, 0]
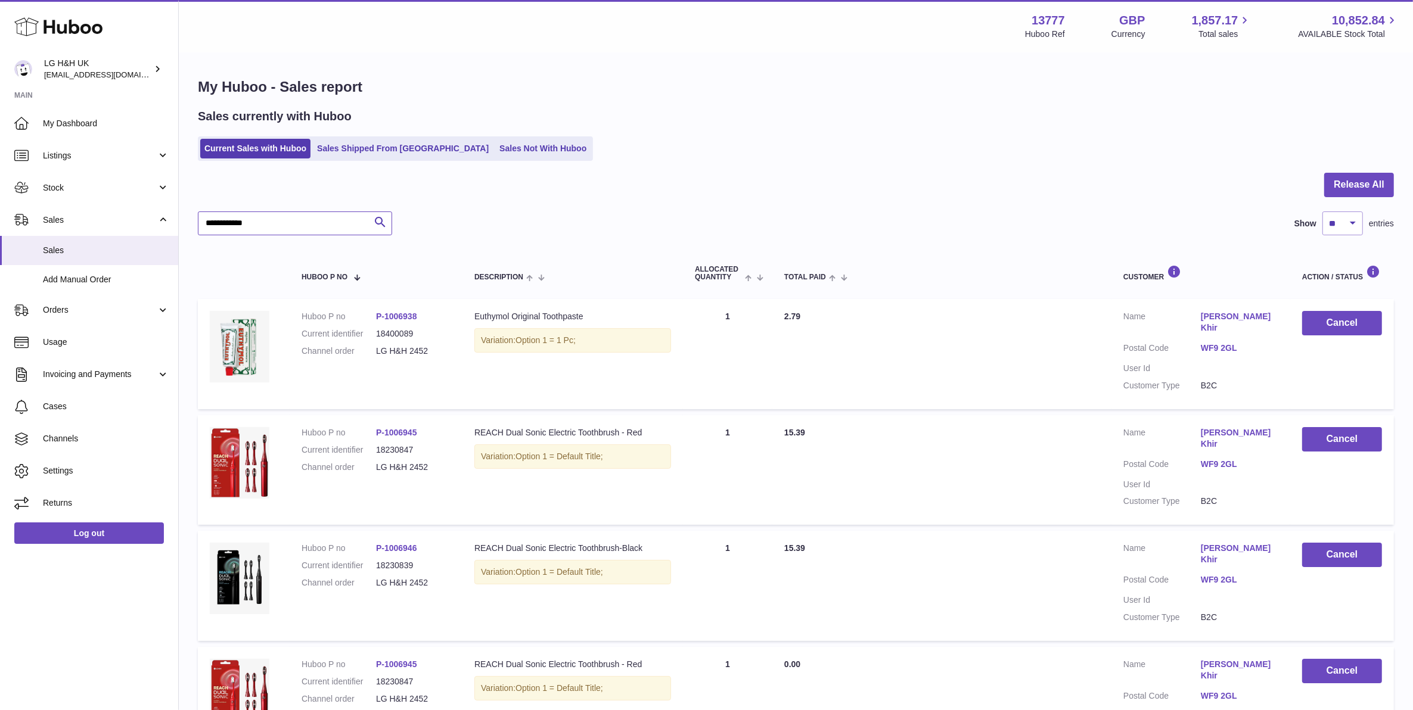
click at [284, 231] on input "**********" at bounding box center [295, 224] width 194 height 24
type input "**********"
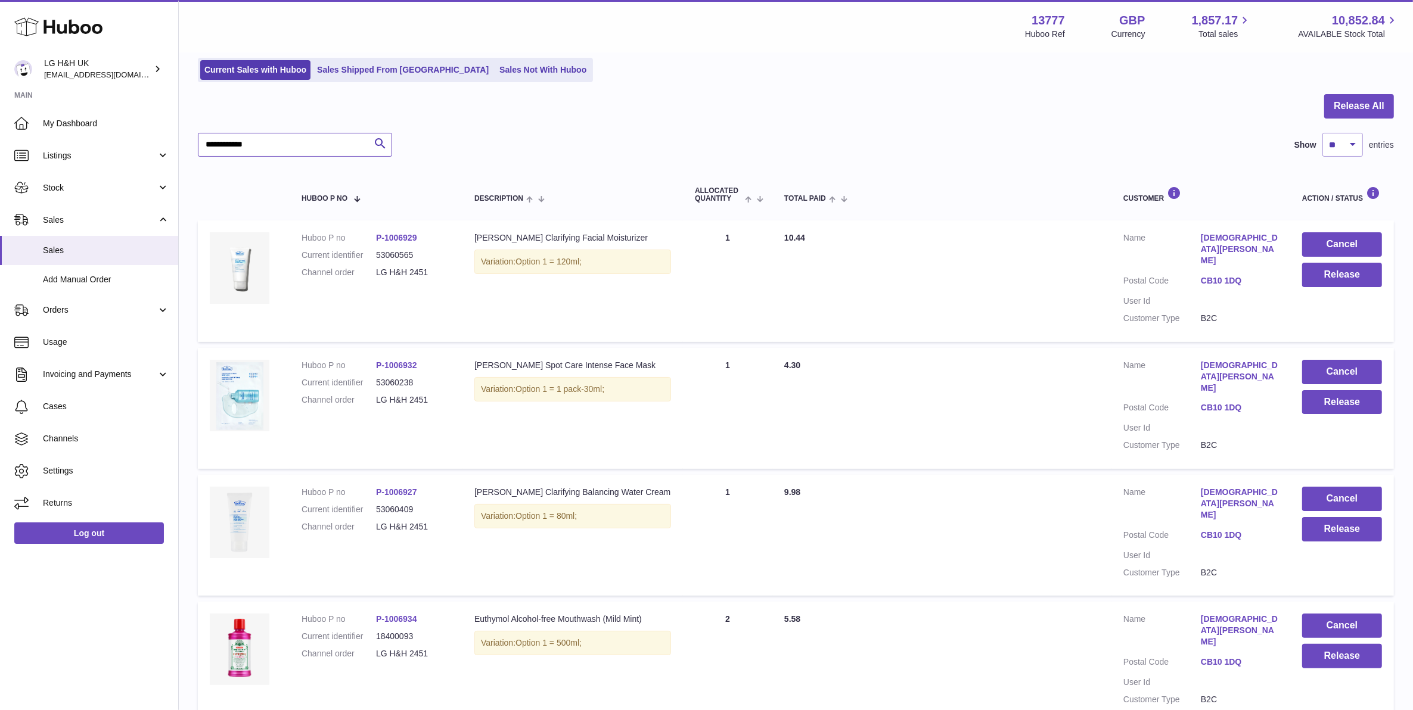
scroll to position [74, 0]
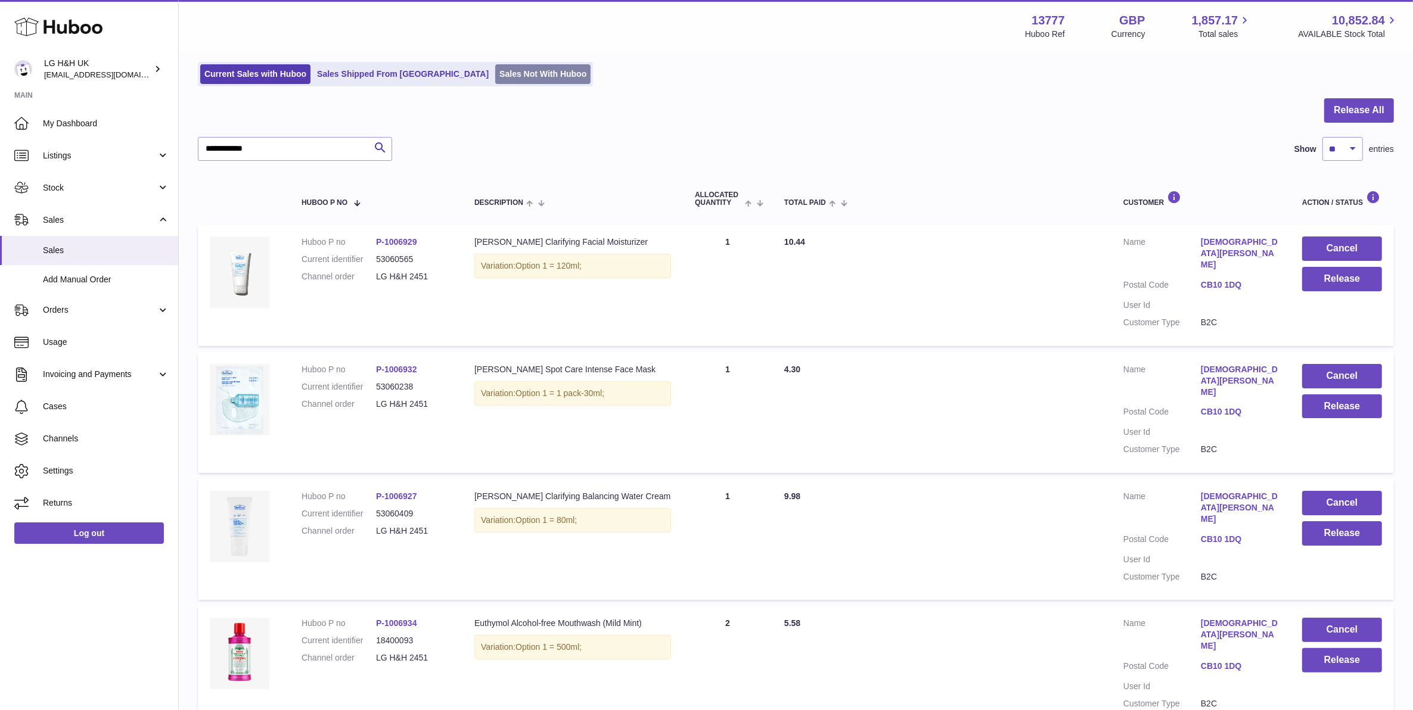
click at [495, 70] on link "Sales Not With Huboo" at bounding box center [542, 74] width 95 height 20
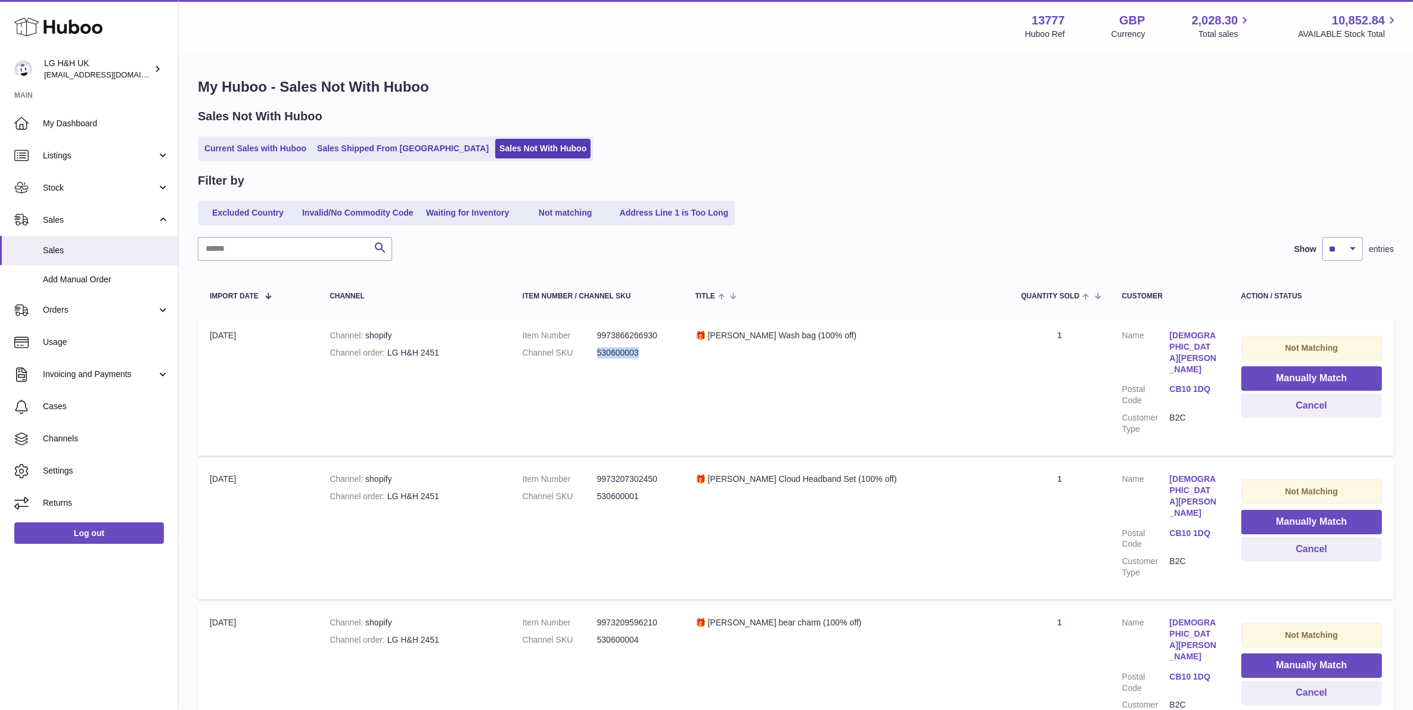
drag, startPoint x: 680, startPoint y: 346, endPoint x: 608, endPoint y: 352, distance: 72.3
click at [608, 352] on dl "Item Number 9973866266930 Channel SKU 530600003" at bounding box center [596, 347] width 149 height 35
copy dl "530600003"
click at [1244, 371] on button "Manually Match" at bounding box center [1311, 378] width 141 height 24
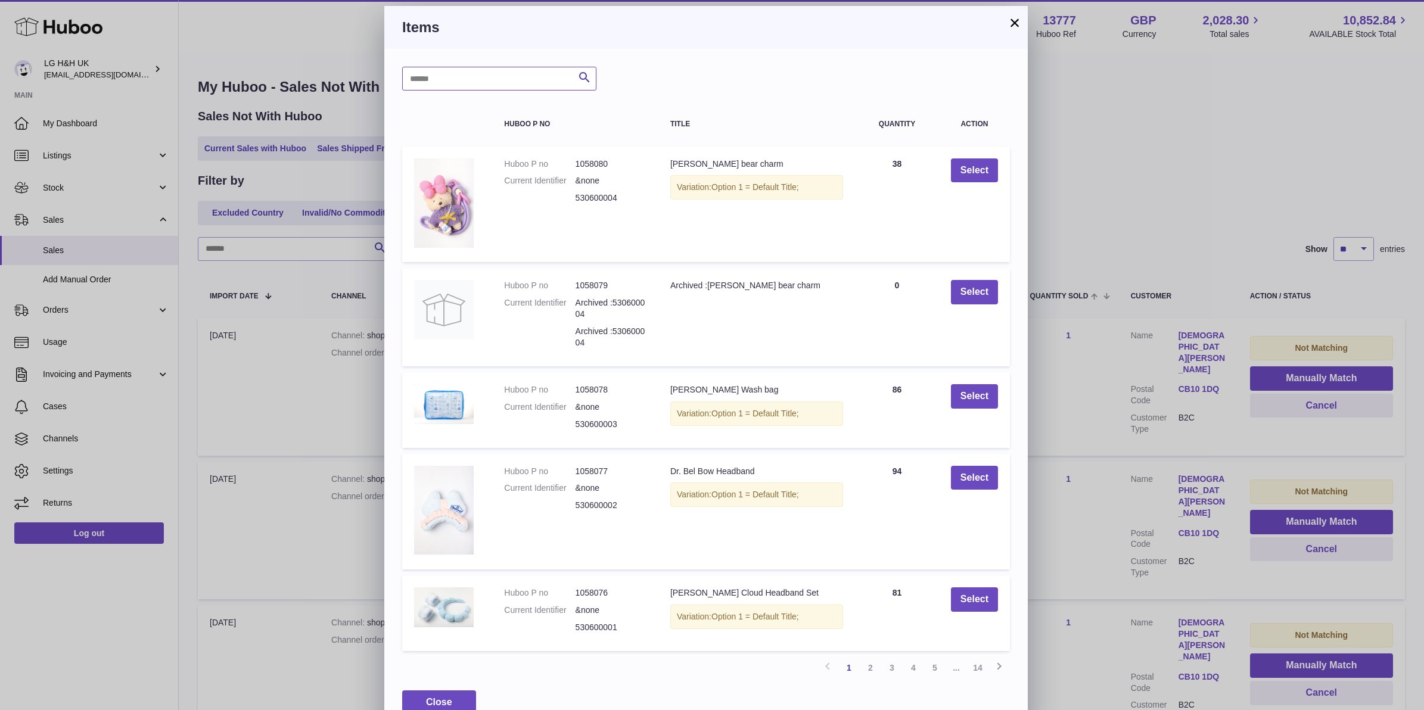
click at [519, 86] on input "text" at bounding box center [499, 79] width 194 height 24
paste input "*********"
type input "*********"
click at [580, 73] on icon "submit" at bounding box center [584, 77] width 14 height 15
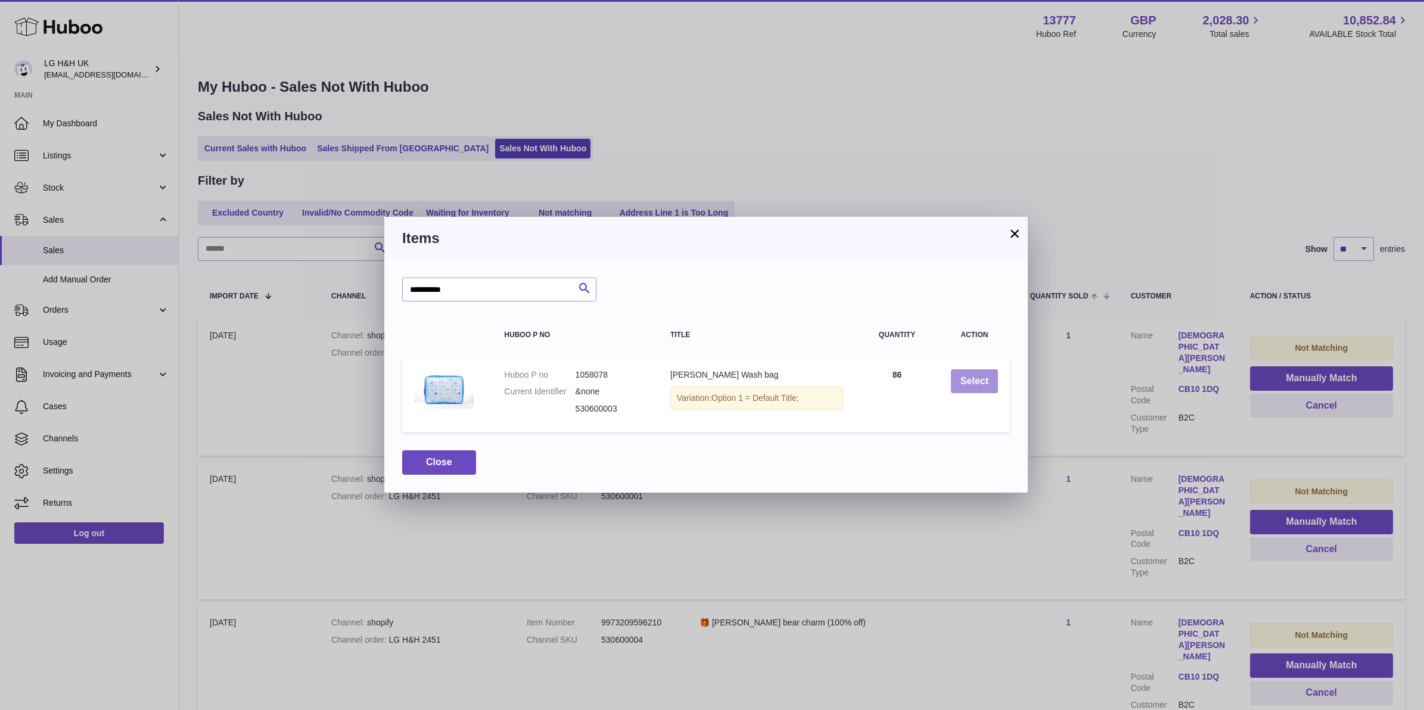
click at [955, 384] on button "Select" at bounding box center [974, 381] width 47 height 24
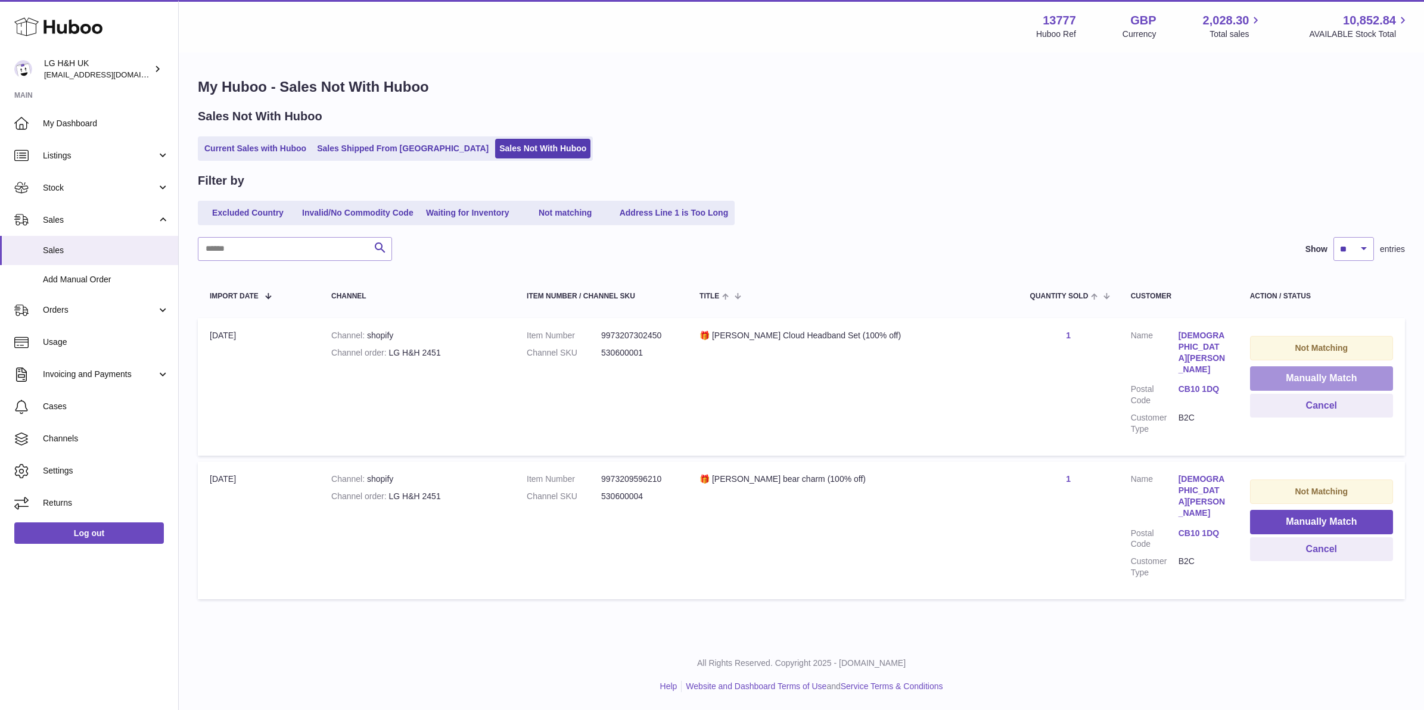
click at [1308, 383] on button "Manually Match" at bounding box center [1321, 378] width 143 height 24
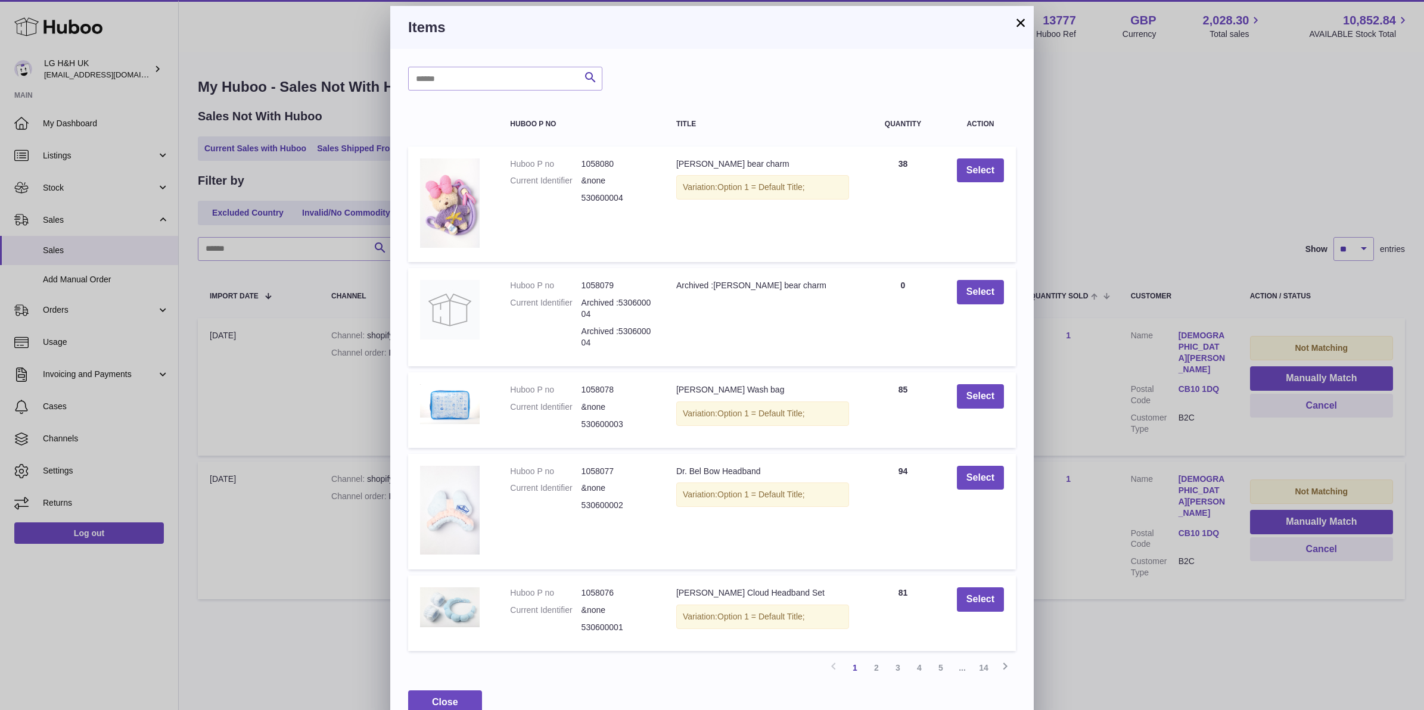
click at [1022, 26] on button "×" at bounding box center [1020, 22] width 14 height 14
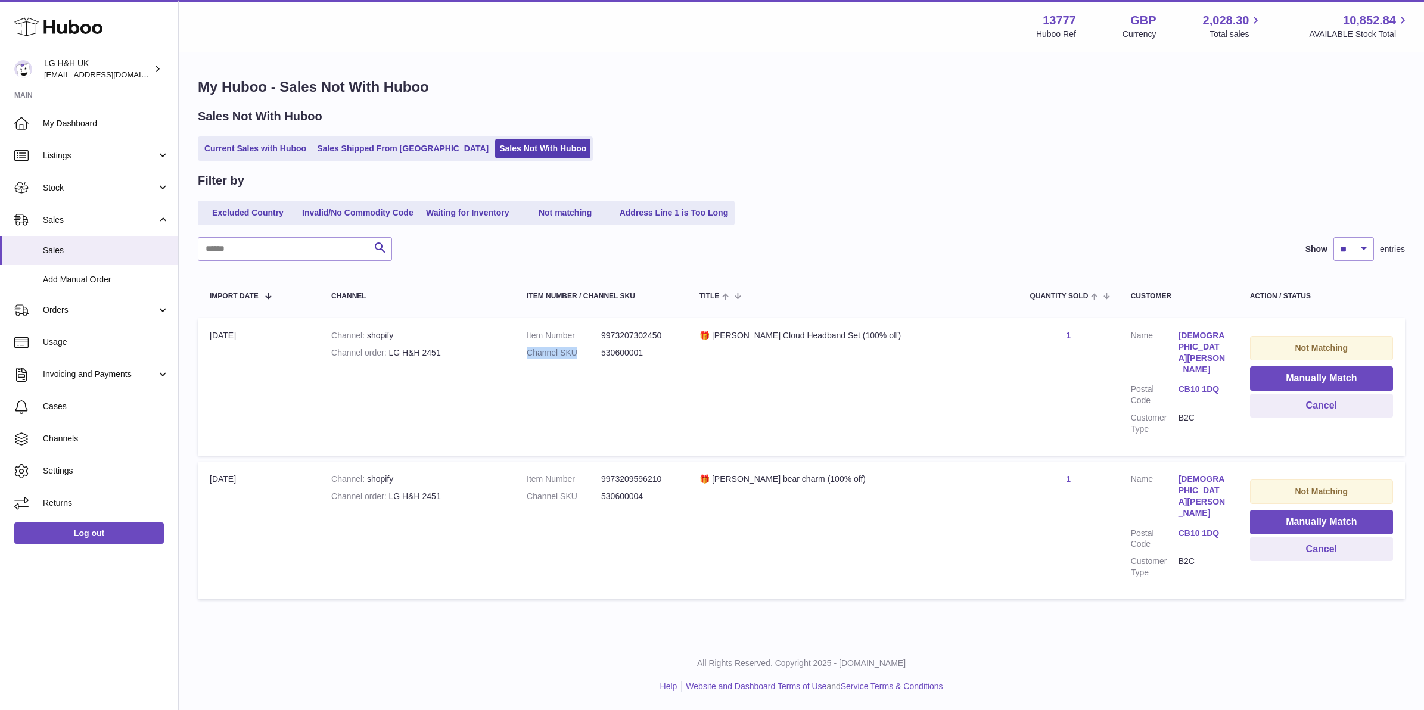
drag, startPoint x: 686, startPoint y: 343, endPoint x: 611, endPoint y: 350, distance: 75.4
click at [611, 350] on dl "Item Number 9973207302450 Channel SKU 530600001" at bounding box center [601, 347] width 149 height 35
drag, startPoint x: 611, startPoint y: 350, endPoint x: 632, endPoint y: 349, distance: 21.5
click at [632, 349] on dd "530600001" at bounding box center [638, 352] width 74 height 11
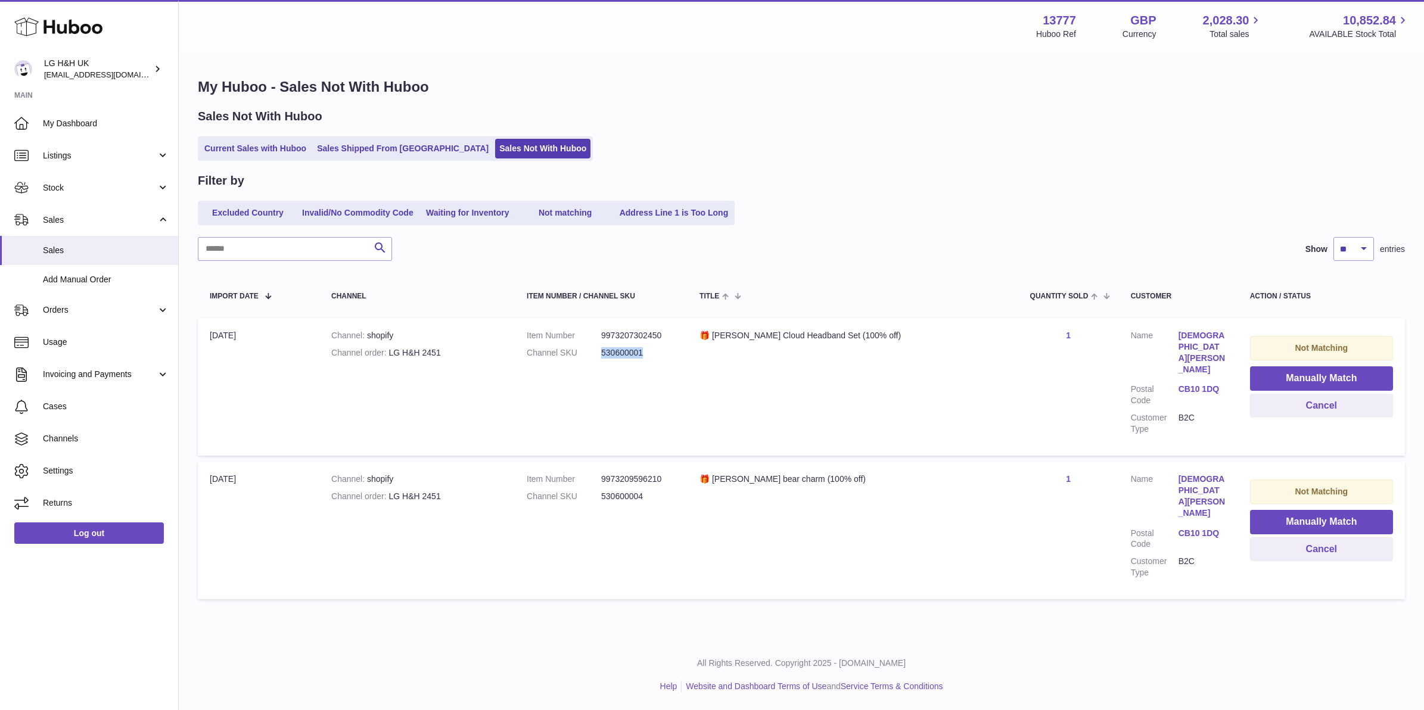
copy dd "530600001"
click at [1282, 372] on button "Manually Match" at bounding box center [1321, 378] width 143 height 24
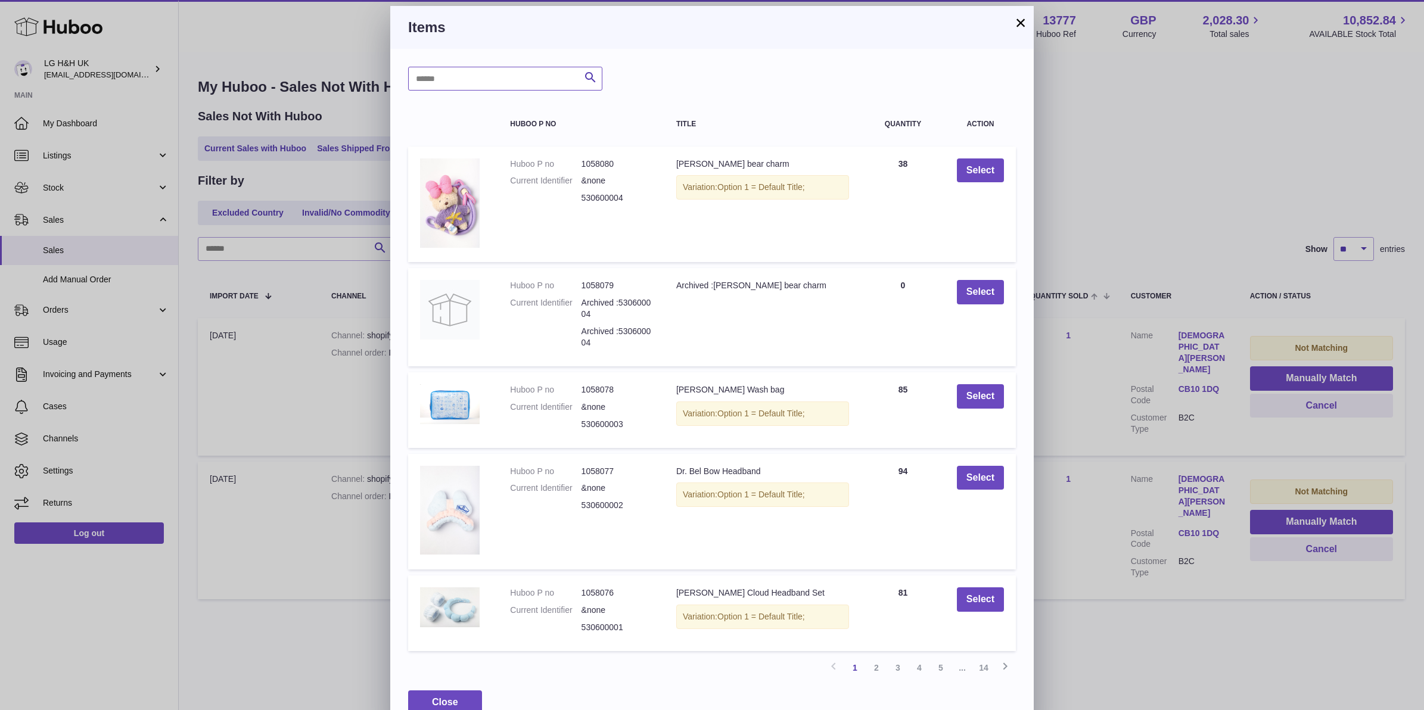
click at [502, 77] on input "text" at bounding box center [505, 79] width 194 height 24
paste input "*********"
type input "*********"
click at [589, 79] on icon "submit" at bounding box center [590, 77] width 14 height 15
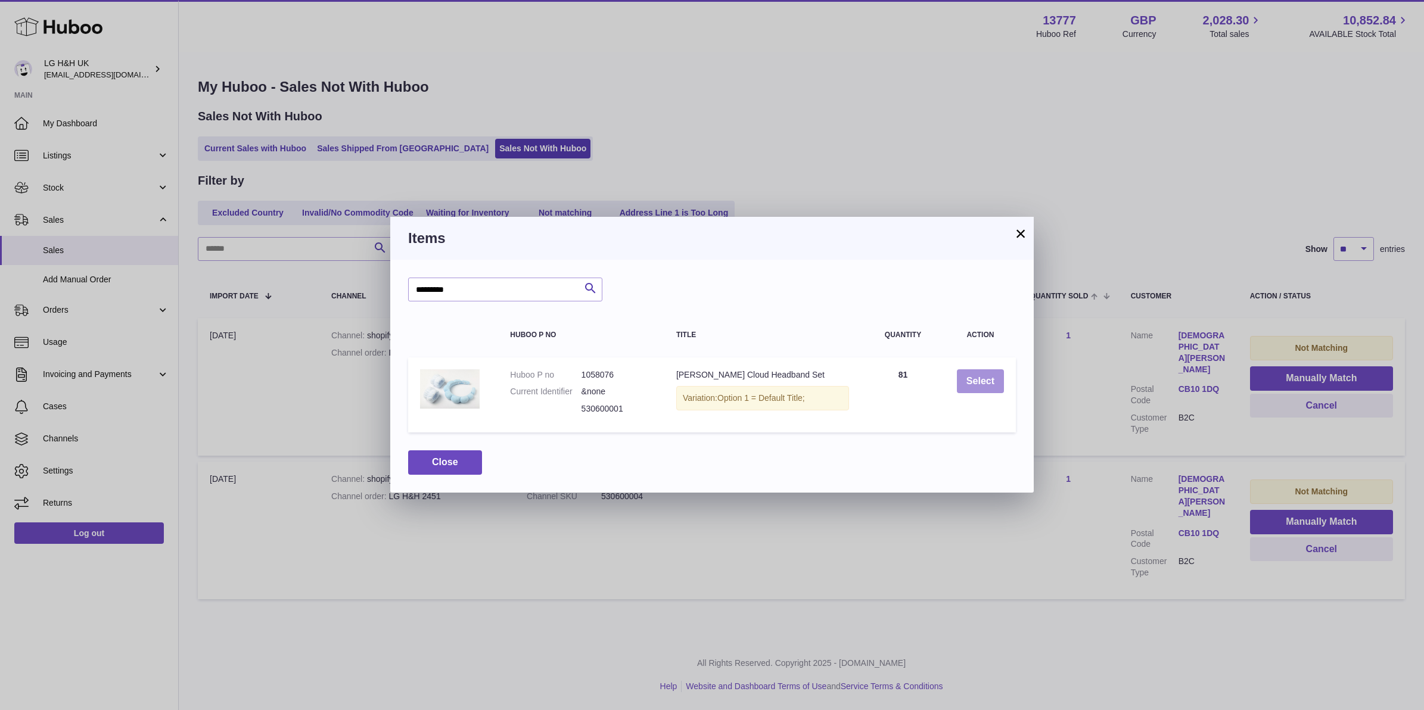
click at [977, 381] on button "Select" at bounding box center [980, 381] width 47 height 24
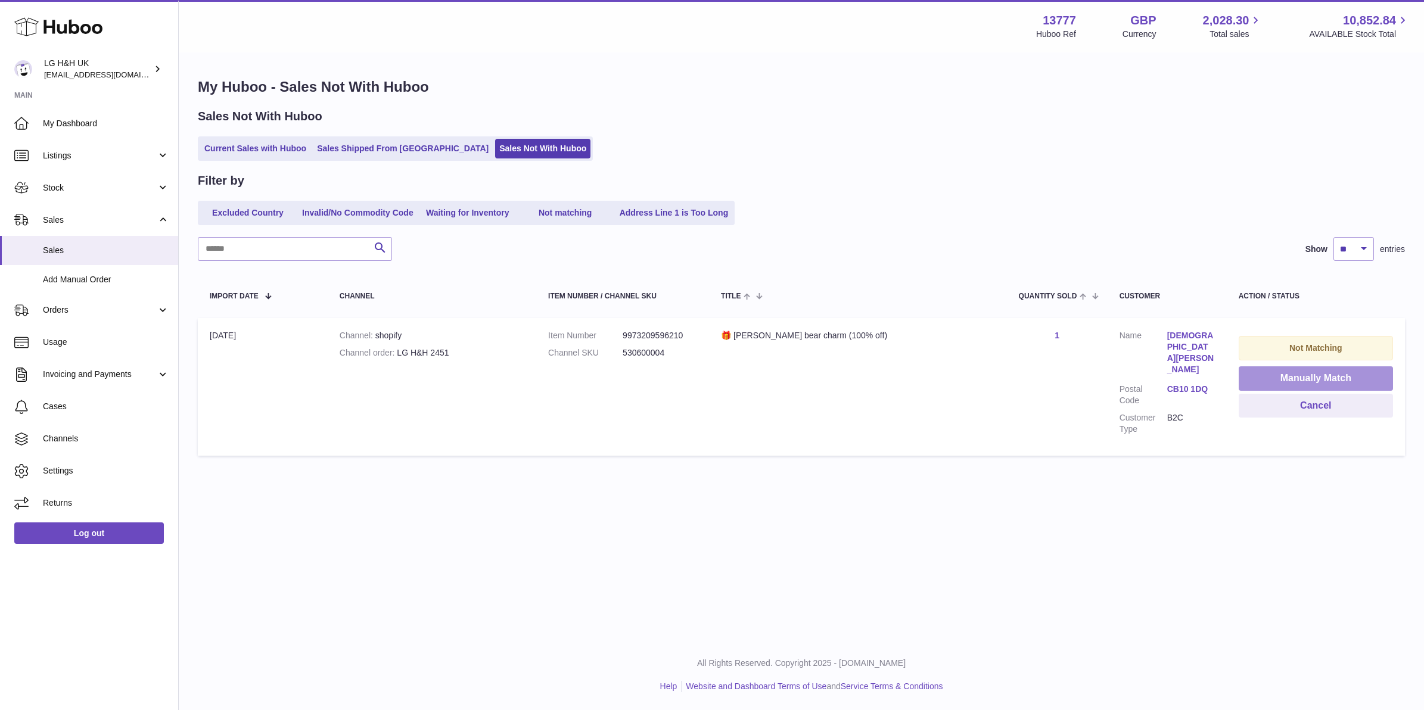
click at [1258, 377] on button "Manually Match" at bounding box center [1316, 378] width 154 height 24
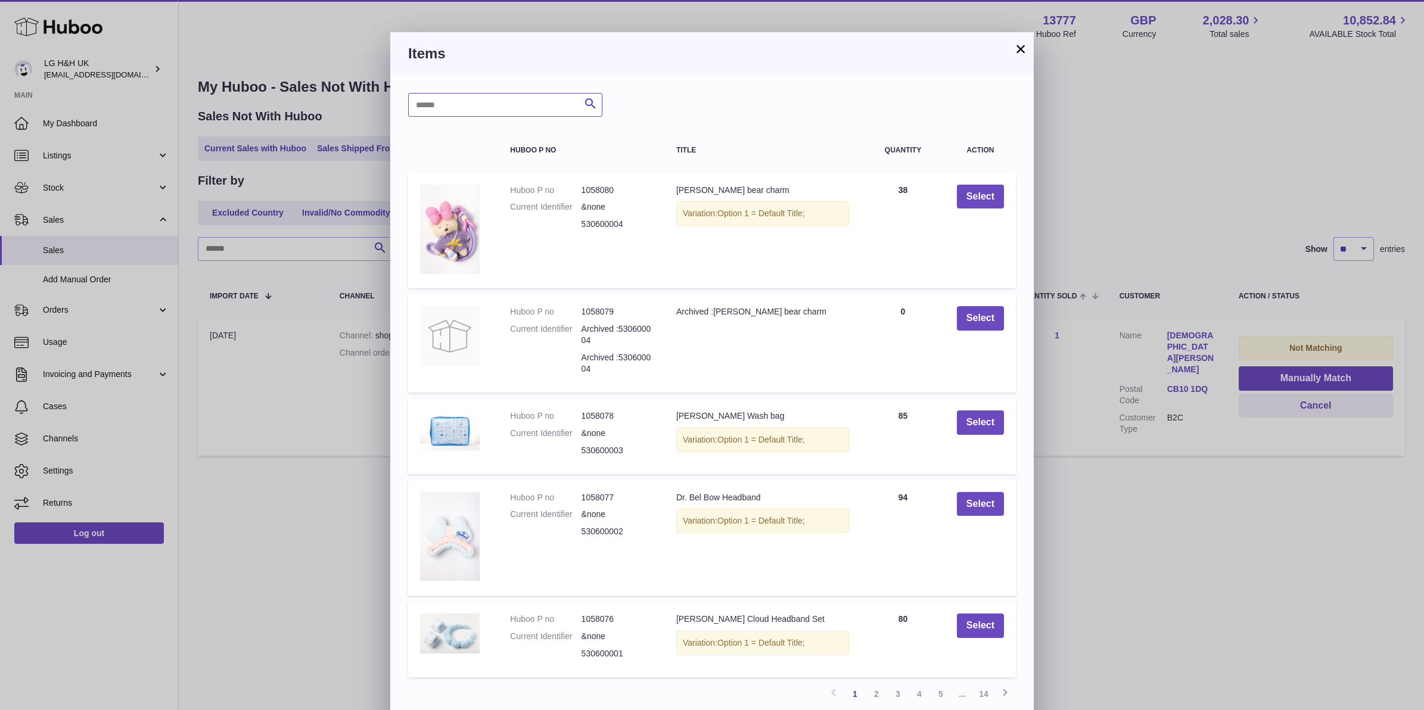
click at [487, 98] on input "text" at bounding box center [505, 105] width 194 height 24
paste input "*********"
type input "*********"
click at [993, 195] on button "Select" at bounding box center [980, 197] width 47 height 24
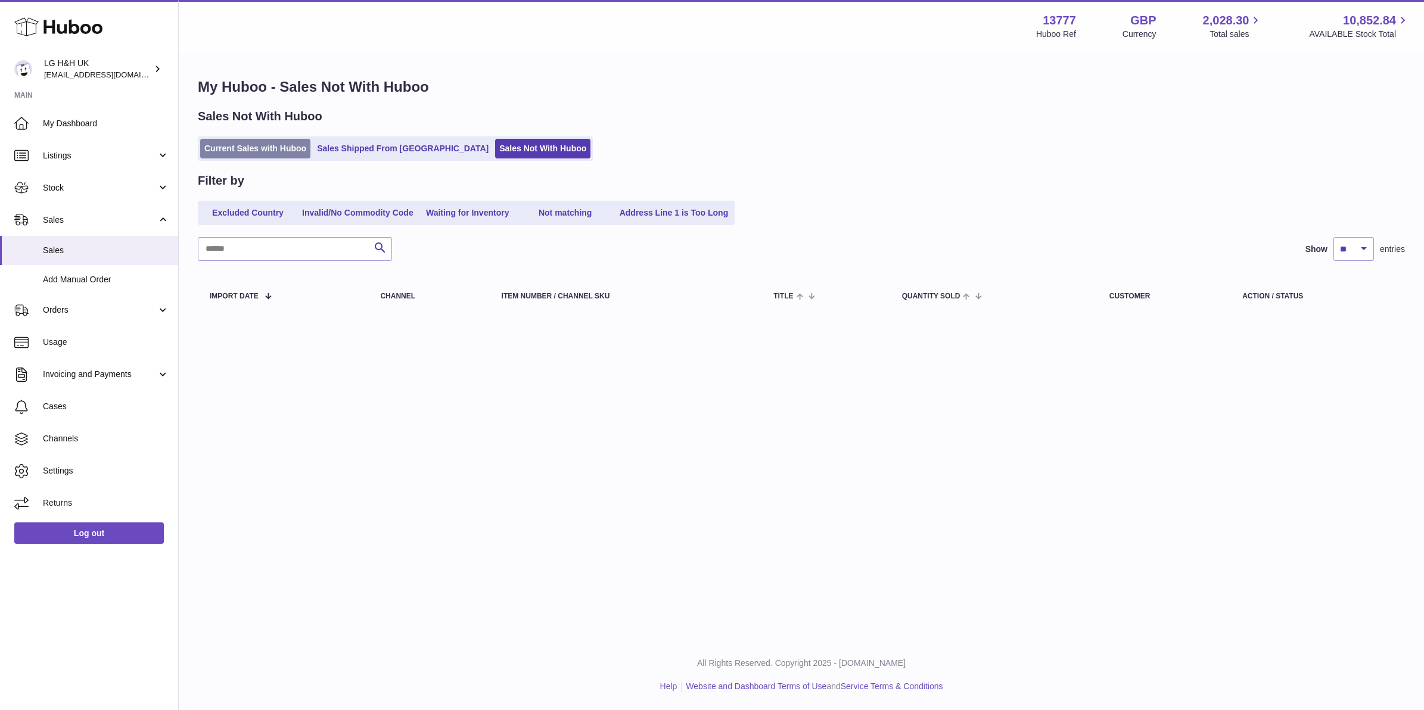
click at [244, 142] on link "Current Sales with Huboo" at bounding box center [255, 149] width 110 height 20
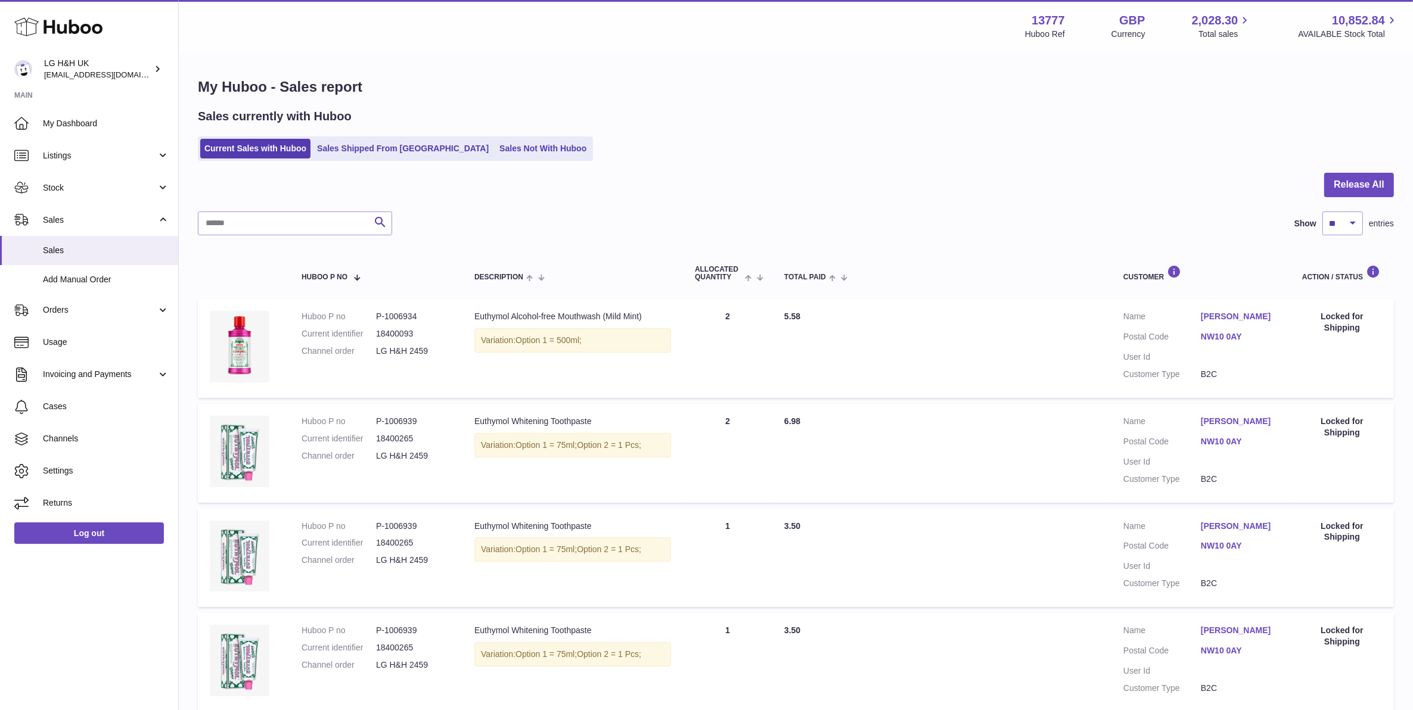
drag, startPoint x: 428, startPoint y: 352, endPoint x: 368, endPoint y: 352, distance: 59.6
click at [368, 352] on dl "Huboo P no P-1006934 Current identifier 18400093 Channel order LG H&H 2459" at bounding box center [375, 337] width 149 height 52
copy dl "LG H&H 2459"
click at [340, 215] on input "text" at bounding box center [295, 224] width 194 height 24
paste input "**********"
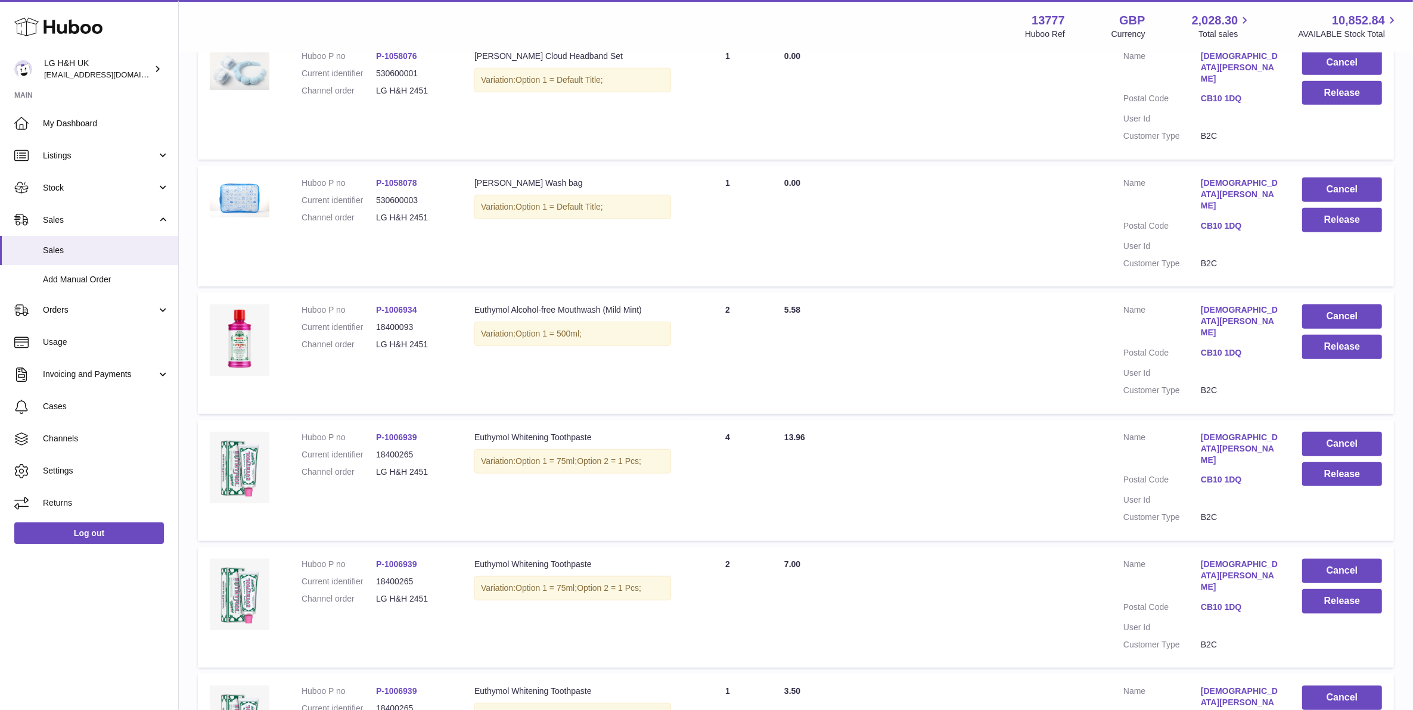
scroll to position [776, 0]
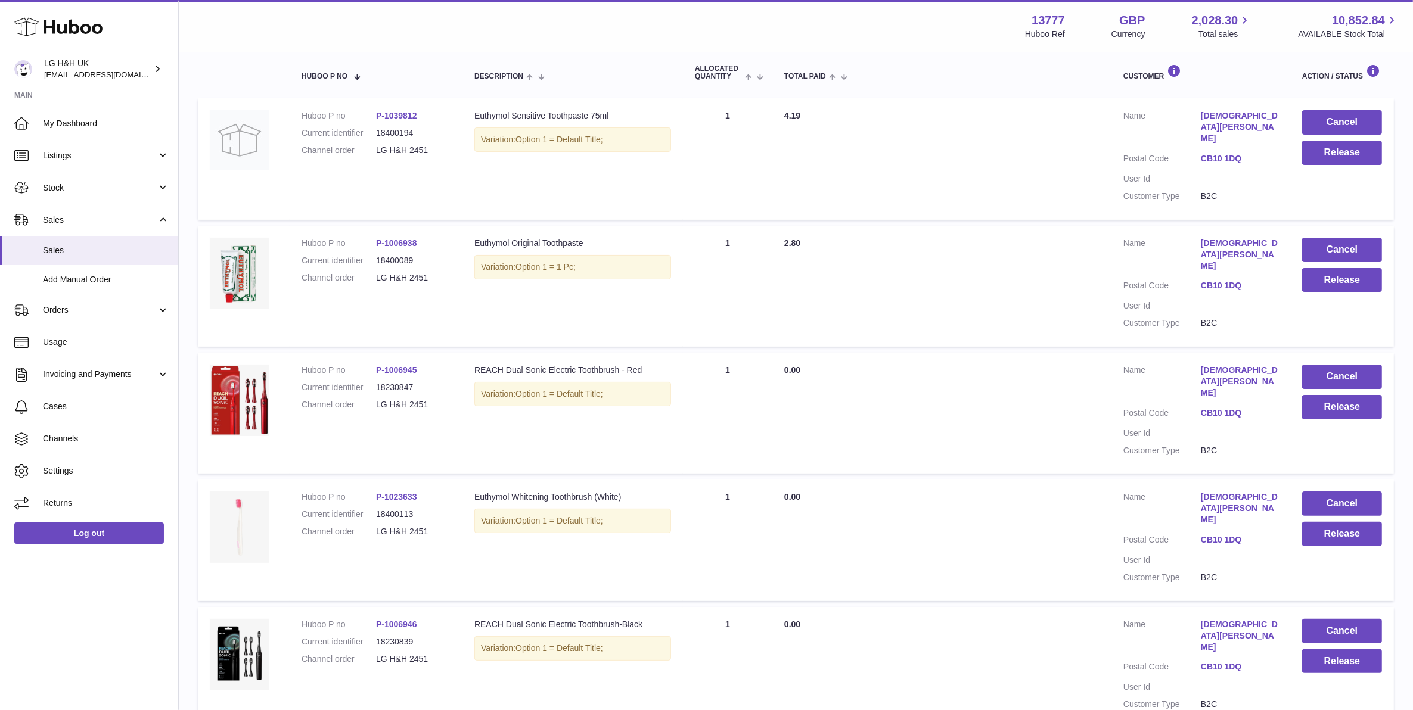
scroll to position [203, 0]
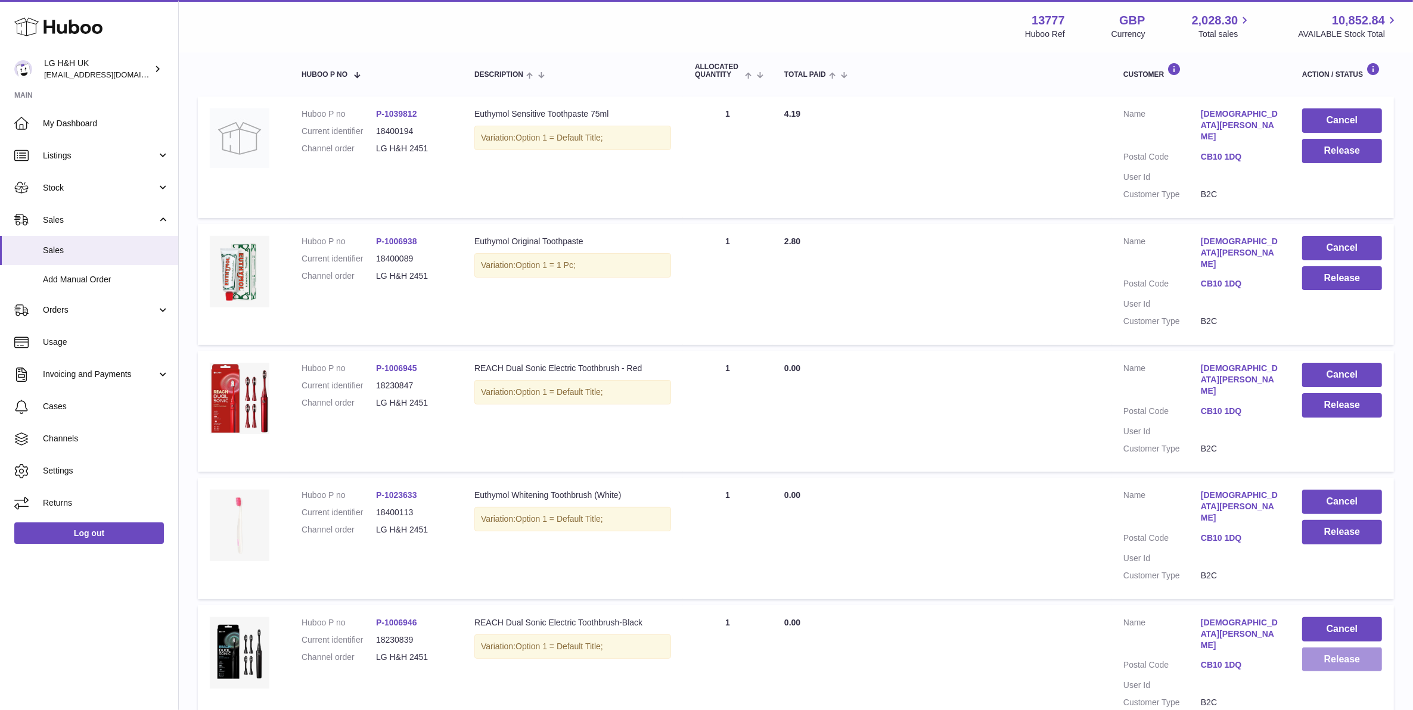
click at [1363, 648] on button "Release" at bounding box center [1342, 660] width 80 height 24
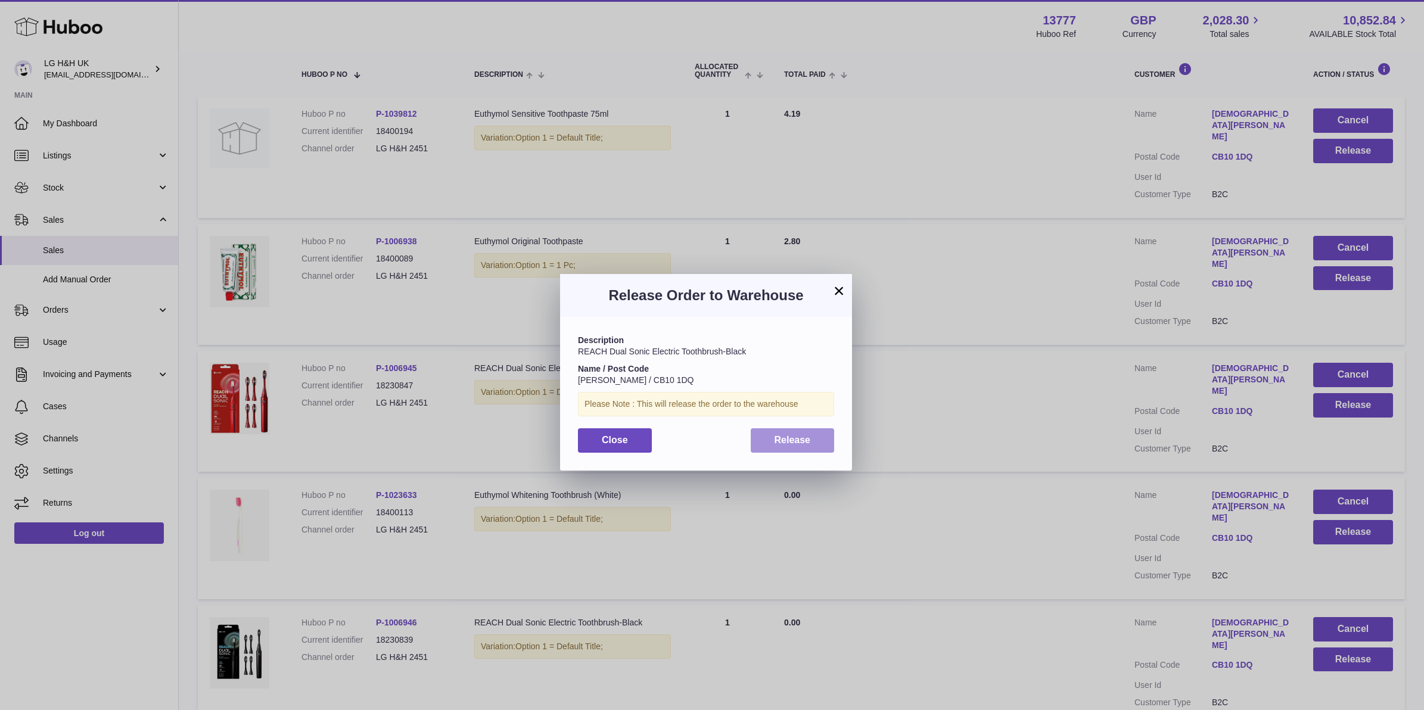
click at [779, 438] on span "Release" at bounding box center [793, 440] width 36 height 10
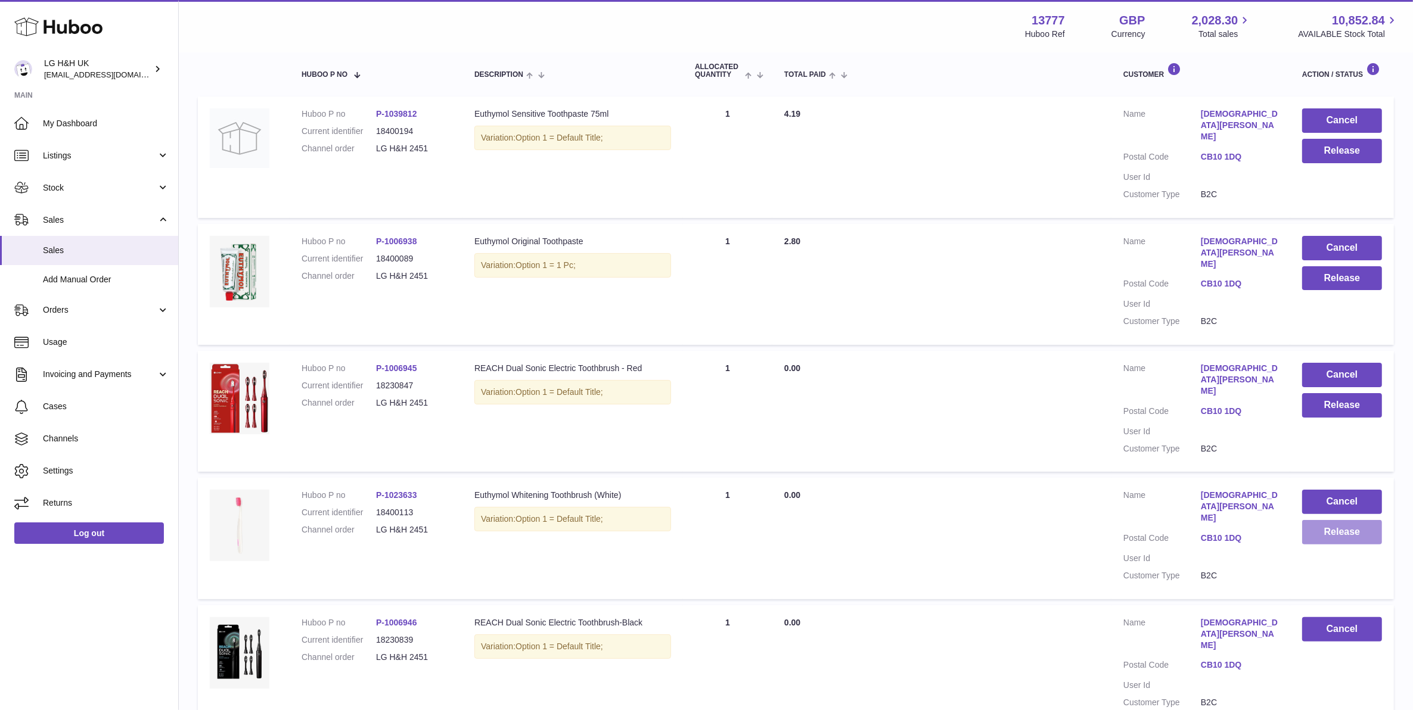
click at [1318, 520] on button "Release" at bounding box center [1342, 532] width 80 height 24
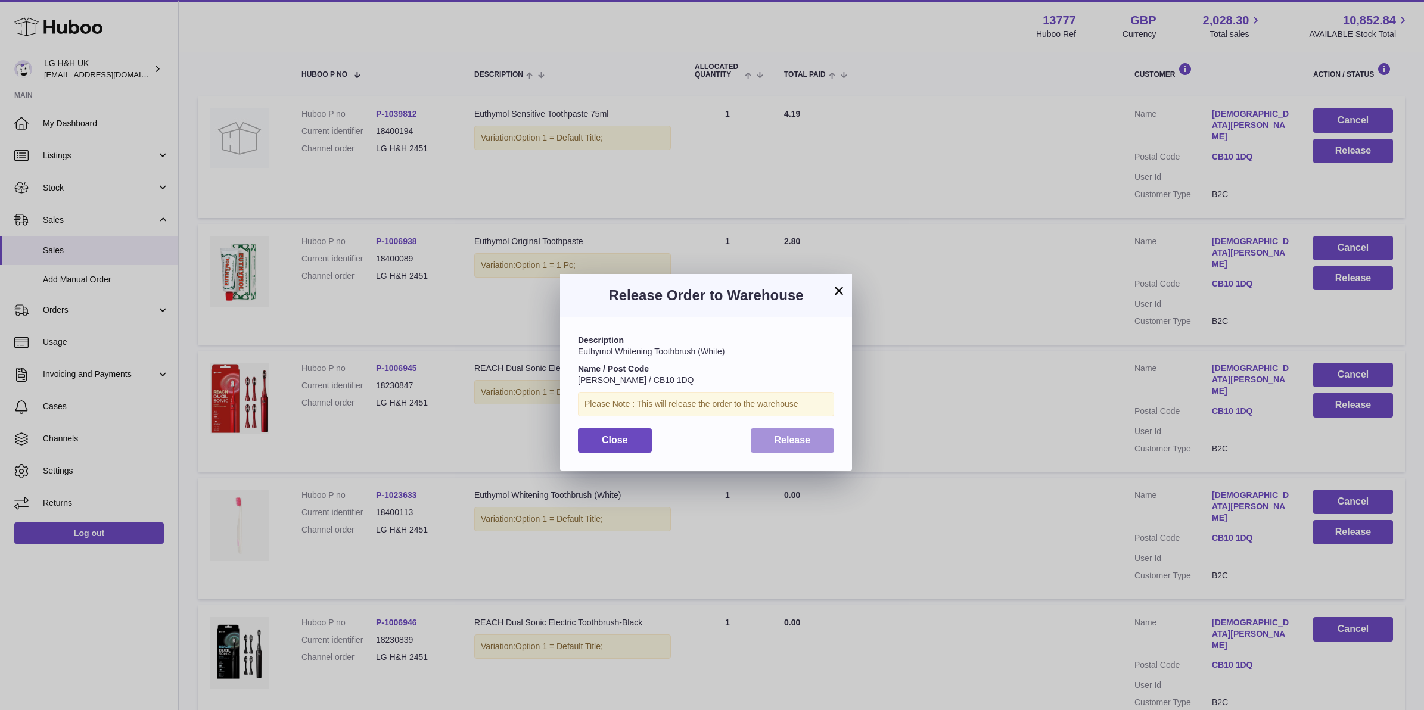
click at [811, 444] on button "Release" at bounding box center [793, 440] width 84 height 24
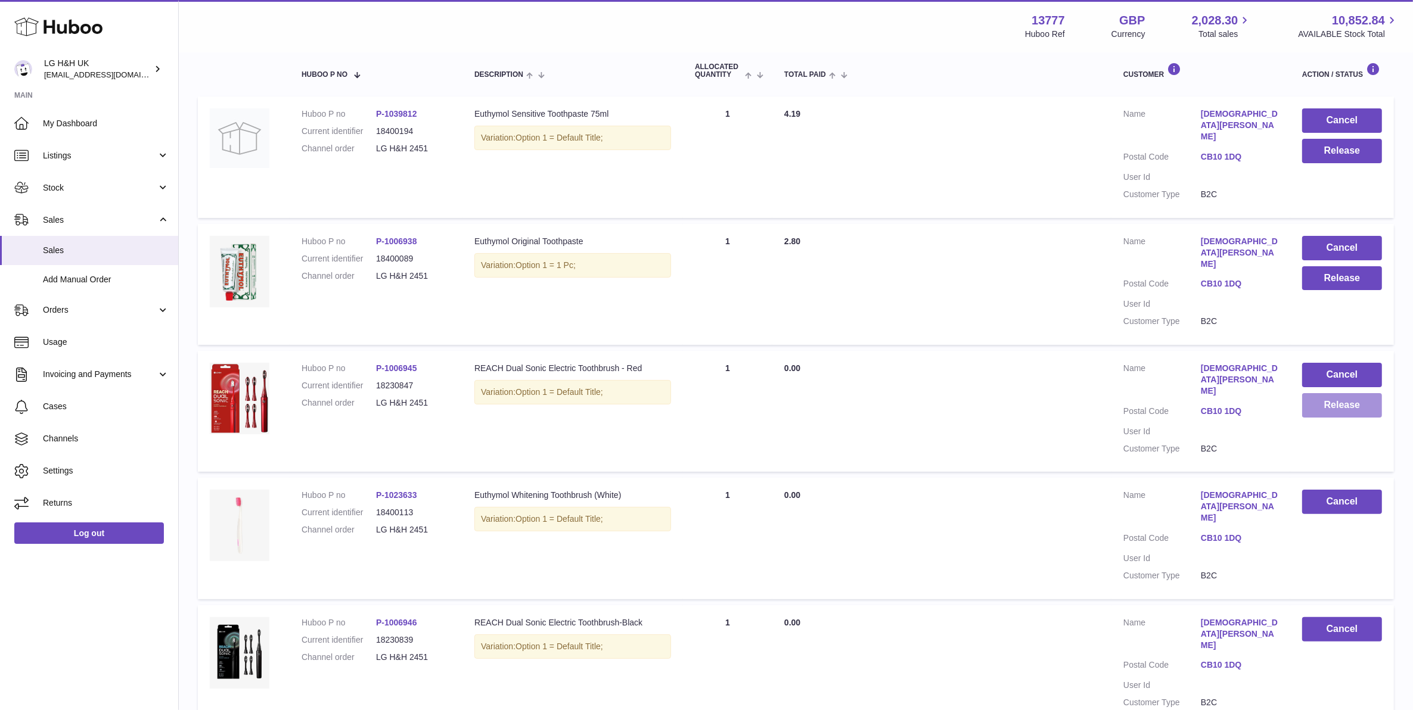
click at [1353, 393] on button "Release" at bounding box center [1342, 405] width 80 height 24
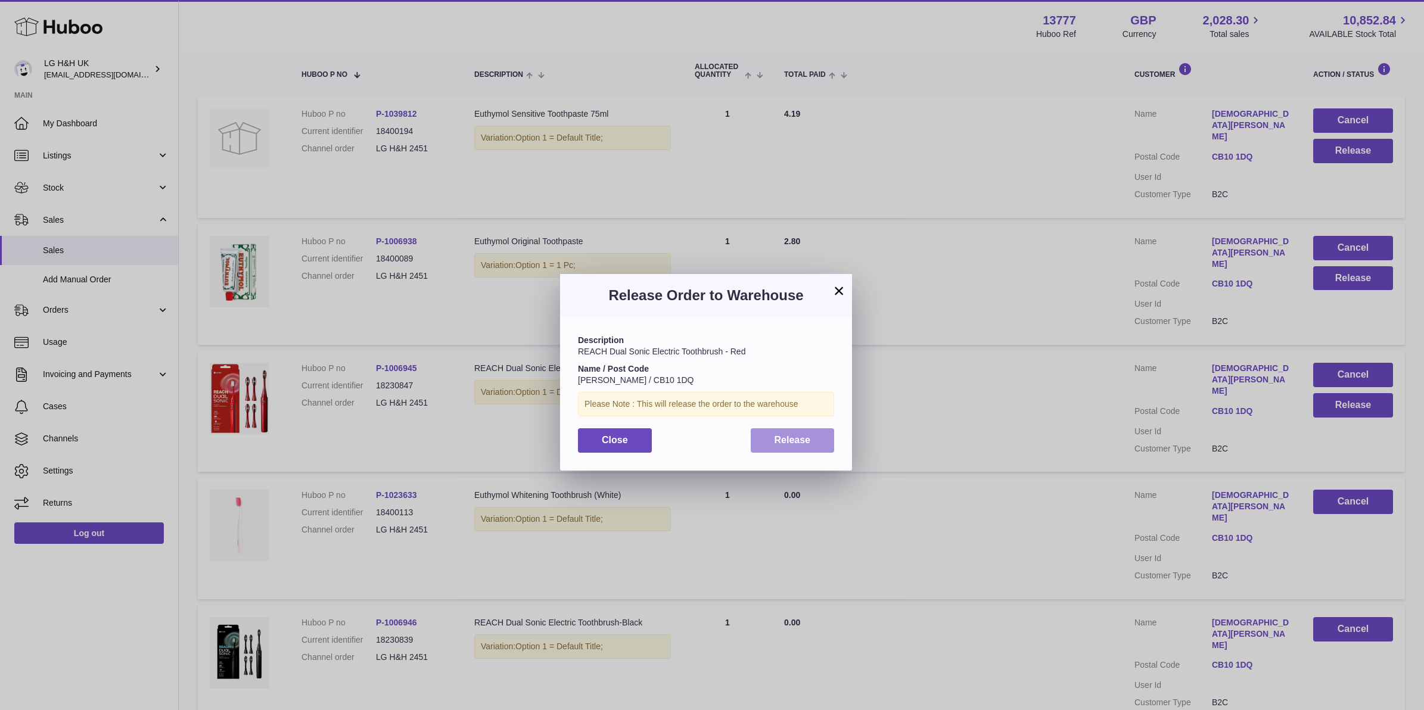
click at [802, 449] on button "Release" at bounding box center [793, 440] width 84 height 24
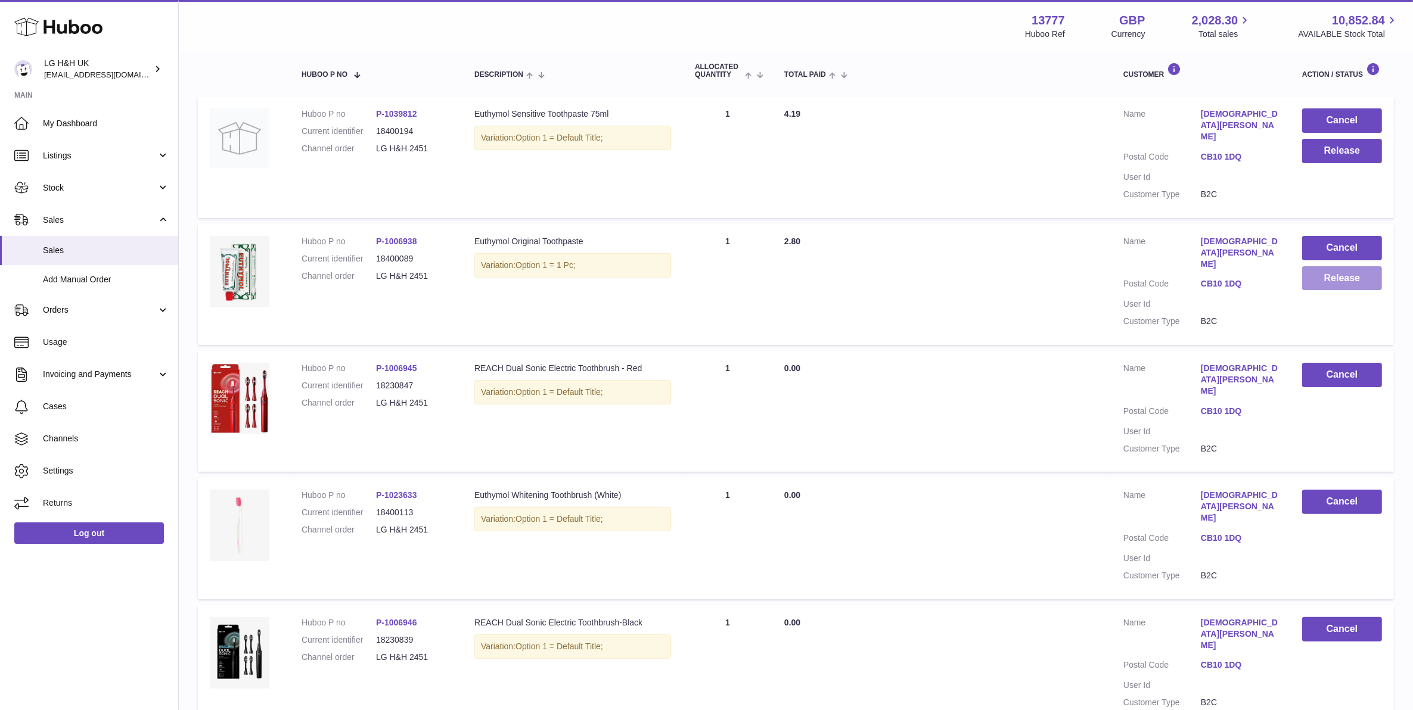
click at [1338, 266] on button "Release" at bounding box center [1342, 278] width 80 height 24
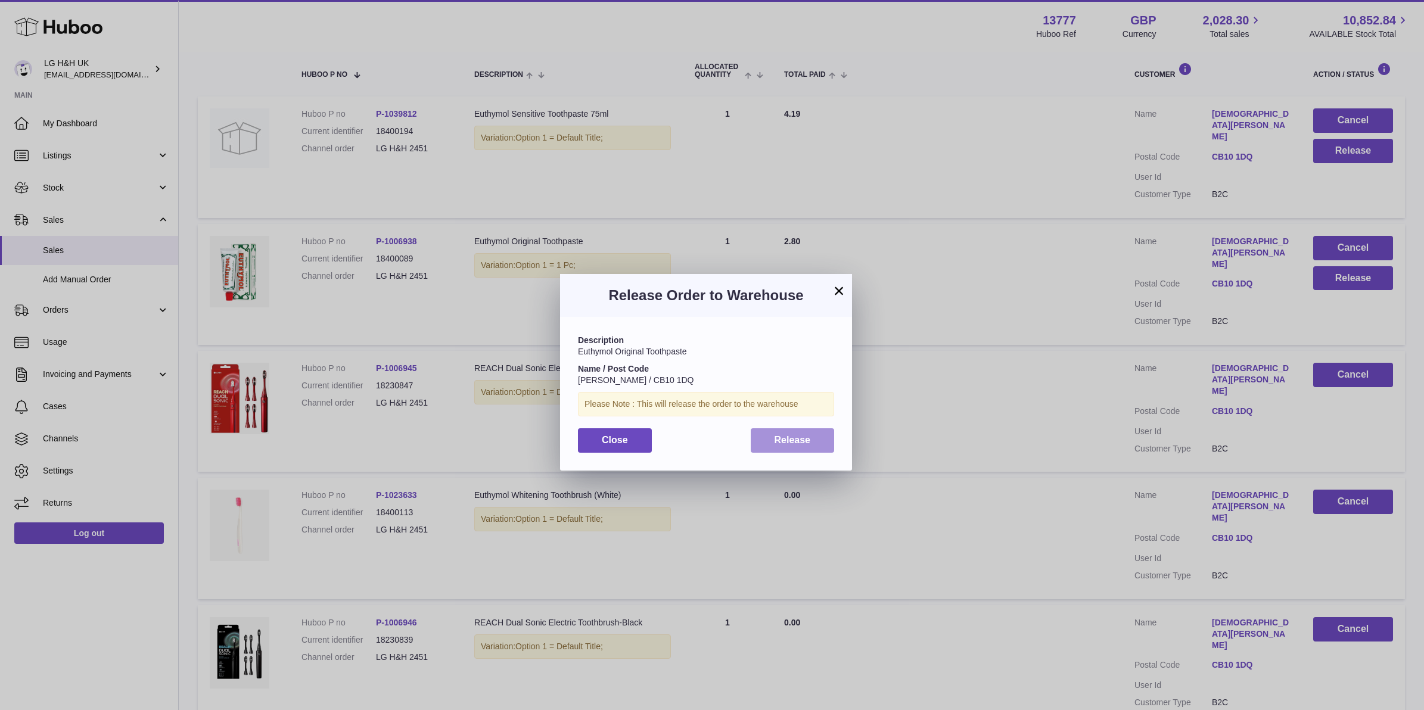
click at [819, 437] on button "Release" at bounding box center [793, 440] width 84 height 24
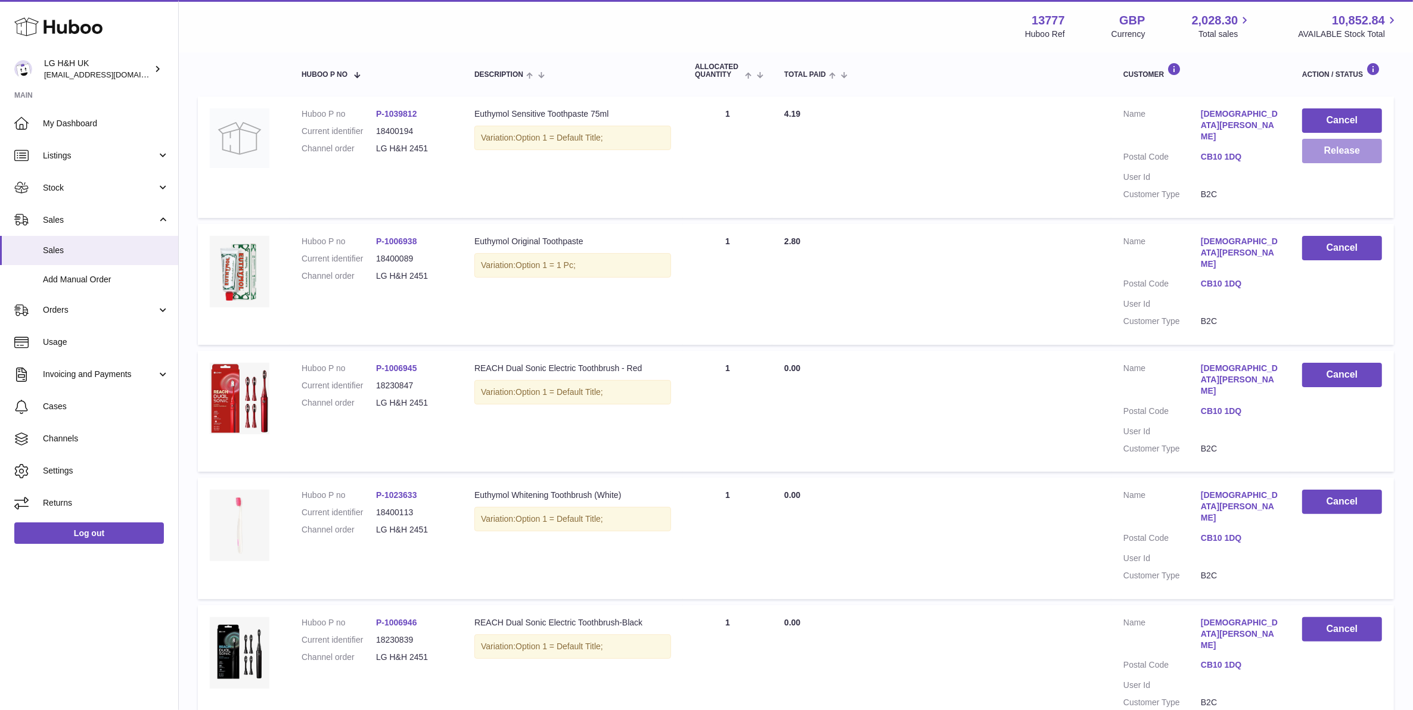
click at [1355, 163] on button "Release" at bounding box center [1342, 151] width 80 height 24
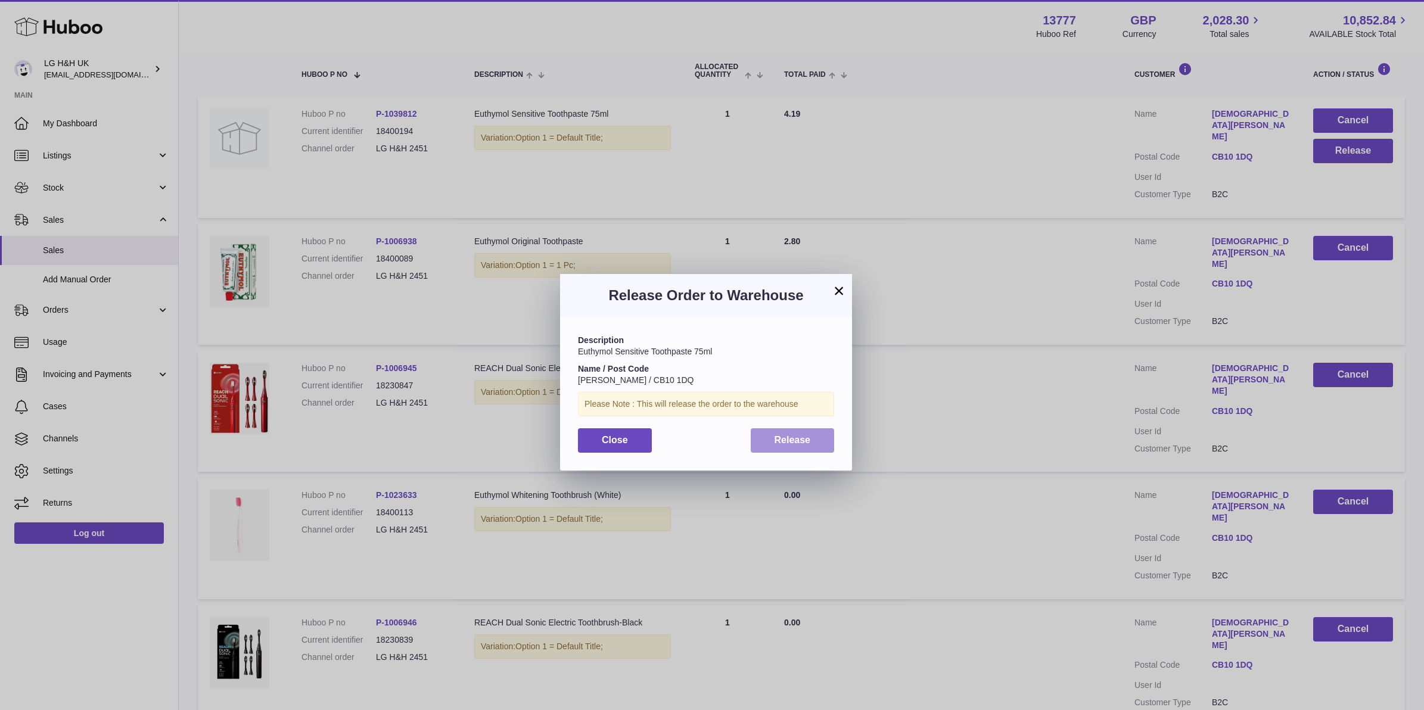
click at [778, 444] on span "Release" at bounding box center [793, 440] width 36 height 10
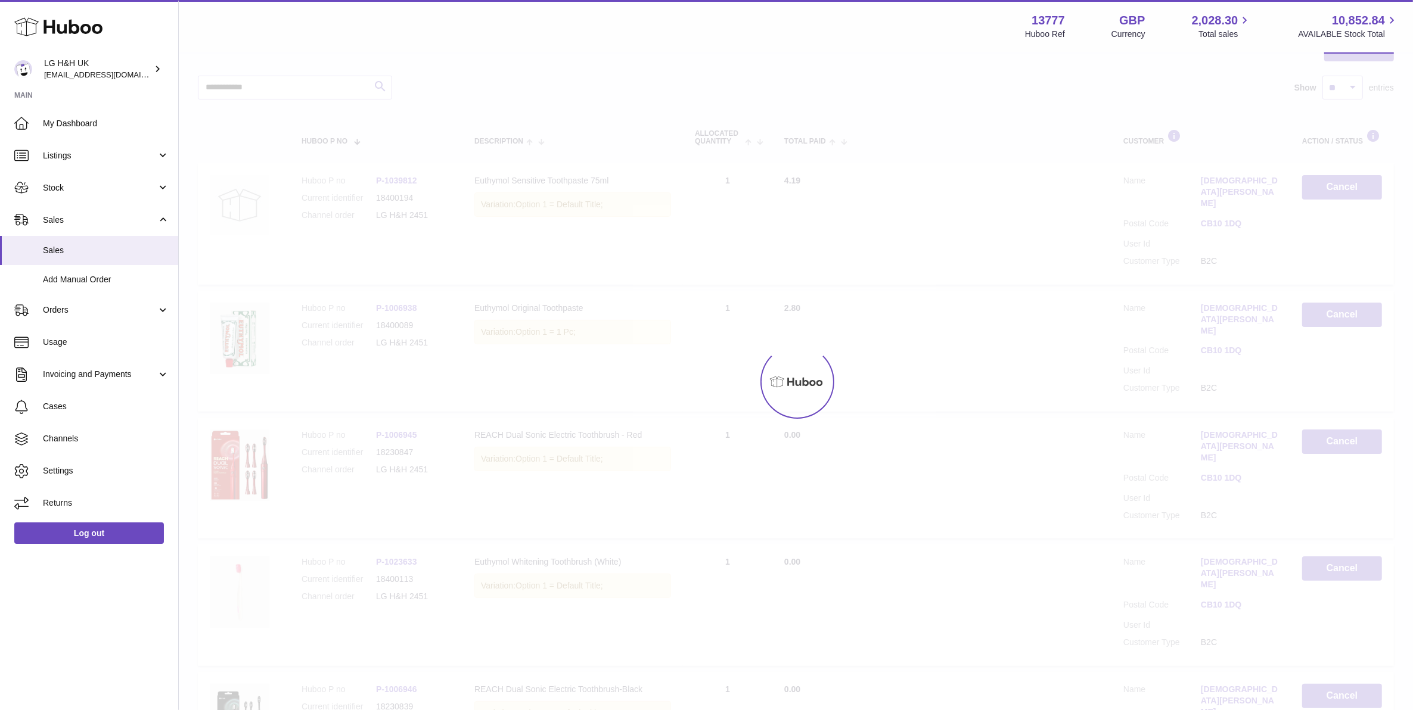
scroll to position [54, 0]
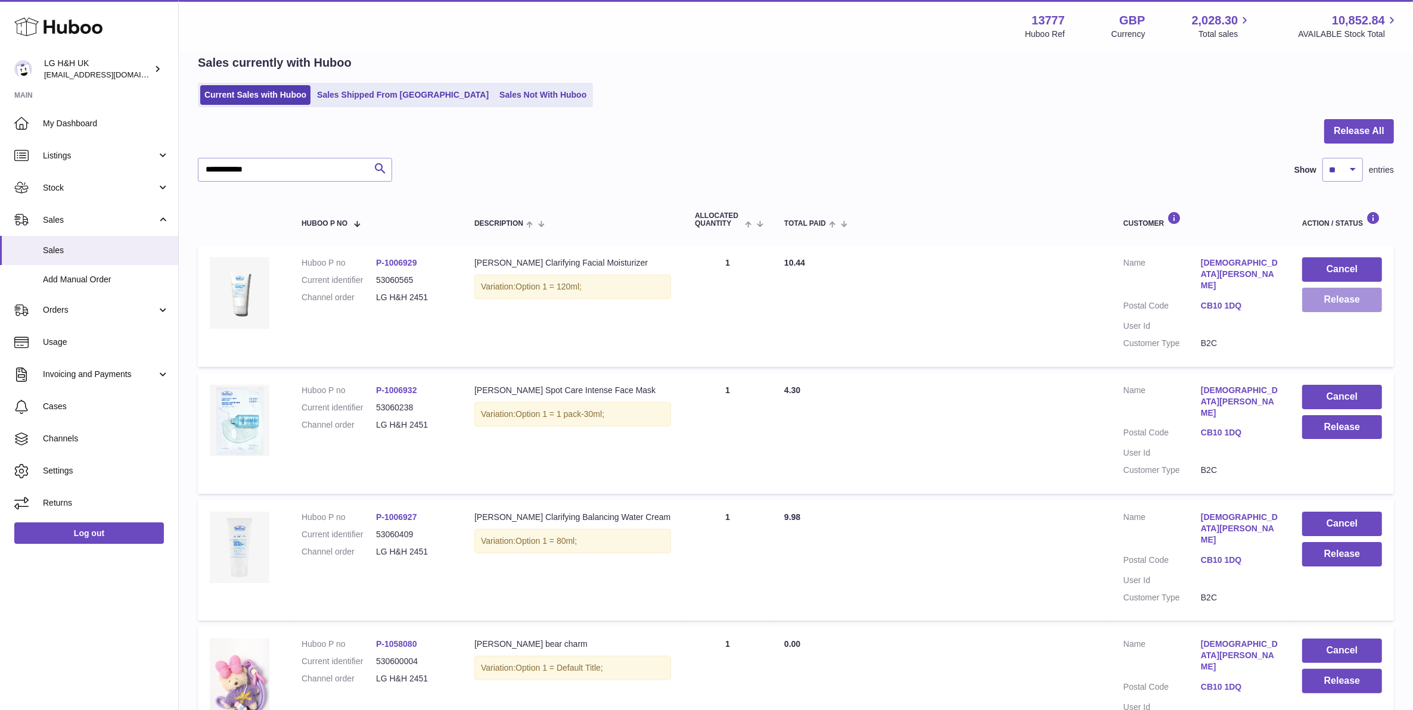
click at [1338, 296] on button "Release" at bounding box center [1342, 300] width 80 height 24
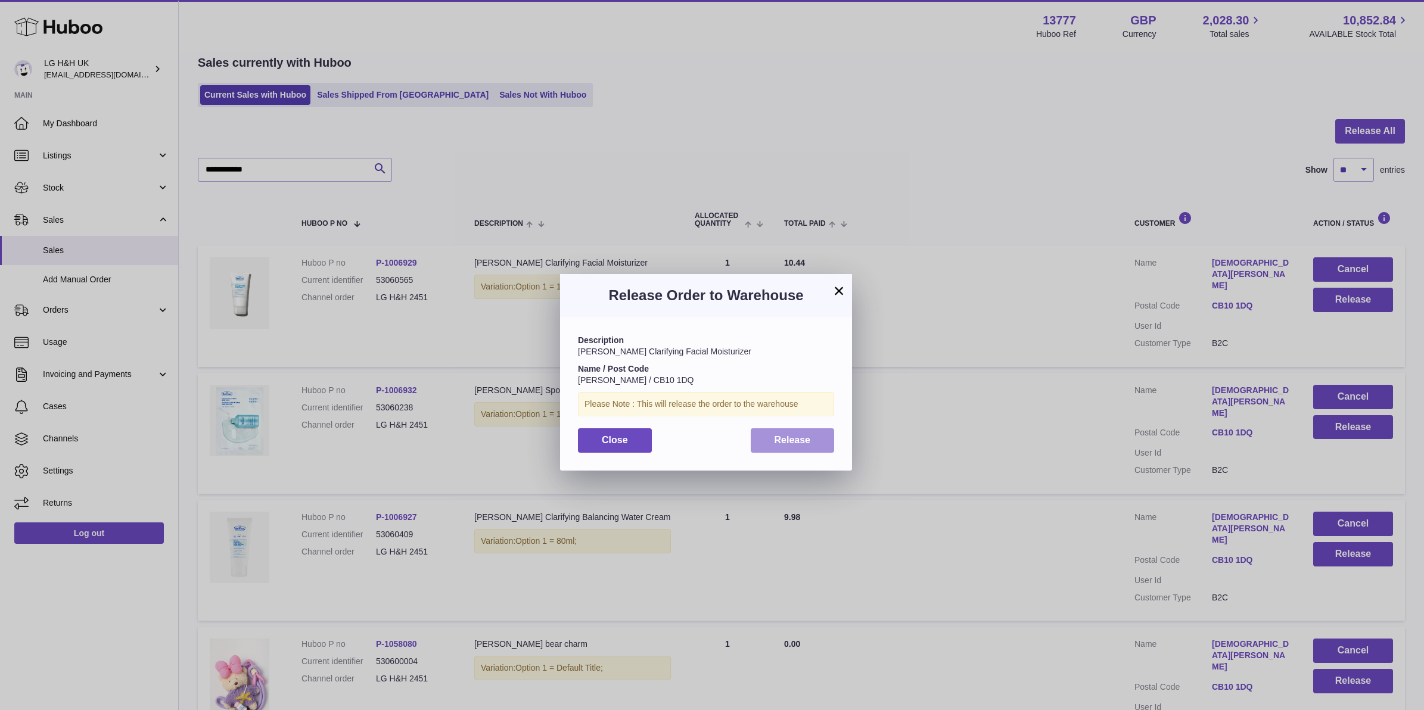
click at [791, 451] on button "Release" at bounding box center [793, 440] width 84 height 24
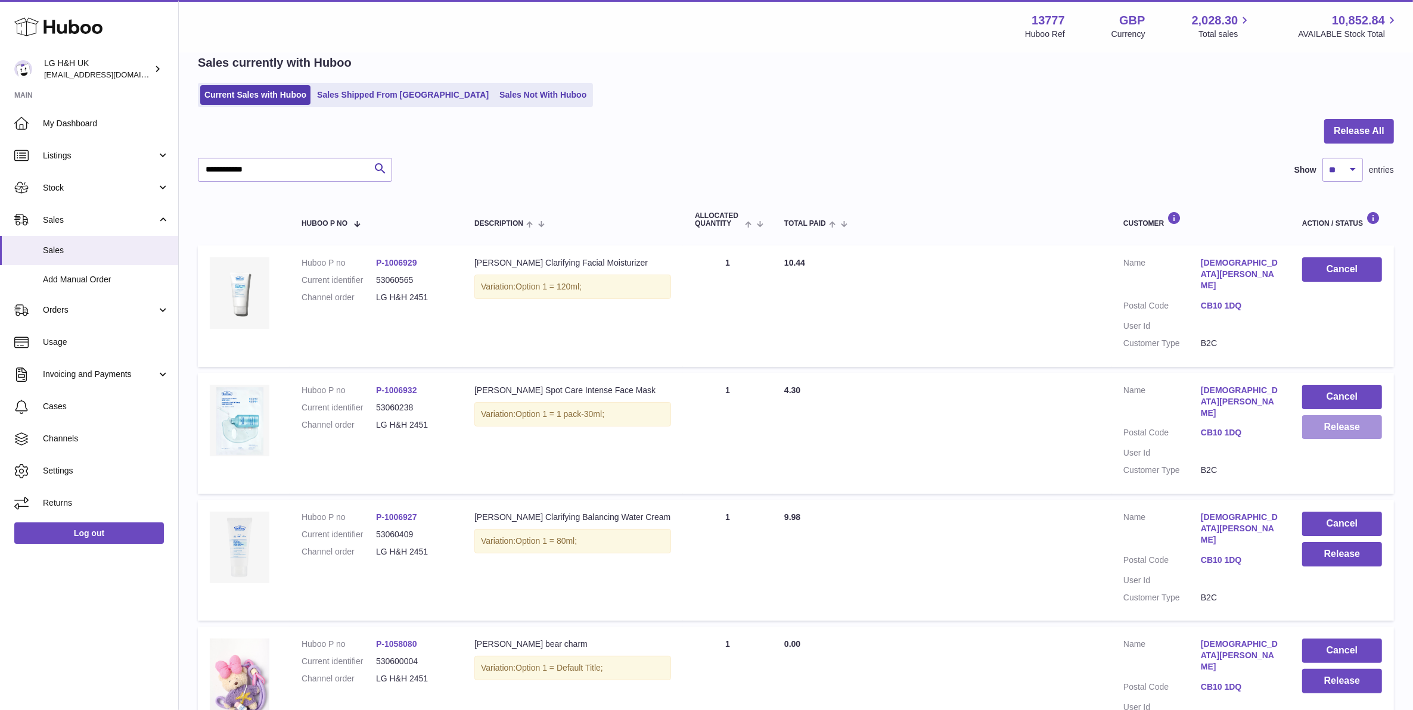
click at [1315, 415] on button "Release" at bounding box center [1342, 427] width 80 height 24
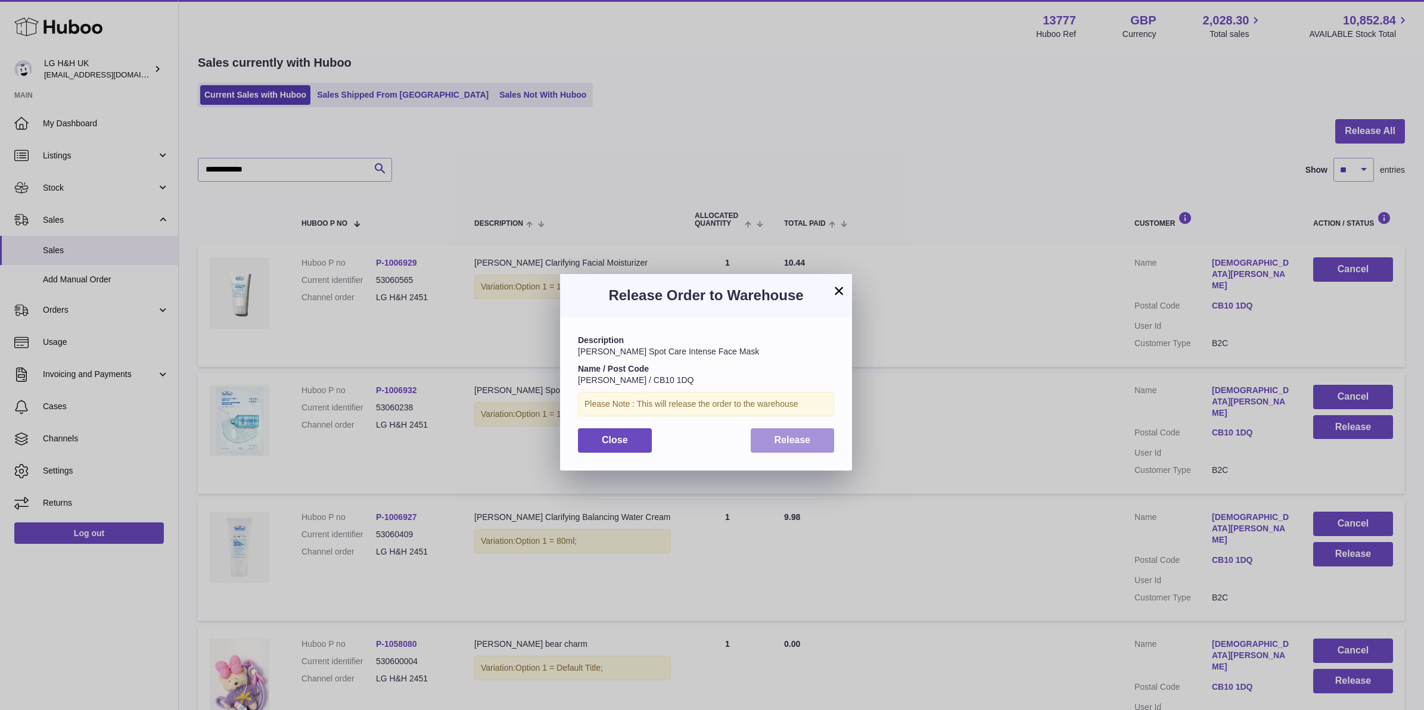
click at [805, 436] on span "Release" at bounding box center [793, 440] width 36 height 10
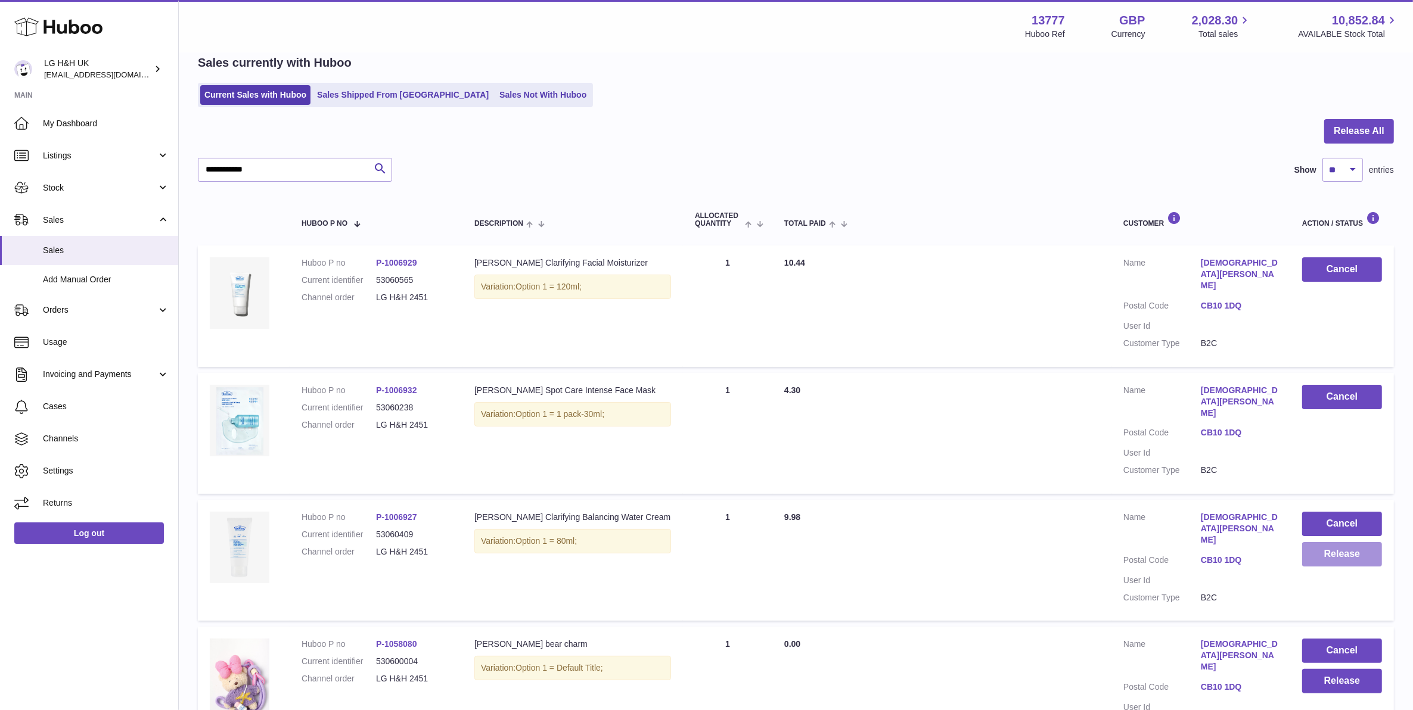
click at [1308, 542] on button "Release" at bounding box center [1342, 554] width 80 height 24
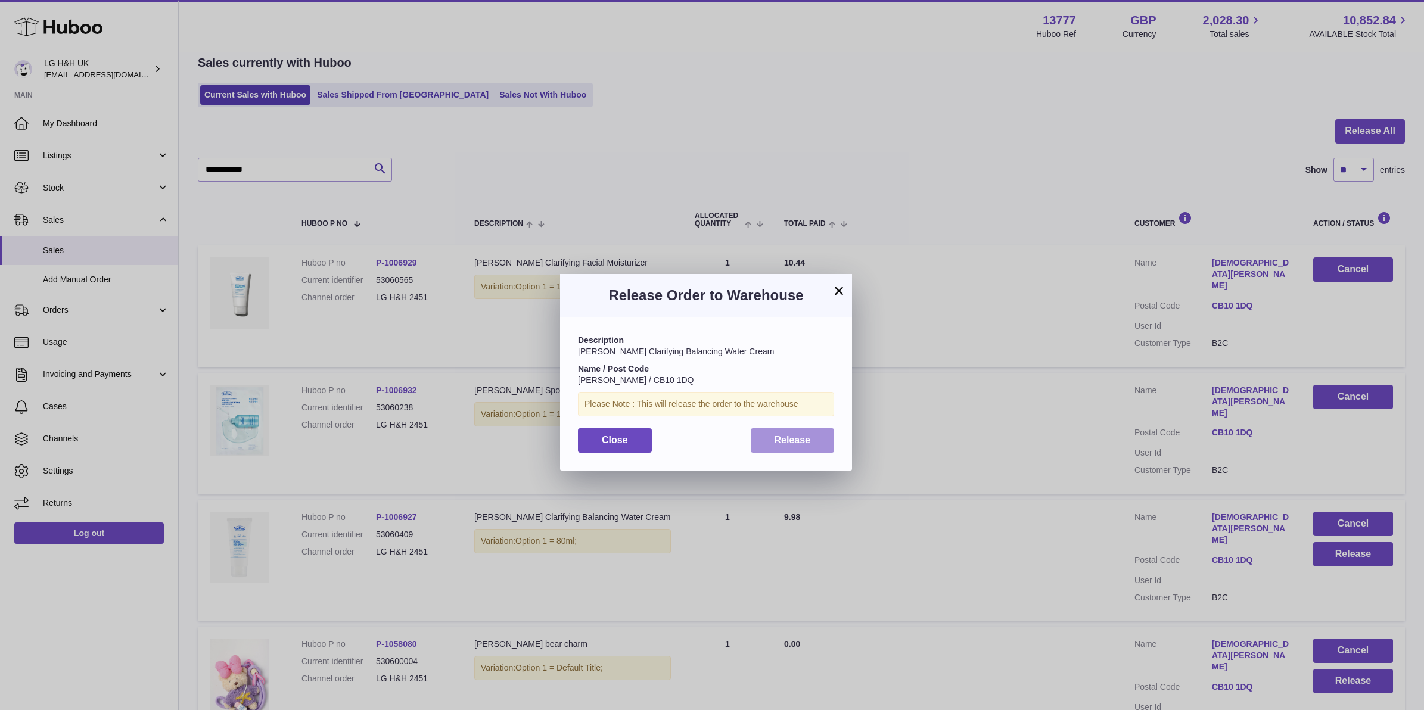
click at [791, 452] on button "Release" at bounding box center [793, 440] width 84 height 24
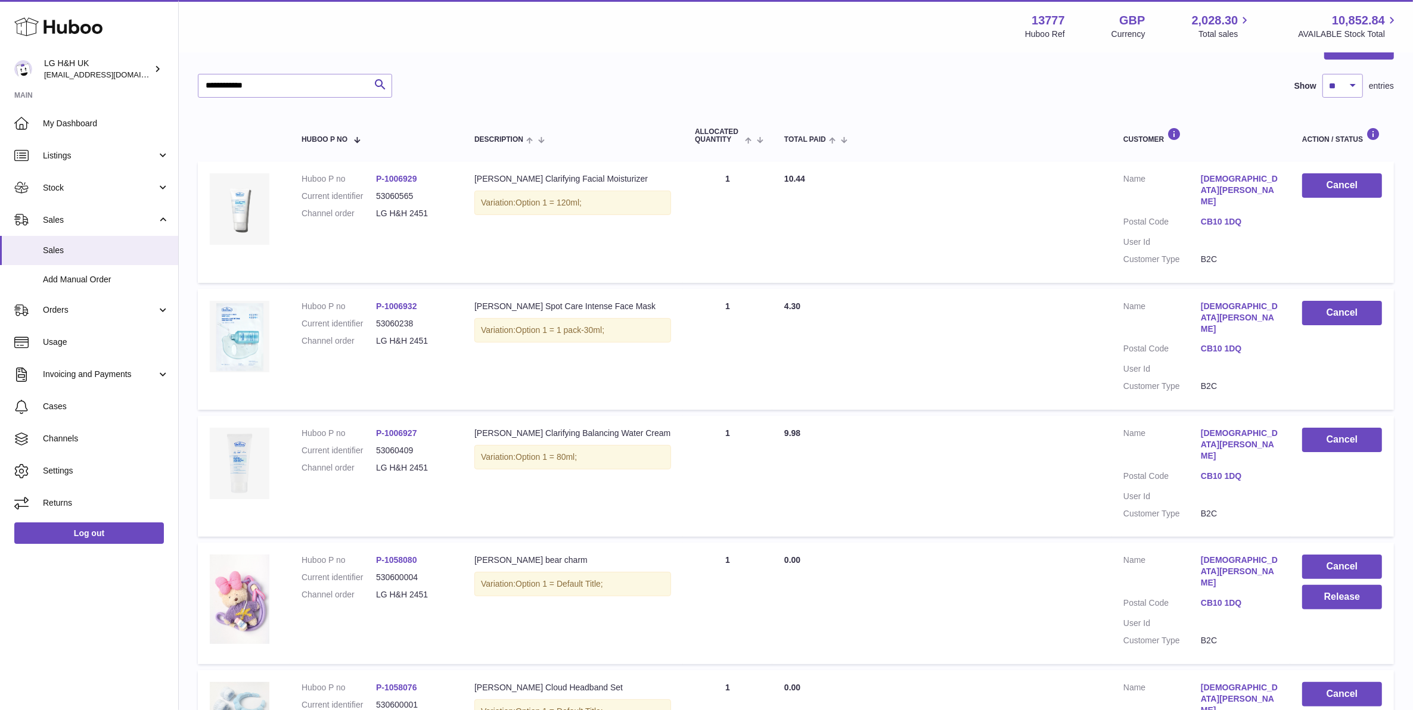
scroll to position [203, 0]
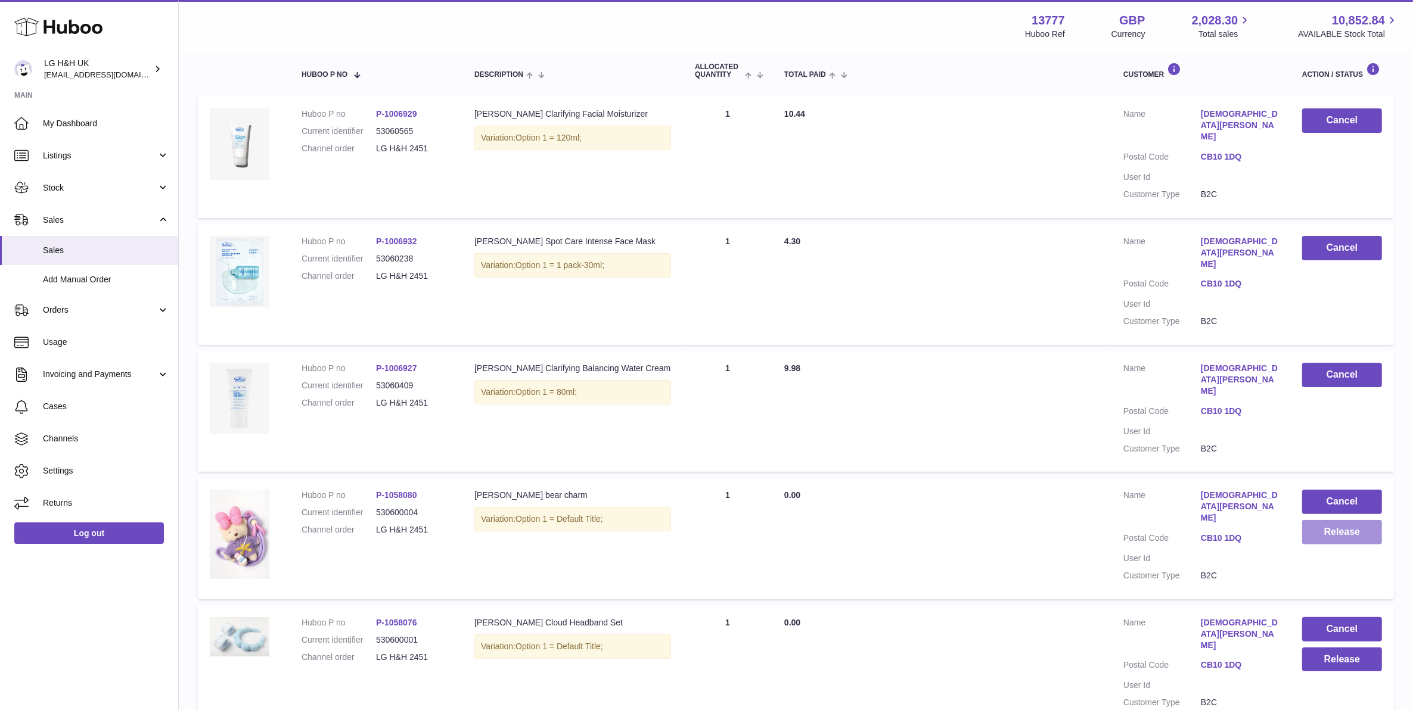
click at [1329, 520] on button "Release" at bounding box center [1342, 532] width 80 height 24
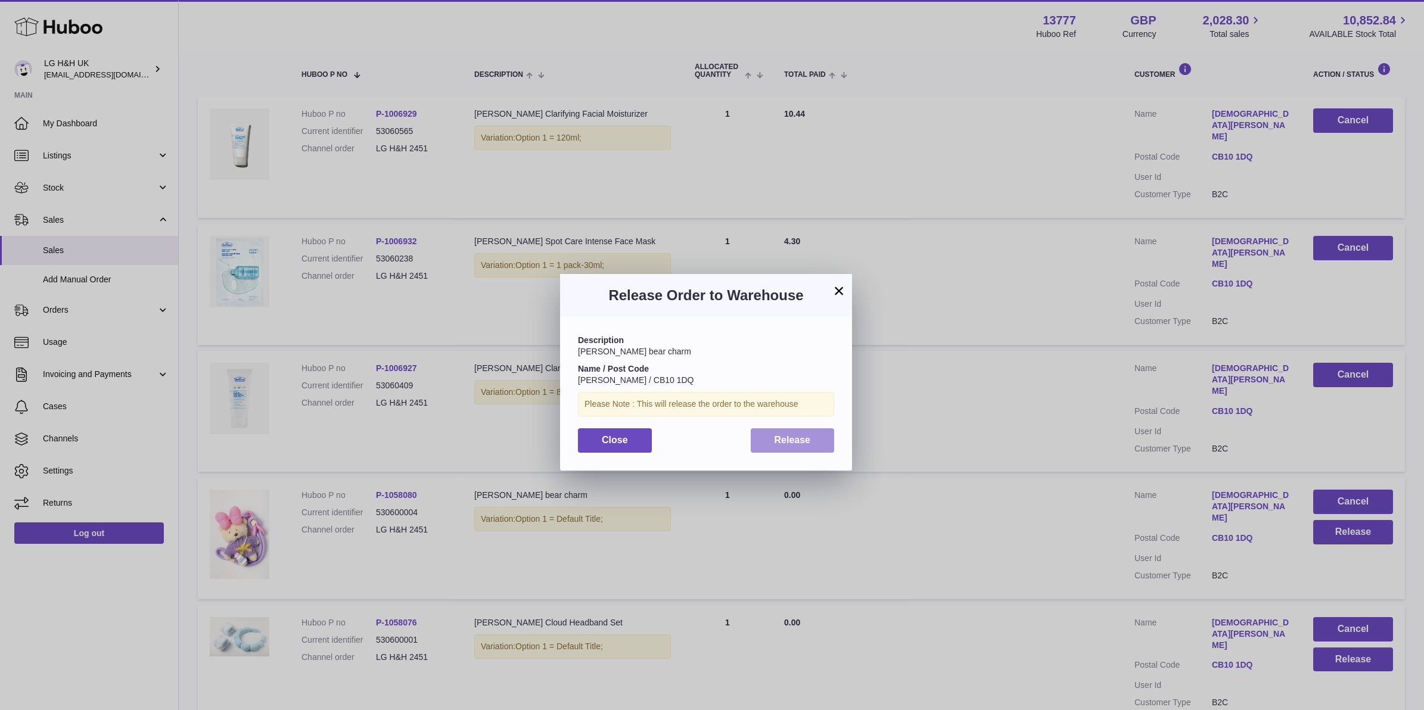
click at [813, 438] on button "Release" at bounding box center [793, 440] width 84 height 24
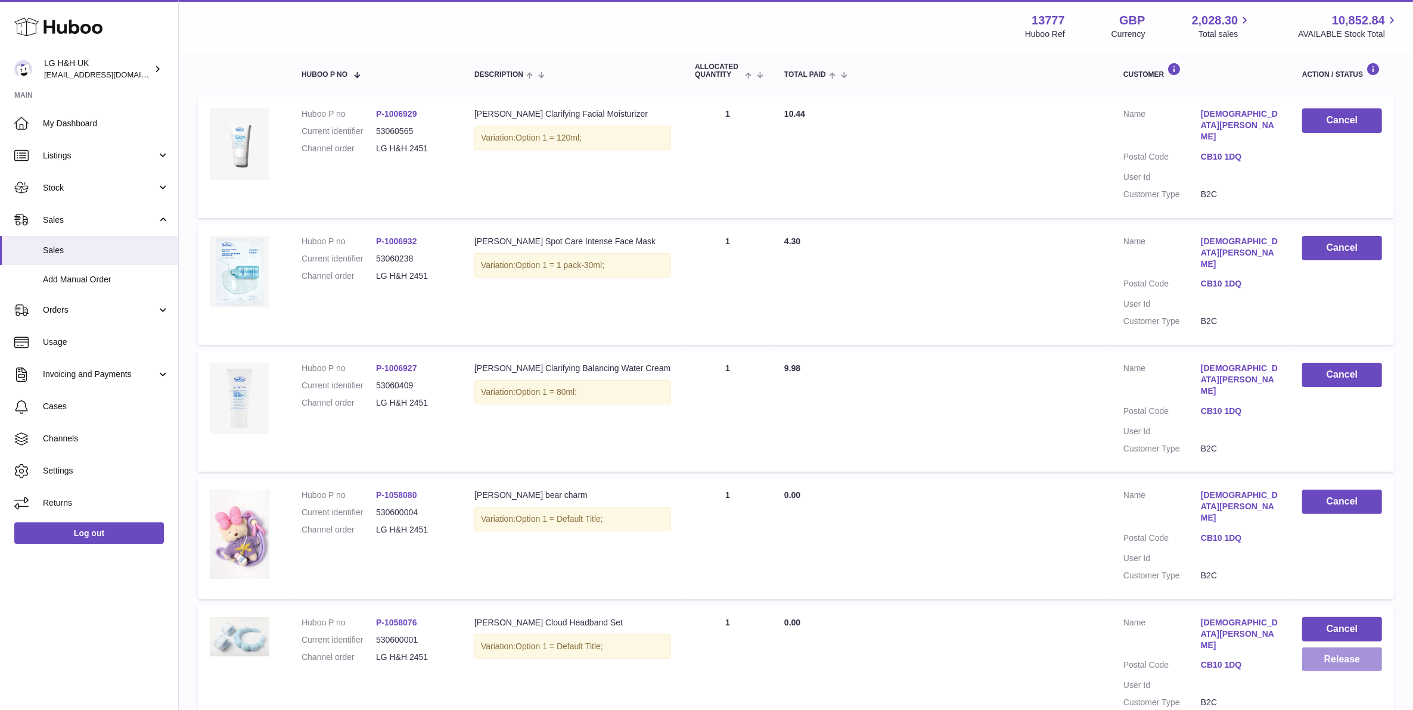
click at [1366, 648] on button "Release" at bounding box center [1342, 660] width 80 height 24
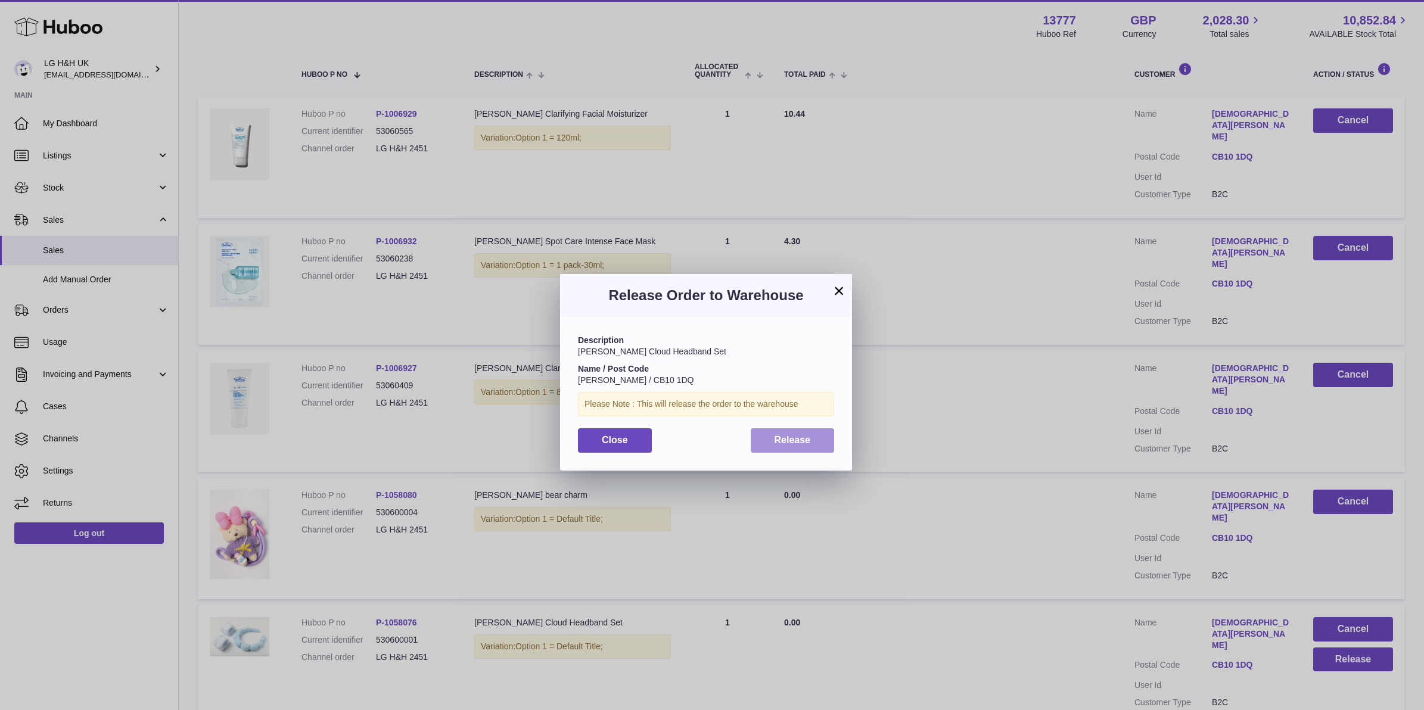
click at [805, 449] on button "Release" at bounding box center [793, 440] width 84 height 24
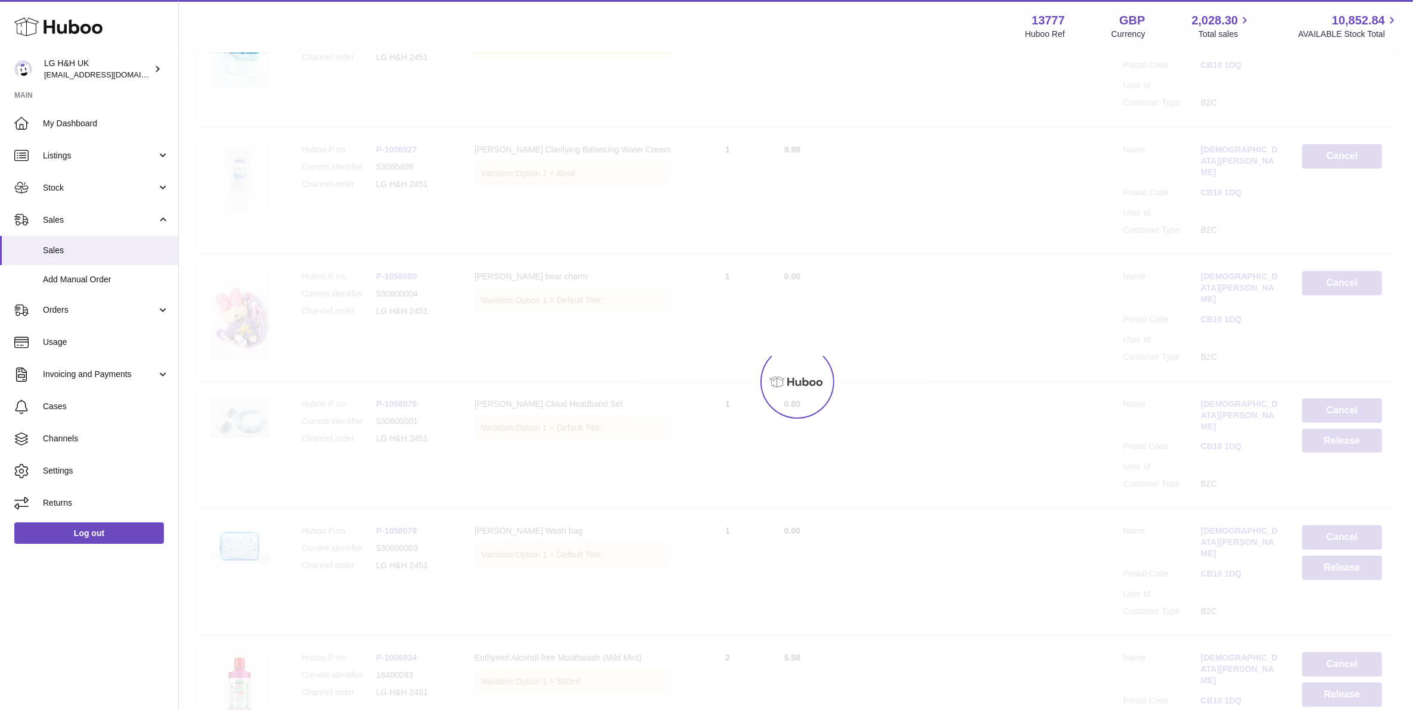
scroll to position [426, 0]
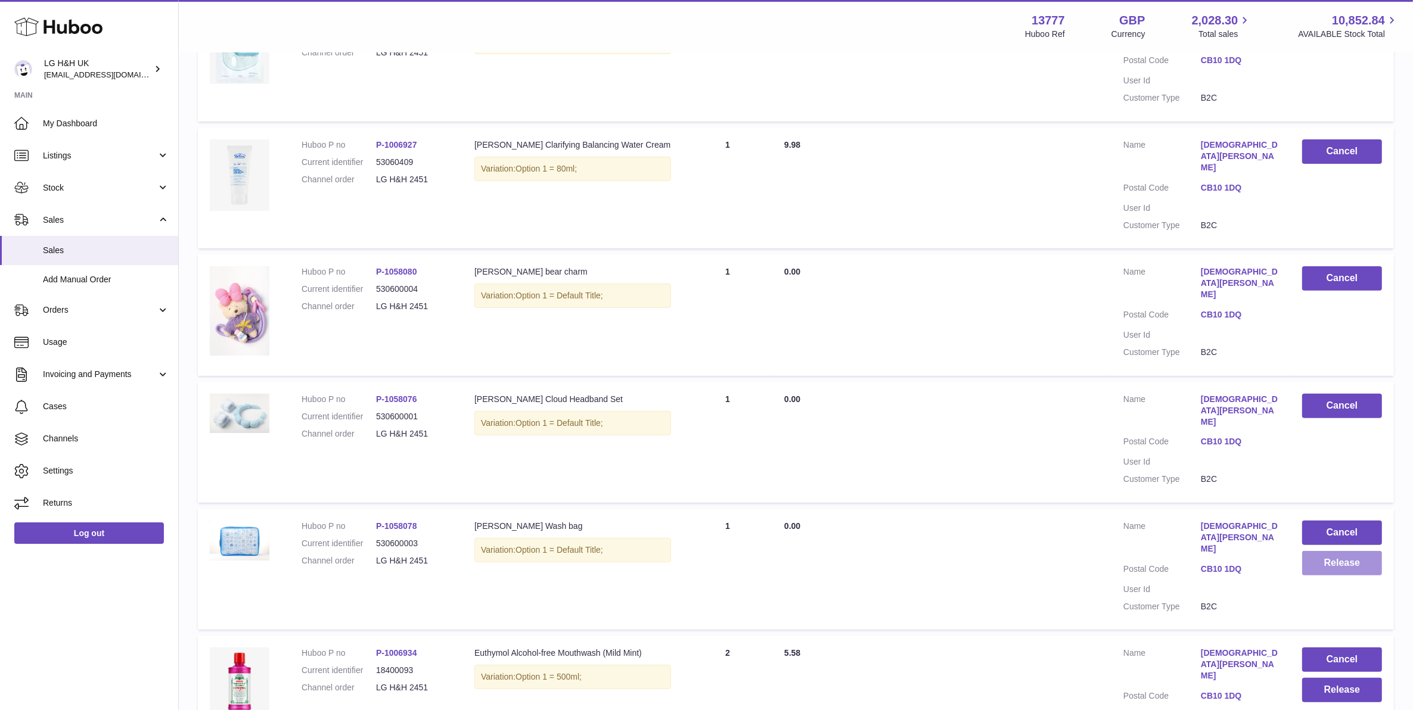
click at [1311, 551] on button "Release" at bounding box center [1342, 563] width 80 height 24
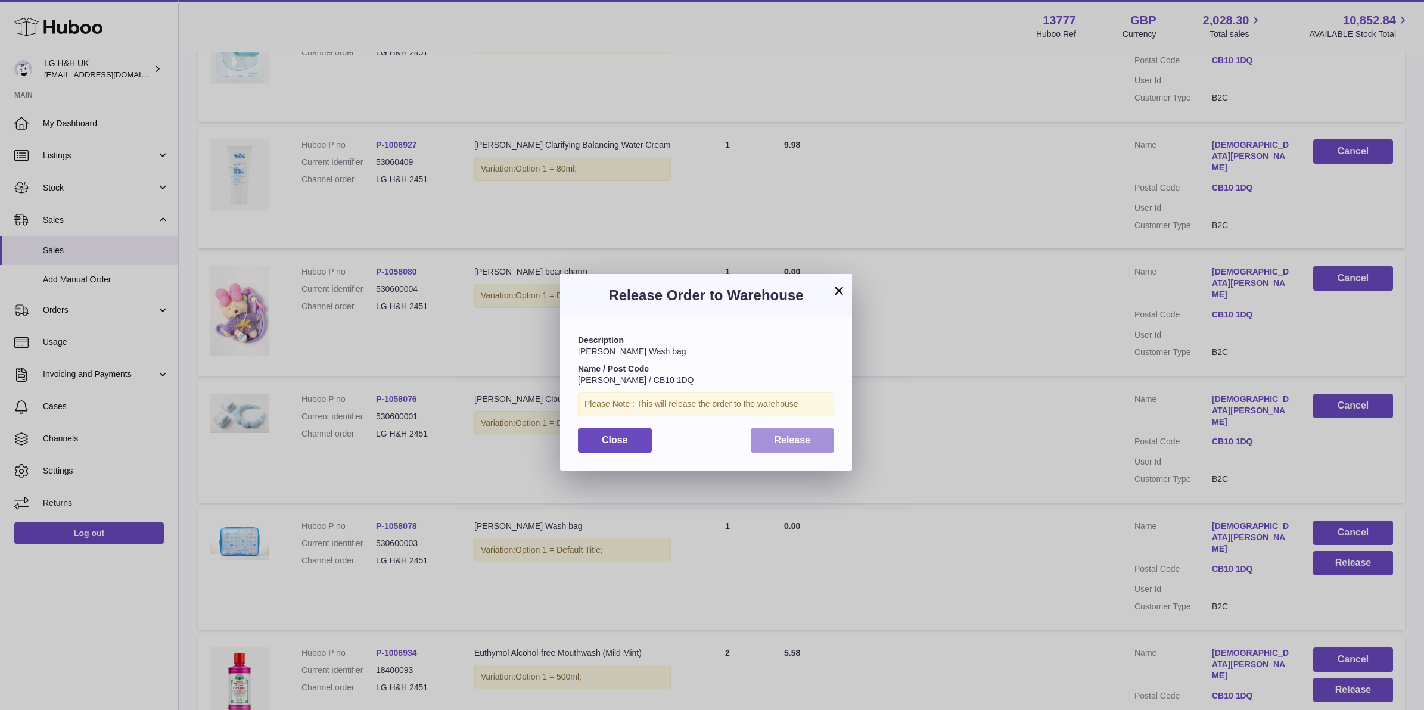
click at [785, 445] on span "Release" at bounding box center [793, 440] width 36 height 10
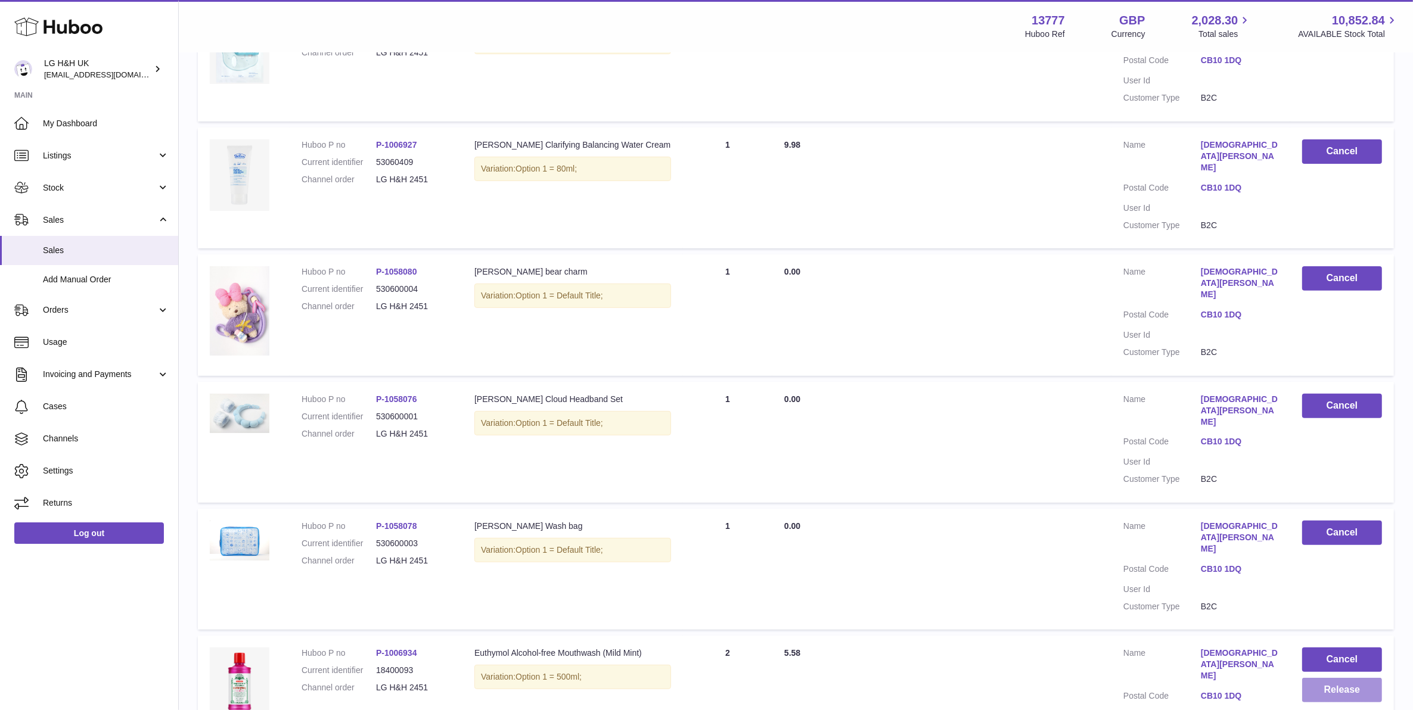
click at [1317, 678] on button "Release" at bounding box center [1342, 690] width 80 height 24
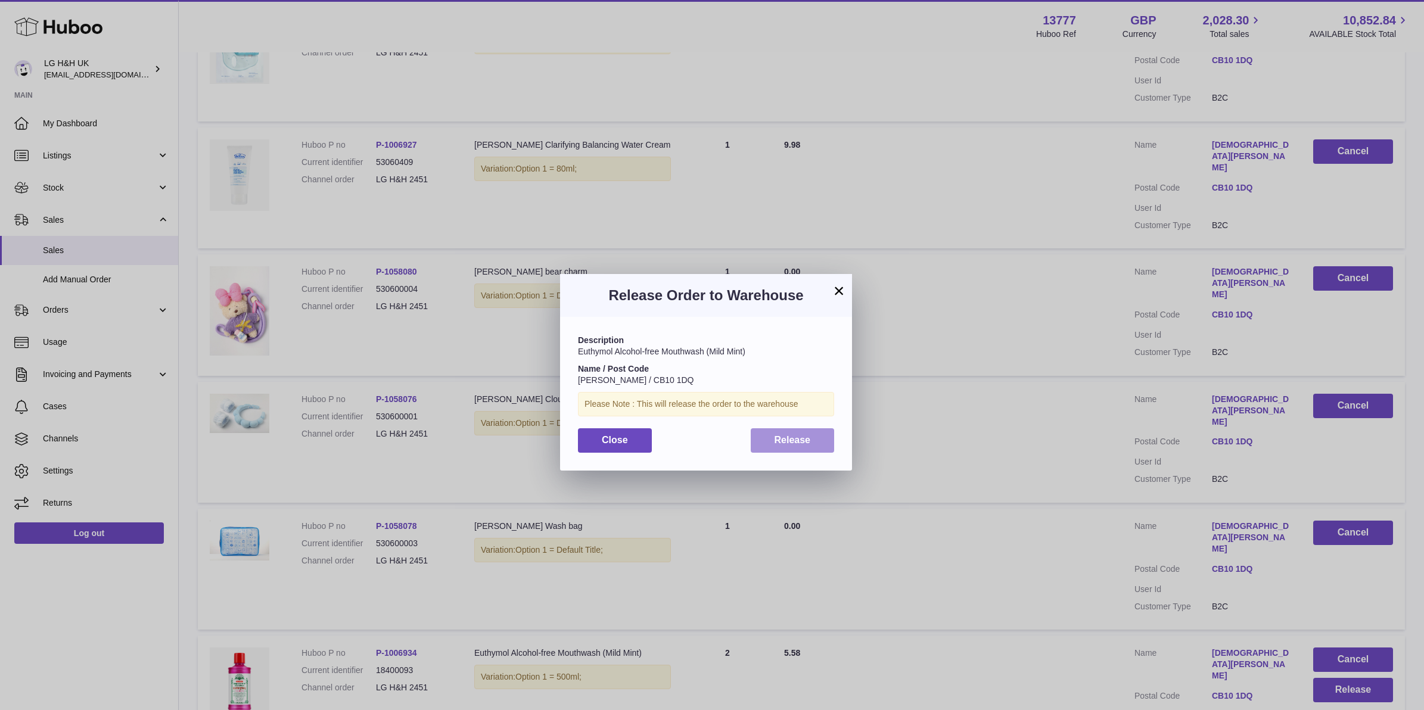
click at [766, 442] on button "Release" at bounding box center [793, 440] width 84 height 24
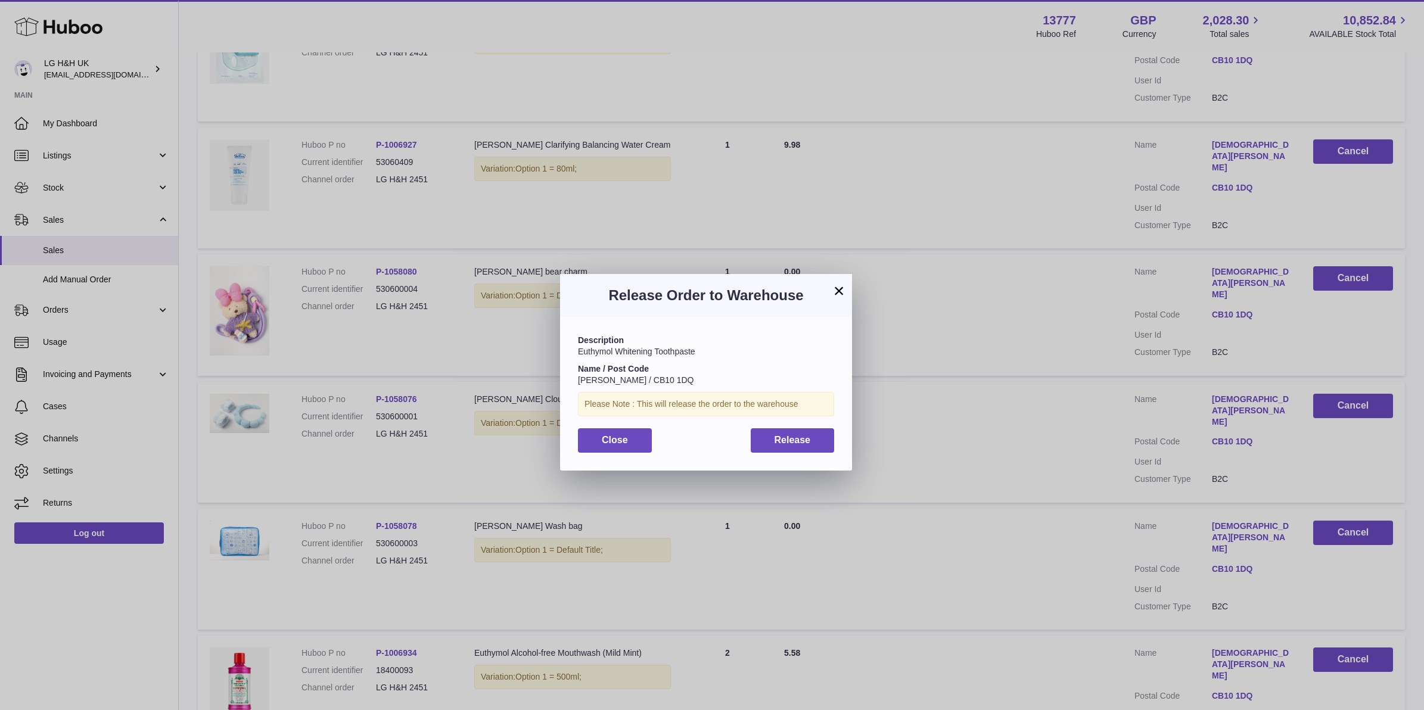
click at [787, 455] on div "Description Euthymol Whitening Toothpaste Name / Post Code Arianne Buchanan / C…" at bounding box center [706, 393] width 292 height 153
click at [799, 447] on button "Release" at bounding box center [793, 440] width 84 height 24
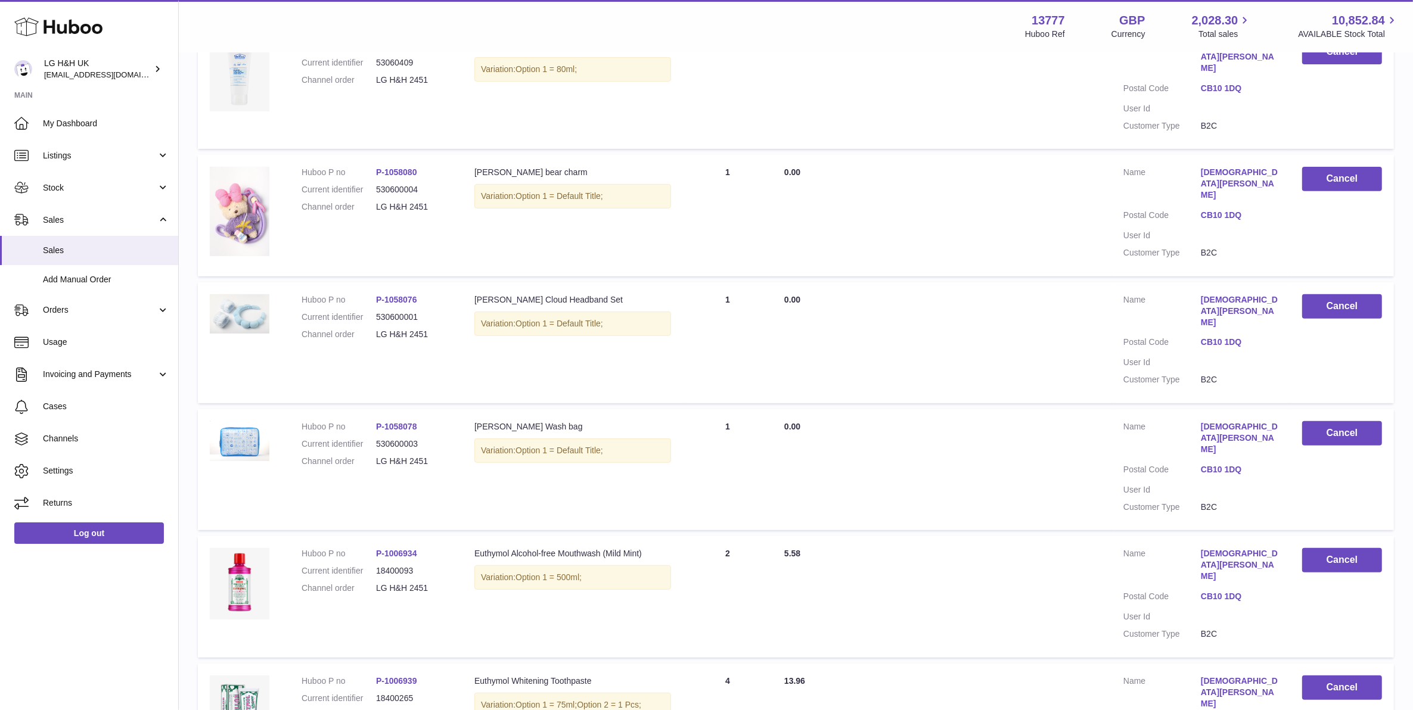
scroll to position [649, 0]
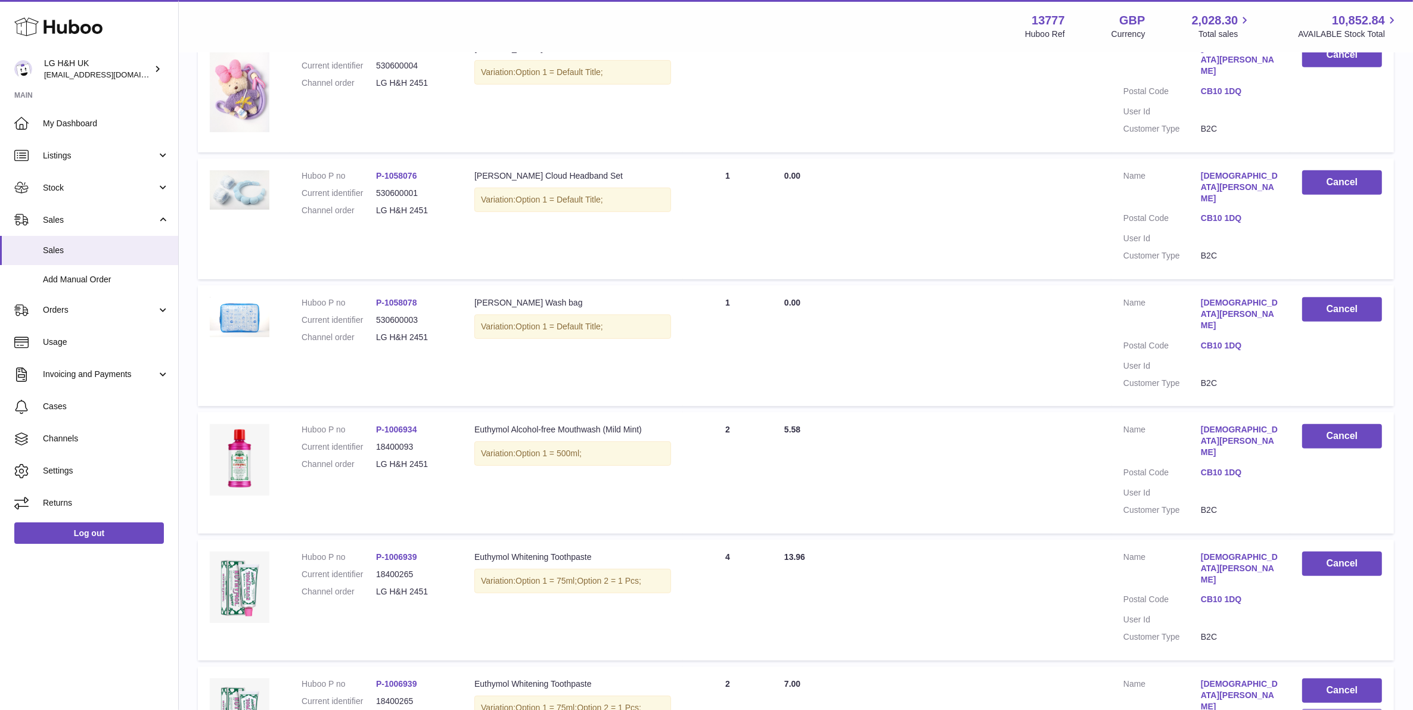
click at [1323, 709] on button "Release" at bounding box center [1342, 721] width 80 height 24
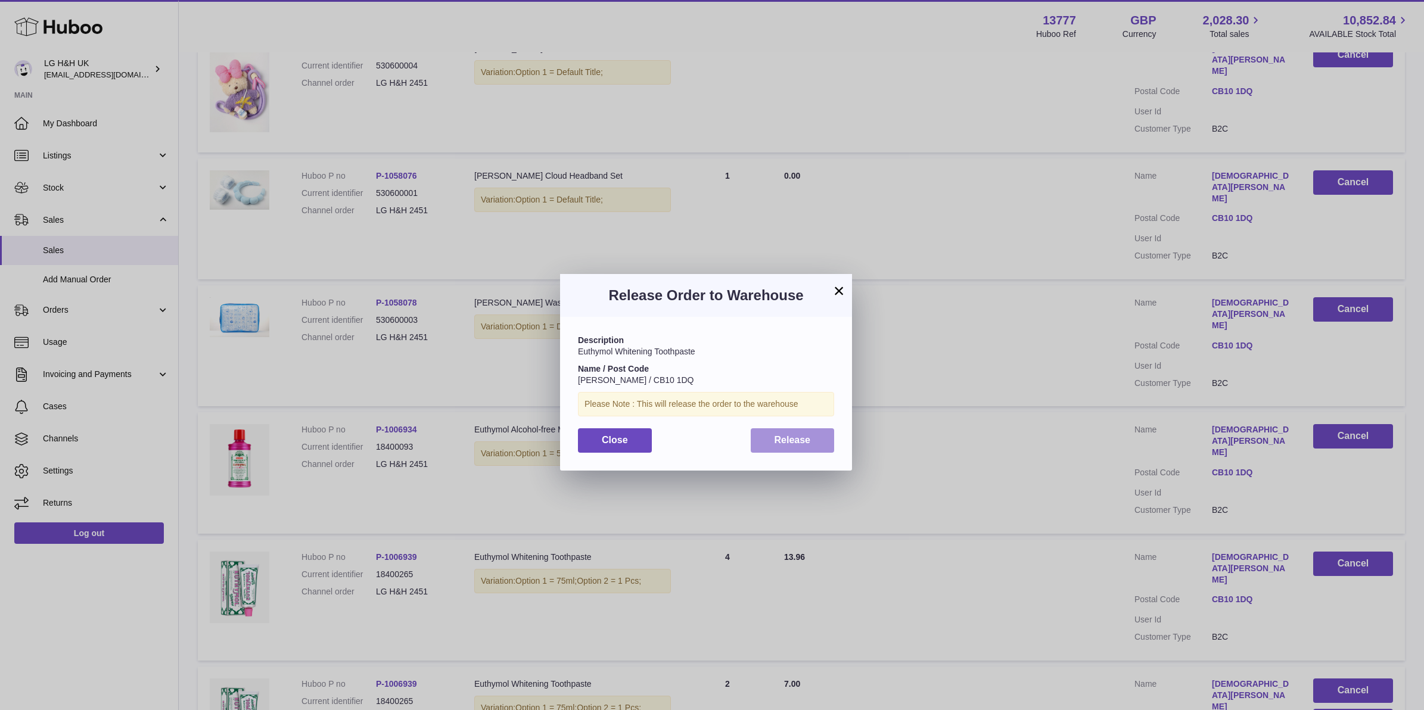
click at [804, 444] on span "Release" at bounding box center [793, 440] width 36 height 10
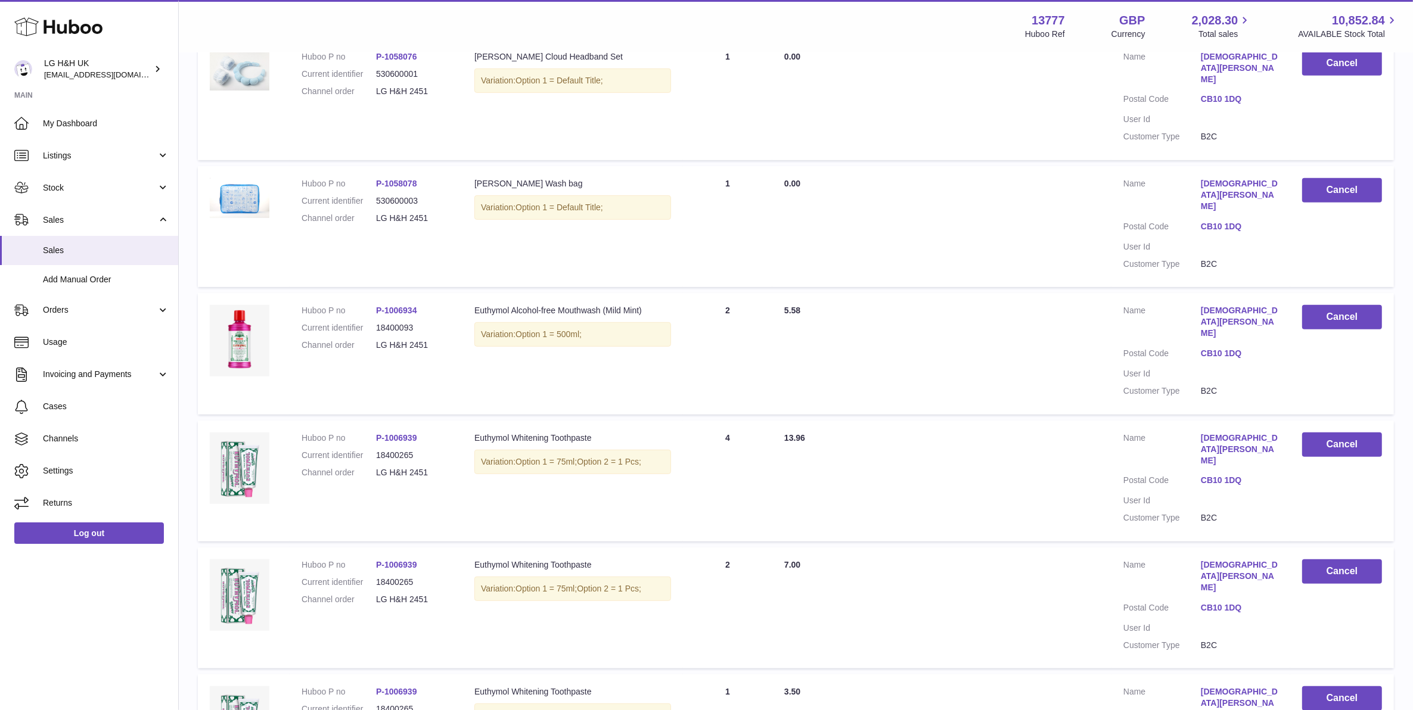
scroll to position [776, 0]
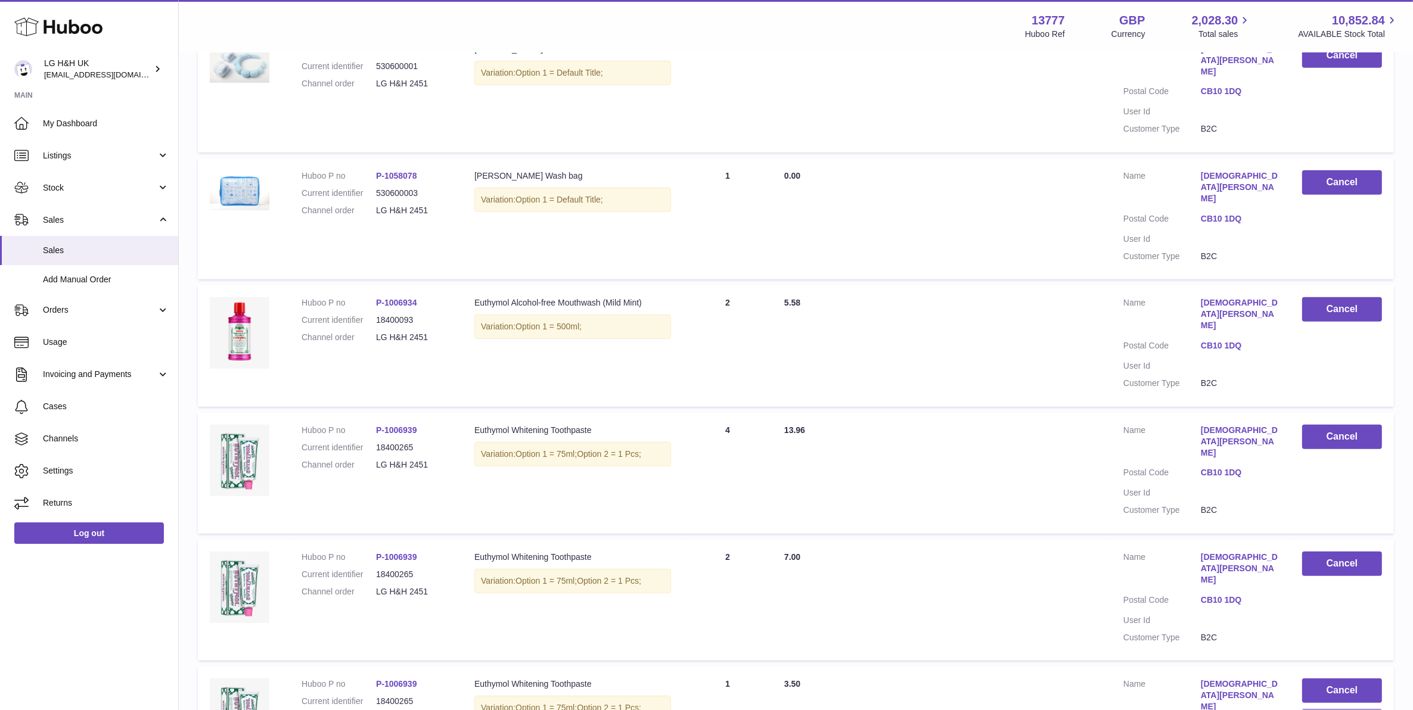
click at [1309, 709] on button "Release" at bounding box center [1342, 721] width 80 height 24
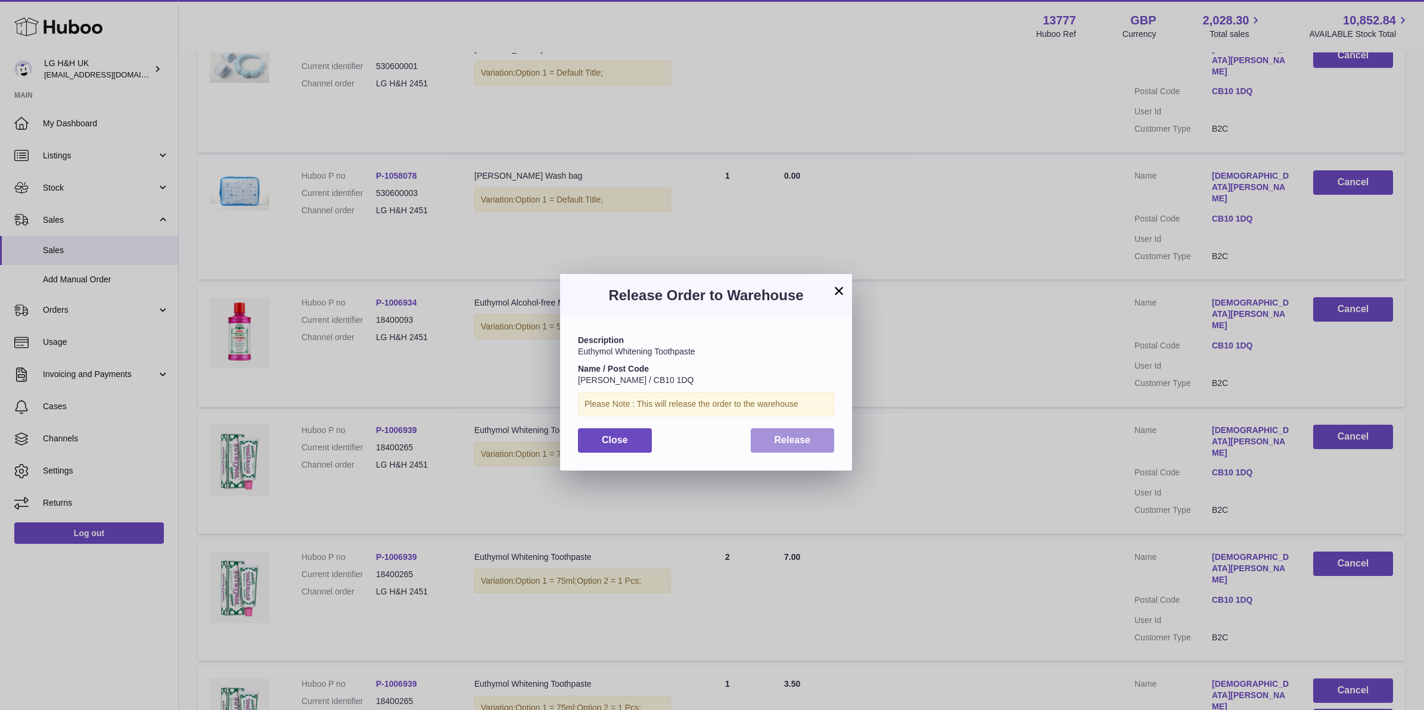
drag, startPoint x: 818, startPoint y: 439, endPoint x: 821, endPoint y: 429, distance: 10.6
click at [818, 438] on button "Release" at bounding box center [793, 440] width 84 height 24
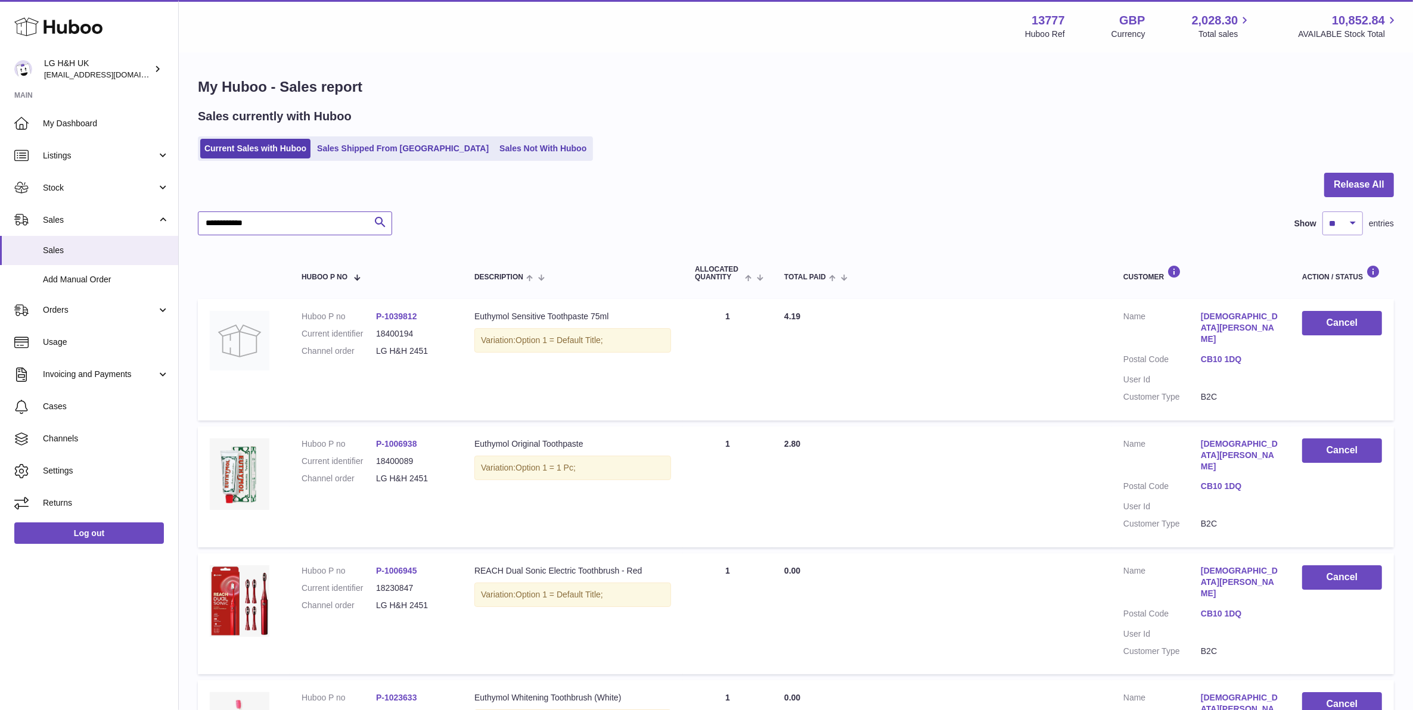
click at [346, 228] on input "**********" at bounding box center [295, 224] width 194 height 24
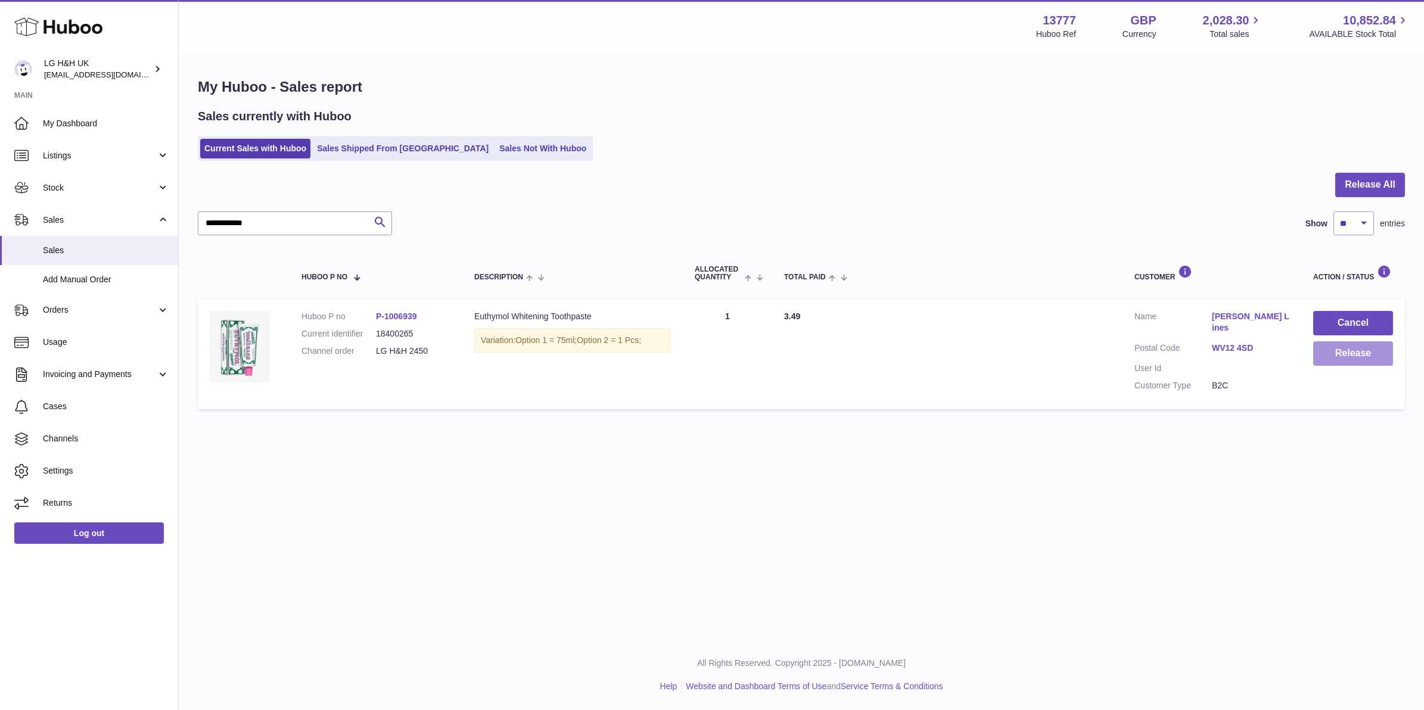
click at [1388, 359] on button "Release" at bounding box center [1353, 353] width 80 height 24
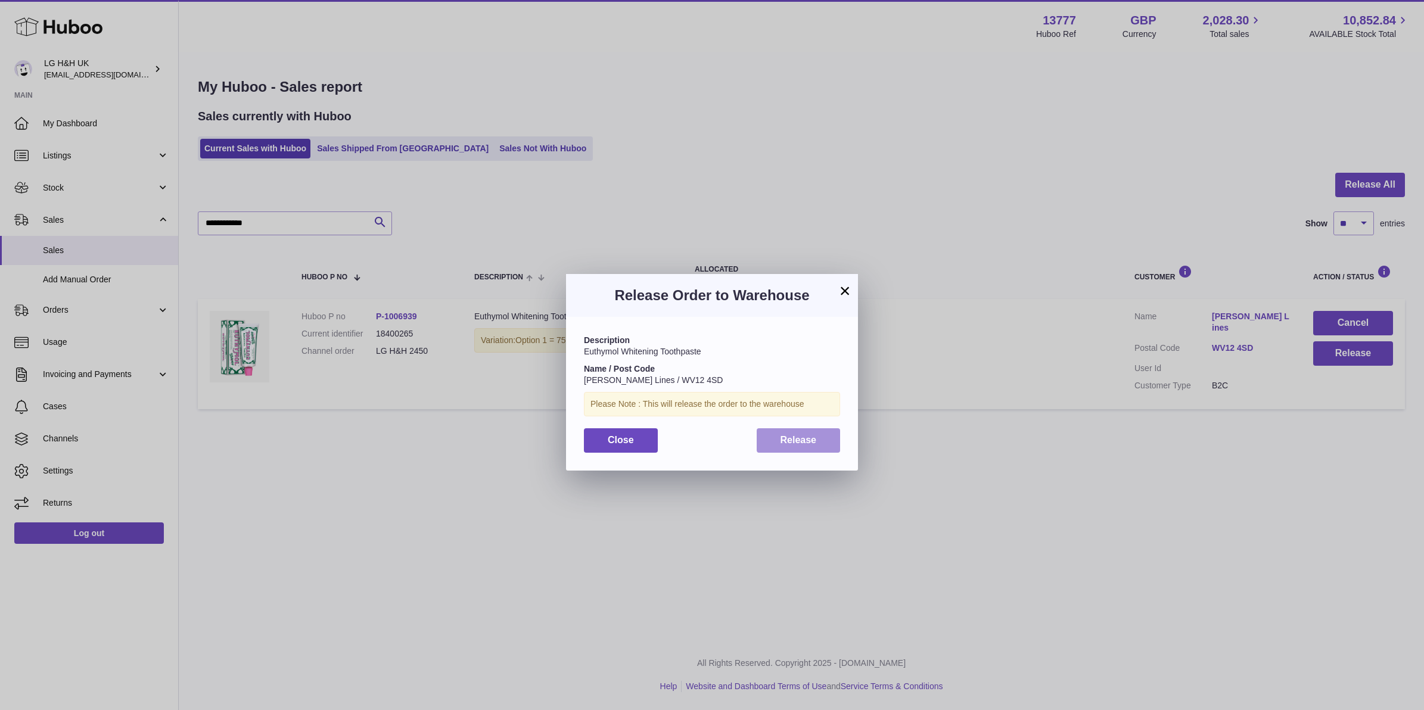
click at [767, 433] on button "Release" at bounding box center [799, 440] width 84 height 24
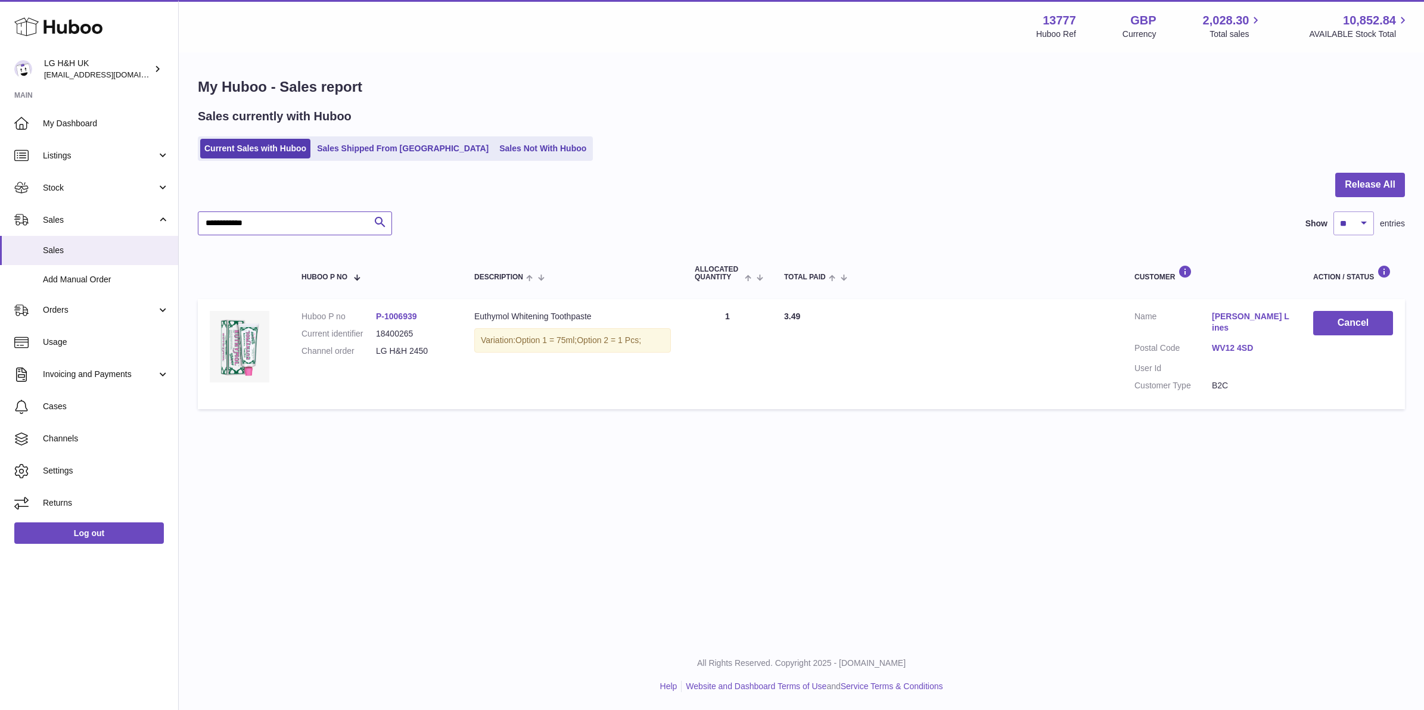
click at [272, 225] on input "**********" at bounding box center [295, 224] width 194 height 24
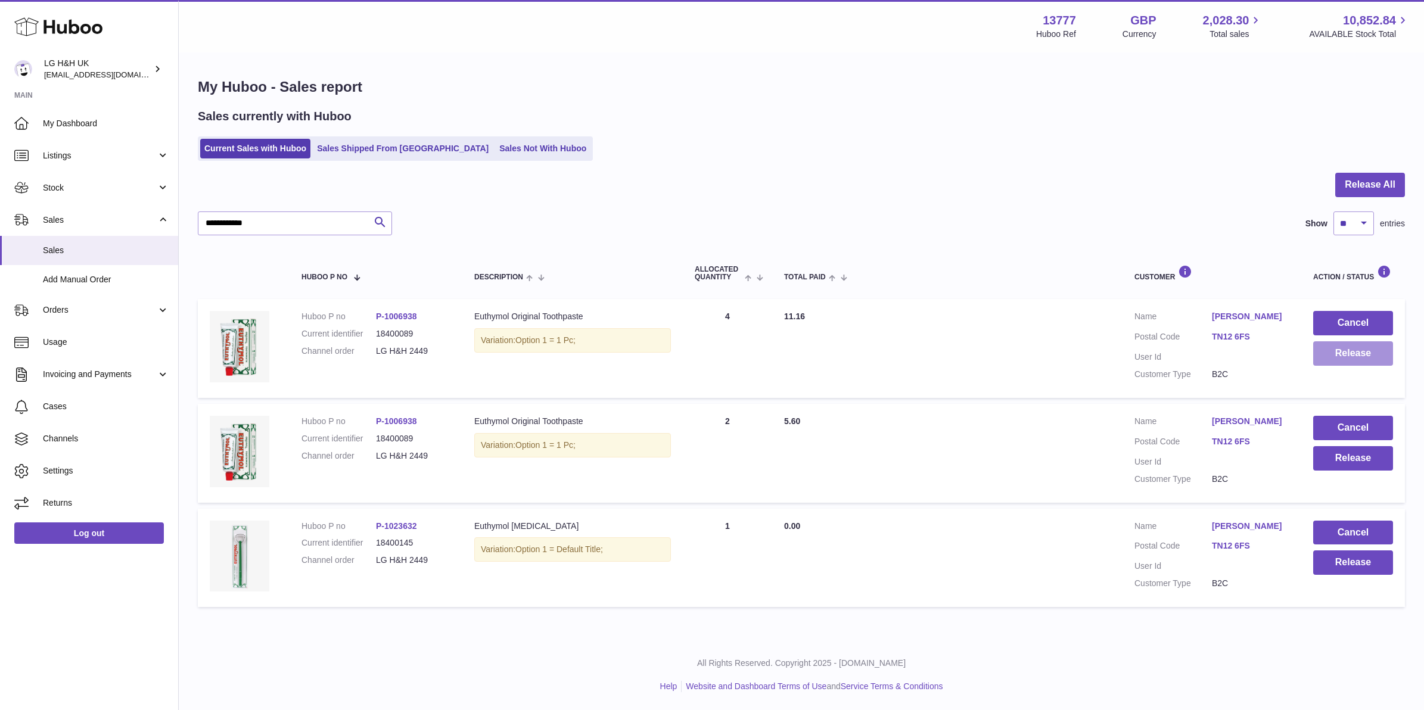
click at [1345, 365] on button "Release" at bounding box center [1353, 353] width 80 height 24
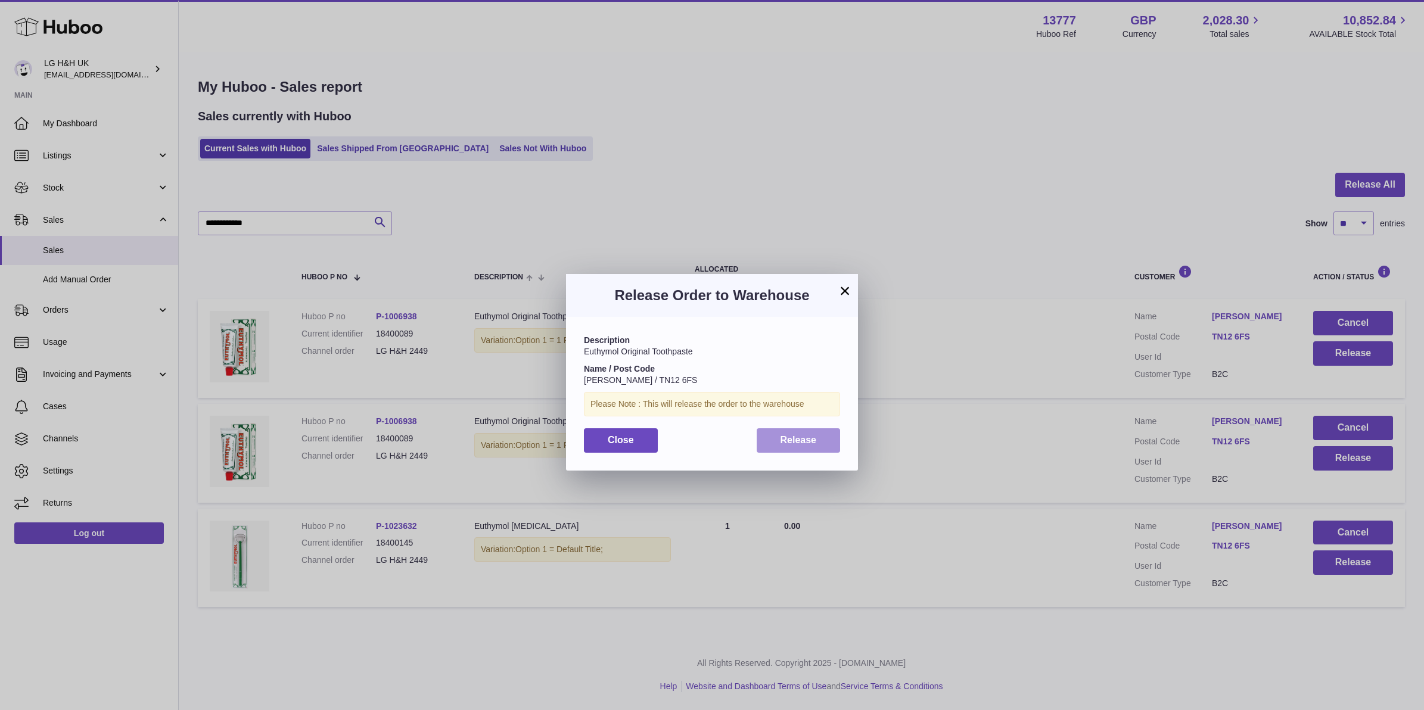
click at [764, 441] on button "Release" at bounding box center [799, 440] width 84 height 24
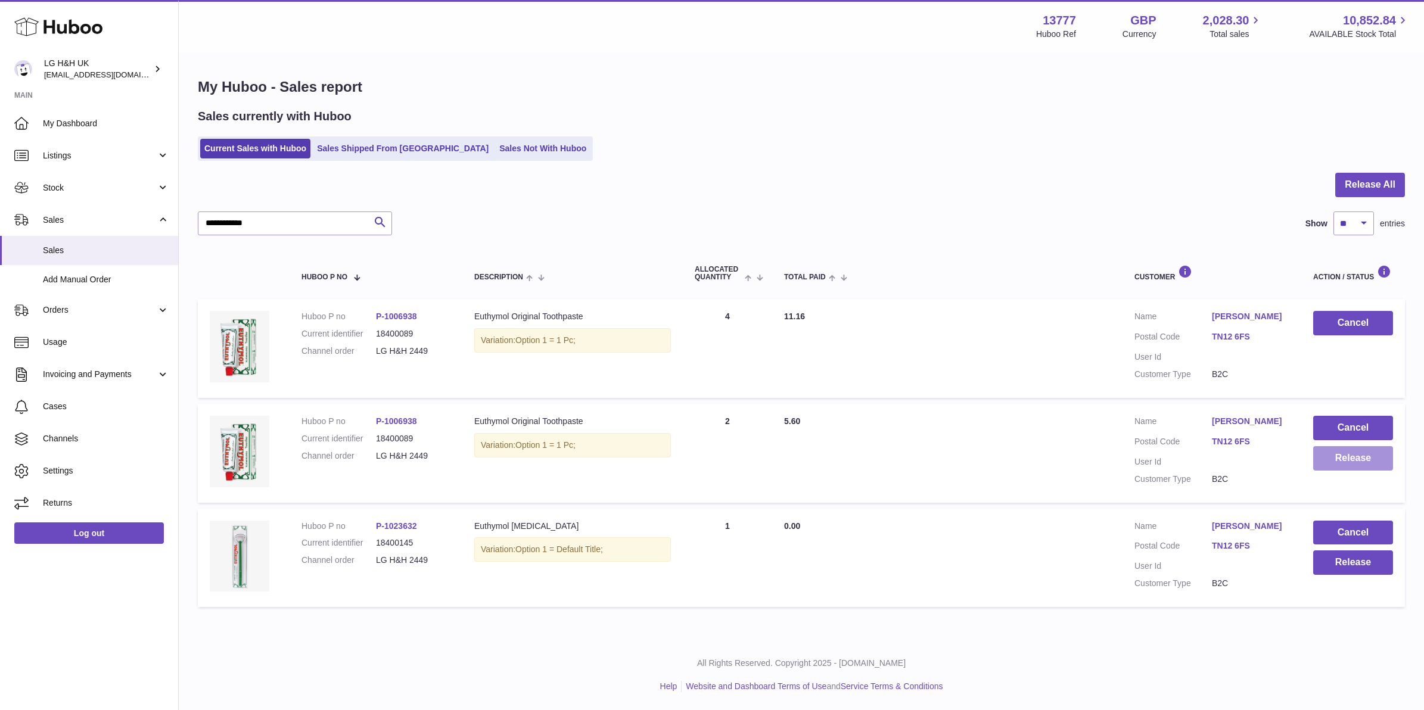
click at [1354, 455] on button "Release" at bounding box center [1353, 458] width 80 height 24
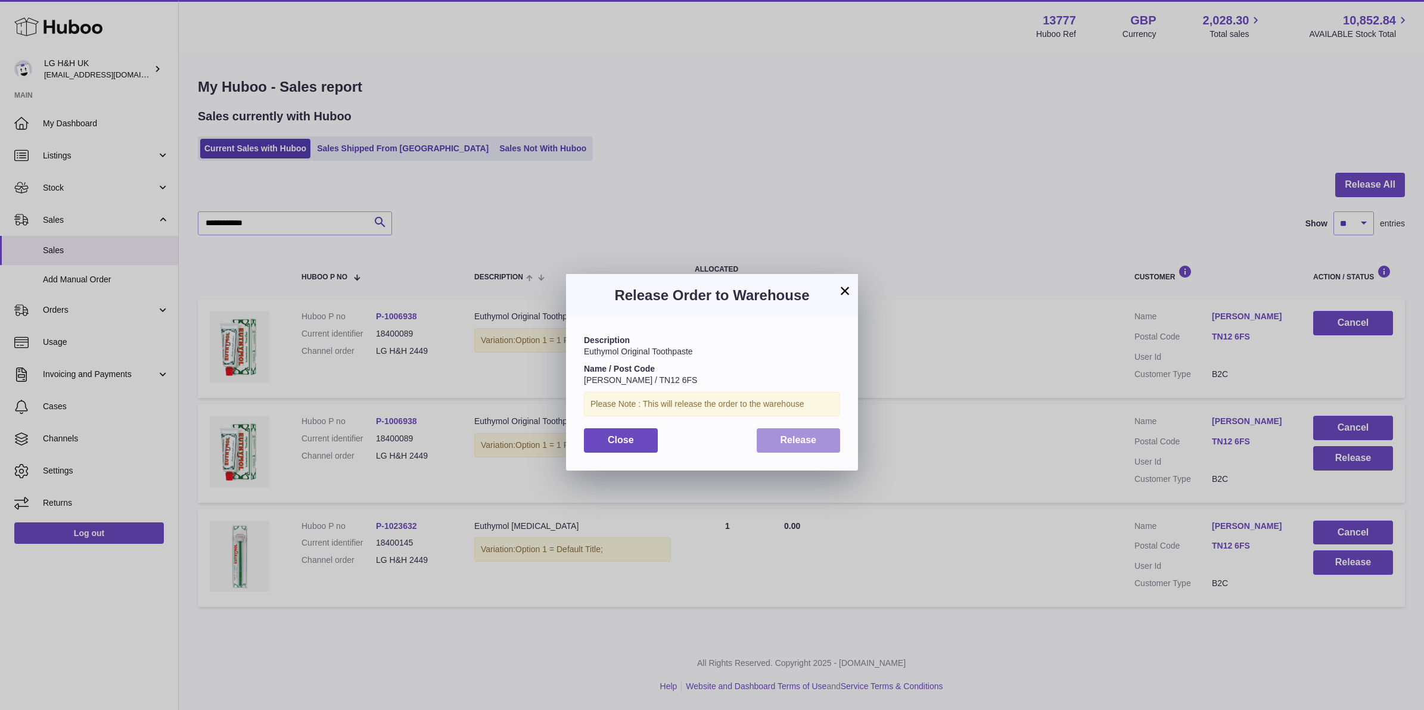
click at [799, 438] on span "Release" at bounding box center [798, 440] width 36 height 10
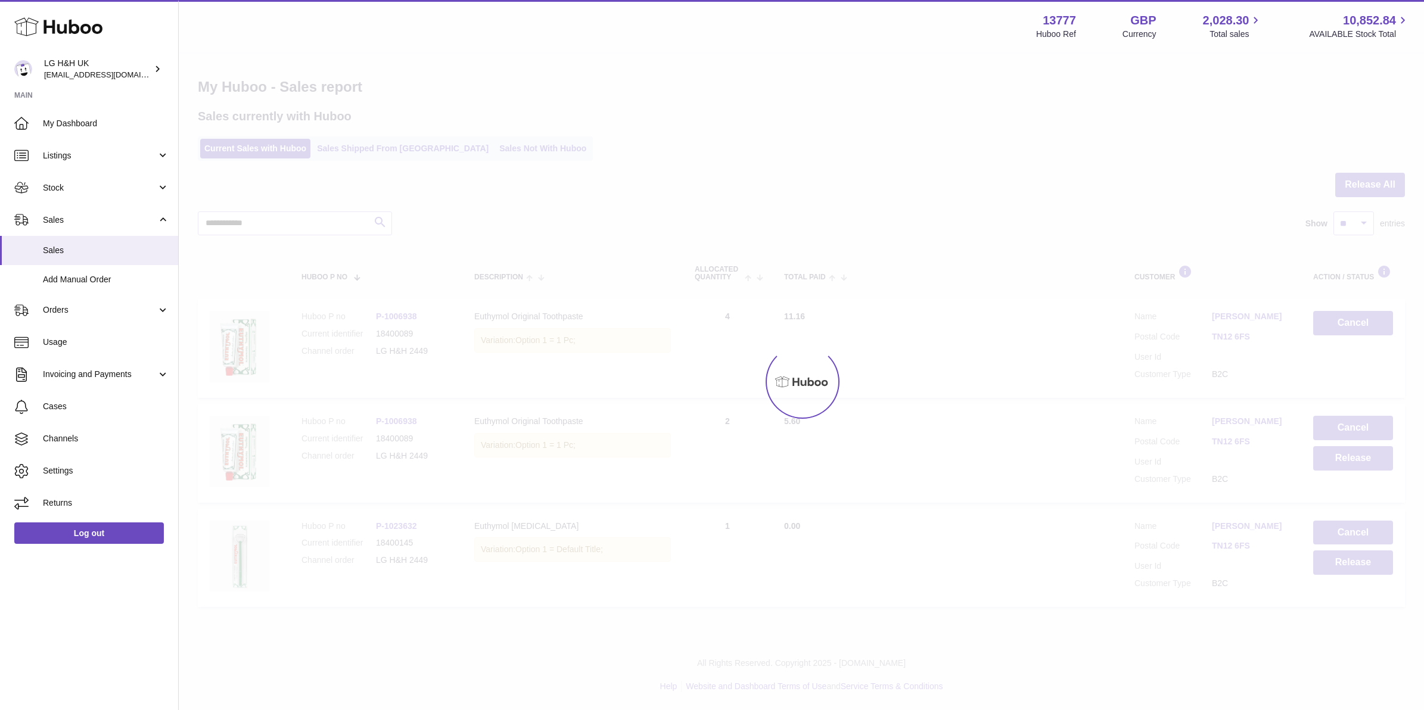
click at [1353, 568] on div at bounding box center [801, 382] width 1245 height 657
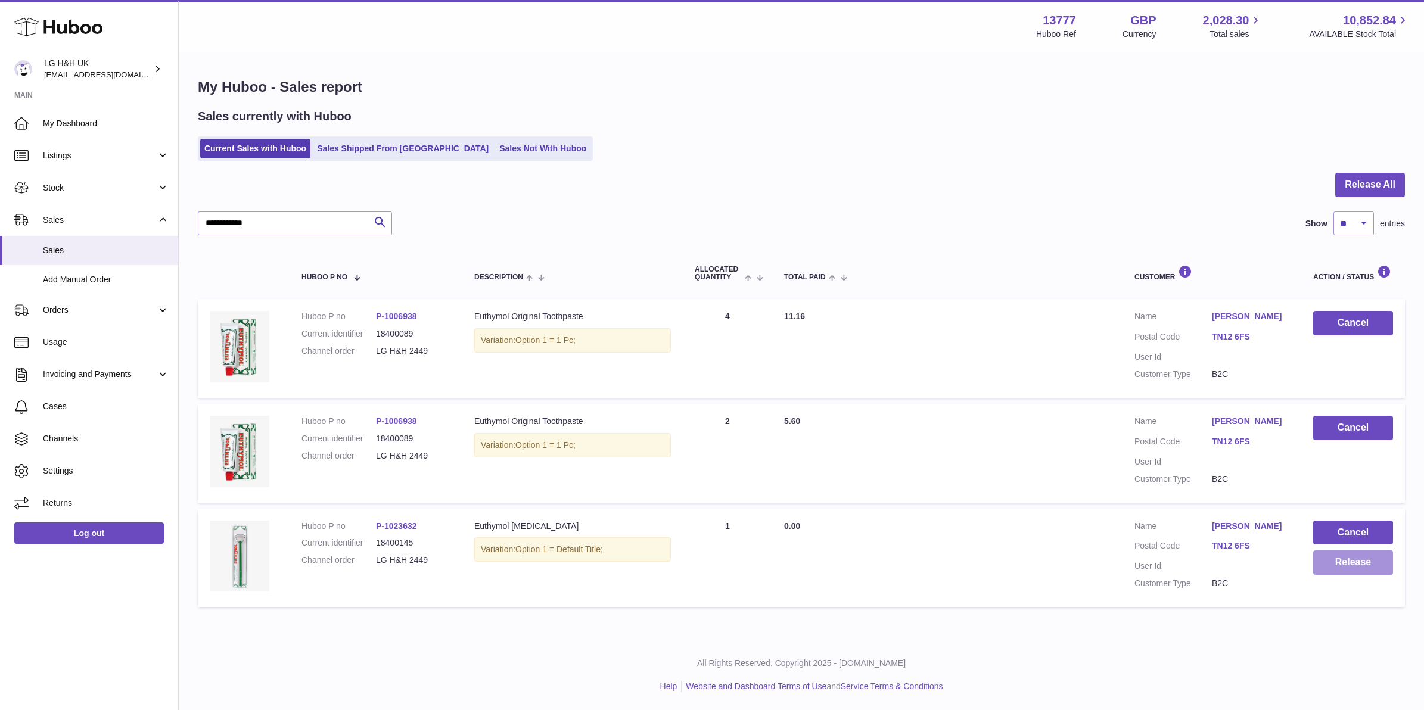
click at [1352, 568] on button "Release" at bounding box center [1353, 562] width 80 height 24
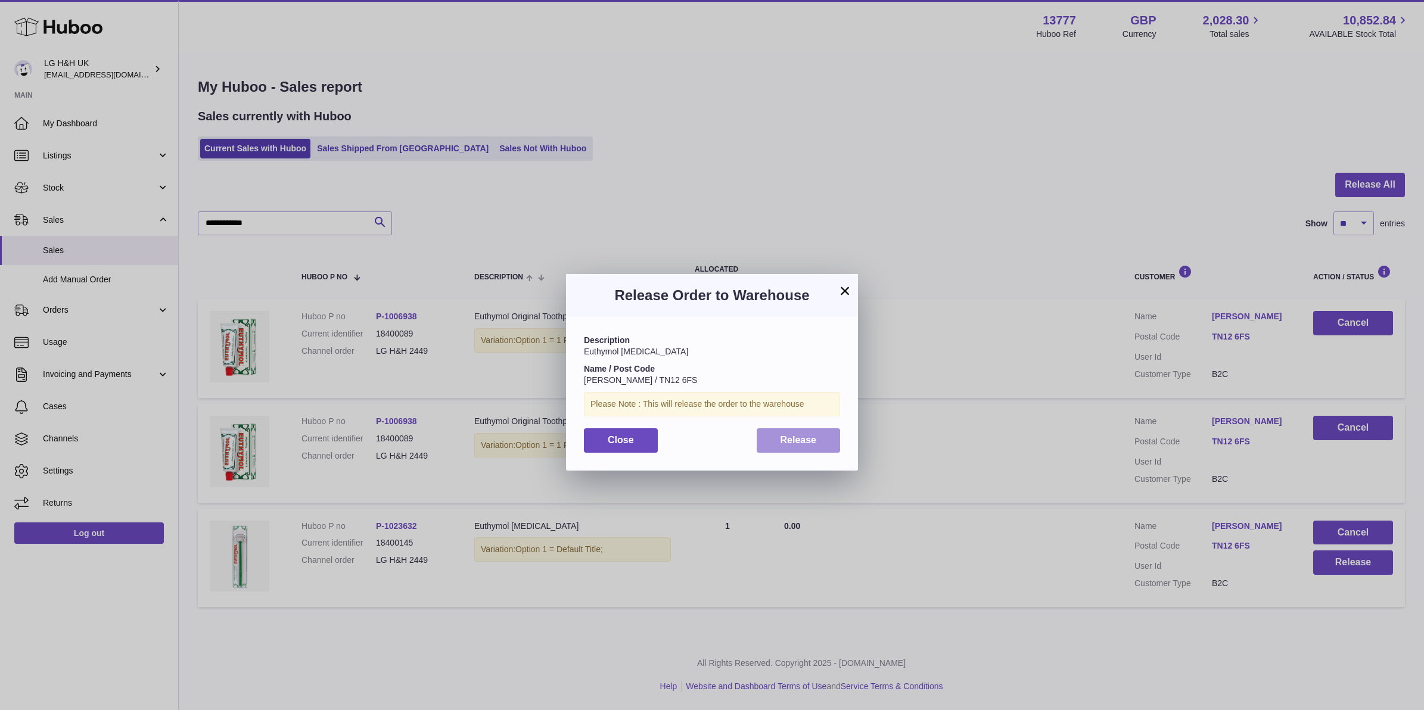
click at [788, 436] on span "Release" at bounding box center [798, 440] width 36 height 10
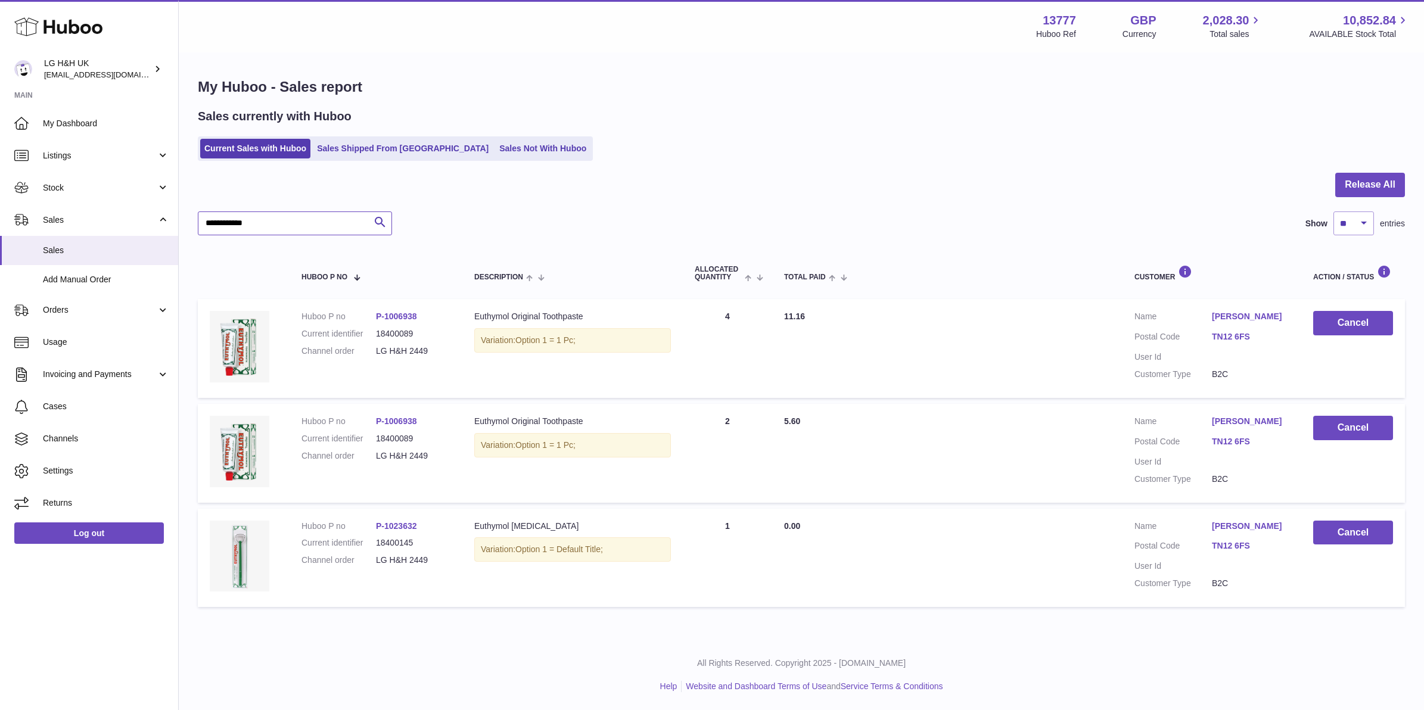
click at [313, 228] on input "**********" at bounding box center [295, 224] width 194 height 24
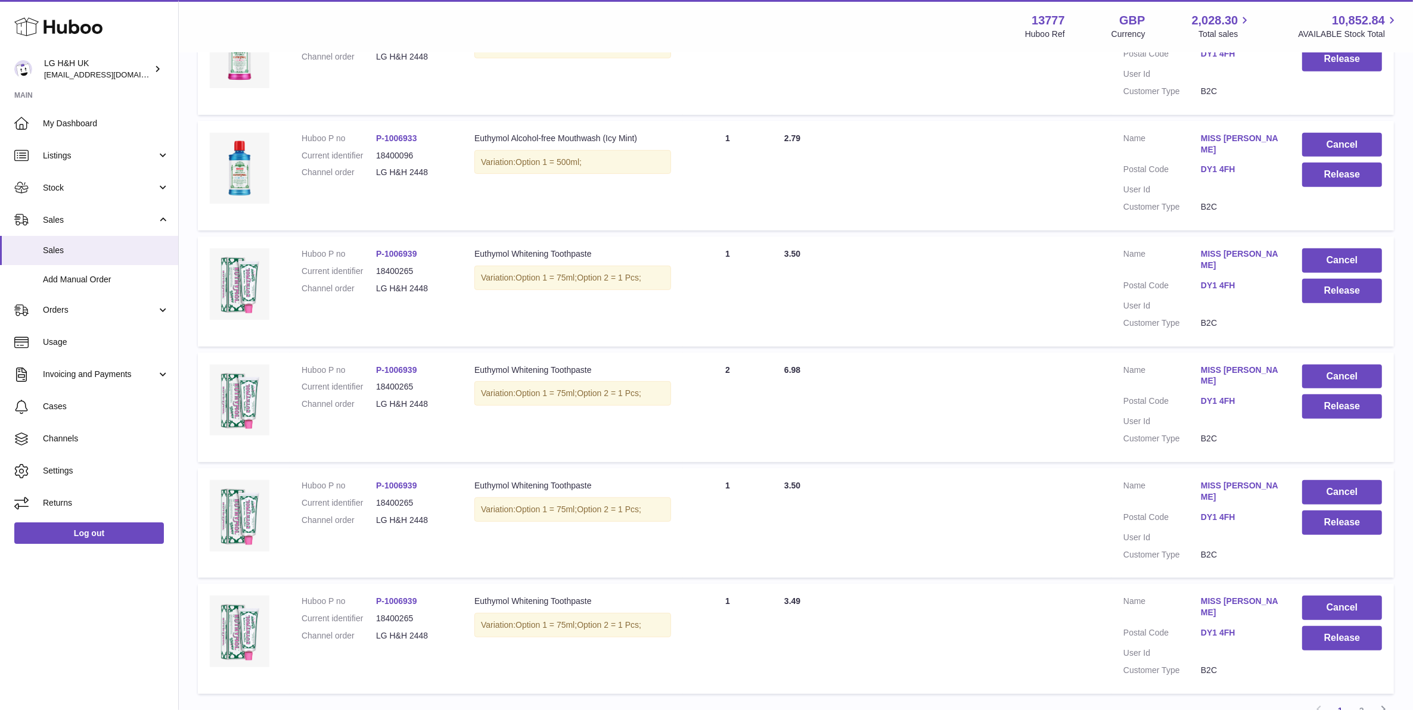
scroll to position [758, 0]
click at [1370, 699] on link "2" at bounding box center [1361, 709] width 21 height 21
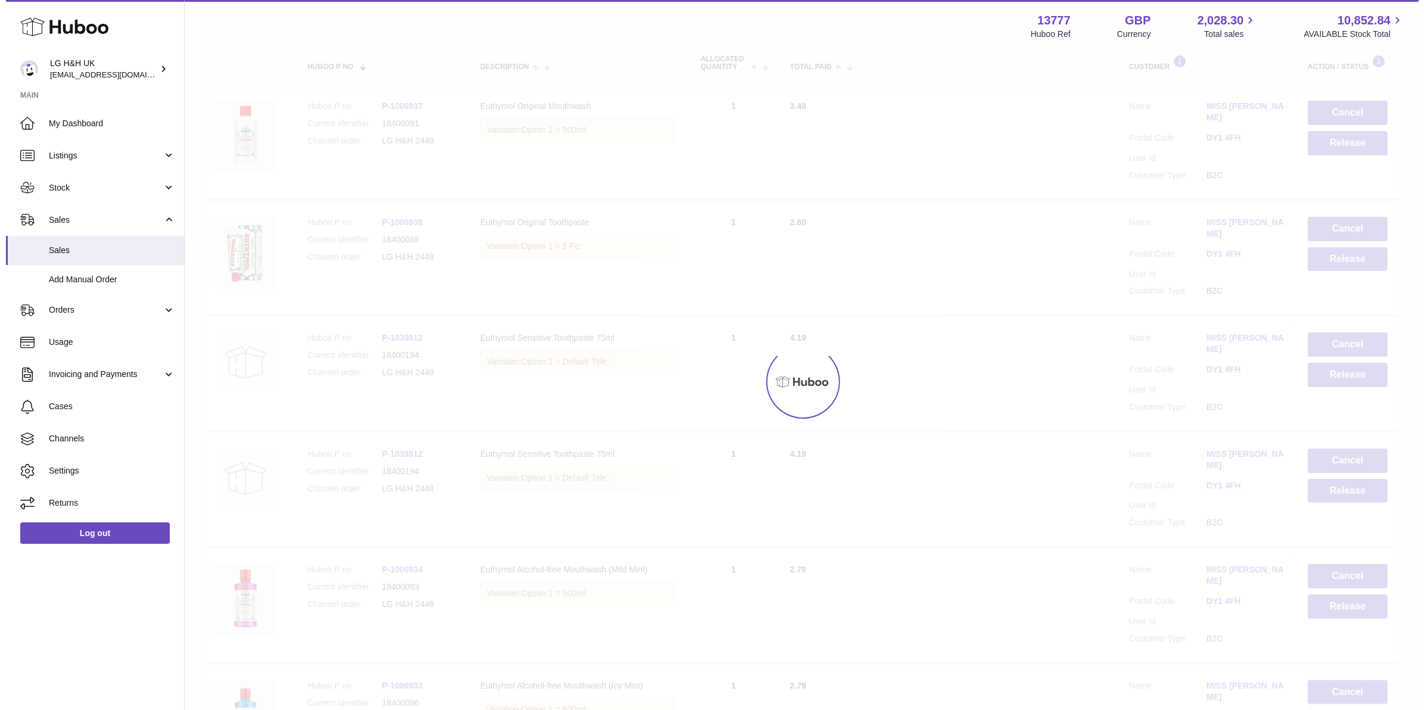
scroll to position [27, 0]
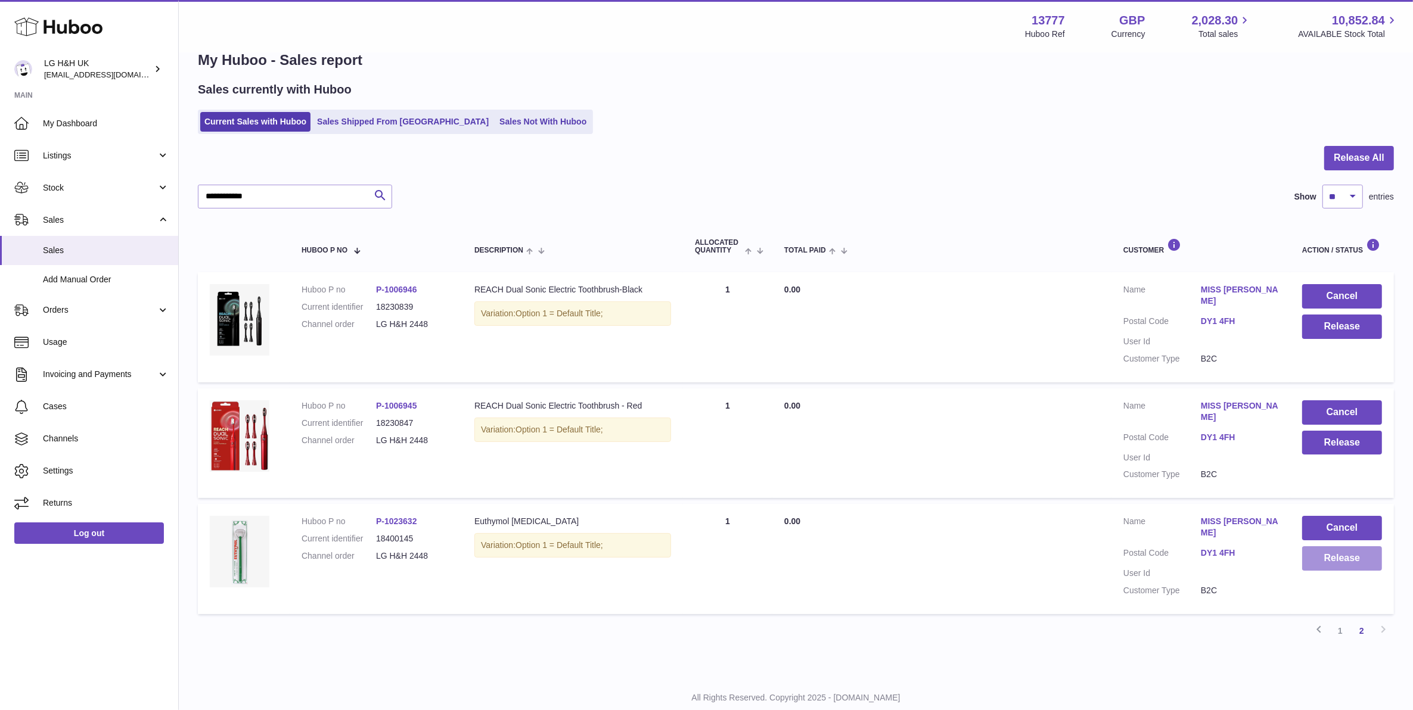
click at [1368, 546] on button "Release" at bounding box center [1342, 558] width 80 height 24
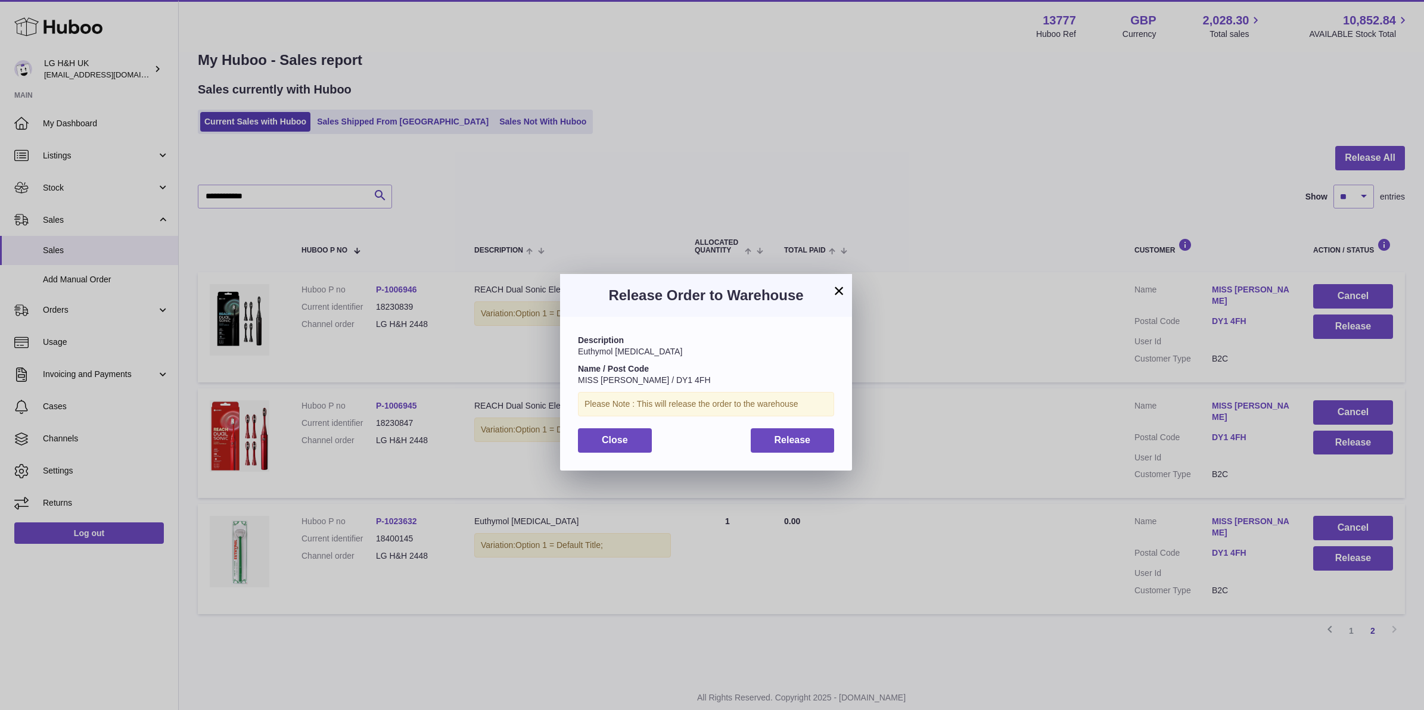
click at [840, 441] on div "Description Euthymol Tongue Cleaner Name / Post Code MISS R SANUSI / DY1 4FH Pl…" at bounding box center [706, 393] width 292 height 153
click at [835, 440] on div "Description Euthymol Tongue Cleaner Name / Post Code MISS R SANUSI / DY1 4FH Pl…" at bounding box center [706, 393] width 292 height 153
click at [833, 440] on button "Release" at bounding box center [793, 440] width 84 height 24
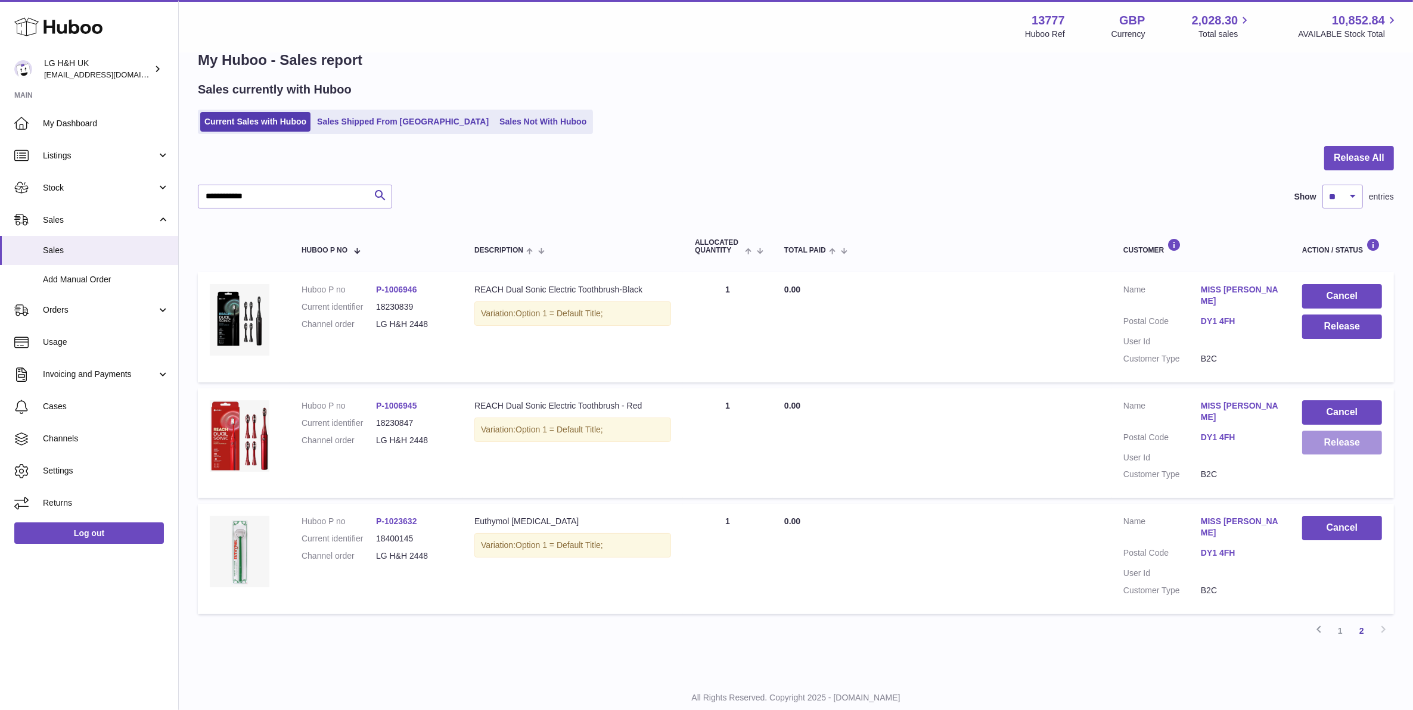
click at [1335, 431] on button "Release" at bounding box center [1342, 443] width 80 height 24
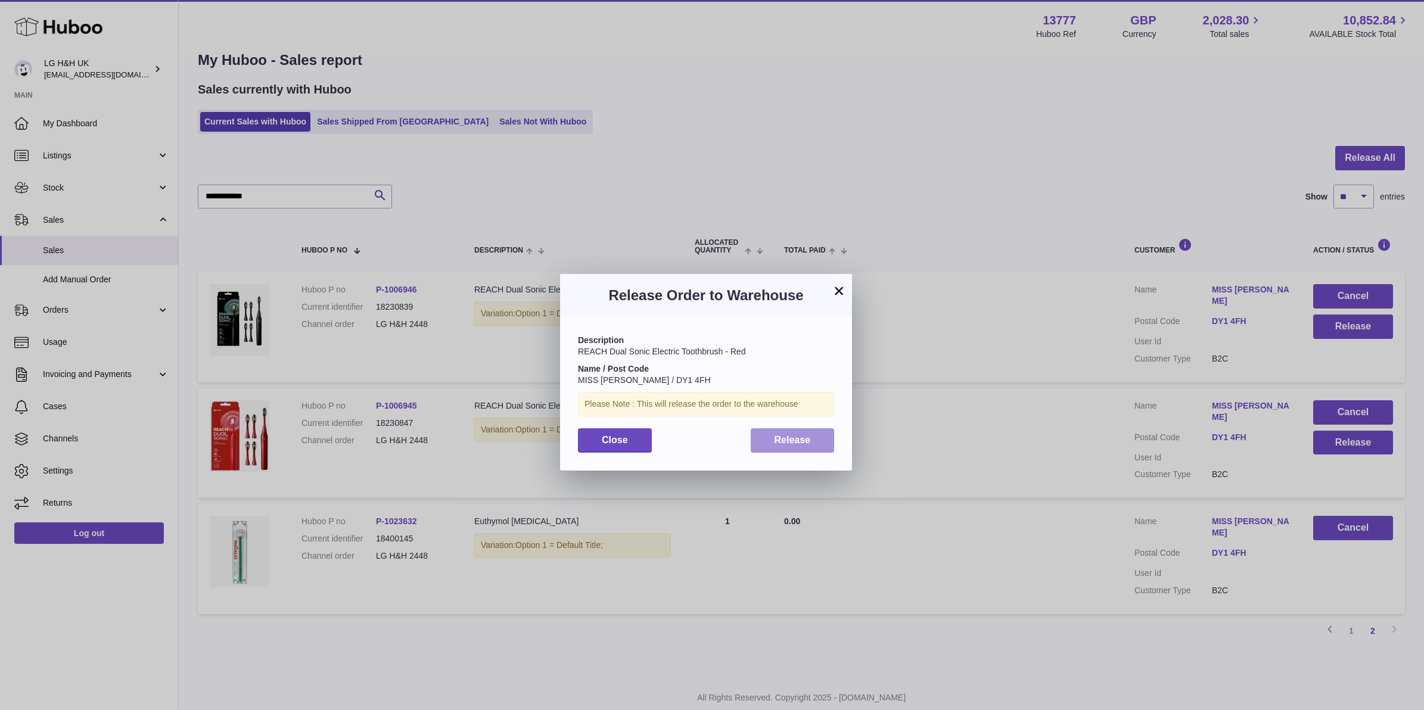
click at [823, 439] on button "Release" at bounding box center [793, 440] width 84 height 24
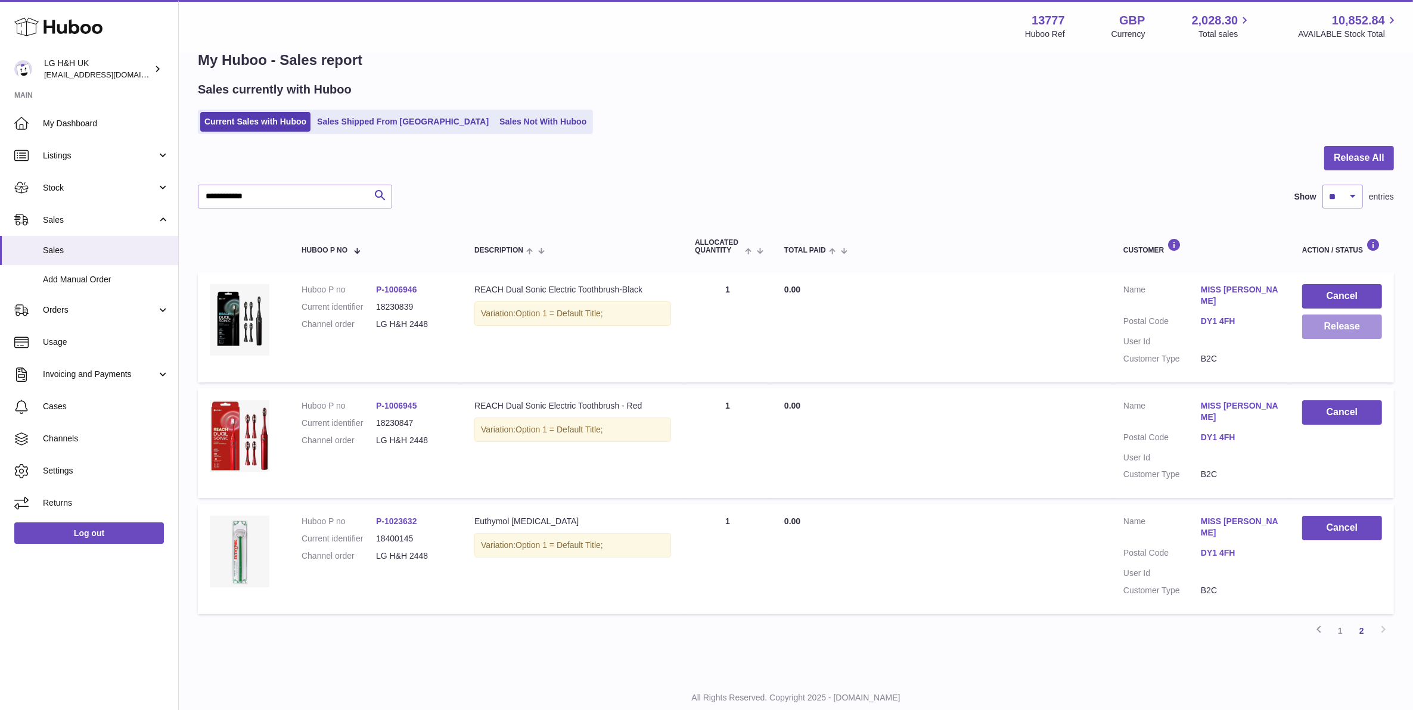
click at [1339, 332] on button "Release" at bounding box center [1342, 327] width 80 height 24
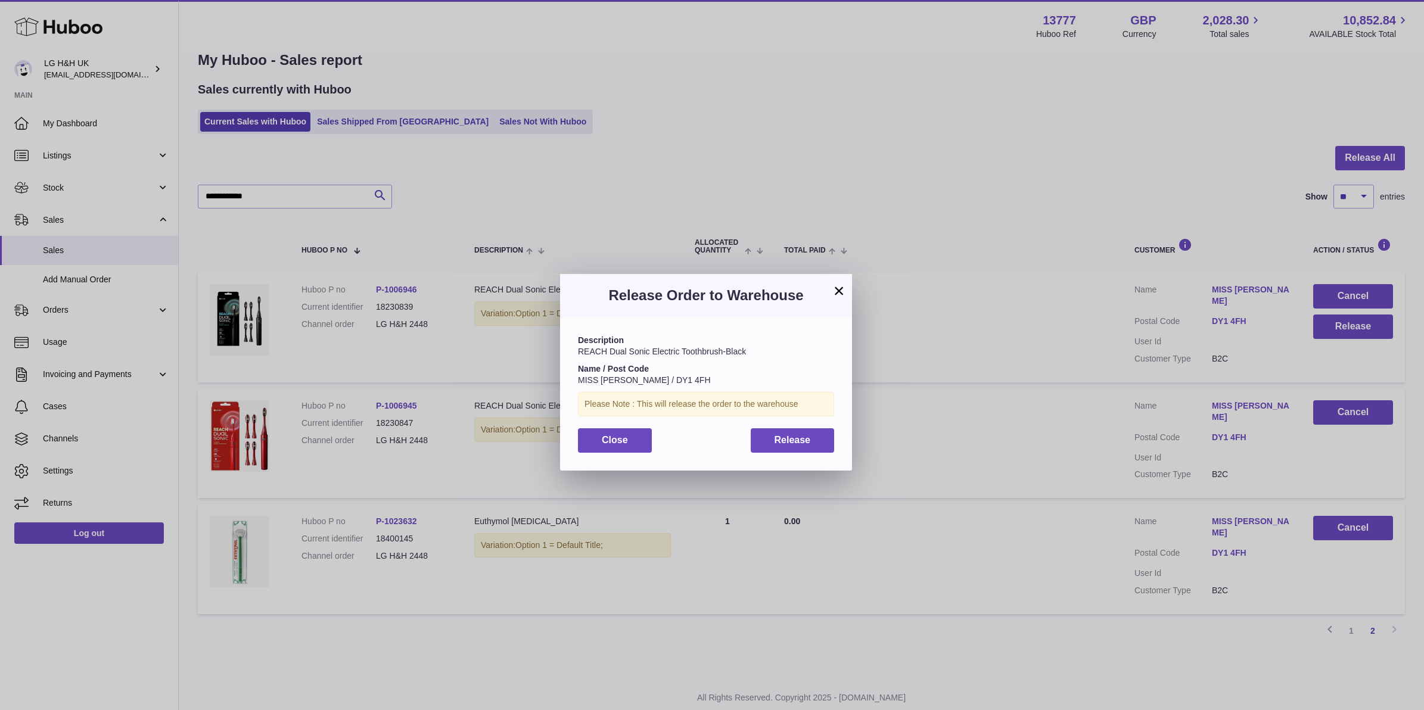
click at [837, 439] on div "Description REACH Dual Sonic Electric Toothbrush-Black Name / Post Code MISS R …" at bounding box center [706, 393] width 292 height 153
click at [805, 437] on span "Release" at bounding box center [793, 440] width 36 height 10
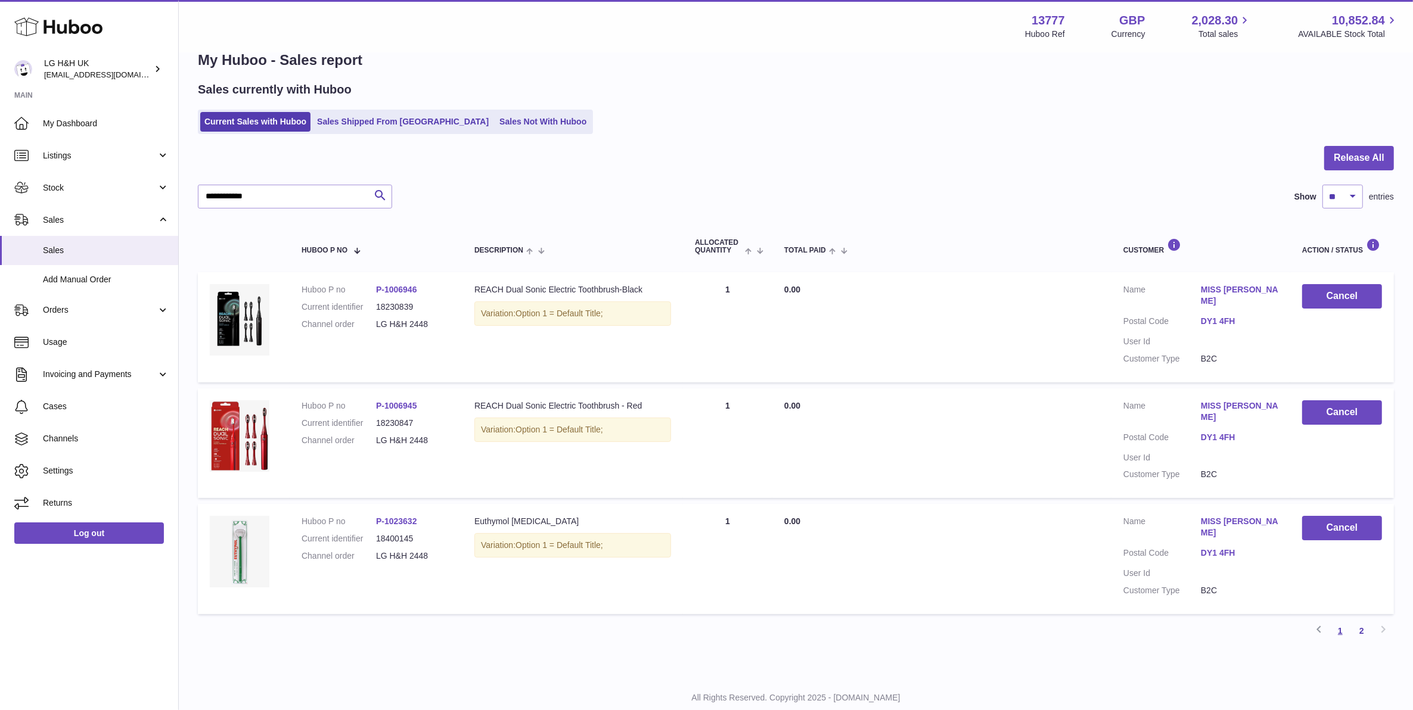
click at [1343, 620] on link "1" at bounding box center [1339, 630] width 21 height 21
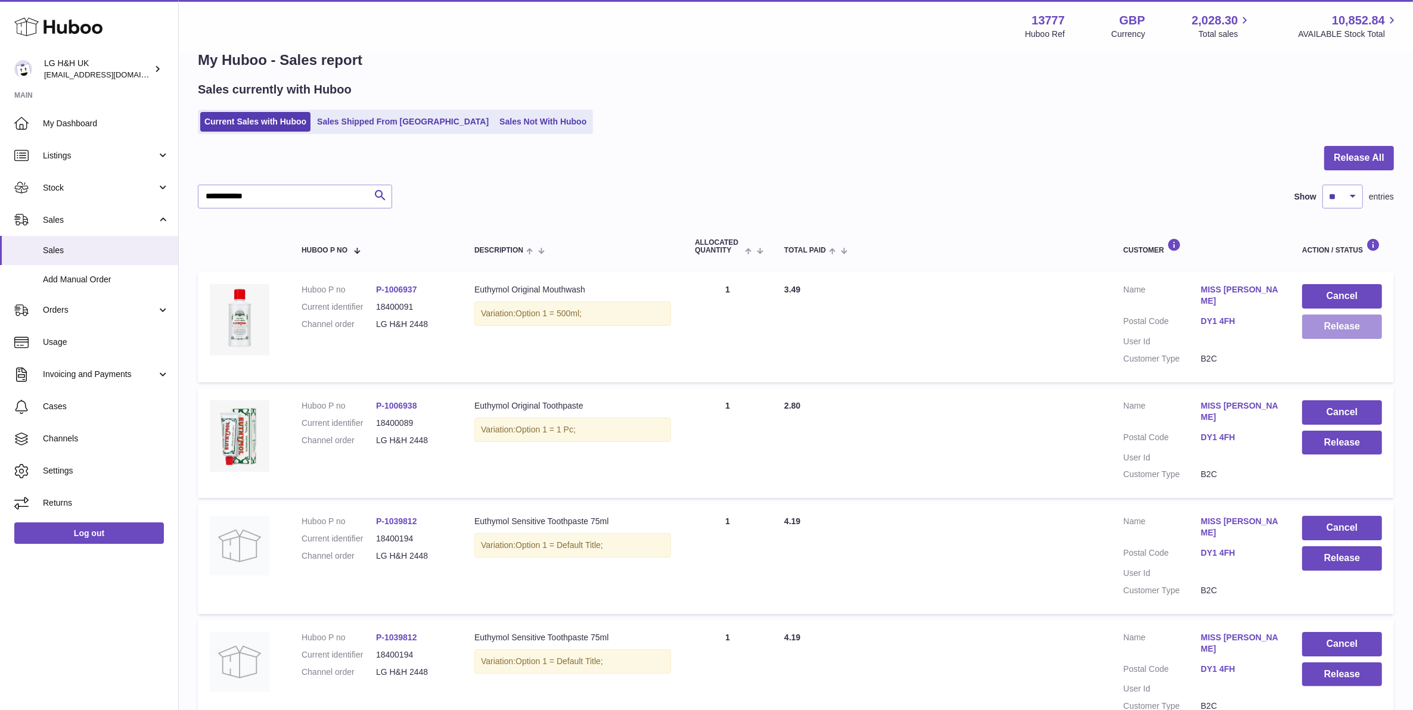
click at [1348, 332] on button "Release" at bounding box center [1342, 327] width 80 height 24
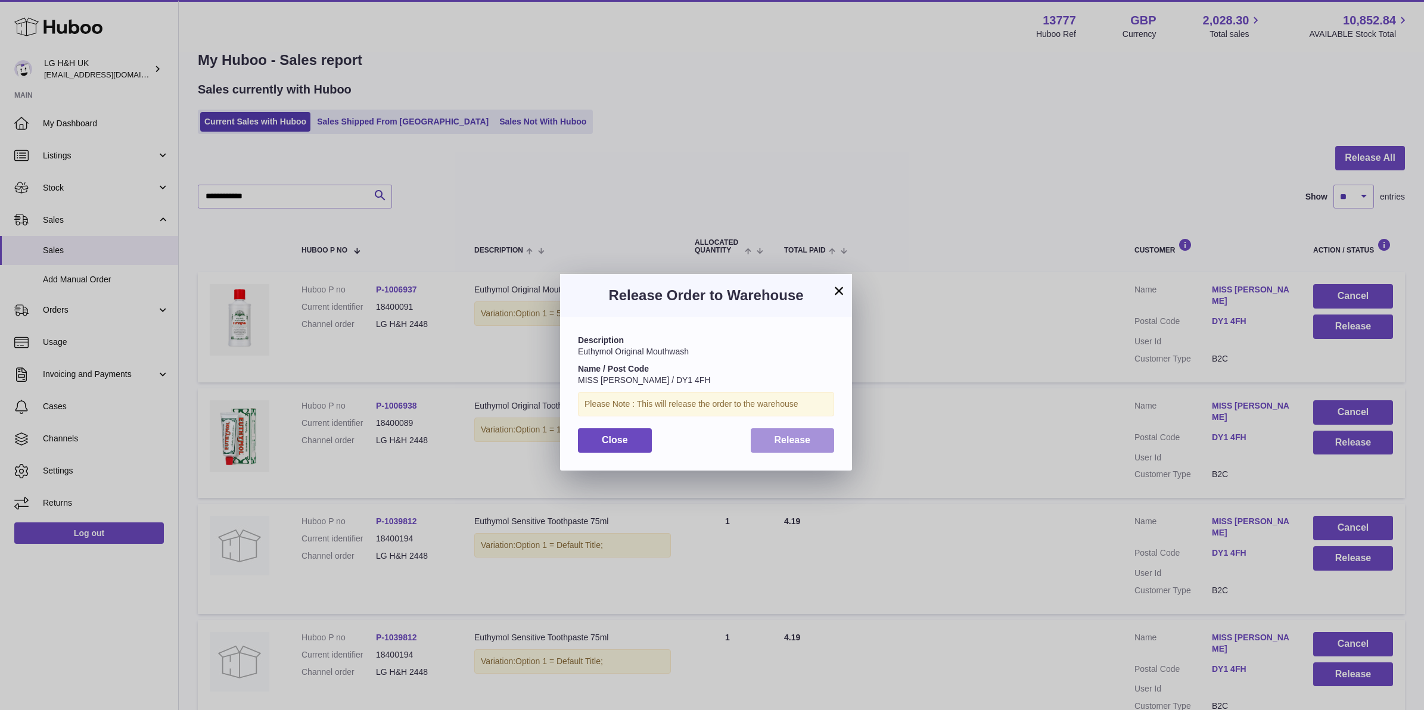
drag, startPoint x: 785, startPoint y: 441, endPoint x: 1063, endPoint y: 433, distance: 278.9
click at [785, 441] on span "Release" at bounding box center [793, 440] width 36 height 10
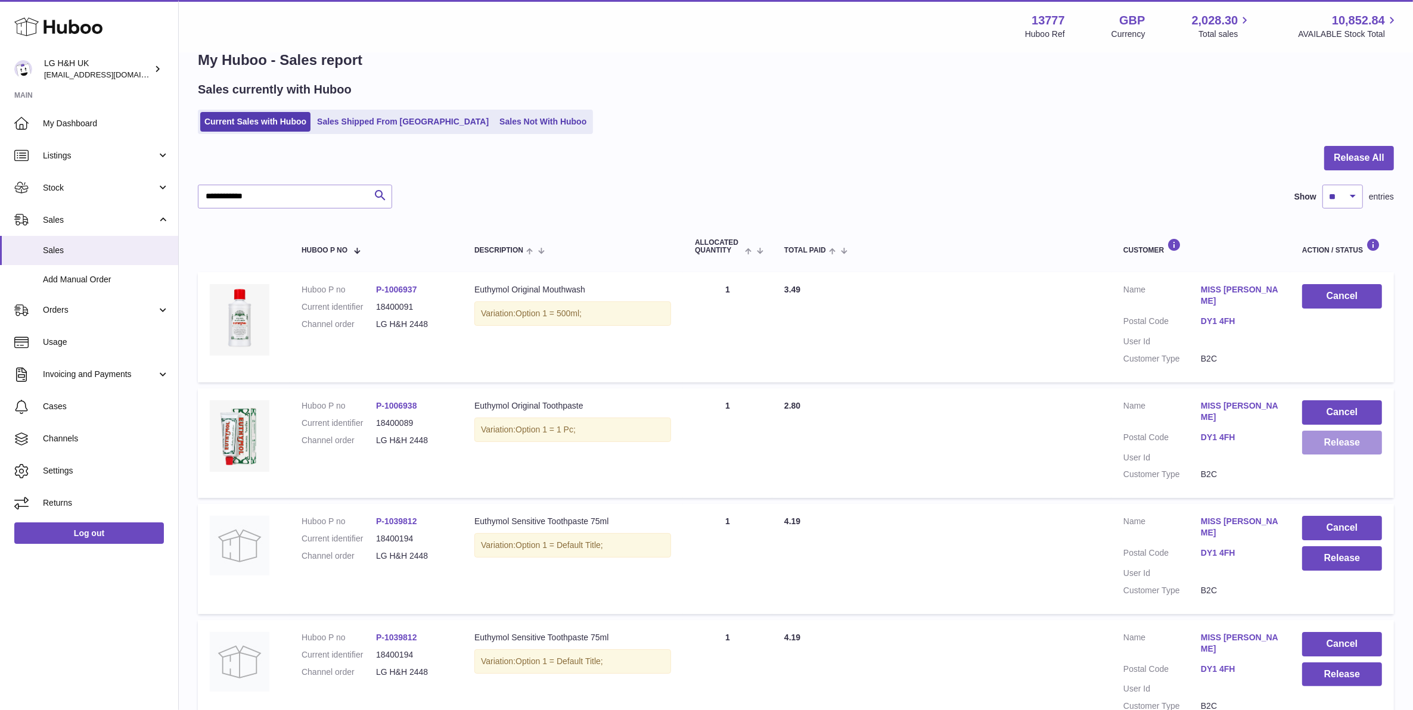
click at [1338, 435] on button "Release" at bounding box center [1342, 443] width 80 height 24
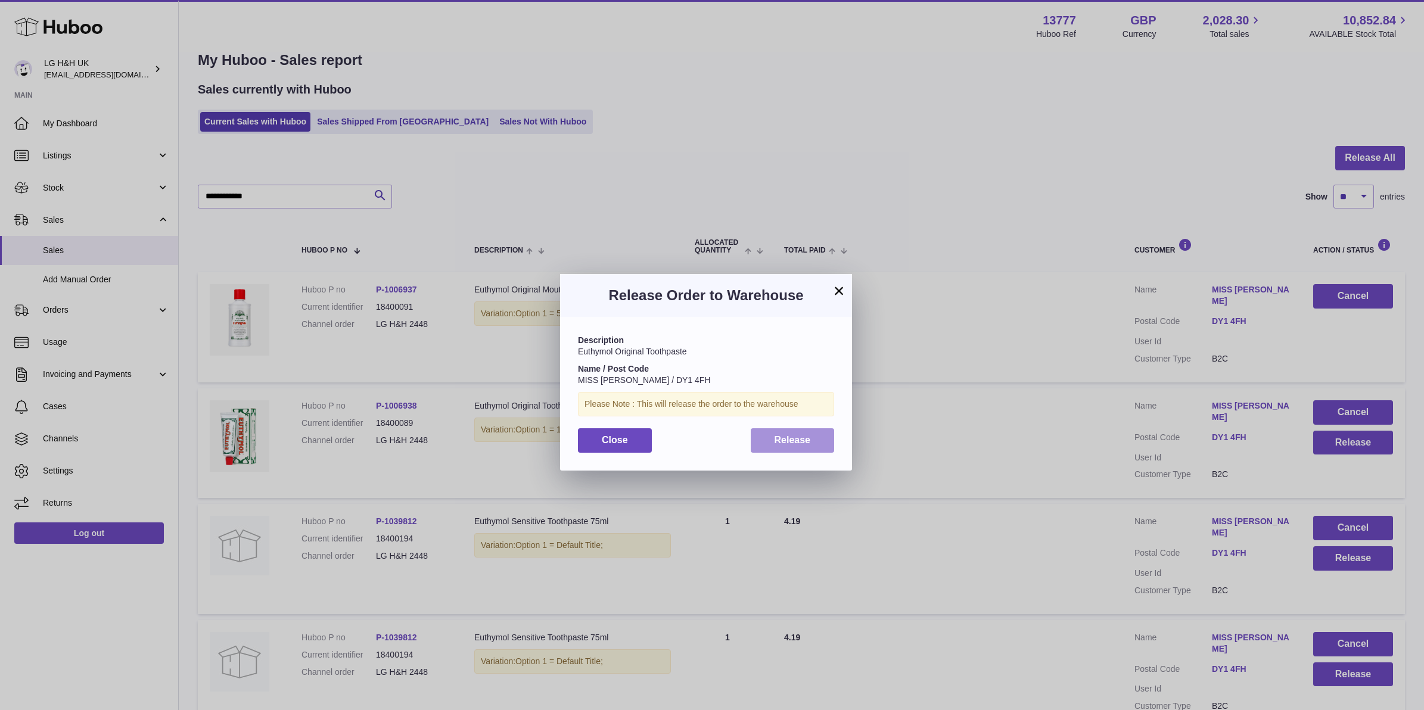
click at [798, 438] on span "Release" at bounding box center [793, 440] width 36 height 10
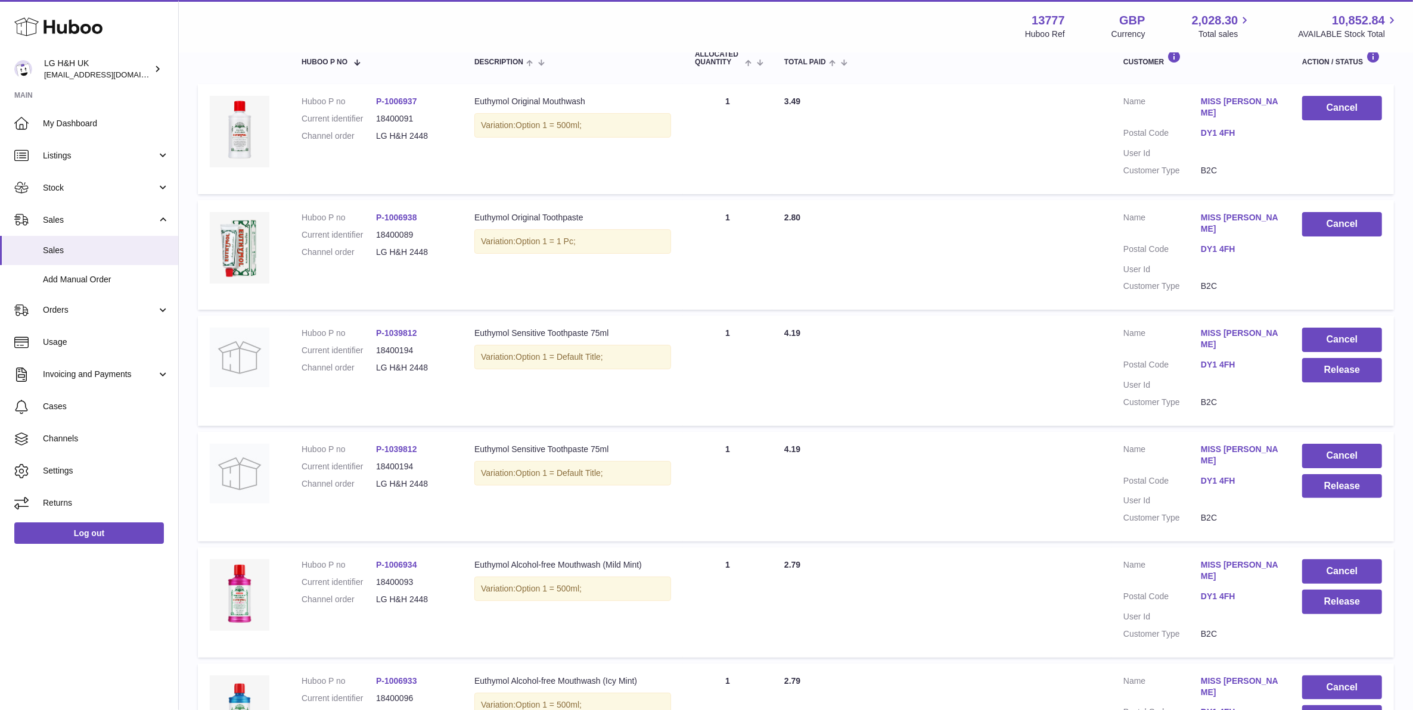
scroll to position [250, 0]
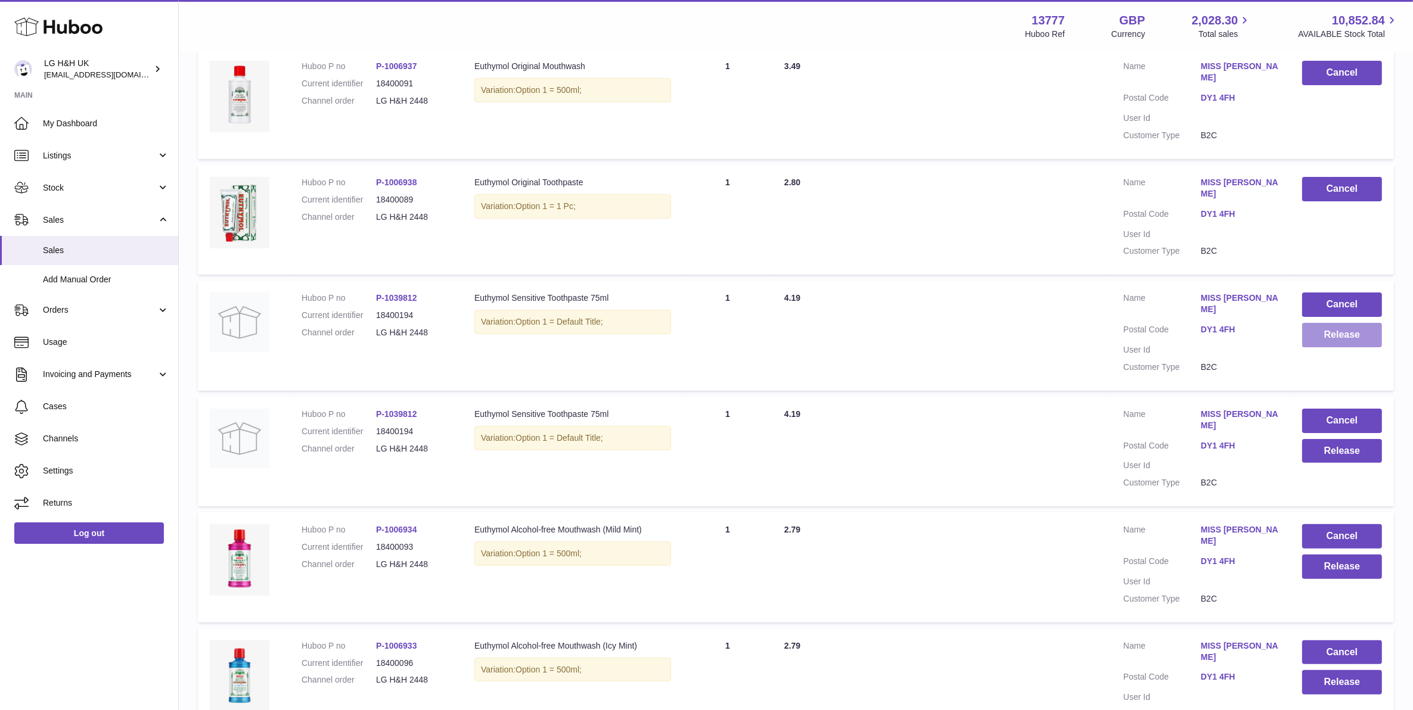
click at [1324, 323] on button "Release" at bounding box center [1342, 335] width 80 height 24
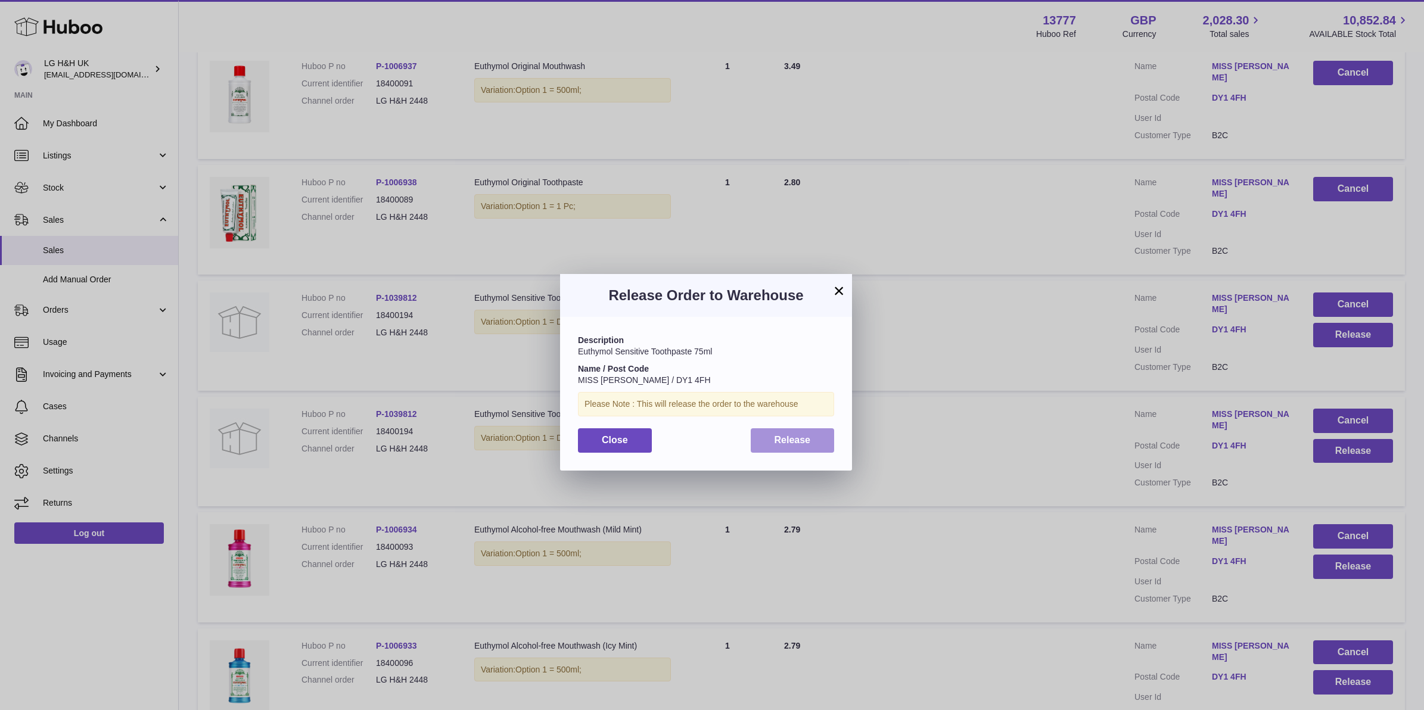
click at [799, 442] on span "Release" at bounding box center [793, 440] width 36 height 10
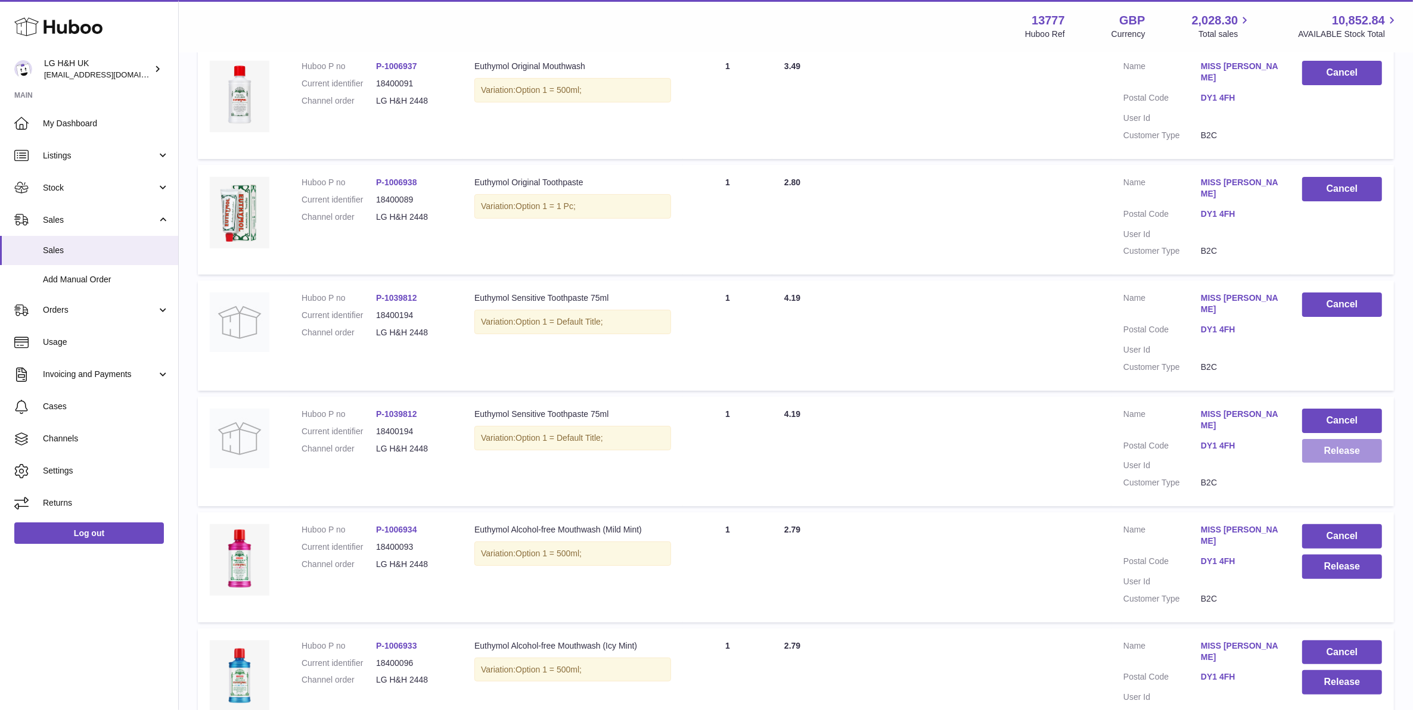
click at [1324, 439] on button "Release" at bounding box center [1342, 451] width 80 height 24
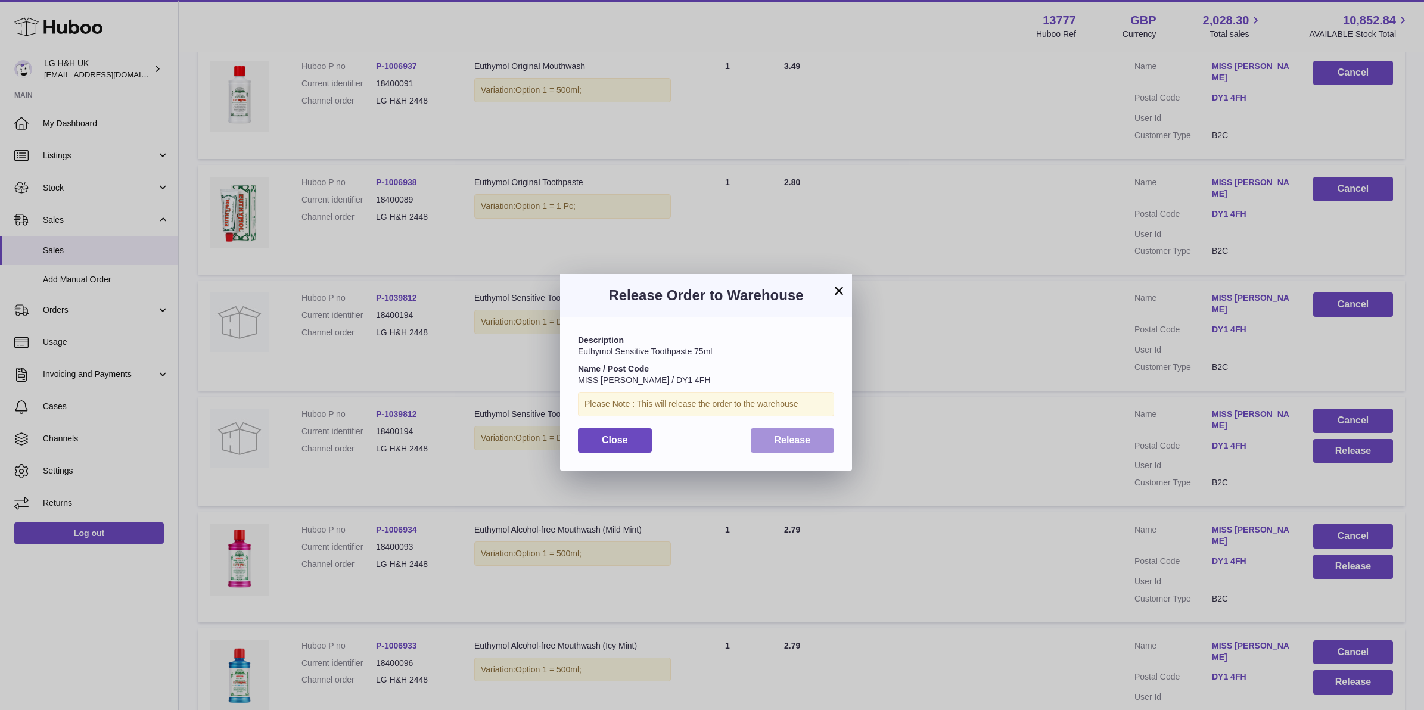
click at [817, 442] on button "Release" at bounding box center [793, 440] width 84 height 24
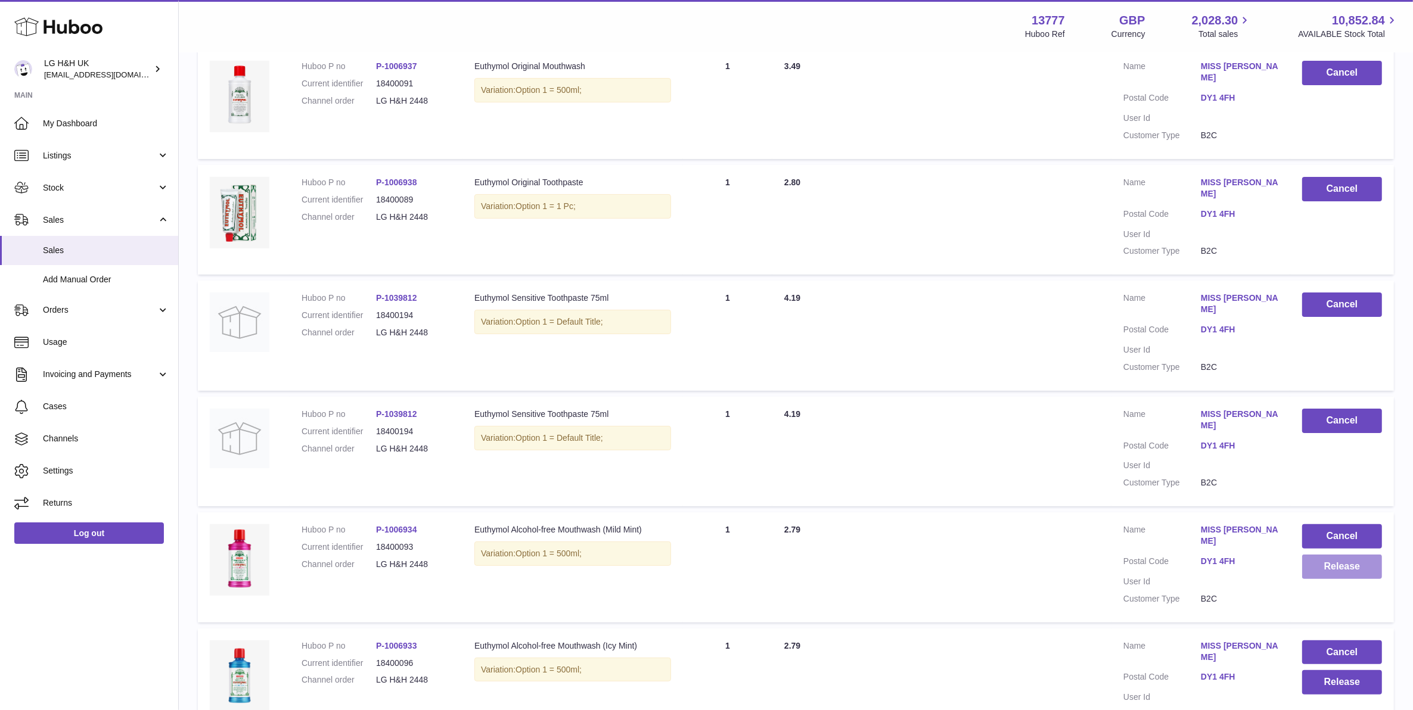
click at [1344, 555] on button "Release" at bounding box center [1342, 567] width 80 height 24
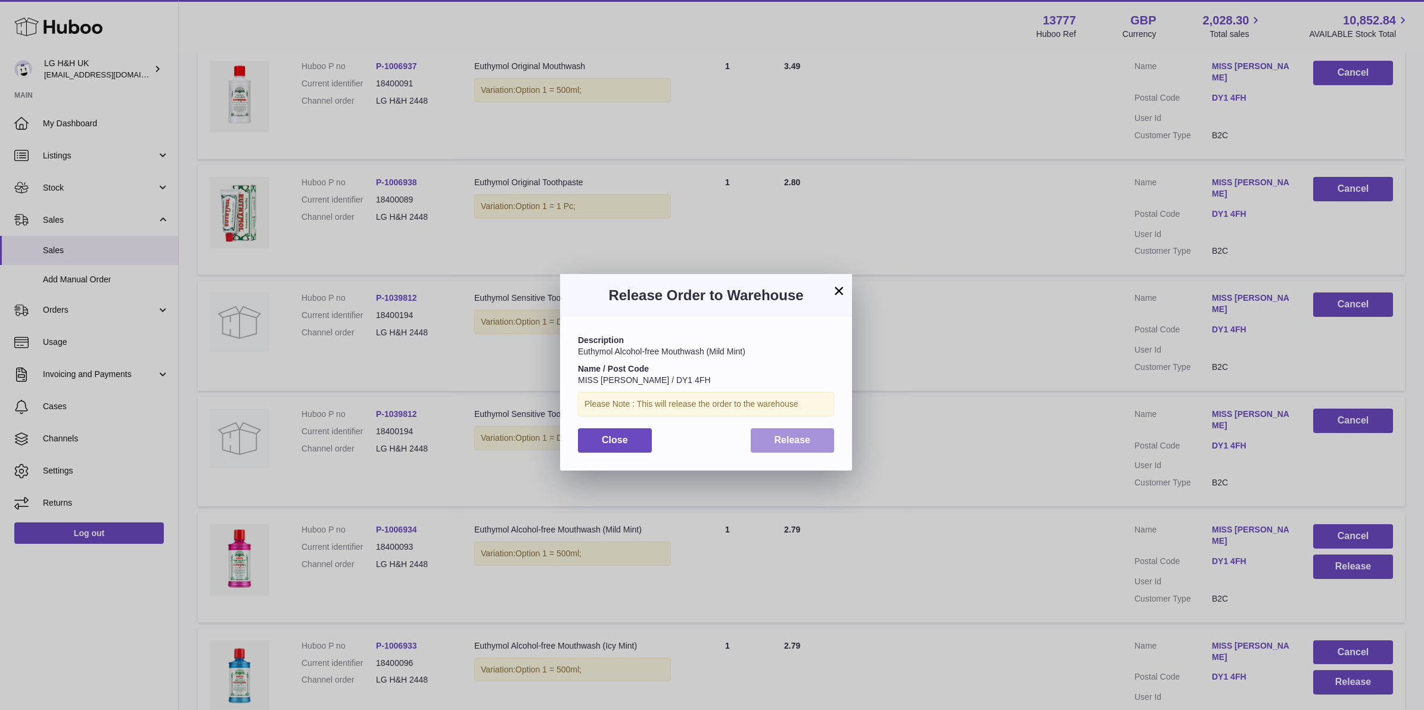
drag, startPoint x: 801, startPoint y: 440, endPoint x: 803, endPoint y: 450, distance: 10.8
click at [800, 440] on span "Release" at bounding box center [793, 440] width 36 height 10
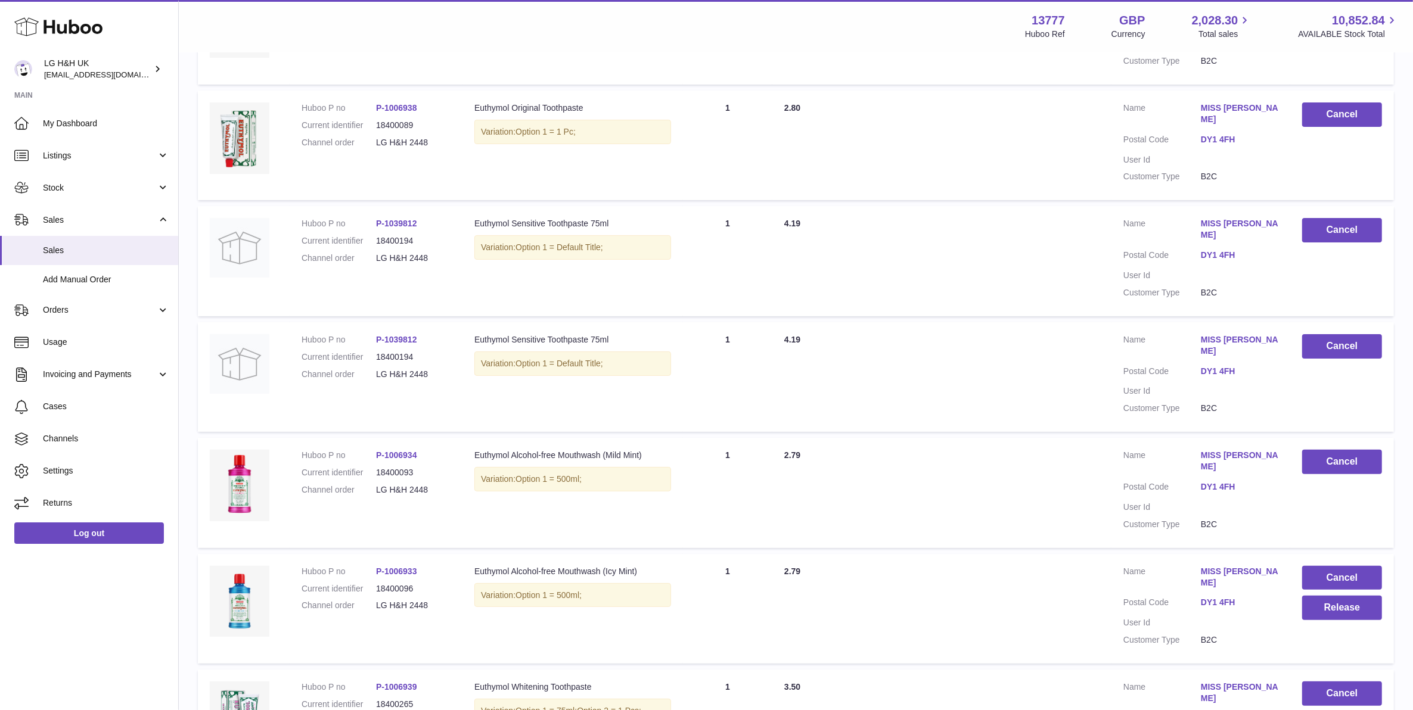
scroll to position [548, 0]
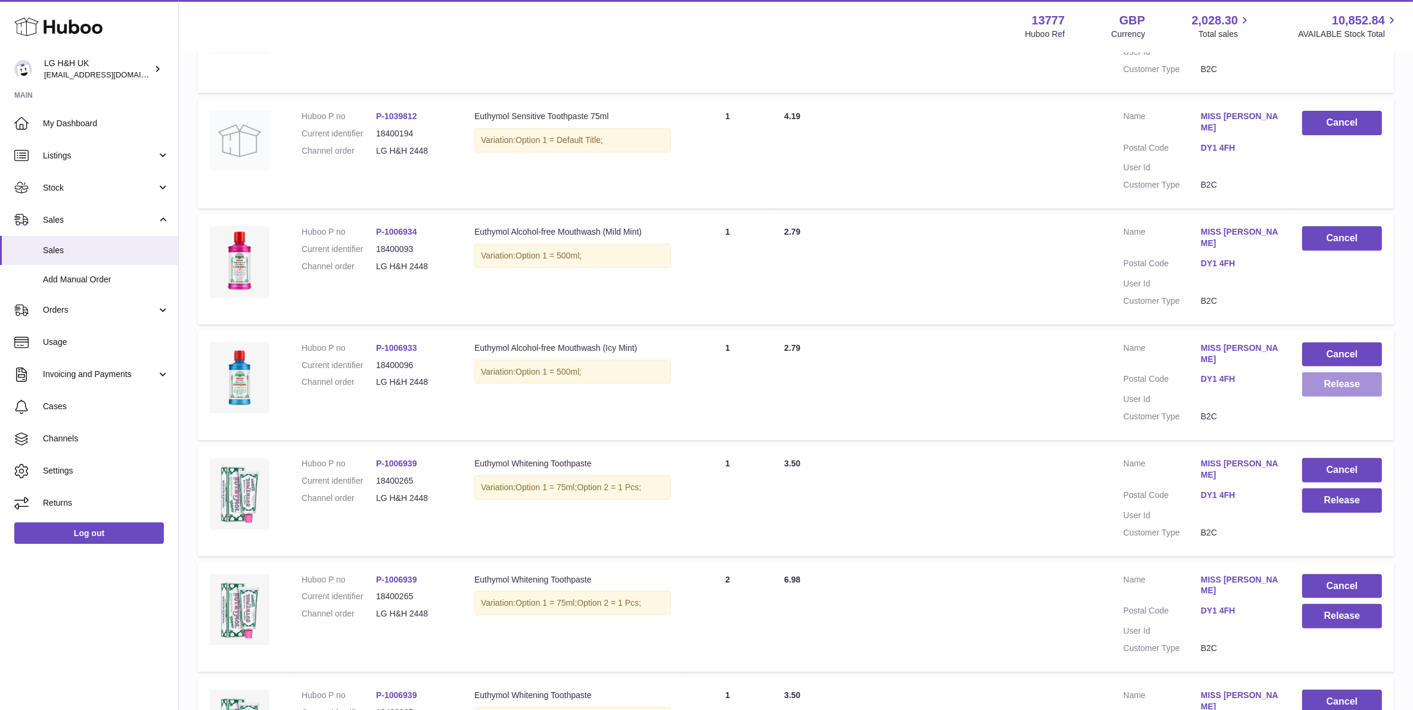
click at [1352, 372] on button "Release" at bounding box center [1342, 384] width 80 height 24
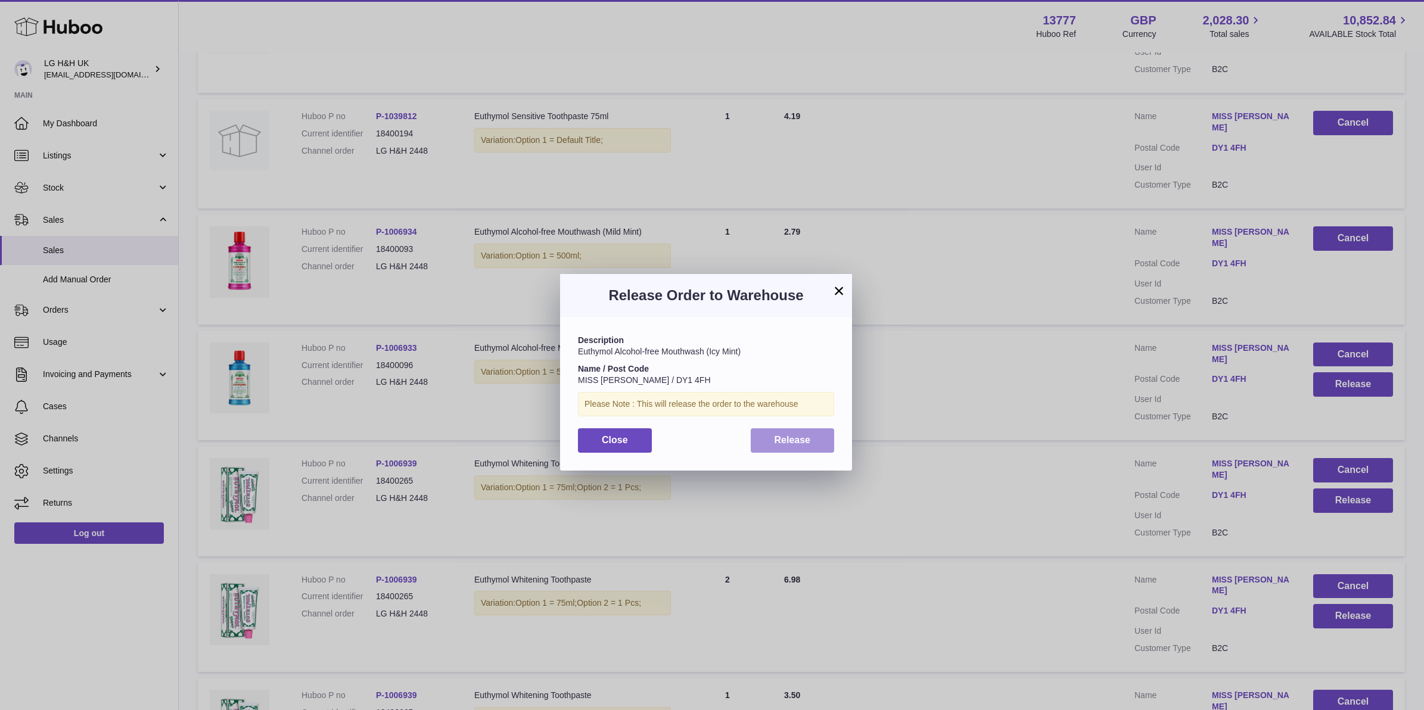
click at [758, 436] on button "Release" at bounding box center [793, 440] width 84 height 24
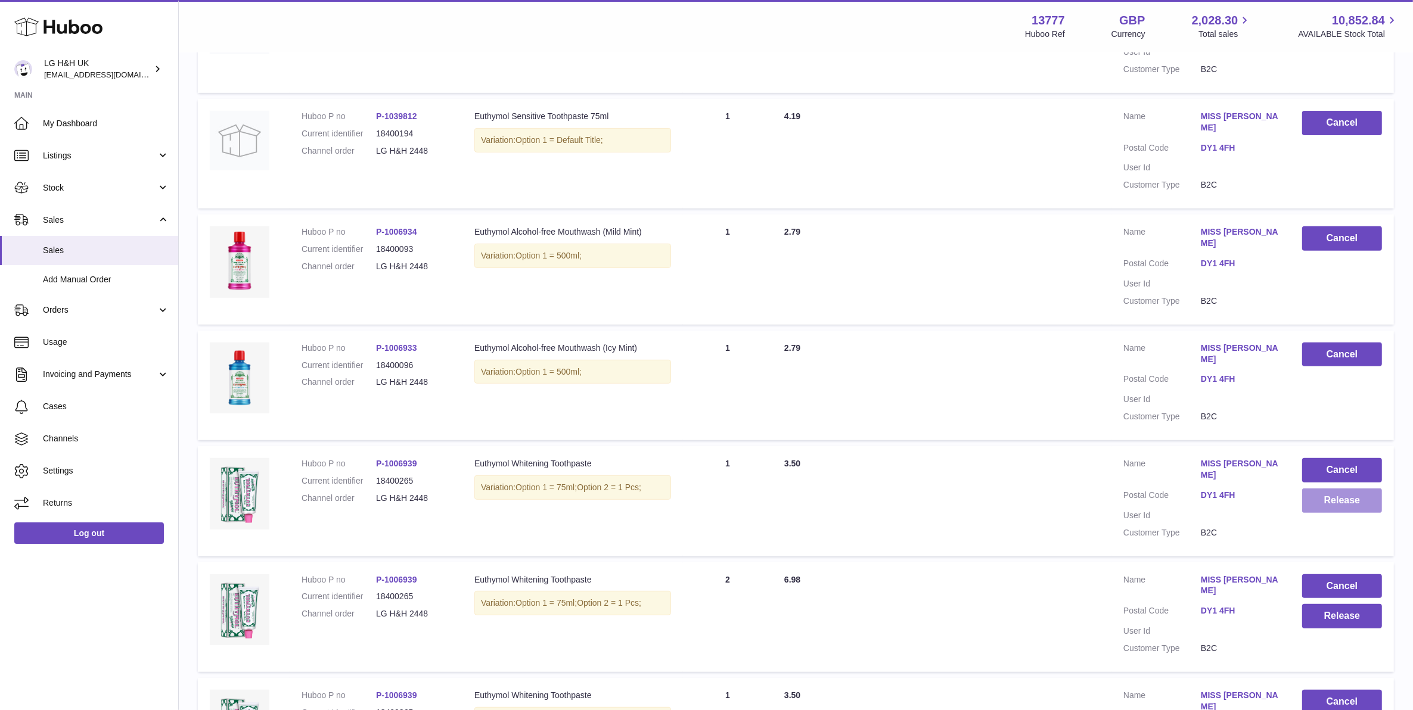
click at [1323, 489] on button "Release" at bounding box center [1342, 501] width 80 height 24
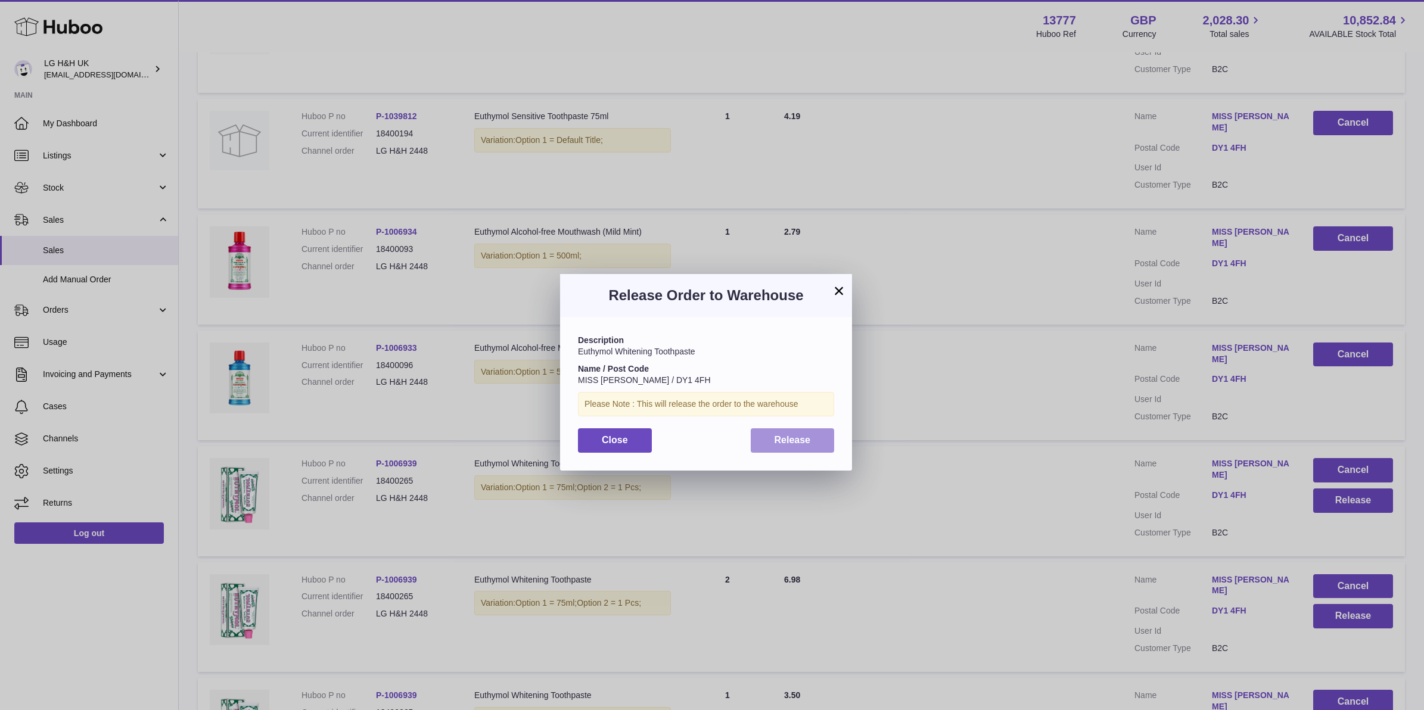
click at [826, 446] on button "Release" at bounding box center [793, 440] width 84 height 24
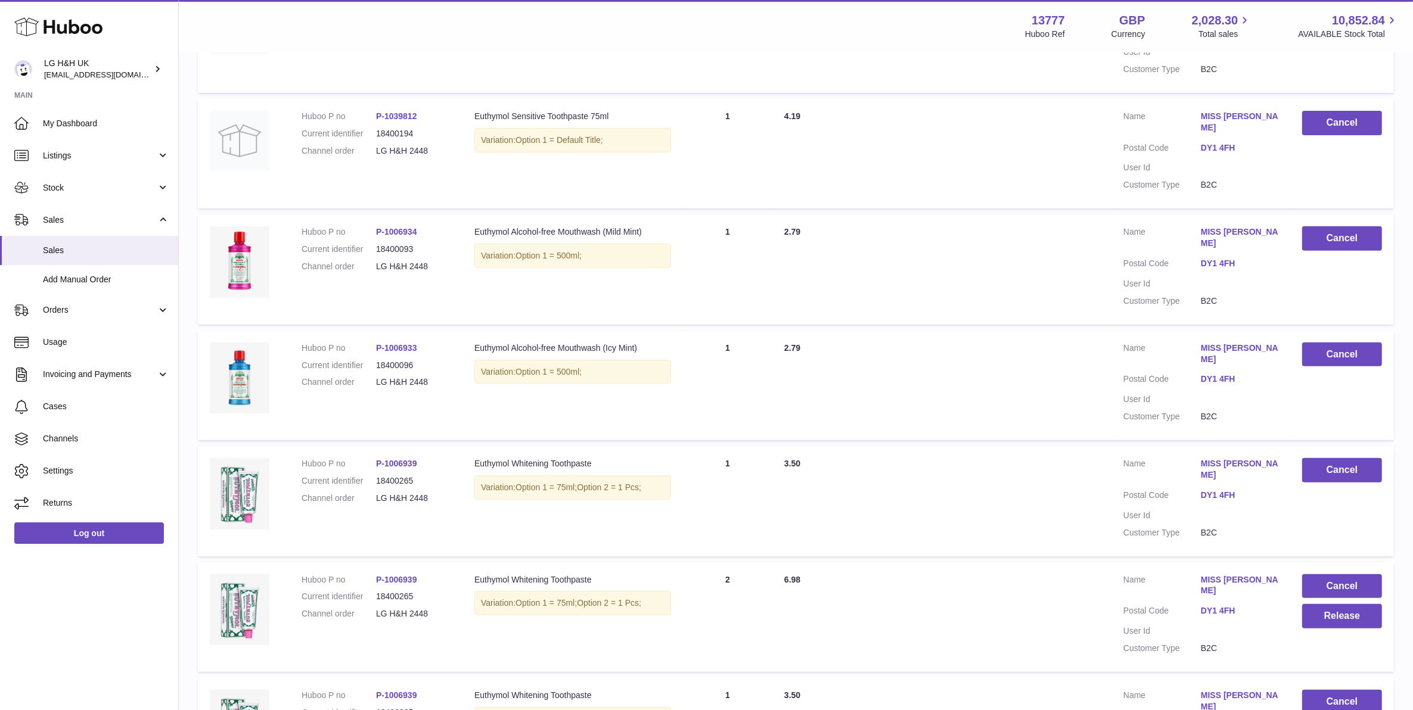
click at [1320, 562] on td "Cancel Release" at bounding box center [1342, 617] width 104 height 110
click at [1320, 604] on button "Release" at bounding box center [1342, 616] width 80 height 24
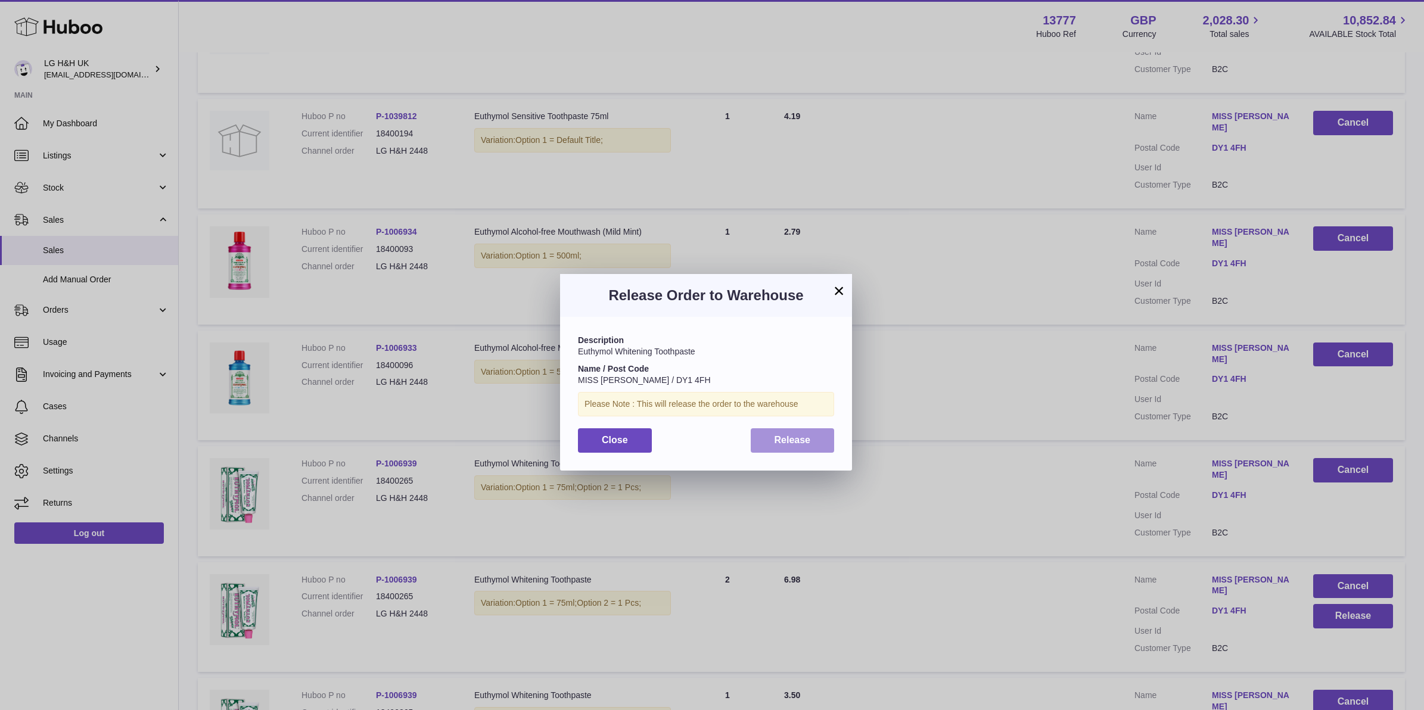
click at [824, 451] on button "Release" at bounding box center [793, 440] width 84 height 24
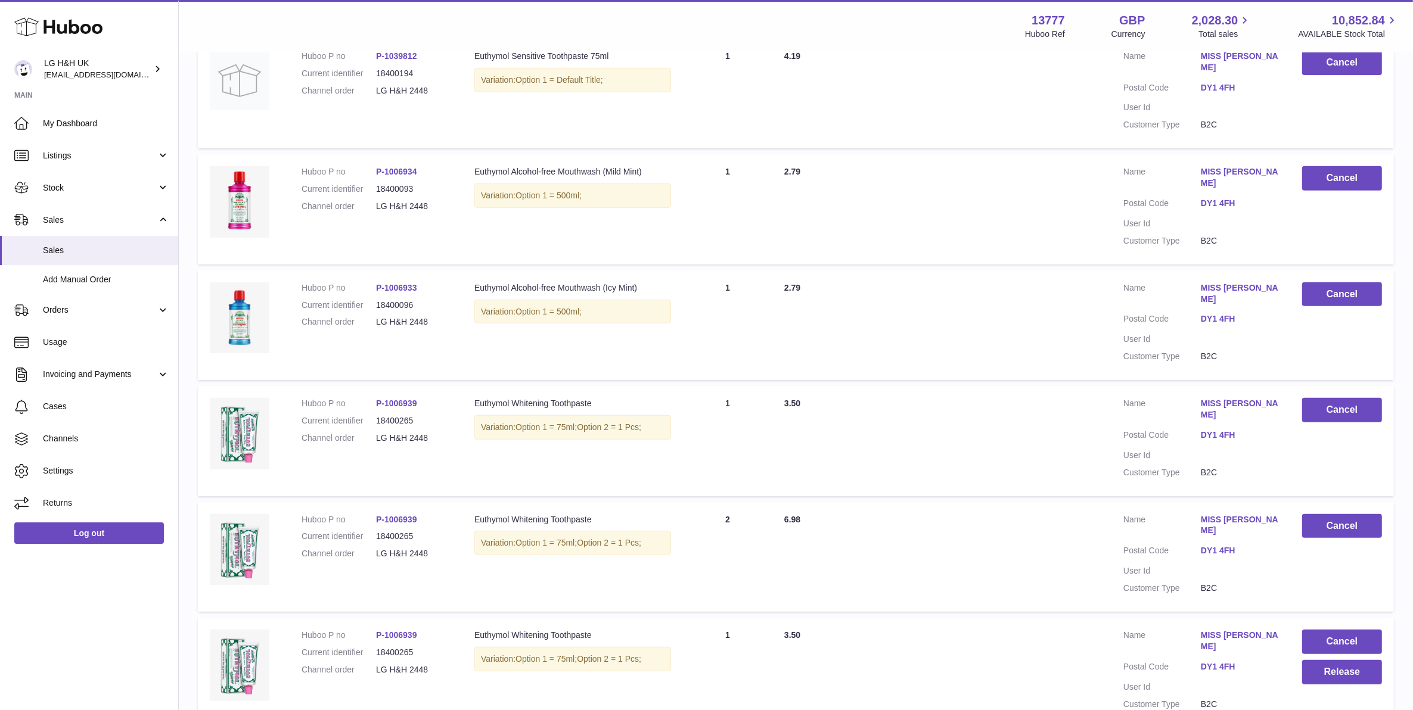
scroll to position [758, 0]
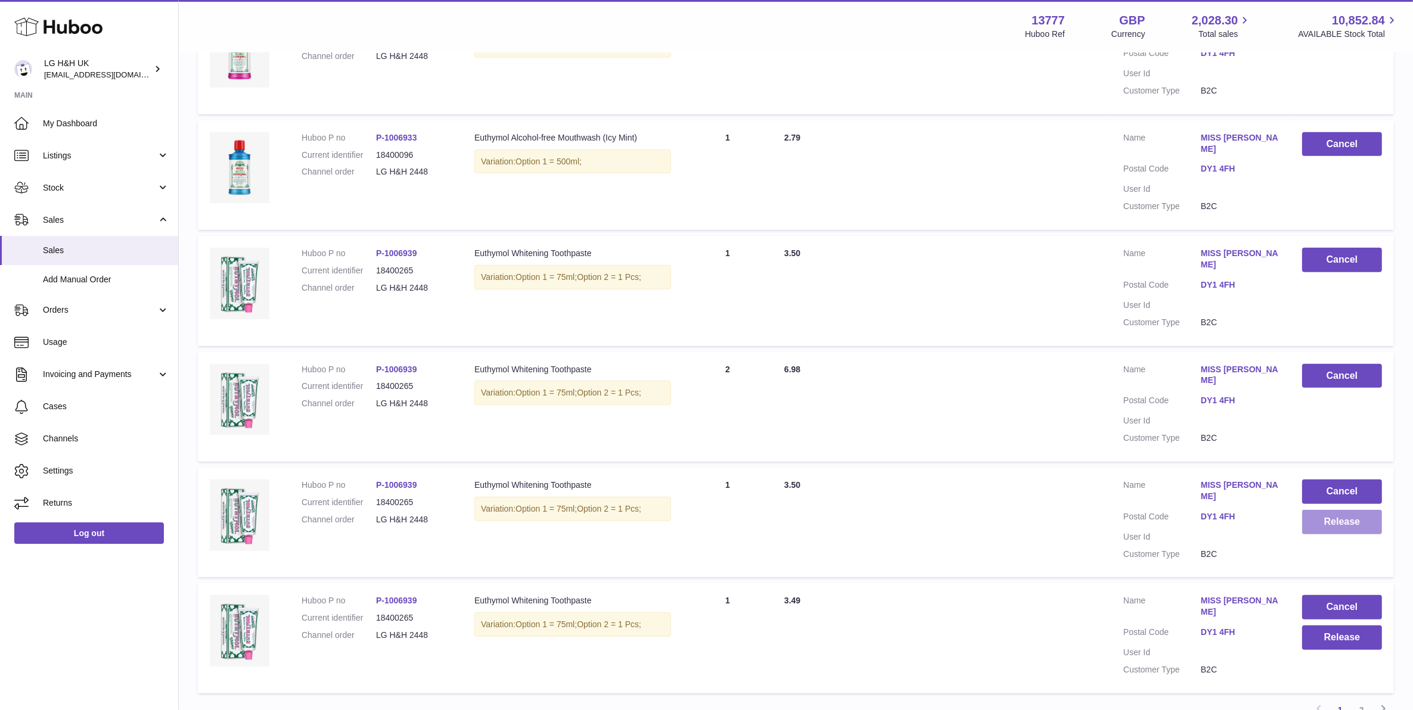
click at [1333, 510] on button "Release" at bounding box center [1342, 522] width 80 height 24
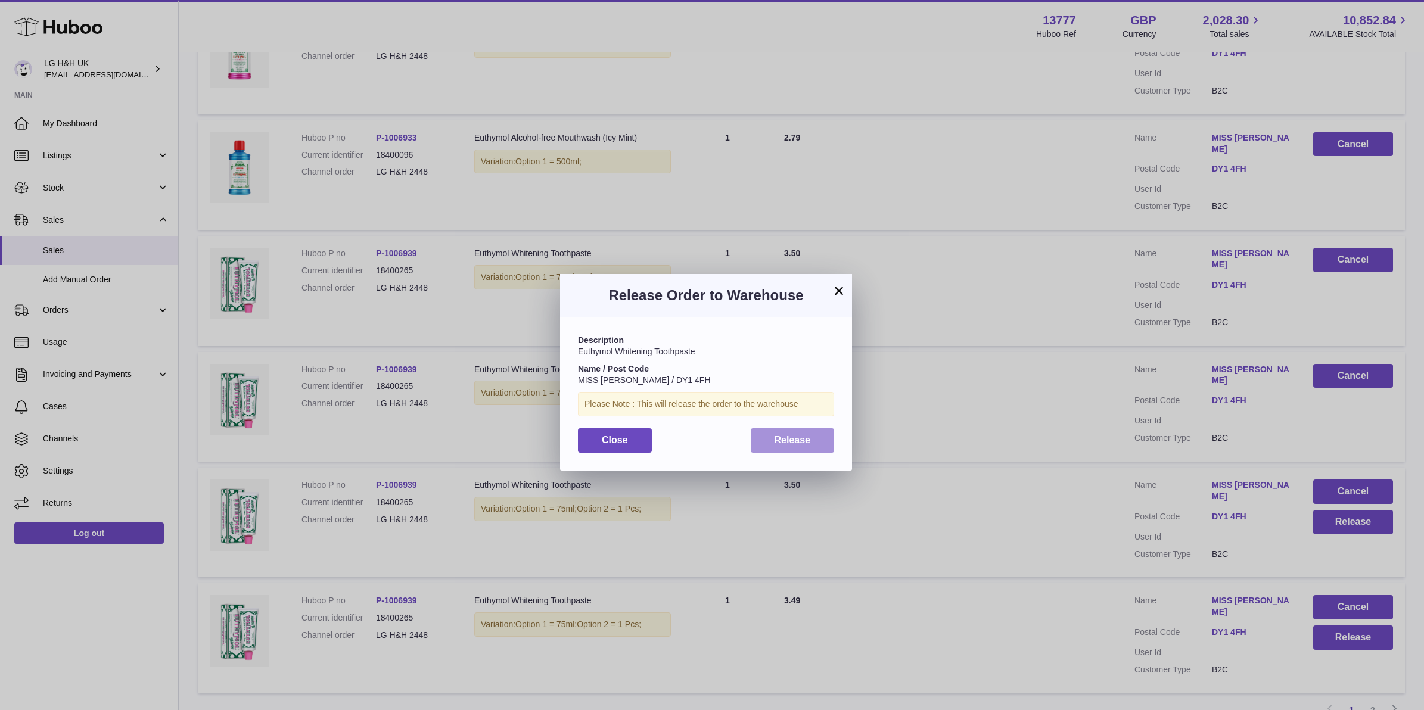
drag, startPoint x: 798, startPoint y: 442, endPoint x: 1020, endPoint y: 462, distance: 222.5
click at [800, 442] on span "Release" at bounding box center [793, 440] width 36 height 10
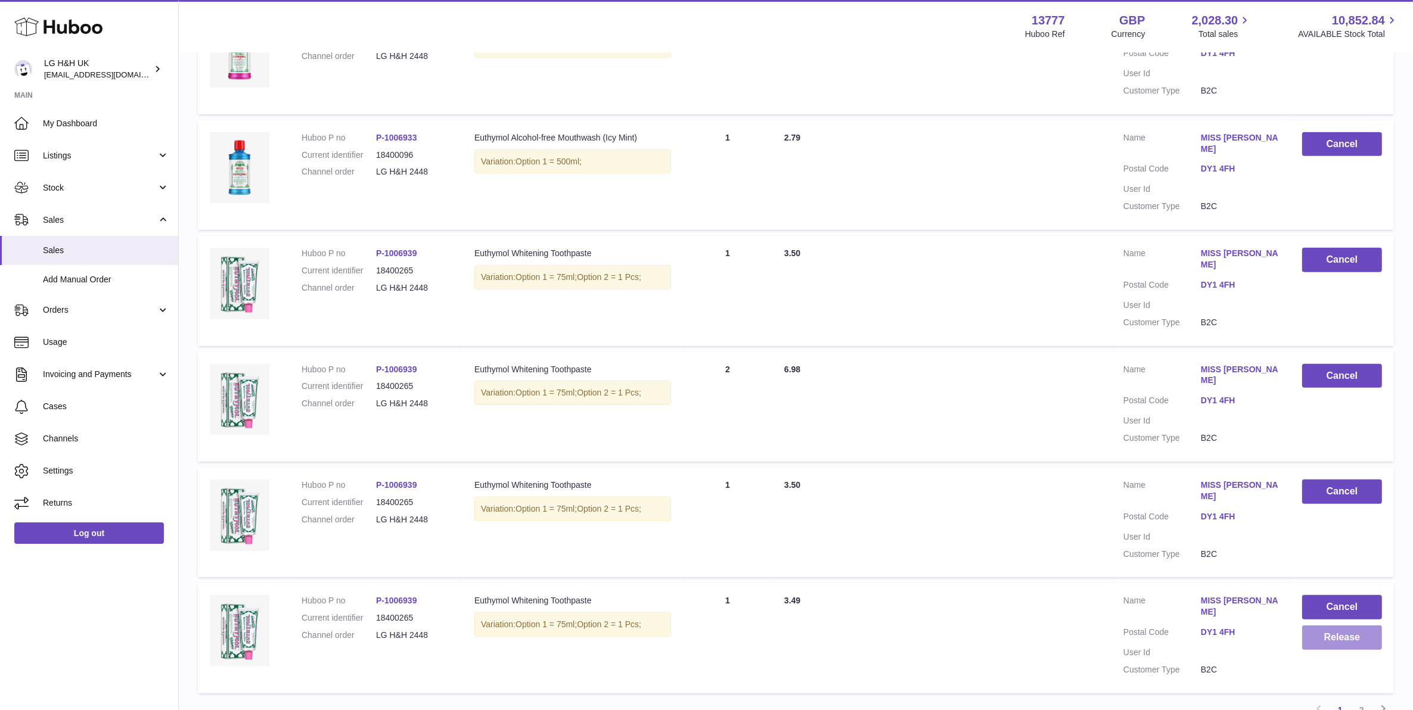
click at [1329, 626] on button "Release" at bounding box center [1342, 638] width 80 height 24
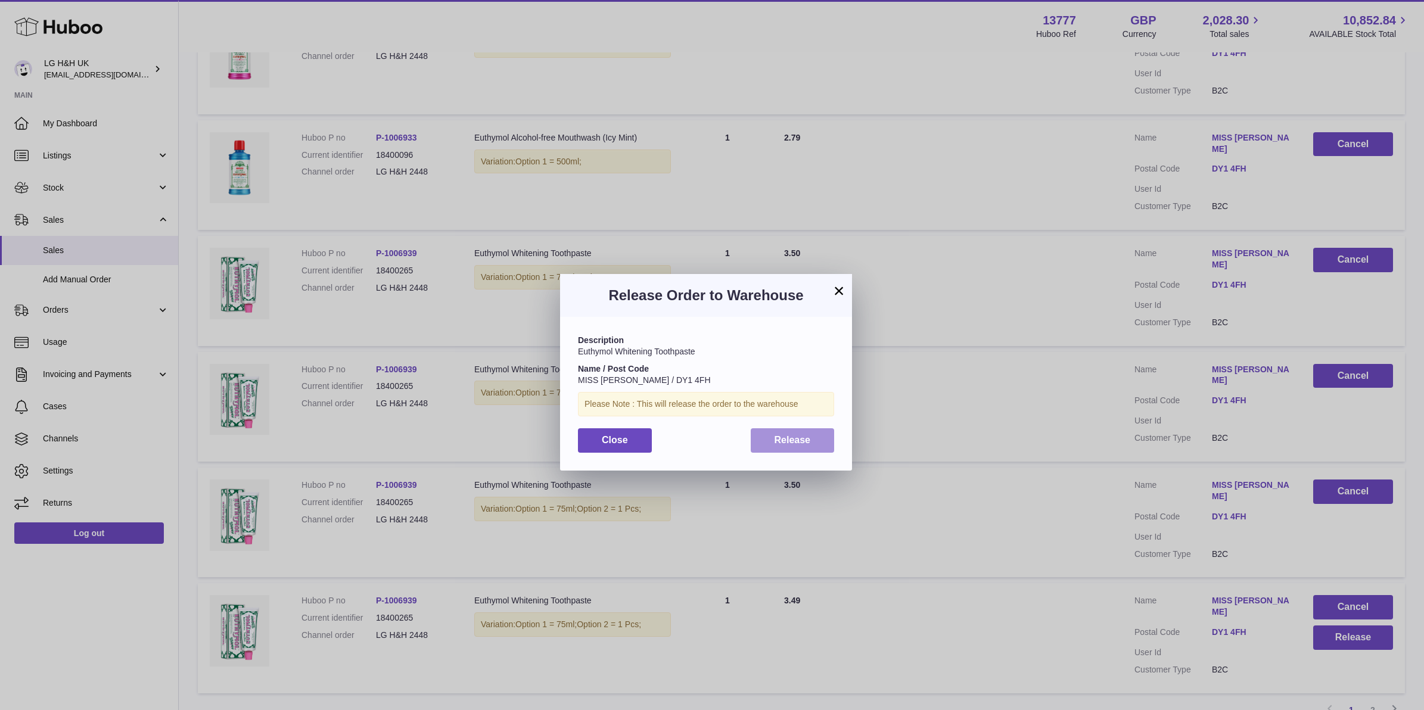
click at [812, 439] on button "Release" at bounding box center [793, 440] width 84 height 24
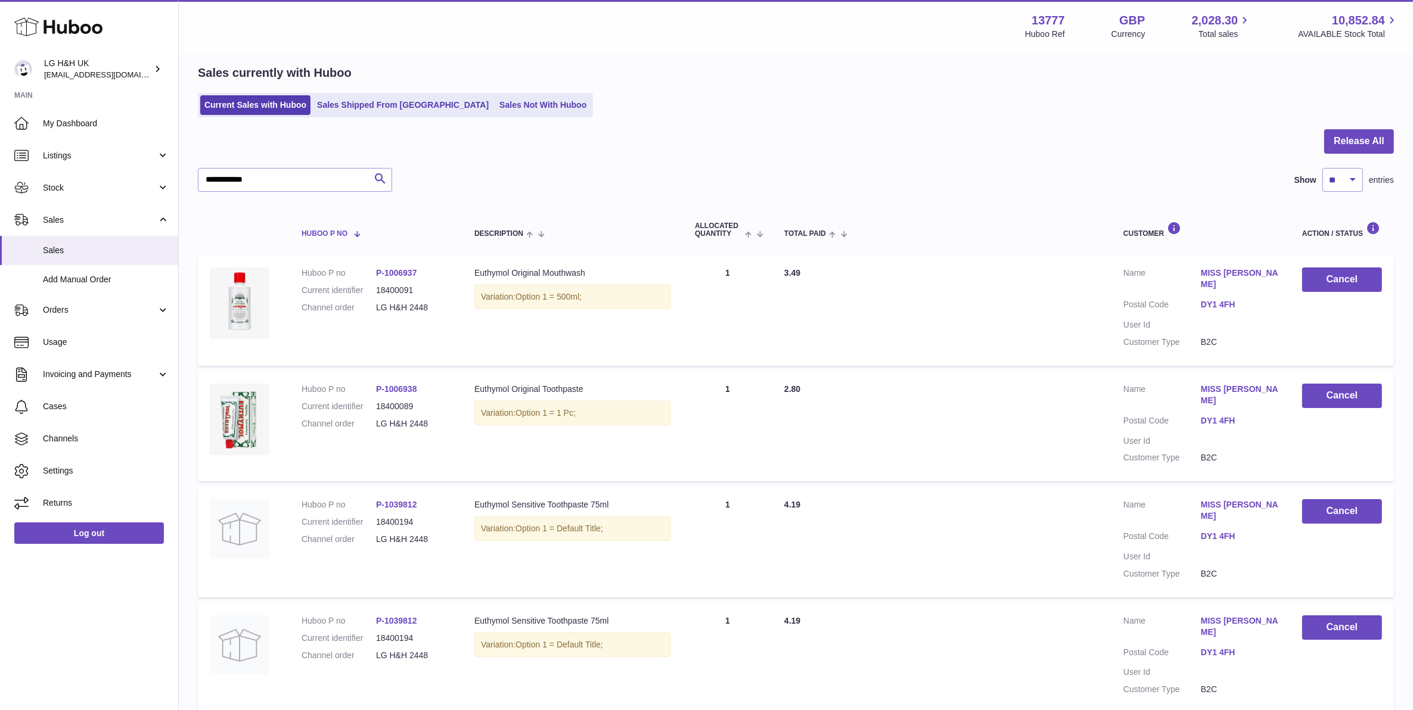
scroll to position [0, 0]
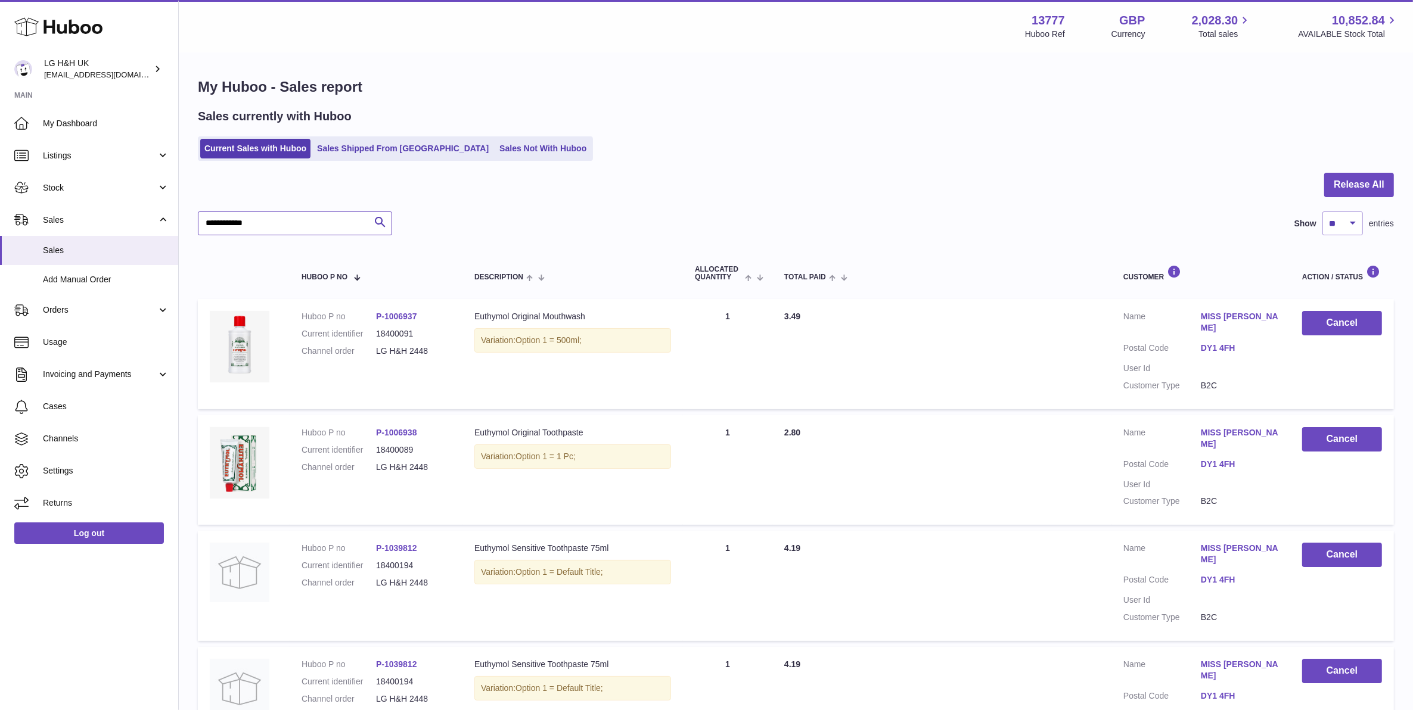
click at [338, 232] on input "**********" at bounding box center [295, 224] width 194 height 24
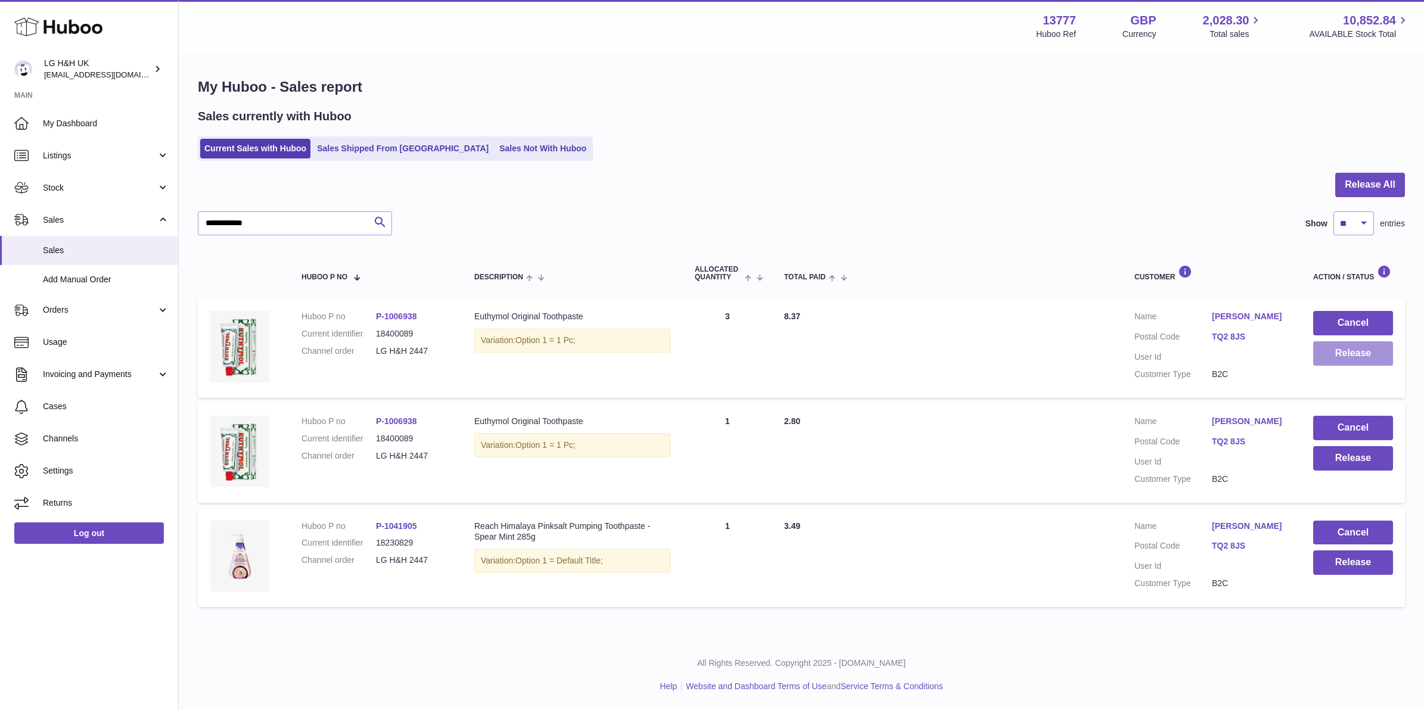
click at [1327, 350] on button "Release" at bounding box center [1353, 353] width 80 height 24
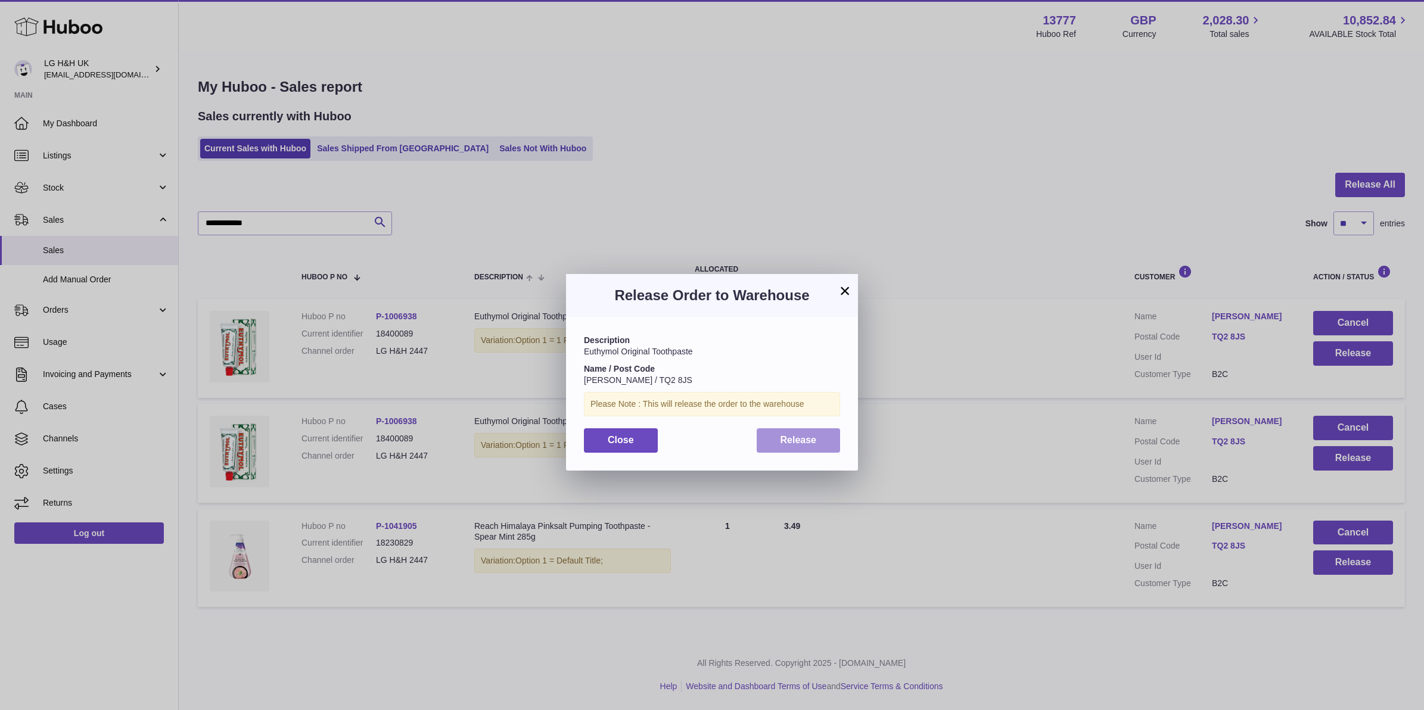
click at [780, 432] on button "Release" at bounding box center [799, 440] width 84 height 24
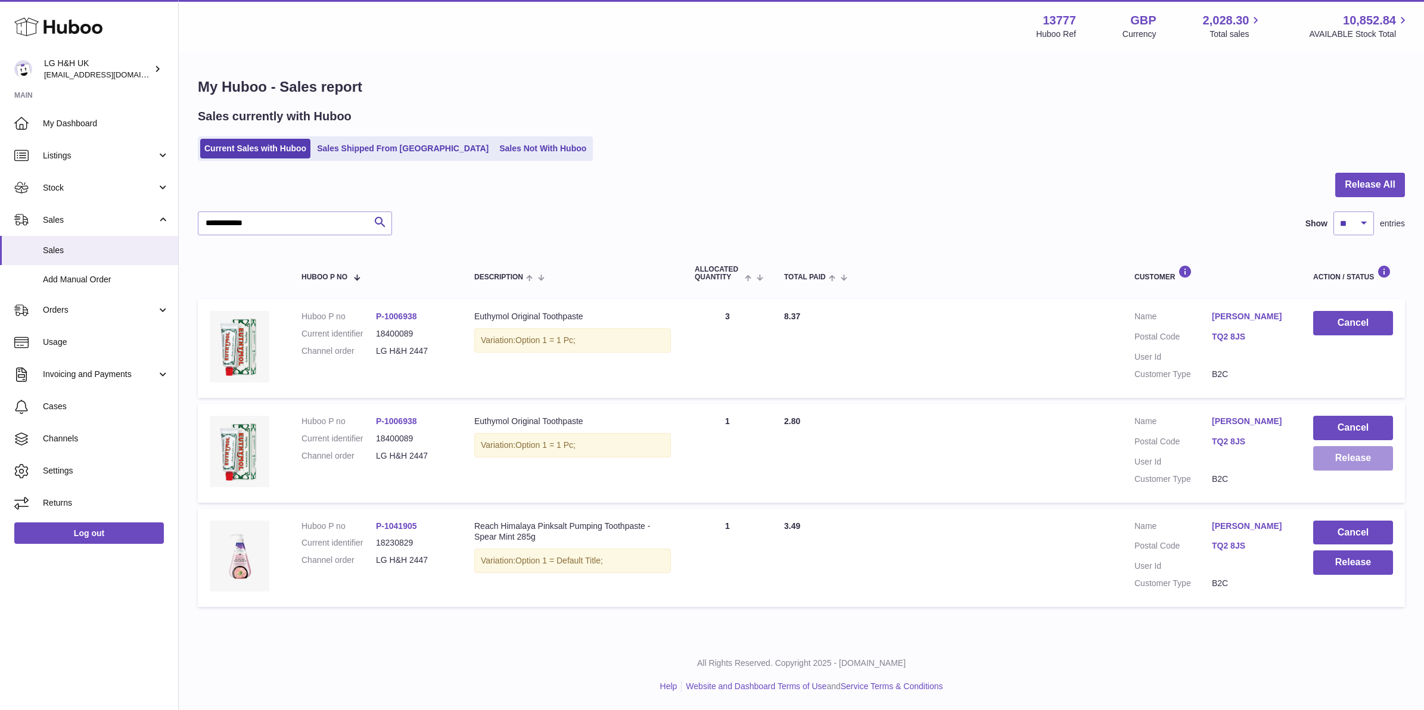
click at [1320, 460] on button "Release" at bounding box center [1353, 458] width 80 height 24
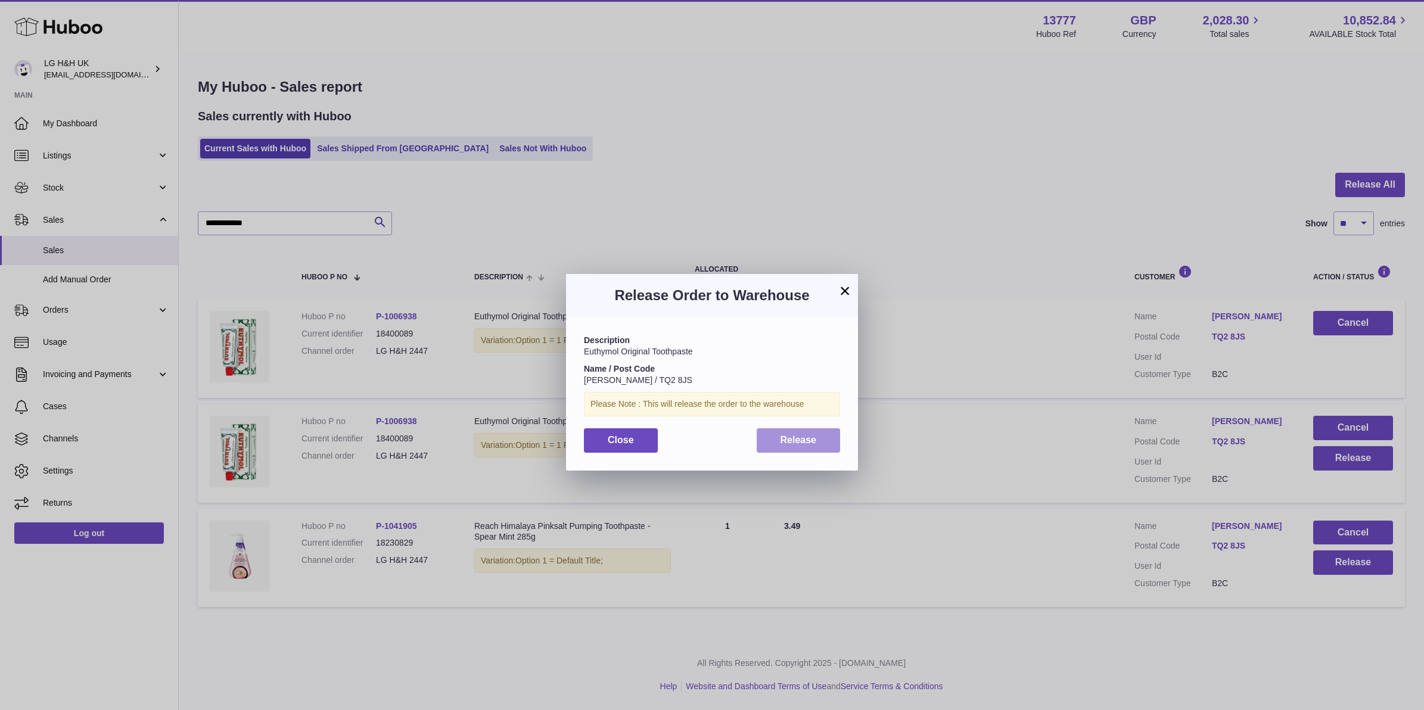
click at [793, 444] on span "Release" at bounding box center [798, 440] width 36 height 10
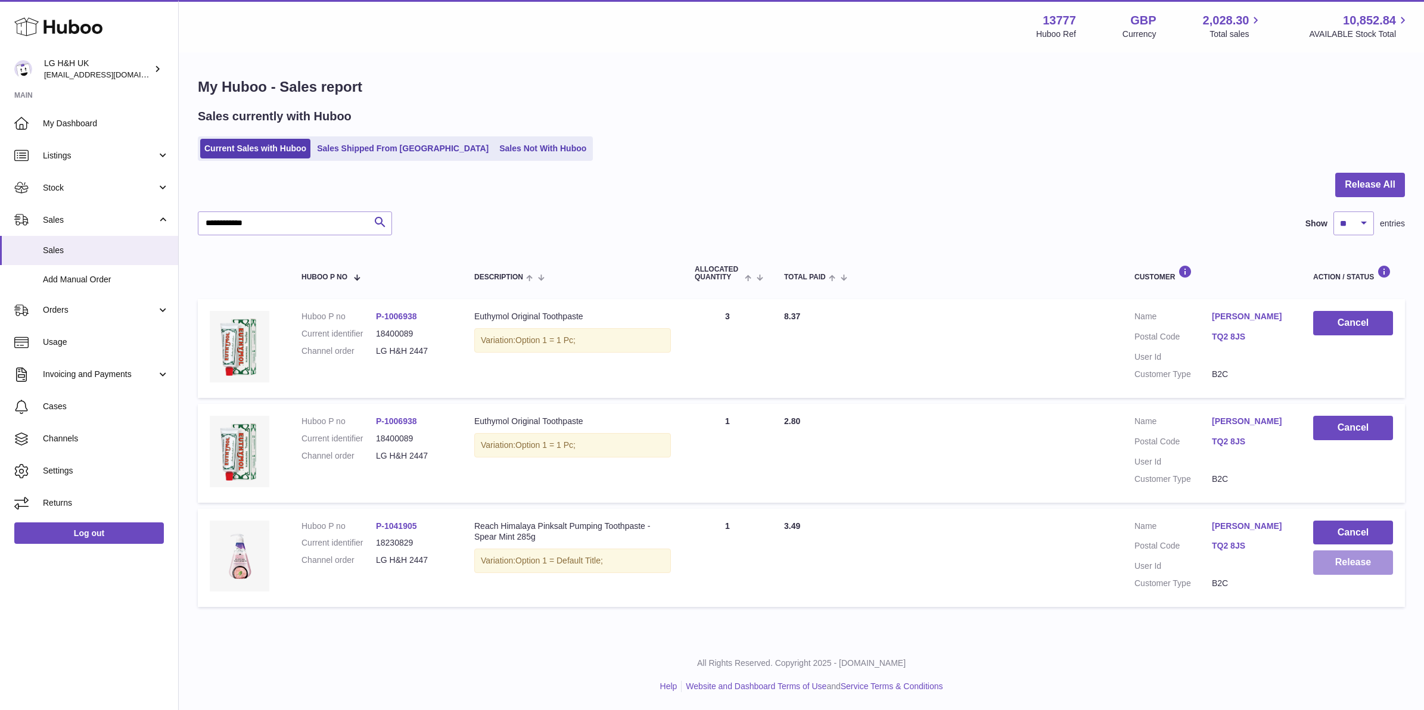
click at [1380, 571] on button "Release" at bounding box center [1353, 562] width 80 height 24
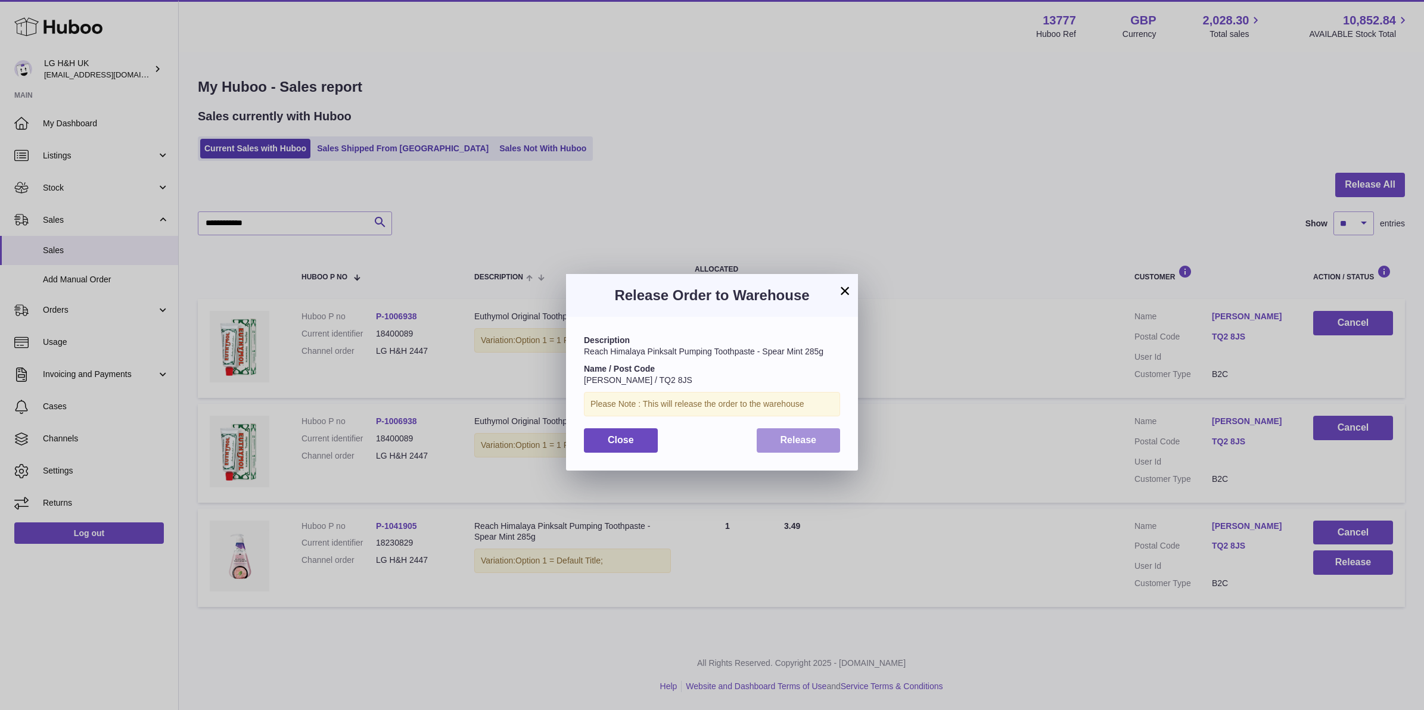
click at [763, 430] on button "Release" at bounding box center [799, 440] width 84 height 24
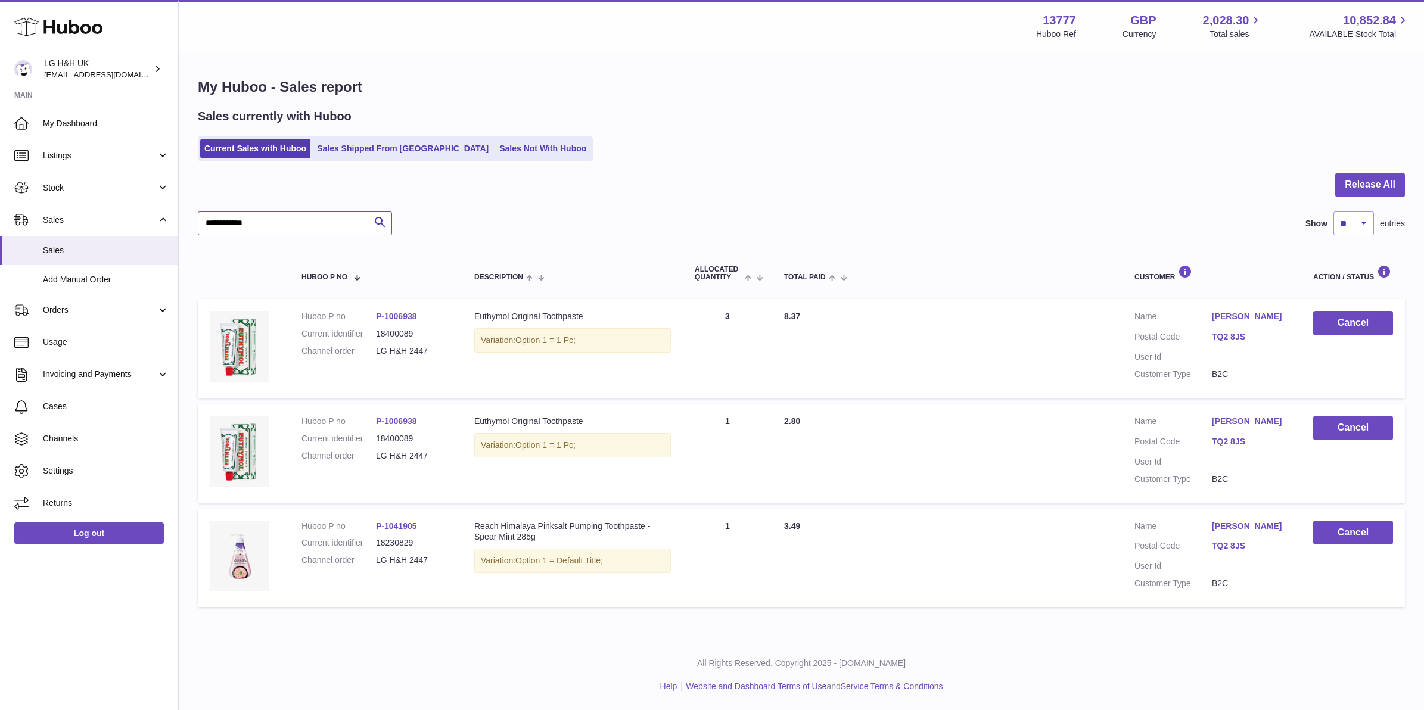
drag, startPoint x: 311, startPoint y: 223, endPoint x: 300, endPoint y: 231, distance: 13.4
click at [310, 228] on input "**********" at bounding box center [295, 224] width 194 height 24
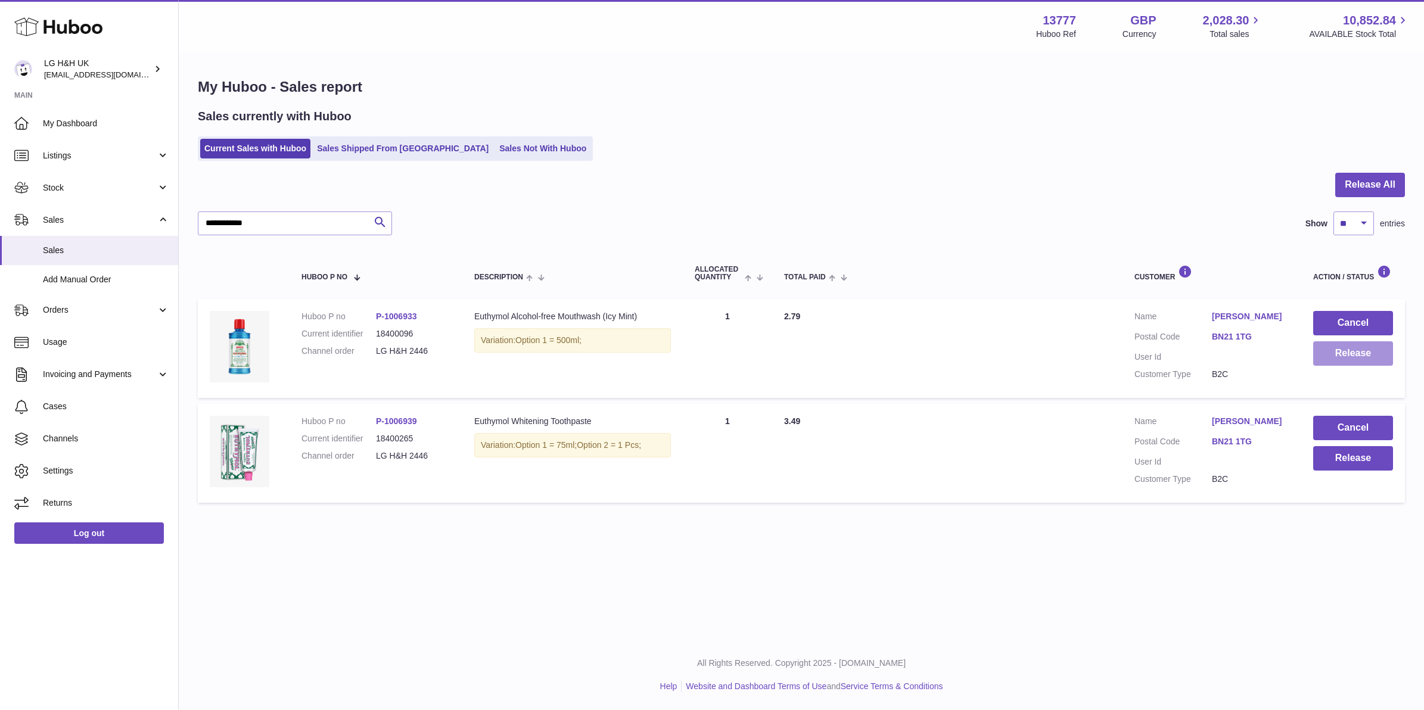
click at [1372, 360] on button "Release" at bounding box center [1353, 353] width 80 height 24
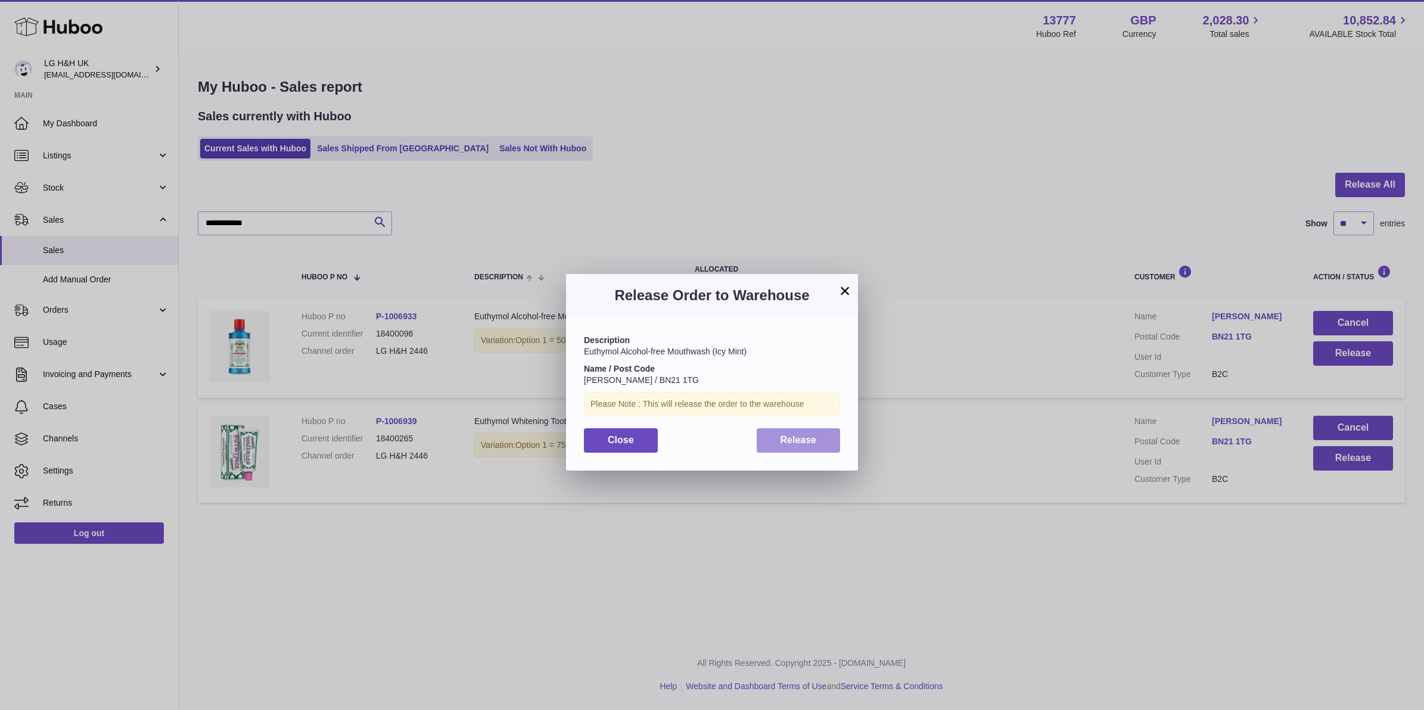
click at [777, 438] on button "Release" at bounding box center [799, 440] width 84 height 24
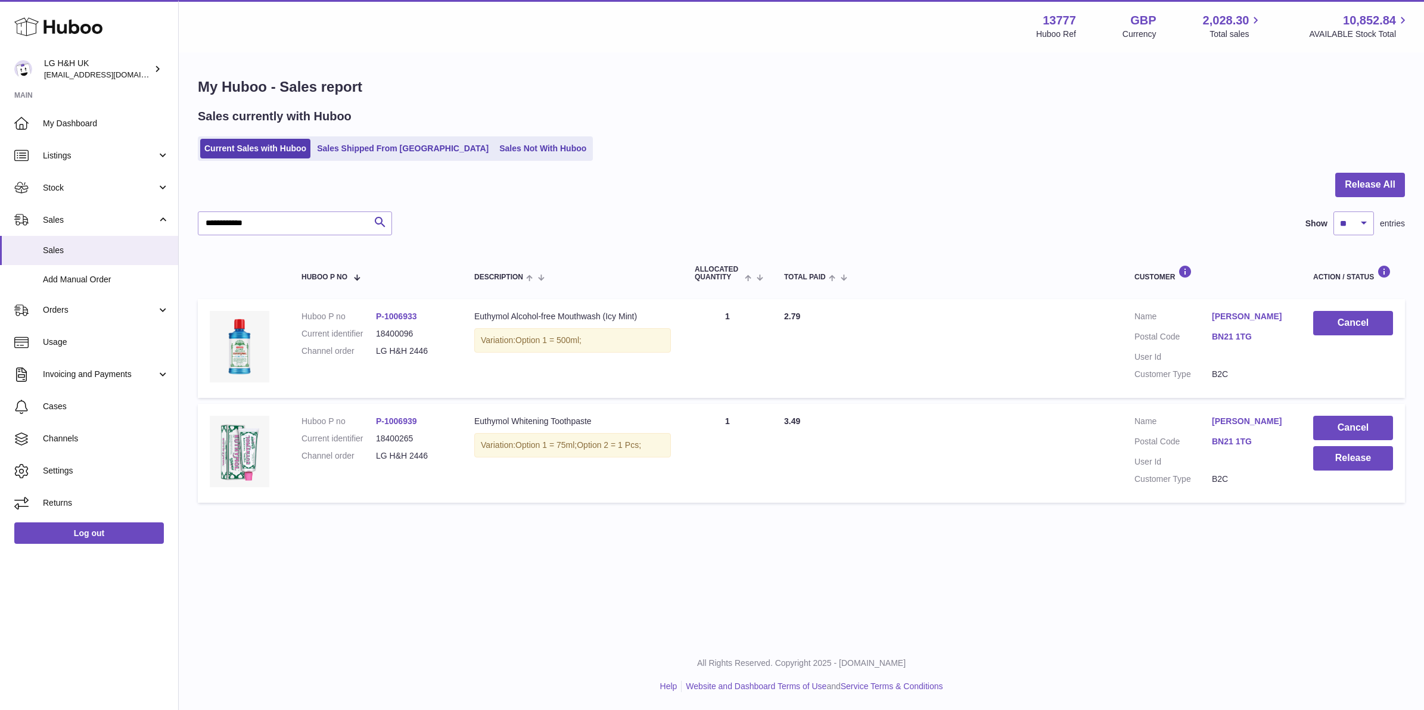
click at [1310, 462] on td "Cancel Release" at bounding box center [1353, 453] width 104 height 99
click at [1366, 455] on button "Release" at bounding box center [1353, 458] width 80 height 24
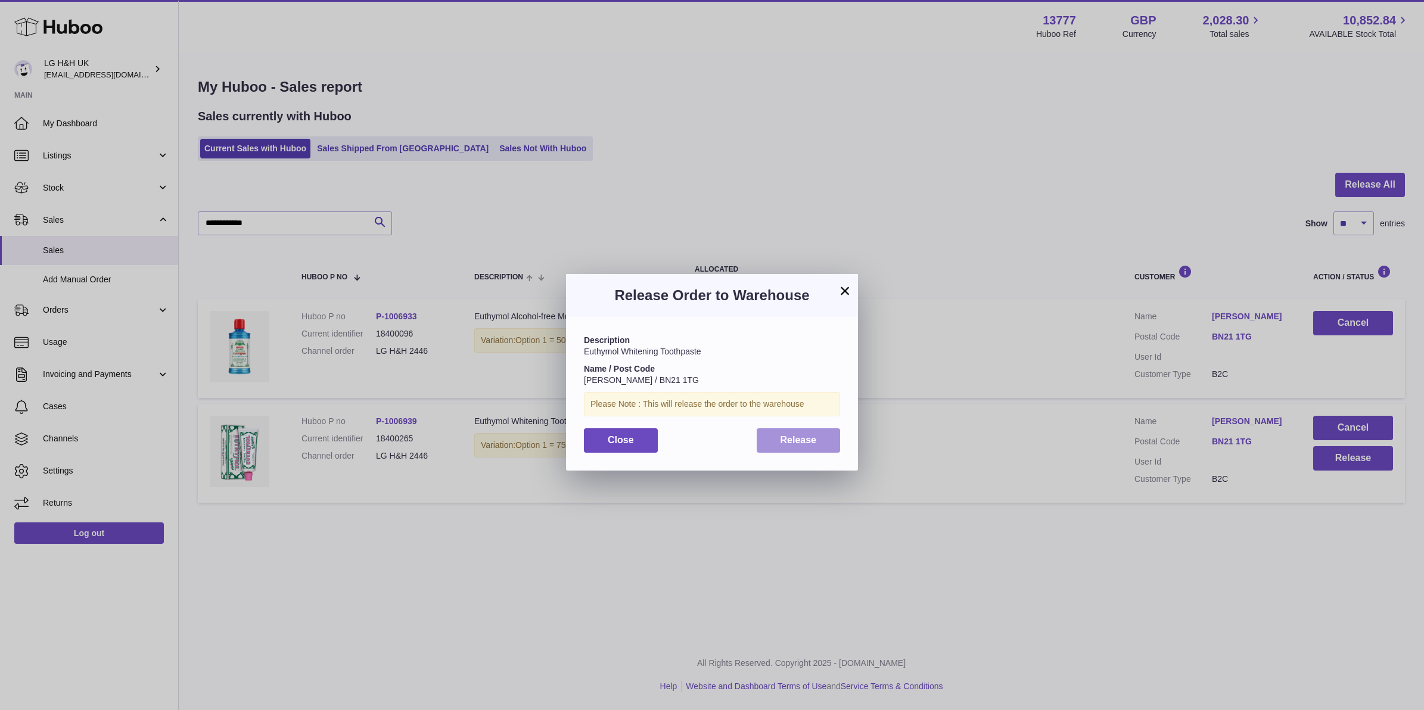
click at [800, 436] on span "Release" at bounding box center [798, 440] width 36 height 10
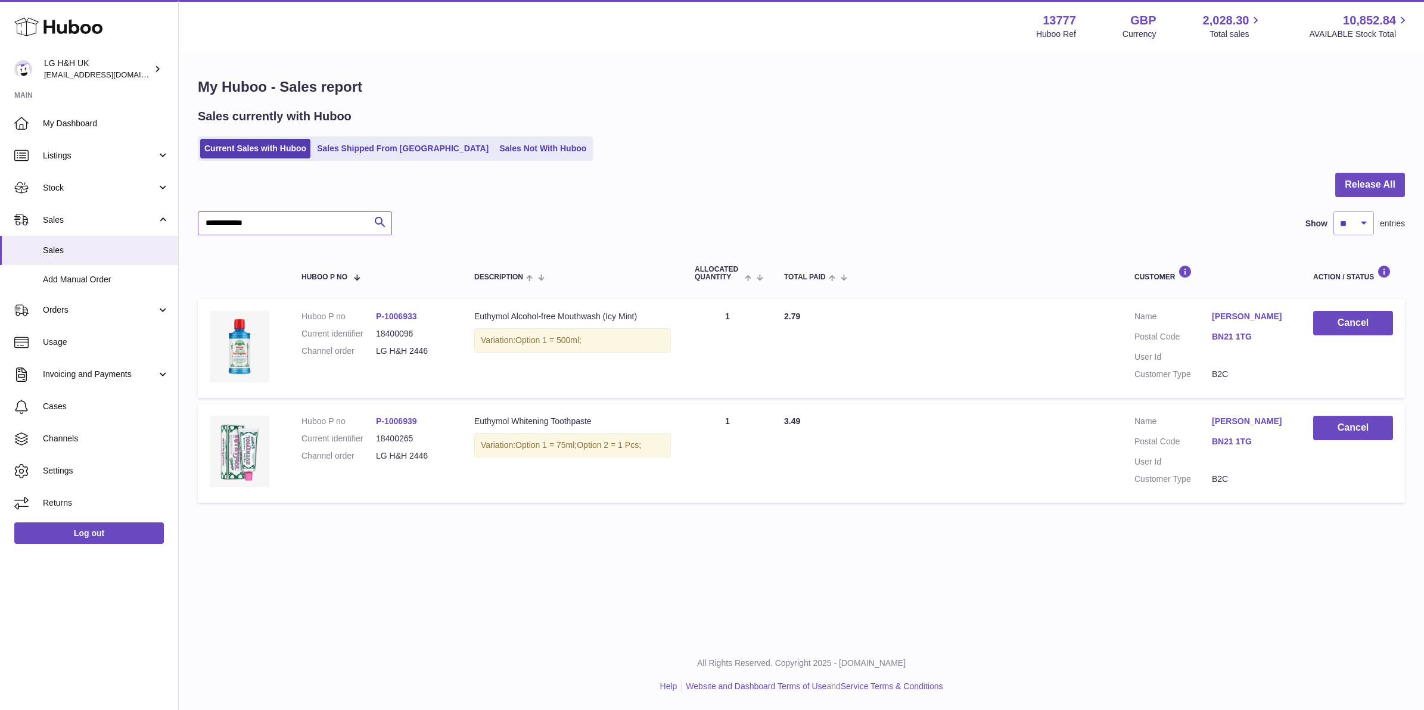
click at [280, 225] on input "**********" at bounding box center [295, 224] width 194 height 24
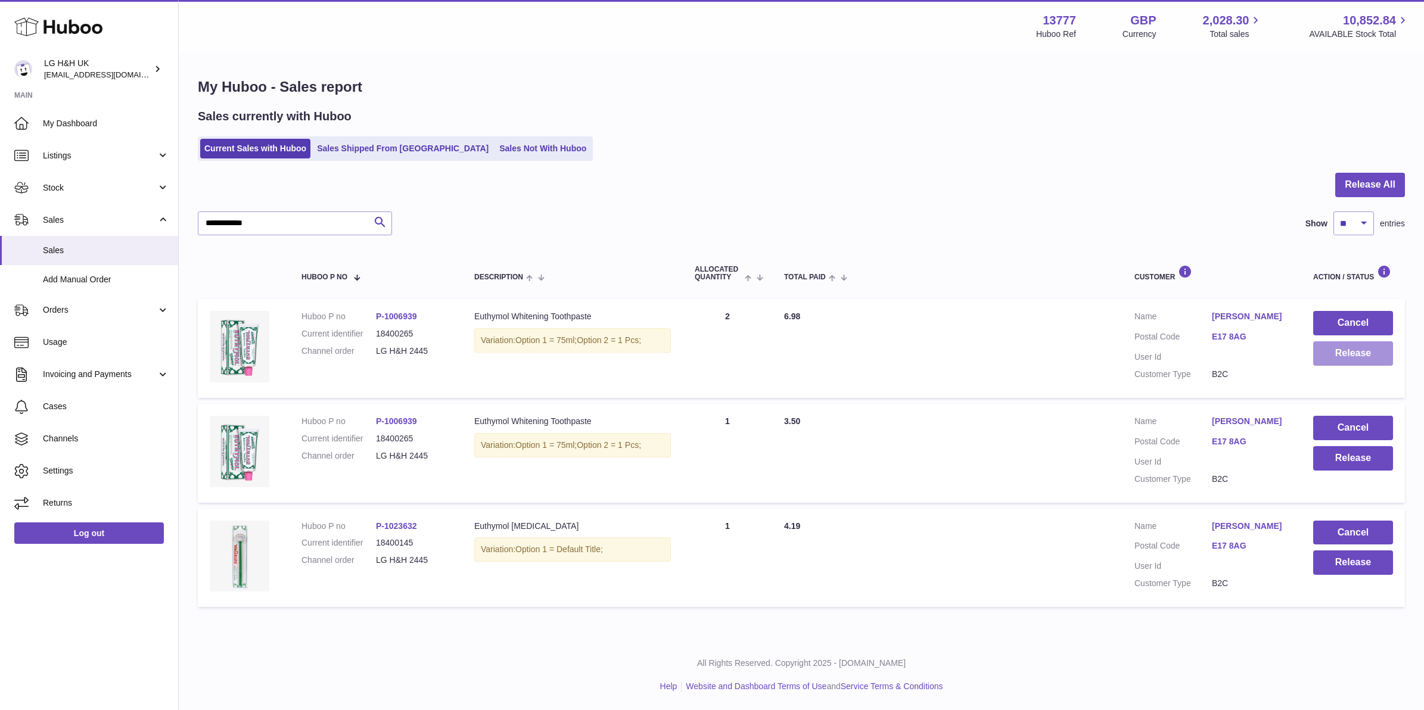
click at [1347, 359] on button "Release" at bounding box center [1353, 353] width 80 height 24
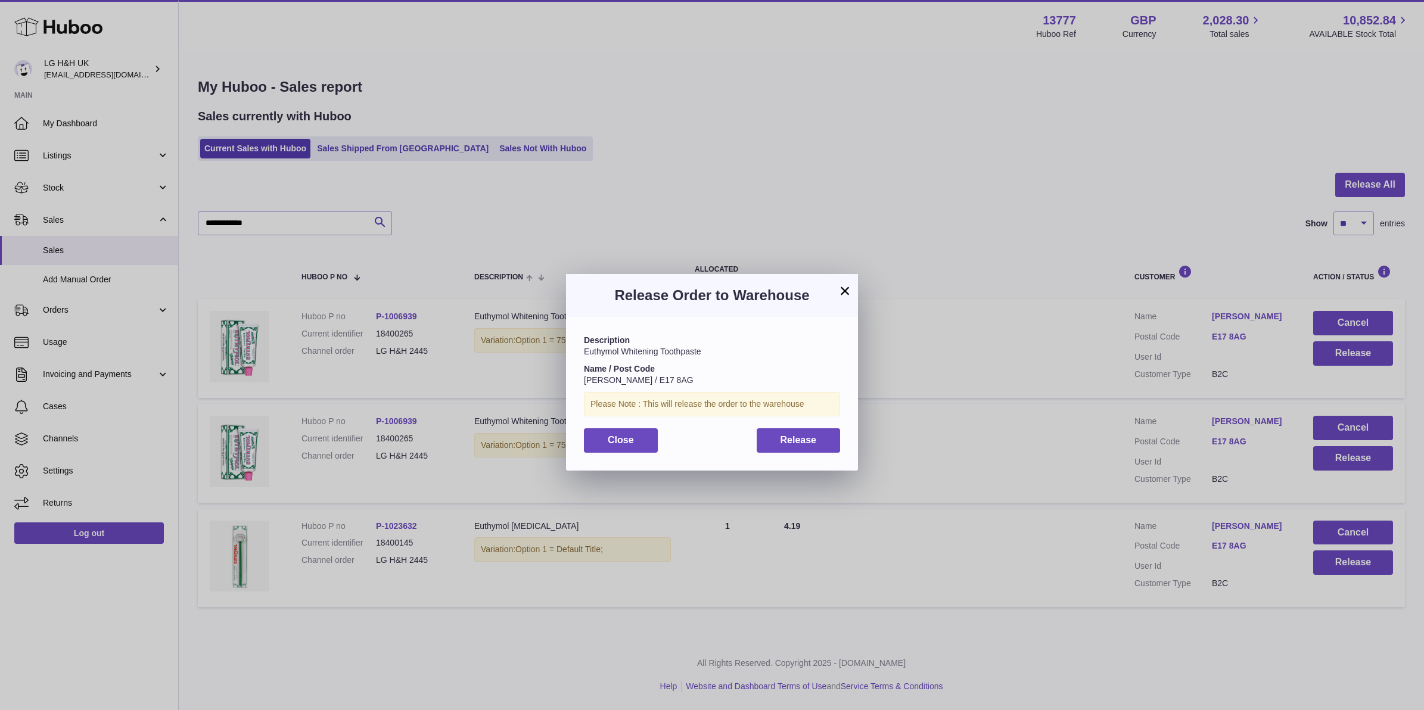
click at [815, 454] on div "Description Euthymol Whitening Toothpaste Name / Post Code Louise Kaleda / E17 …" at bounding box center [712, 393] width 292 height 153
click at [814, 453] on div "Description Euthymol Whitening Toothpaste Name / Post Code Louise Kaleda / E17 …" at bounding box center [712, 393] width 292 height 153
click at [813, 450] on button "Release" at bounding box center [799, 440] width 84 height 24
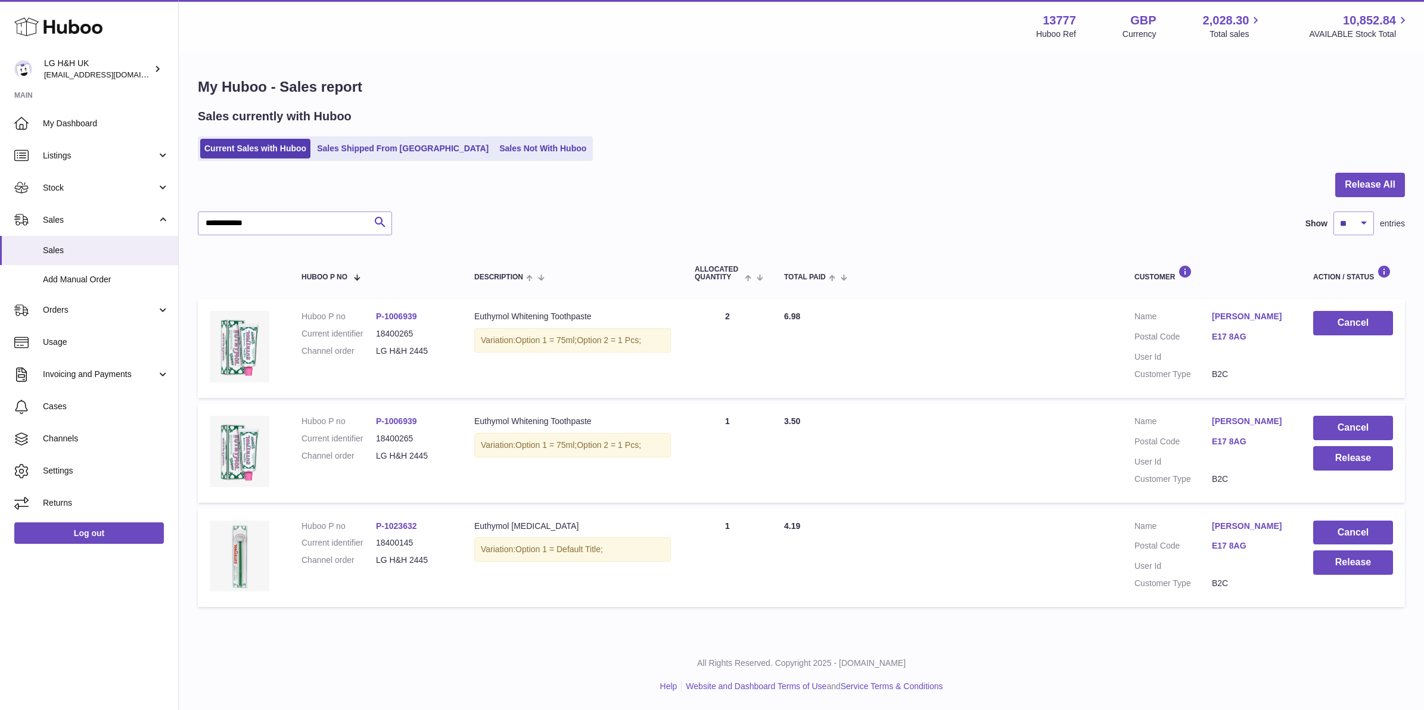
click at [1312, 460] on td "Cancel Release" at bounding box center [1353, 453] width 104 height 99
click at [1332, 459] on button "Release" at bounding box center [1353, 458] width 80 height 24
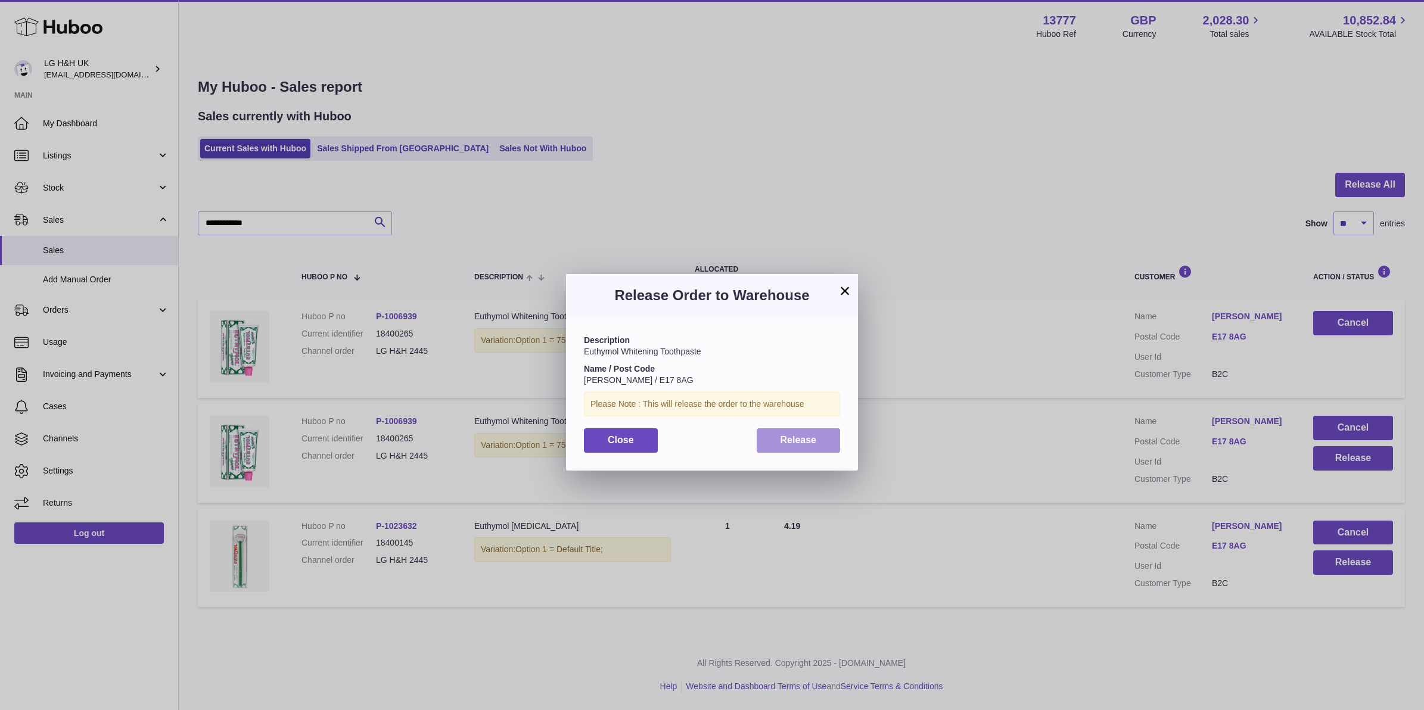
click at [838, 449] on button "Release" at bounding box center [799, 440] width 84 height 24
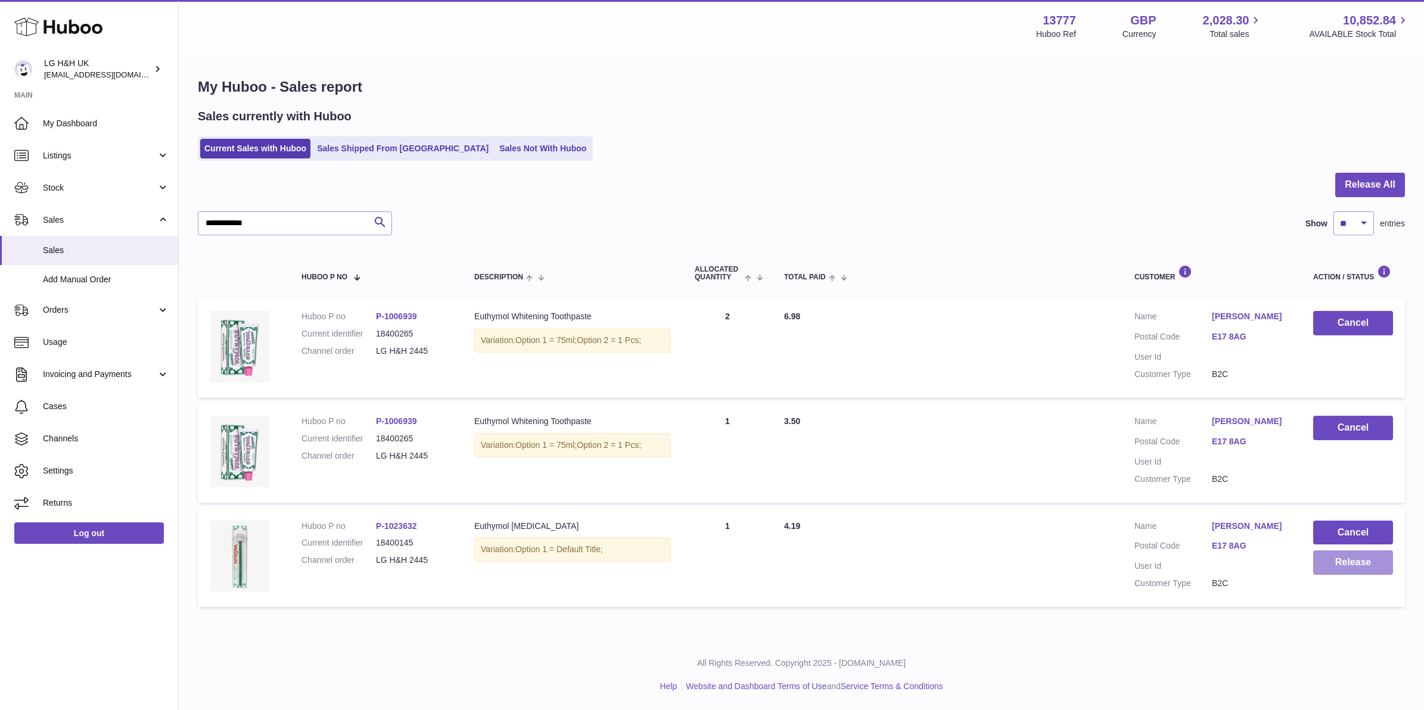
click at [1314, 562] on button "Release" at bounding box center [1353, 562] width 80 height 24
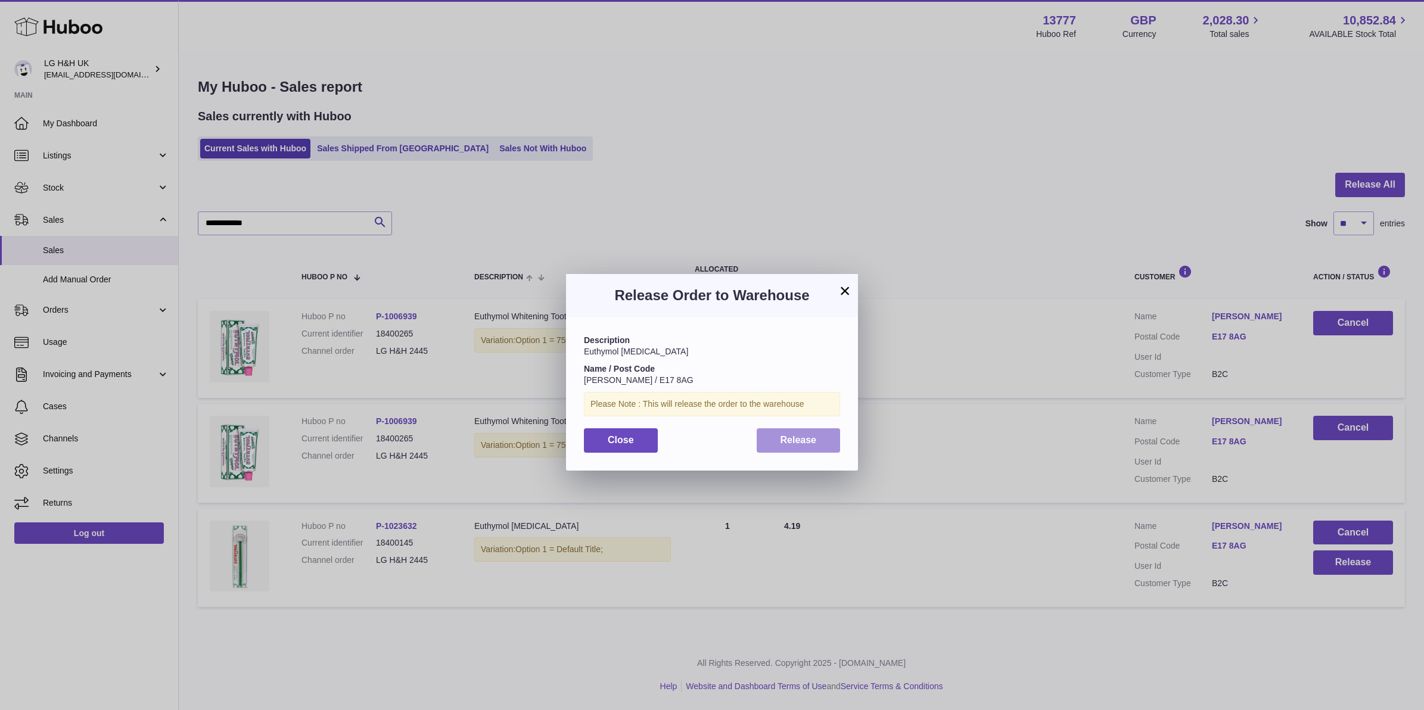
click at [819, 448] on button "Release" at bounding box center [799, 440] width 84 height 24
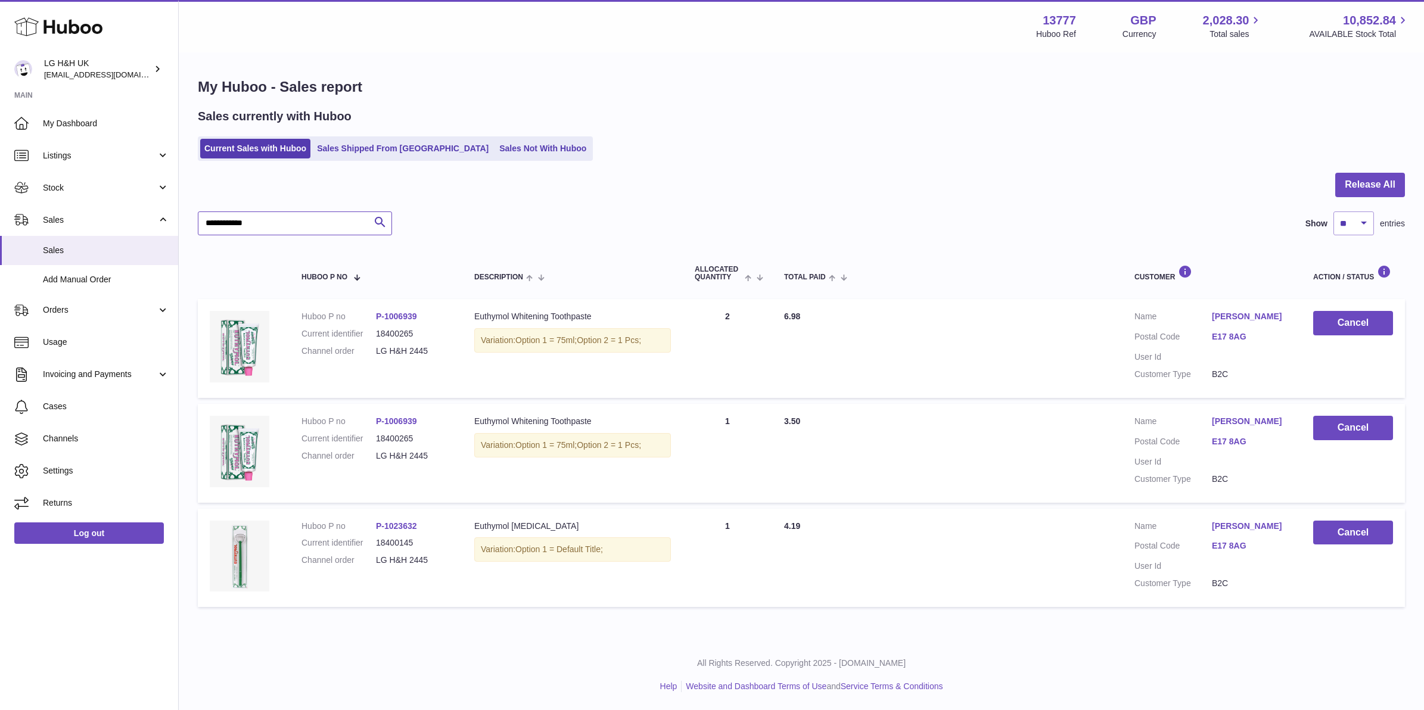
click at [290, 225] on input "**********" at bounding box center [295, 224] width 194 height 24
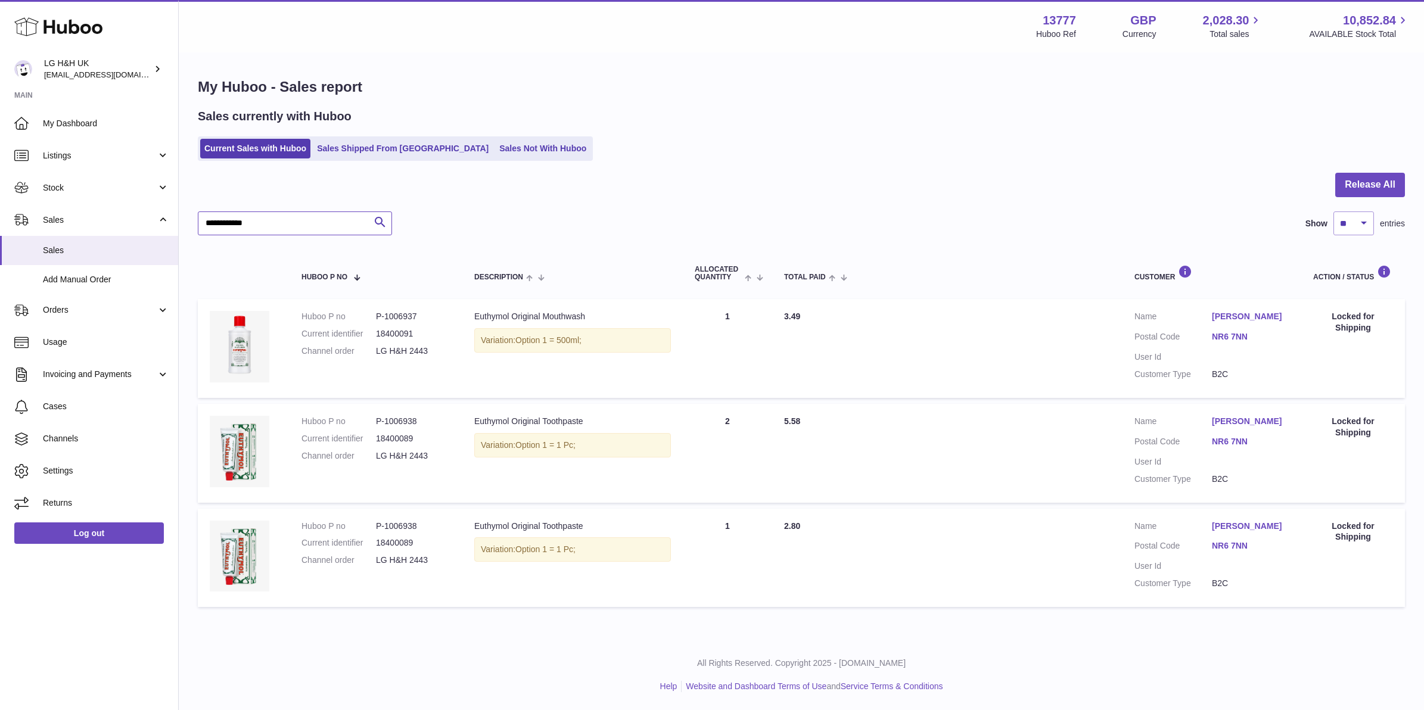
type input "**********"
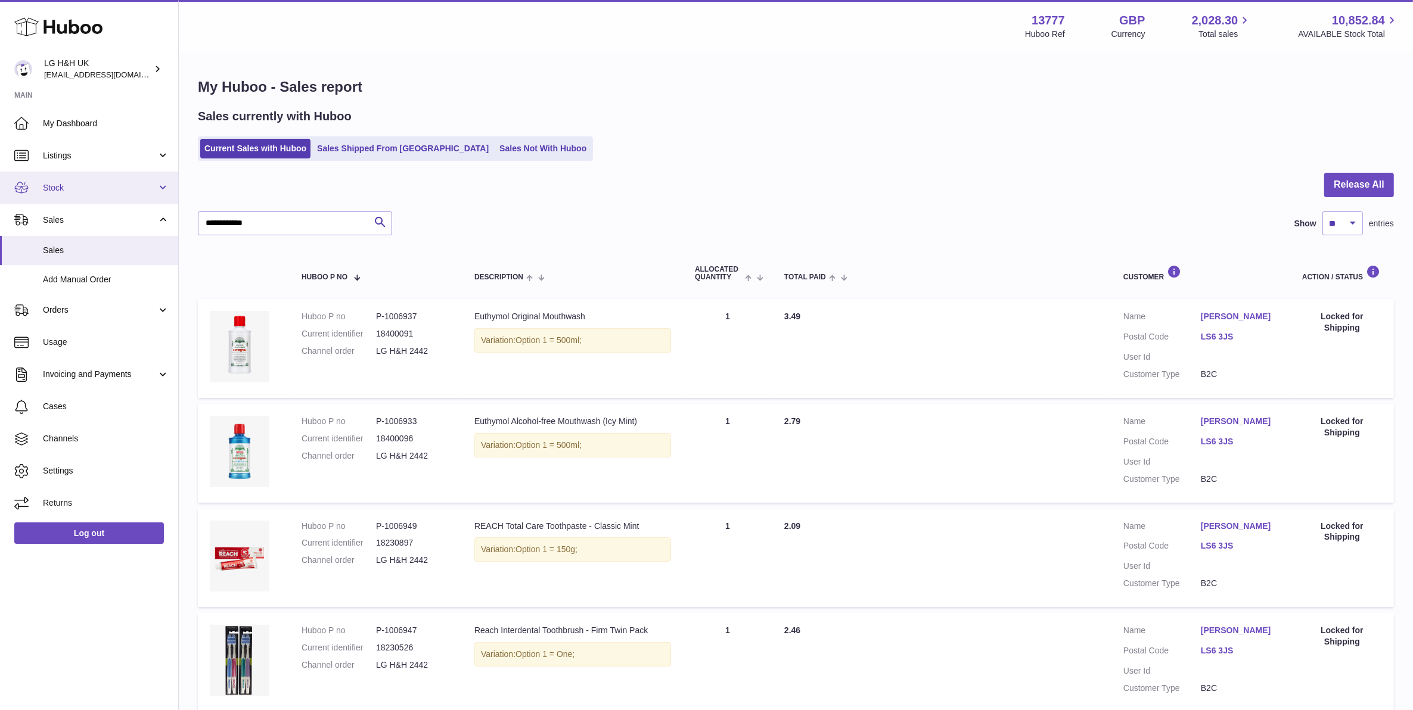
click at [105, 192] on span "Stock" at bounding box center [100, 187] width 114 height 11
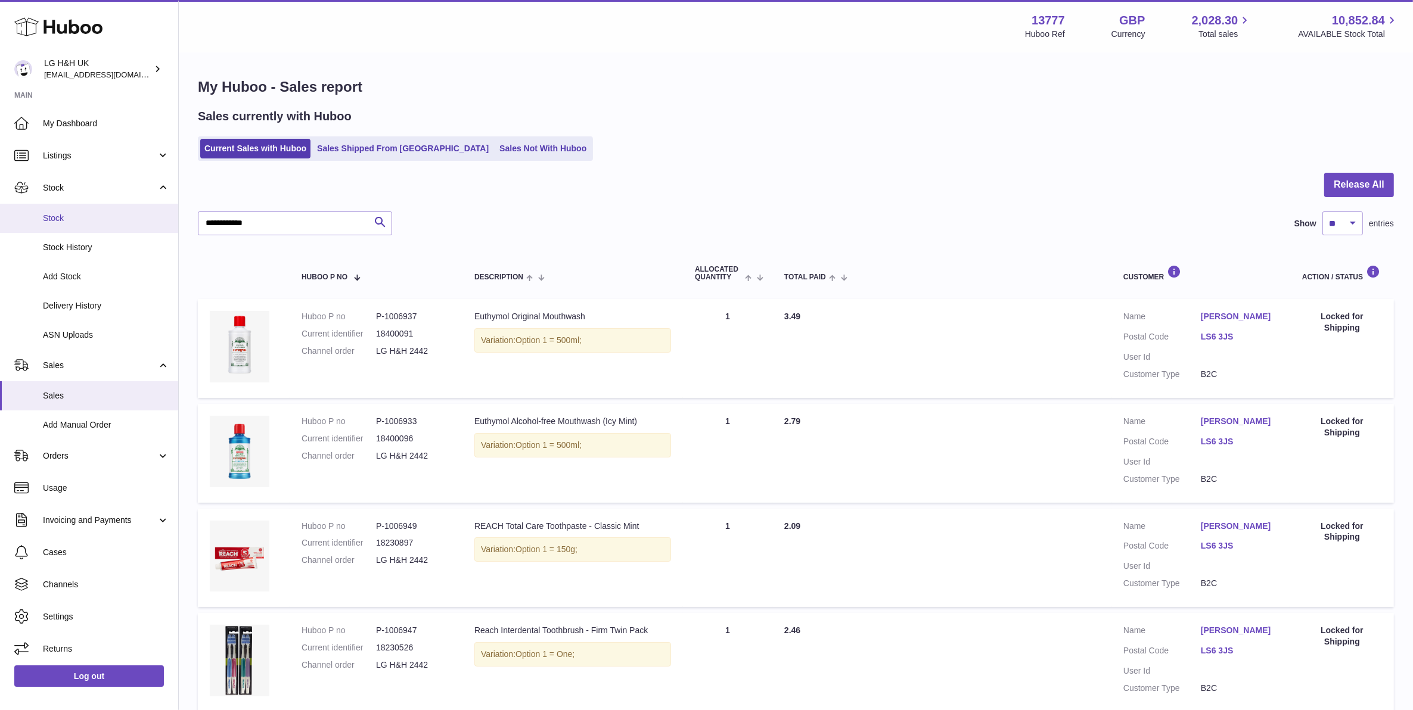
click at [92, 221] on span "Stock" at bounding box center [106, 218] width 126 height 11
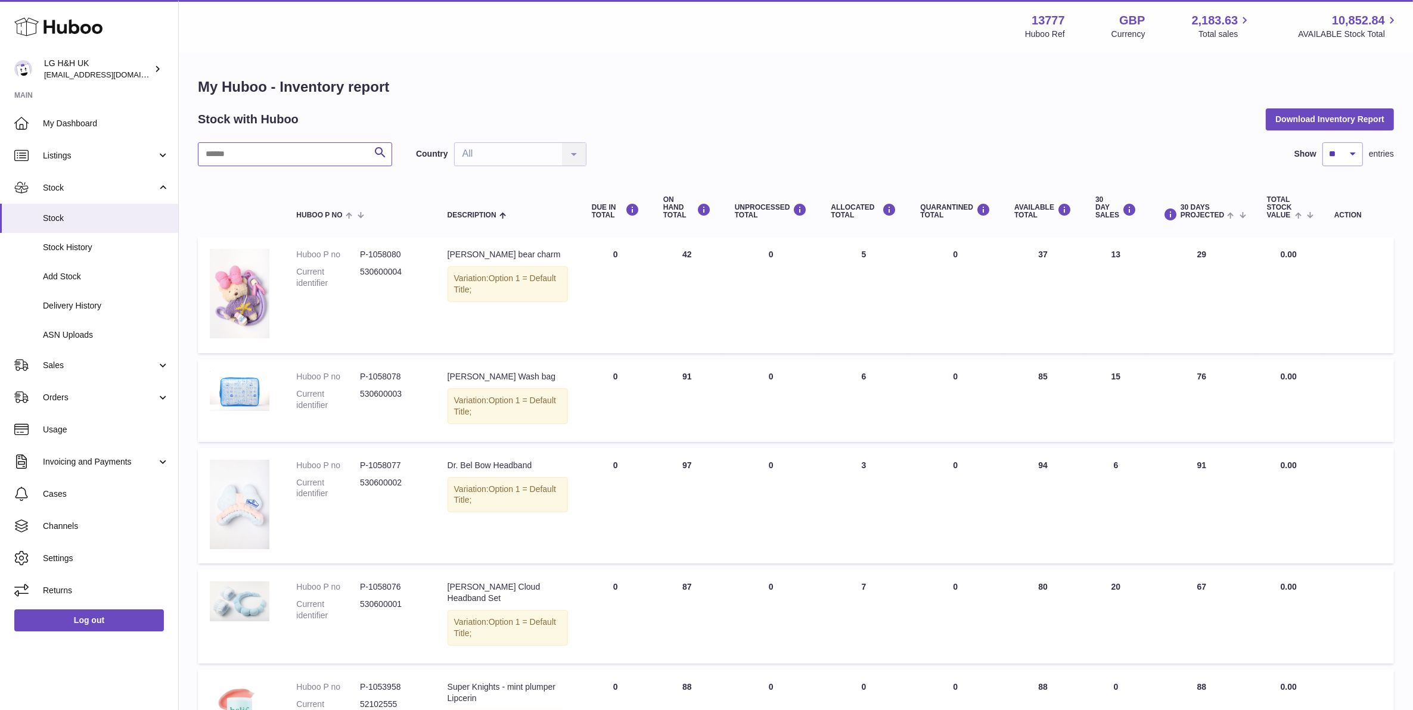
click at [287, 154] on input "text" at bounding box center [295, 154] width 194 height 24
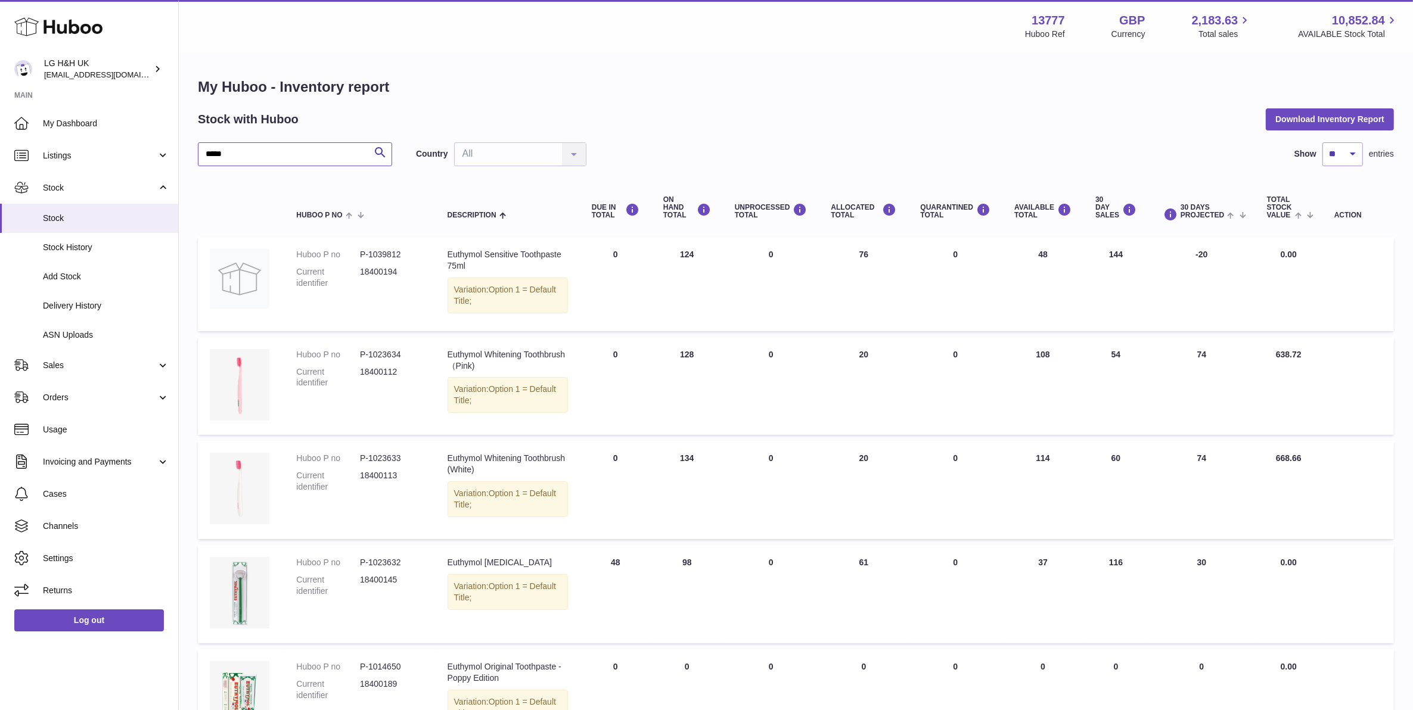
type input "*****"
click at [102, 362] on span "Sales" at bounding box center [100, 365] width 114 height 11
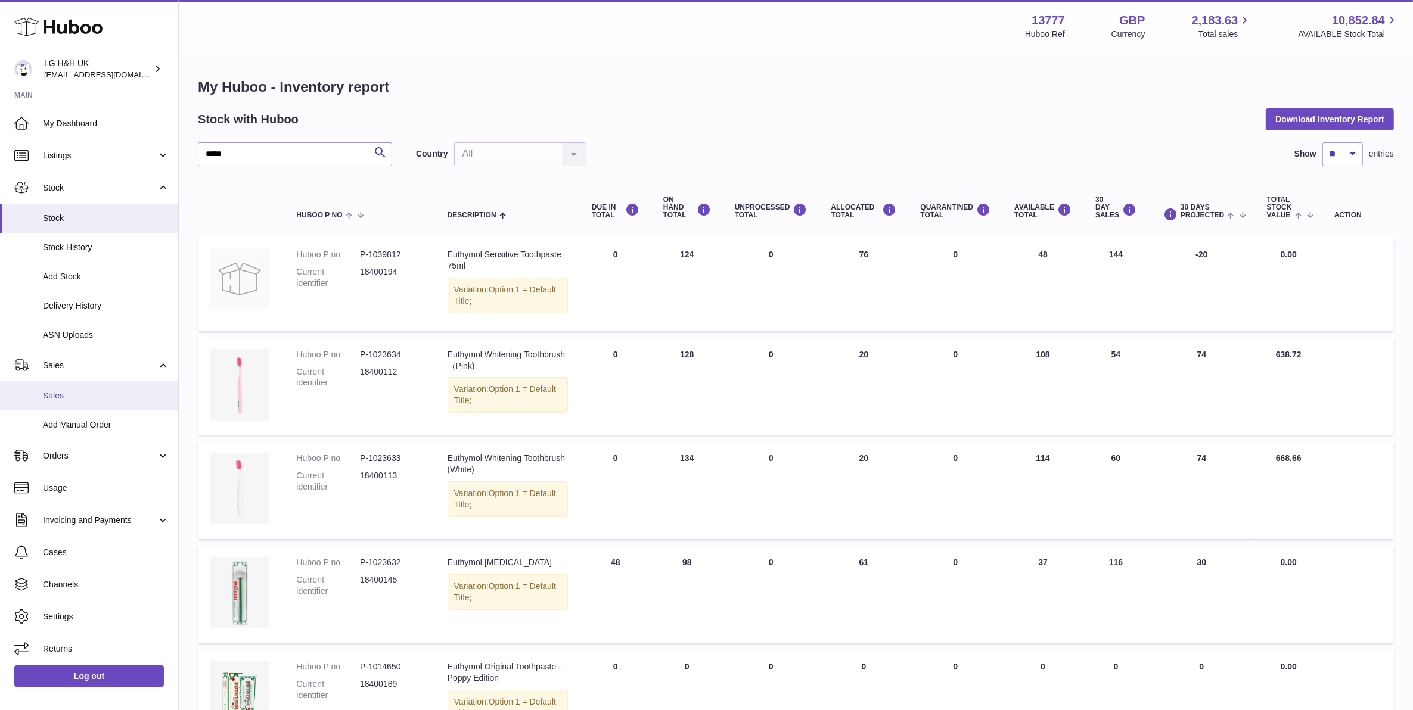
click at [85, 395] on span "Sales" at bounding box center [106, 395] width 126 height 11
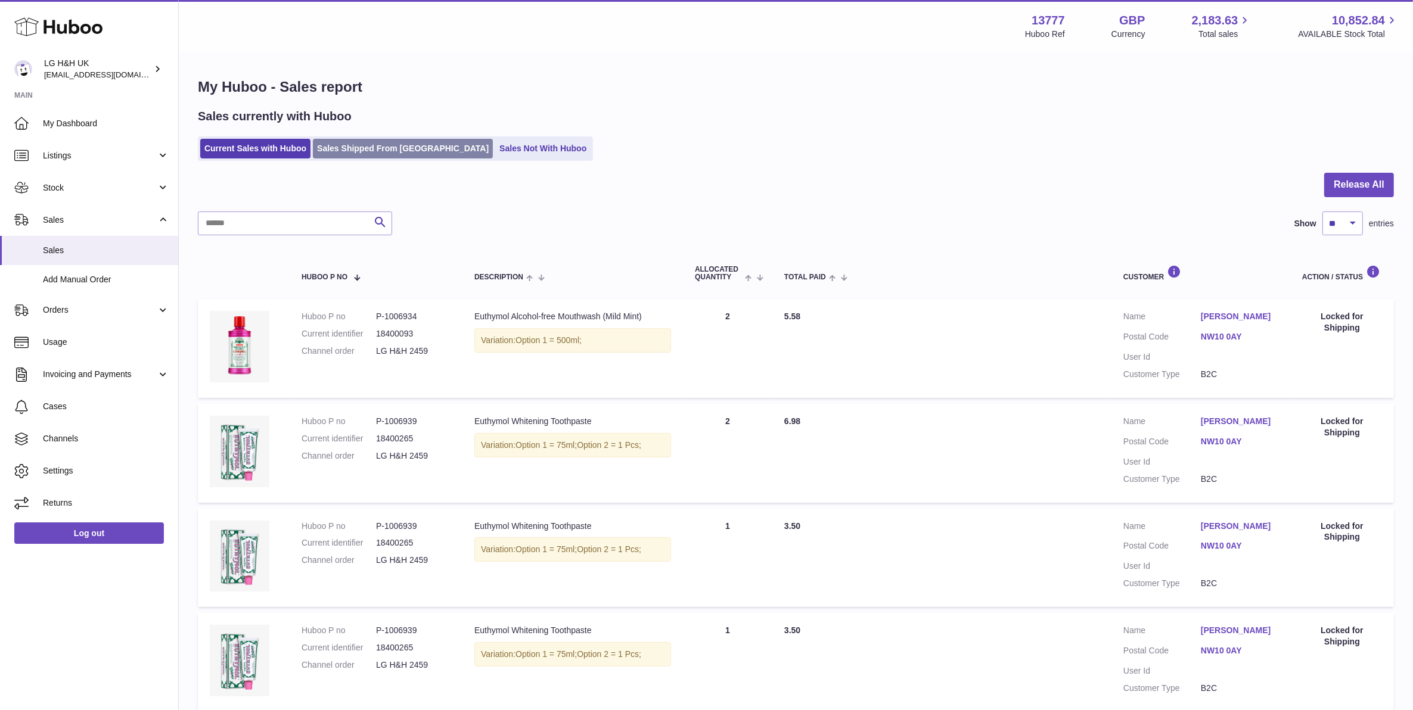
click at [407, 153] on link "Sales Shipped From [GEOGRAPHIC_DATA]" at bounding box center [403, 149] width 180 height 20
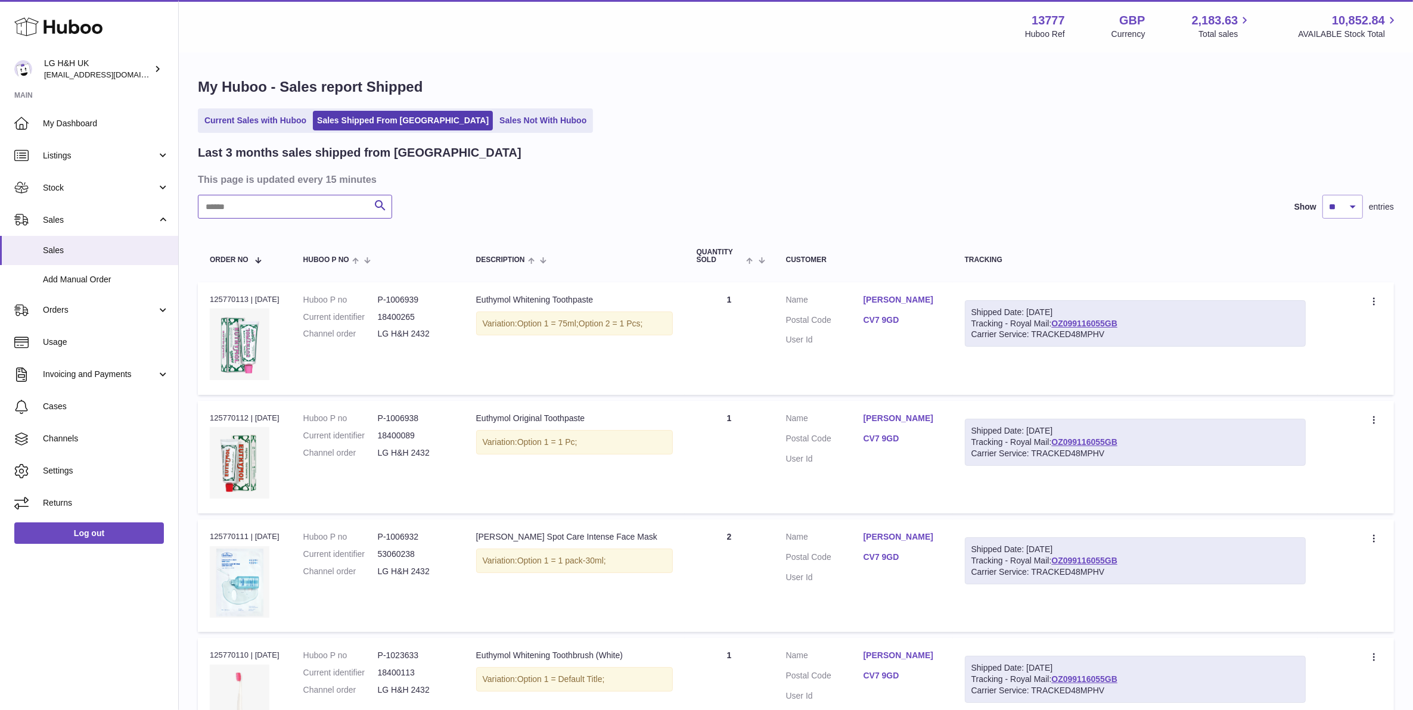
click at [310, 214] on input "text" at bounding box center [295, 207] width 194 height 24
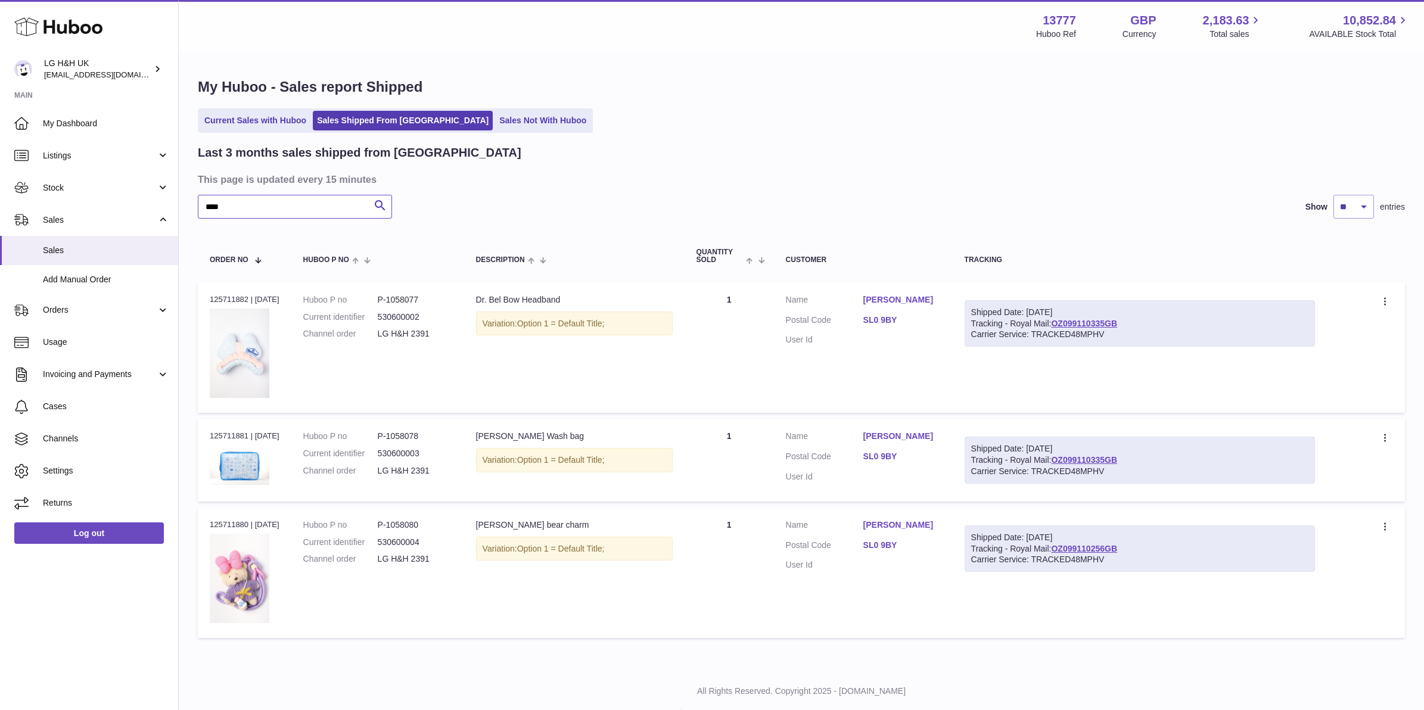
drag, startPoint x: 238, startPoint y: 212, endPoint x: 216, endPoint y: 212, distance: 22.0
click at [216, 212] on input "****" at bounding box center [295, 207] width 194 height 24
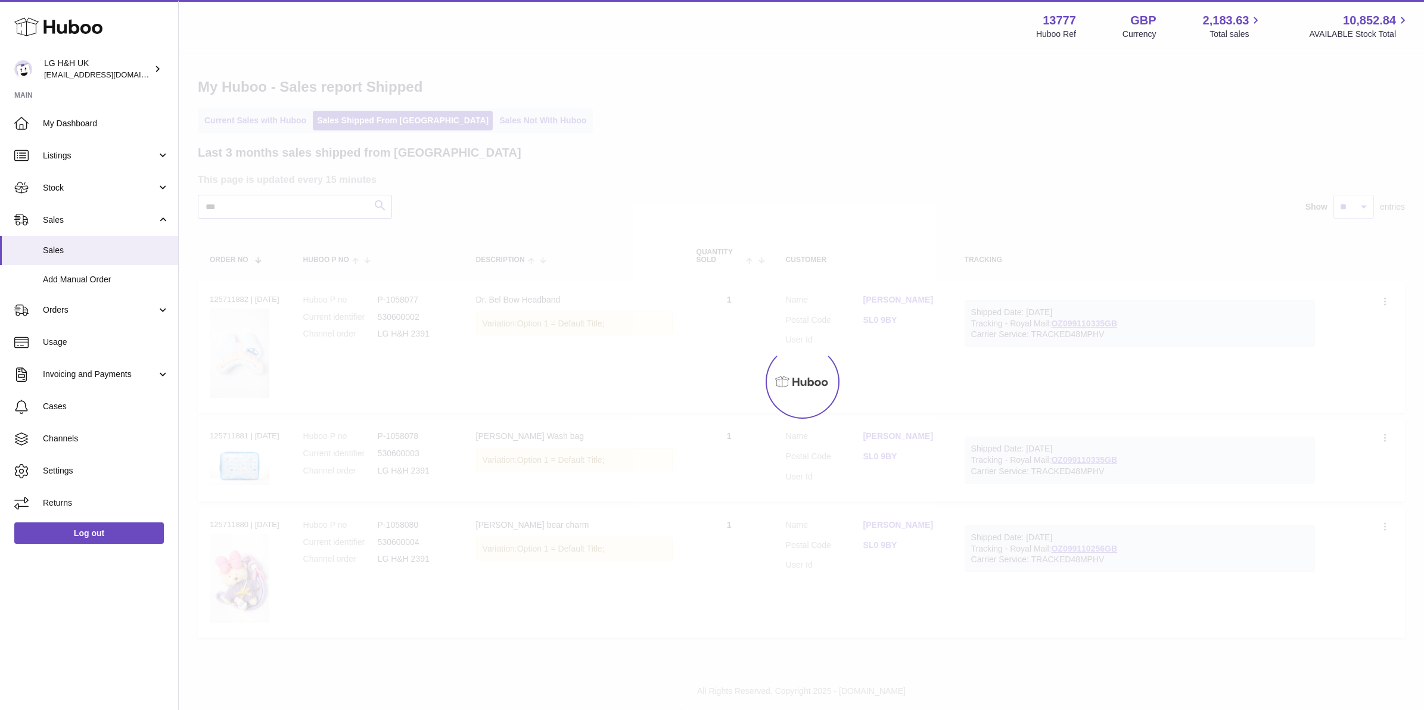
type input "****"
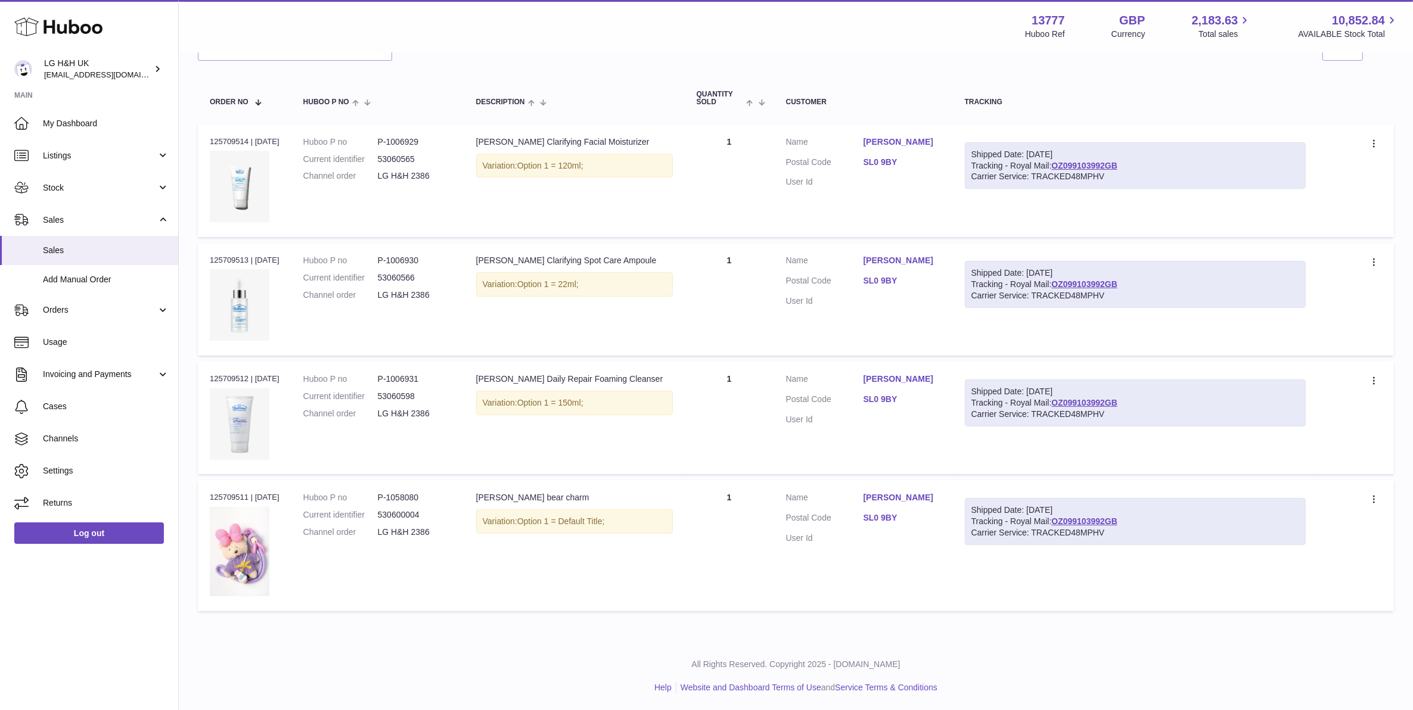
scroll to position [159, 0]
